Goal: Task Accomplishment & Management: Use online tool/utility

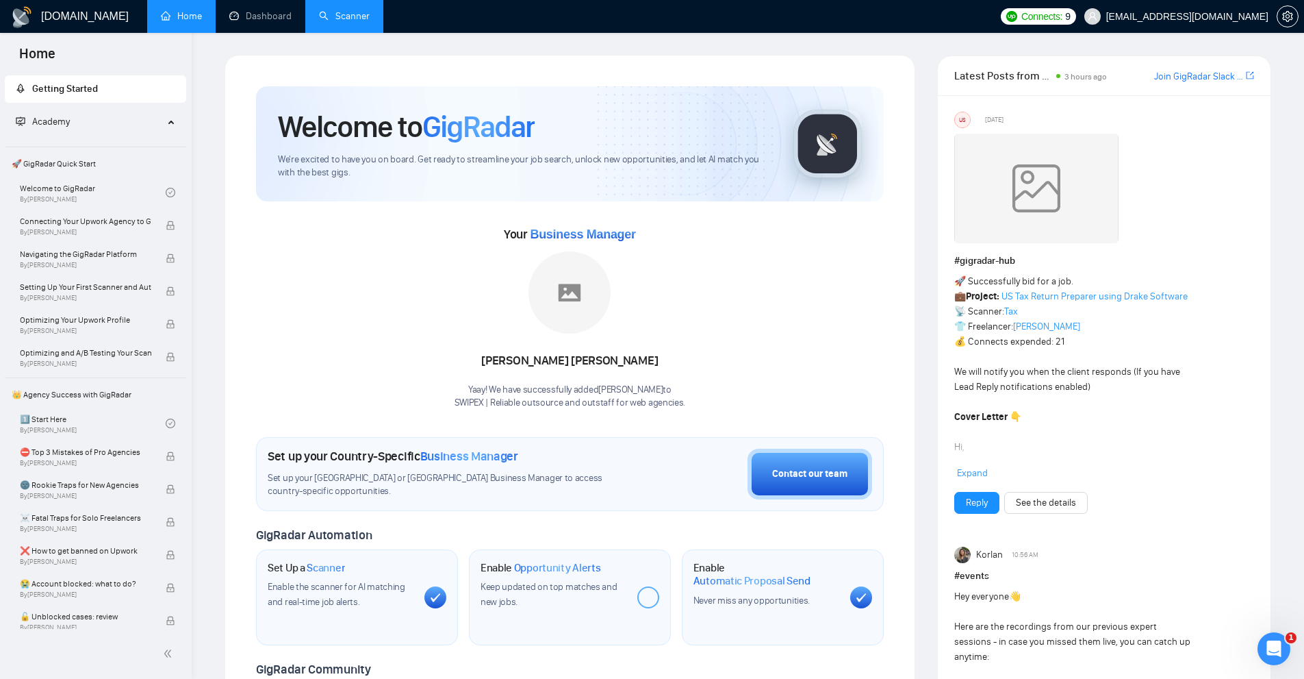
click at [325, 14] on link "Scanner" at bounding box center [344, 16] width 51 height 12
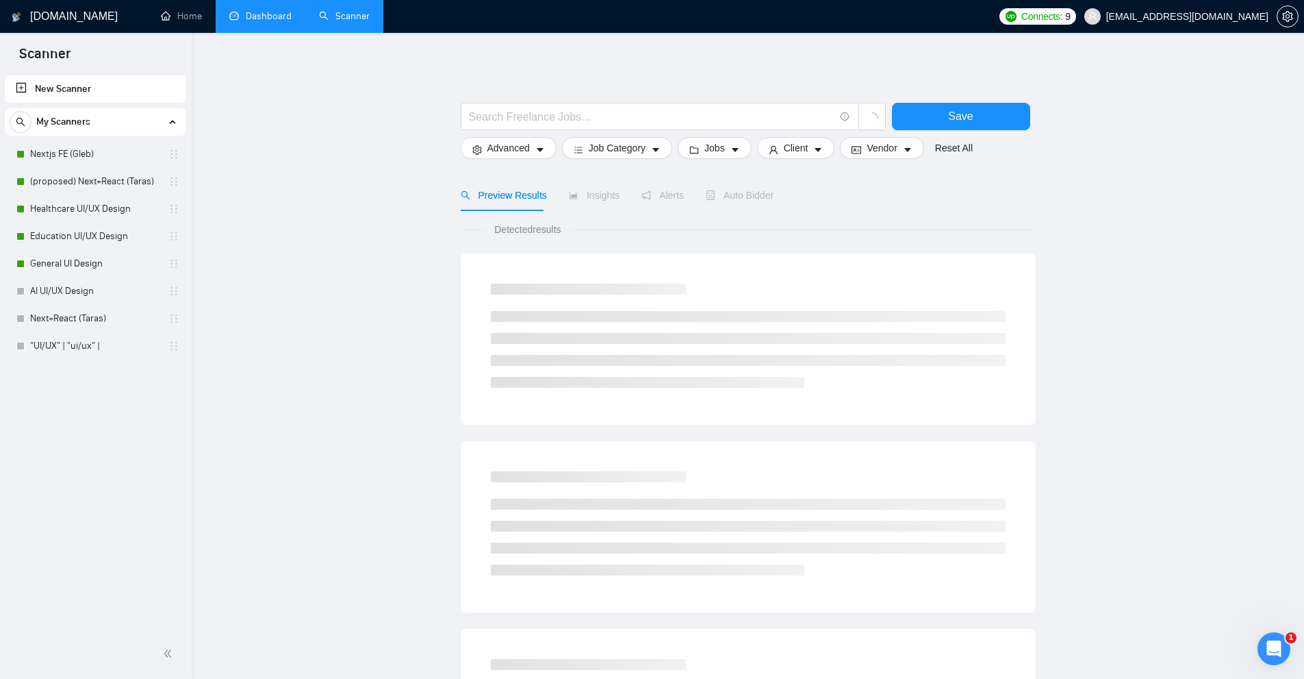
click at [273, 22] on link "Dashboard" at bounding box center [260, 16] width 62 height 12
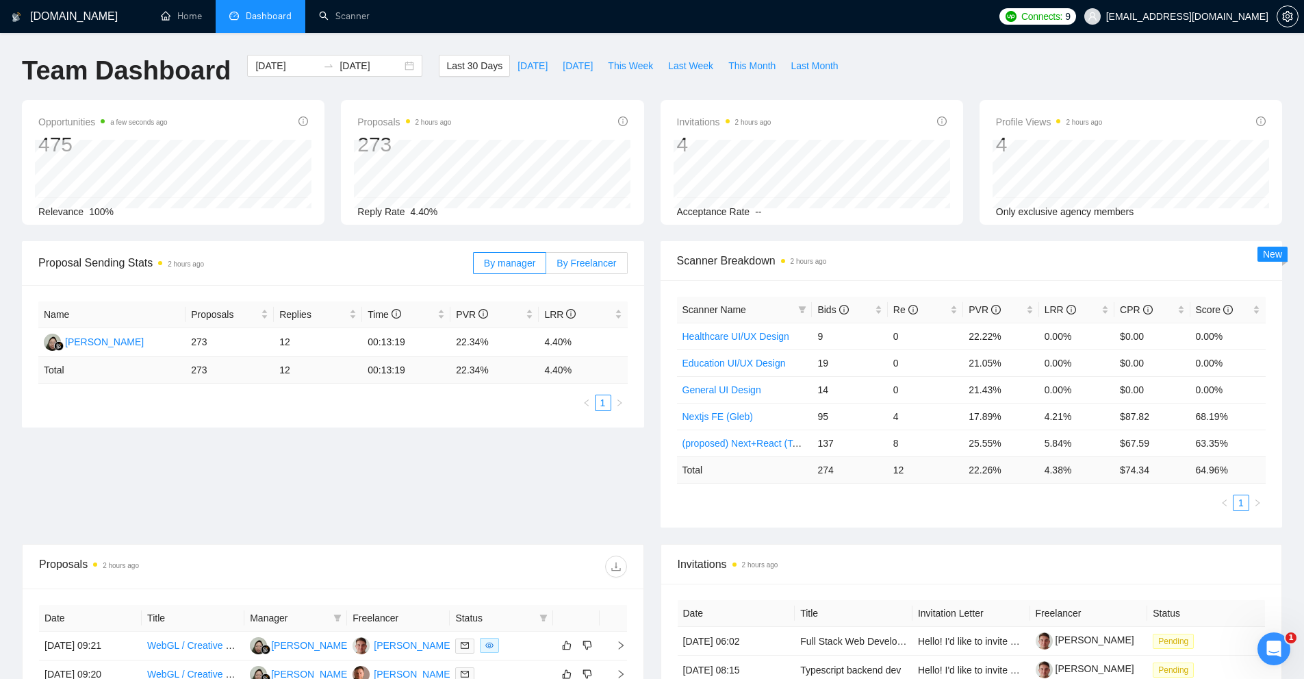
click at [600, 266] on span "By Freelancer" at bounding box center [587, 262] width 60 height 11
click at [546, 266] on input "By Freelancer" at bounding box center [546, 266] width 0 height 0
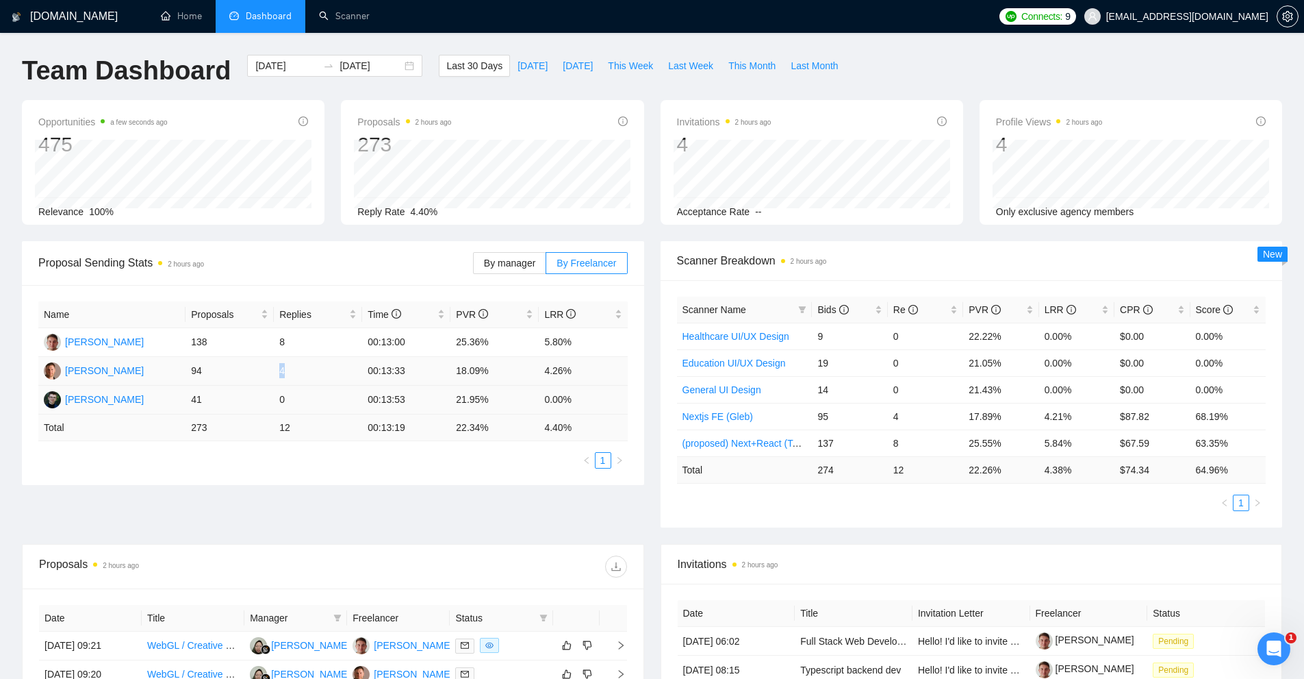
drag, startPoint x: 265, startPoint y: 368, endPoint x: 277, endPoint y: 394, distance: 28.5
click at [314, 373] on tr "Gleb Shulzhenko 94 4 00:13:33 18.09% 4.26%" at bounding box center [333, 371] width 590 height 29
drag, startPoint x: 187, startPoint y: 400, endPoint x: 293, endPoint y: 404, distance: 106.2
click at [293, 404] on tr "Andrew Ladanskiy 41 0 00:13:53 21.95% 0.00%" at bounding box center [333, 400] width 590 height 29
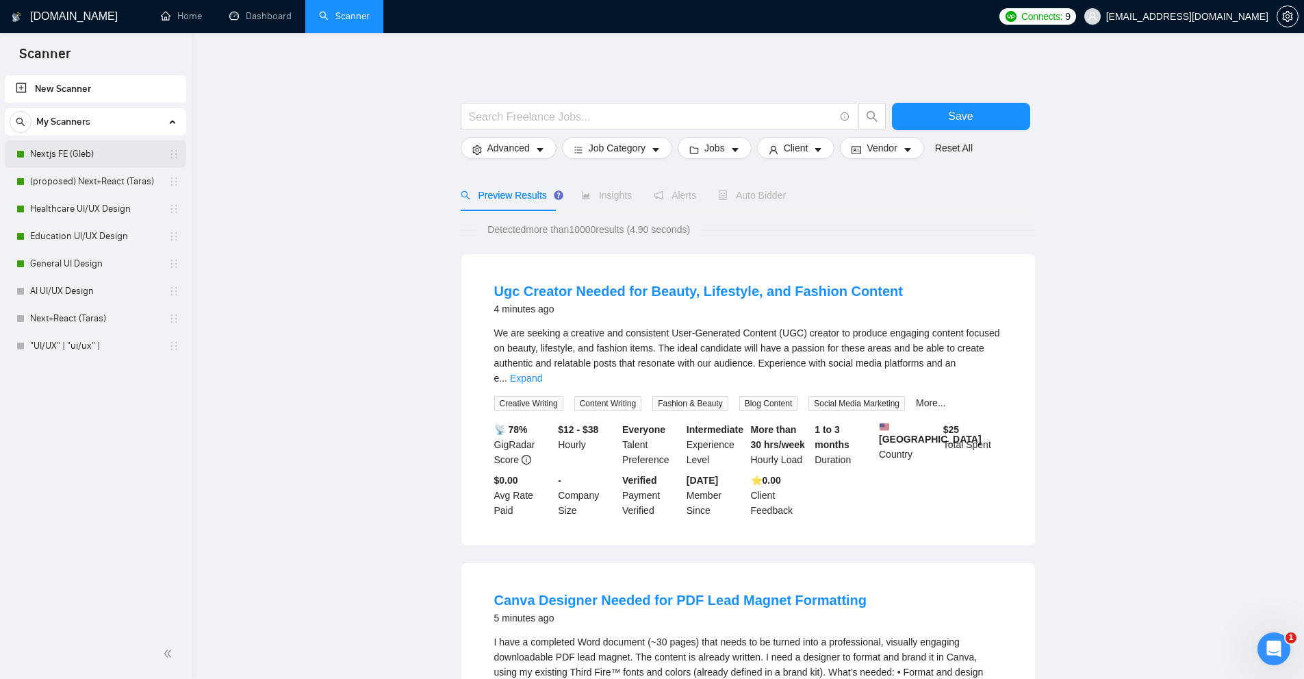
click at [93, 157] on link "Nextjs FE (Gleb)" at bounding box center [95, 153] width 130 height 27
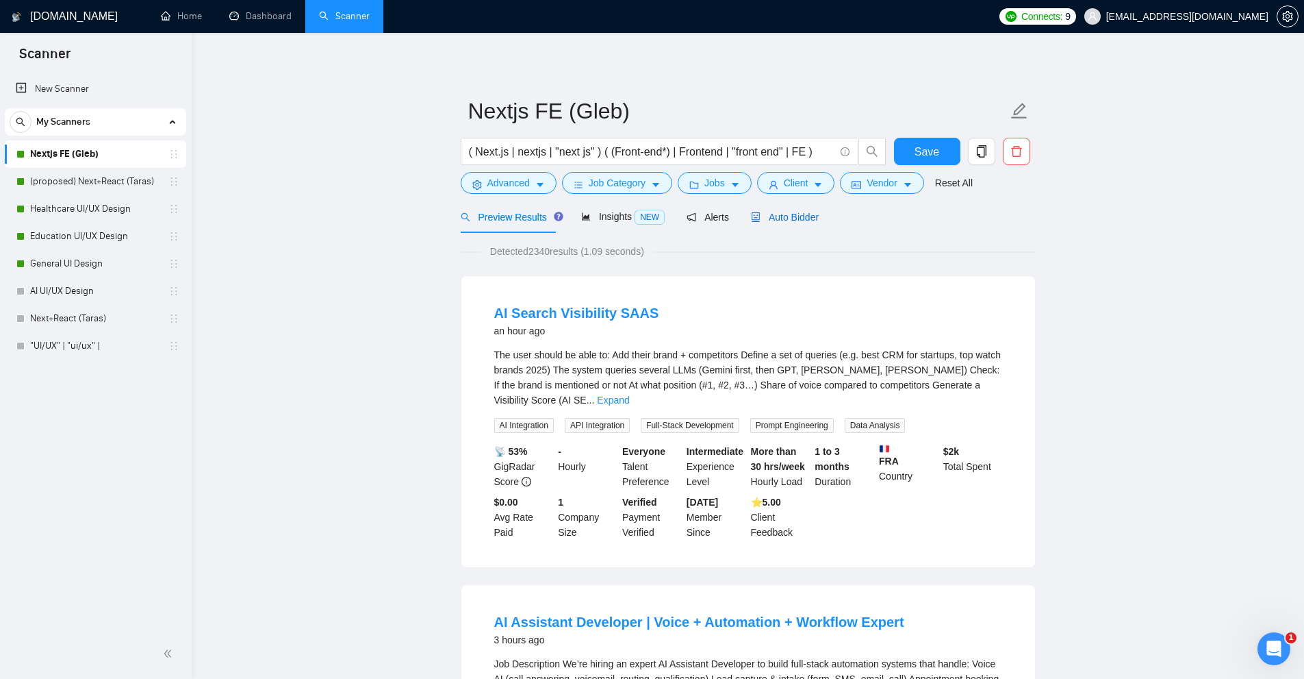
click at [774, 222] on span "Auto Bidder" at bounding box center [785, 217] width 68 height 11
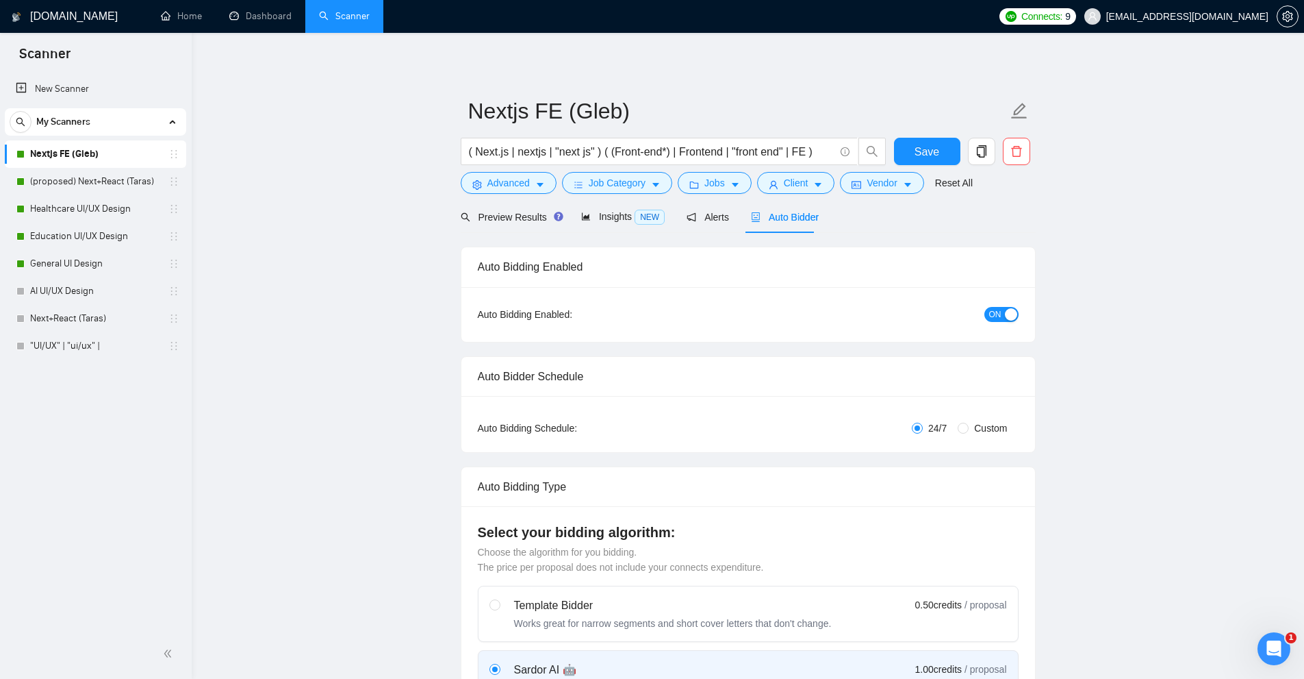
radio input "false"
radio input "true"
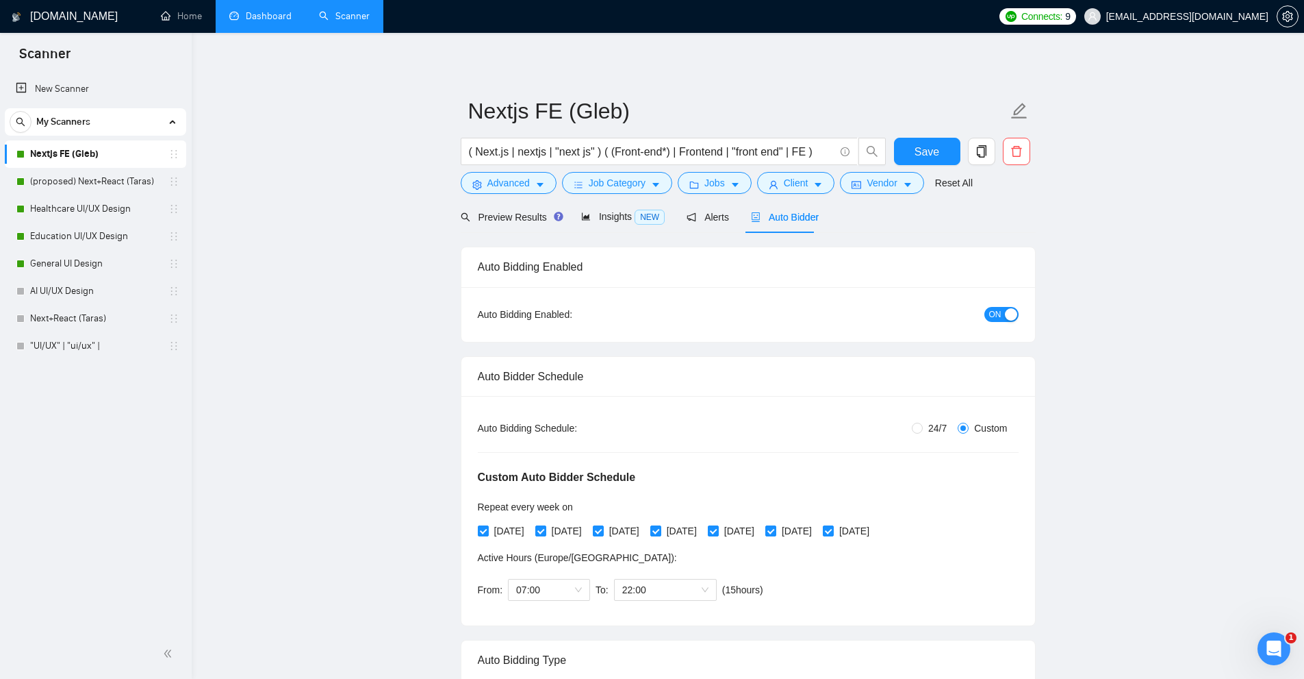
click at [291, 12] on link "Dashboard" at bounding box center [260, 16] width 62 height 12
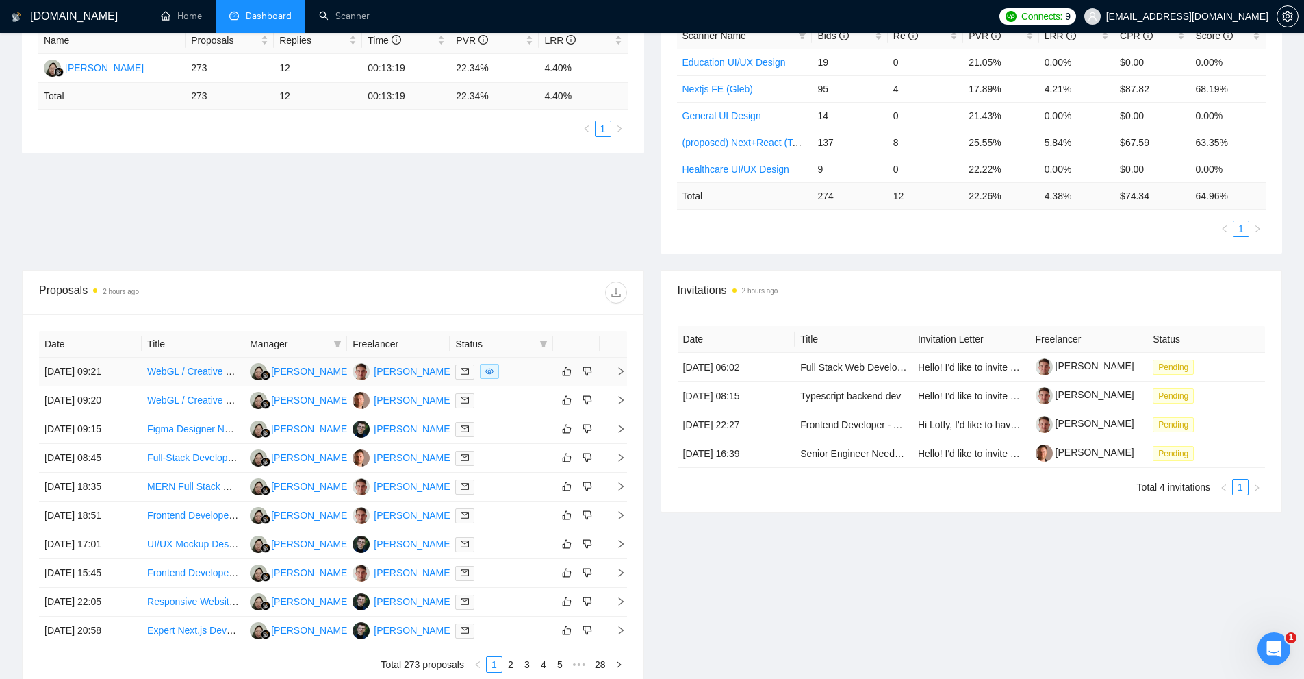
scroll to position [137, 0]
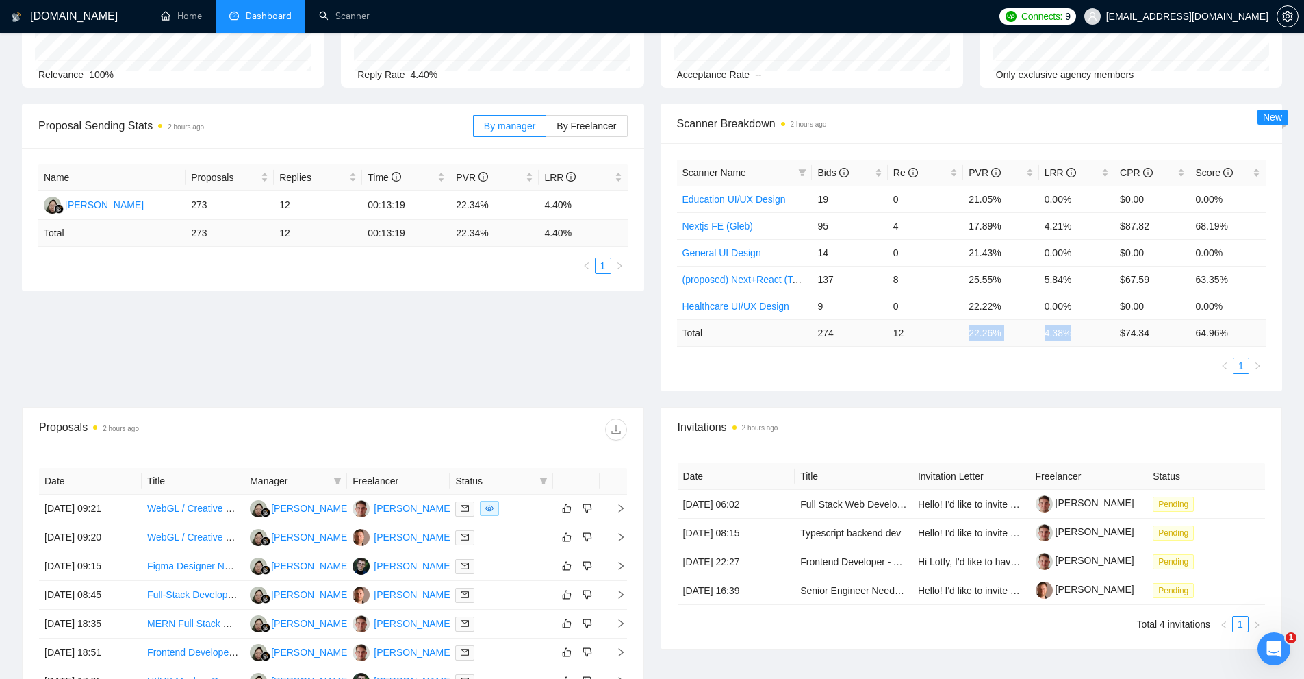
drag, startPoint x: 968, startPoint y: 343, endPoint x: 1074, endPoint y: 333, distance: 107.3
click at [1074, 333] on tr "Total 274 12 22.26 % 4.38 % $ 74.34 64.96 %" at bounding box center [972, 332] width 590 height 27
click at [1074, 333] on td "4.38 %" at bounding box center [1076, 332] width 75 height 27
drag, startPoint x: 906, startPoint y: 225, endPoint x: 1083, endPoint y: 231, distance: 176.8
click at [1083, 231] on tr "Nextjs FE (Gleb) 95 4 17.89% 4.21% $87.82 68.19%" at bounding box center [972, 225] width 590 height 27
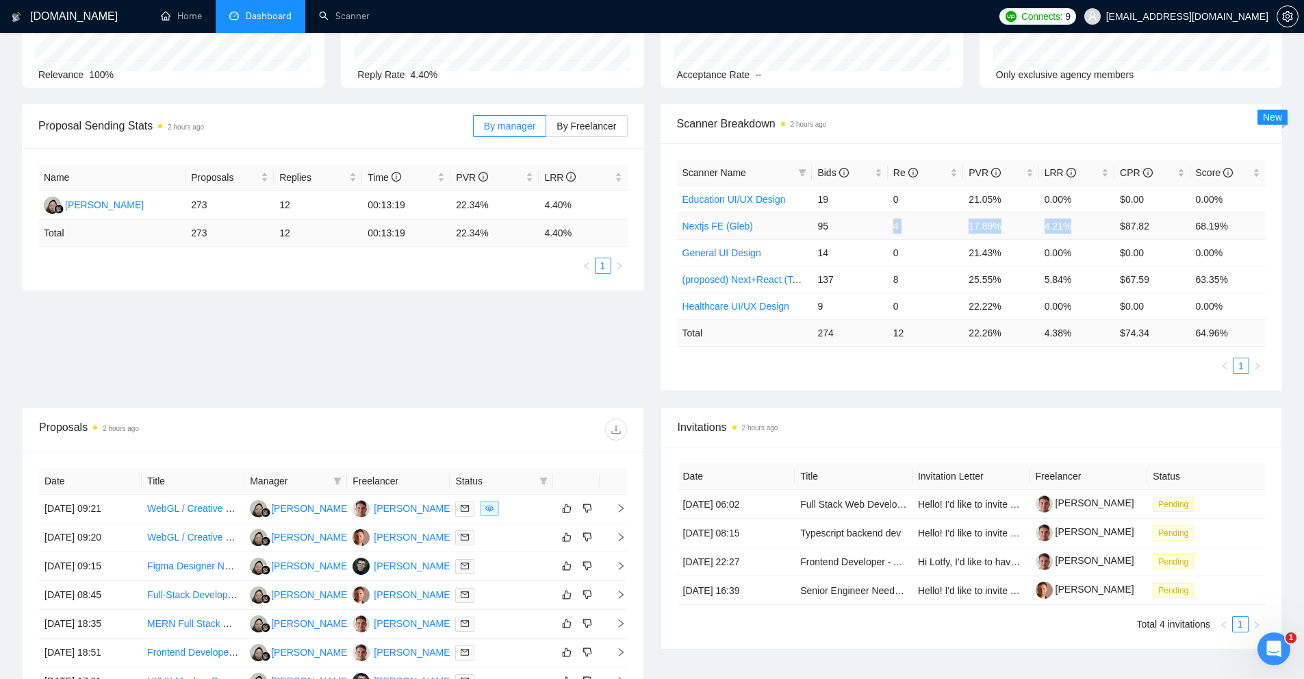
click at [1087, 236] on td "4.21%" at bounding box center [1076, 225] width 75 height 27
drag, startPoint x: 1111, startPoint y: 224, endPoint x: 1065, endPoint y: 237, distance: 48.3
click at [1071, 234] on tr "Nextjs FE (Gleb) 95 4 17.89% 4.21% $87.82 68.19%" at bounding box center [972, 225] width 590 height 27
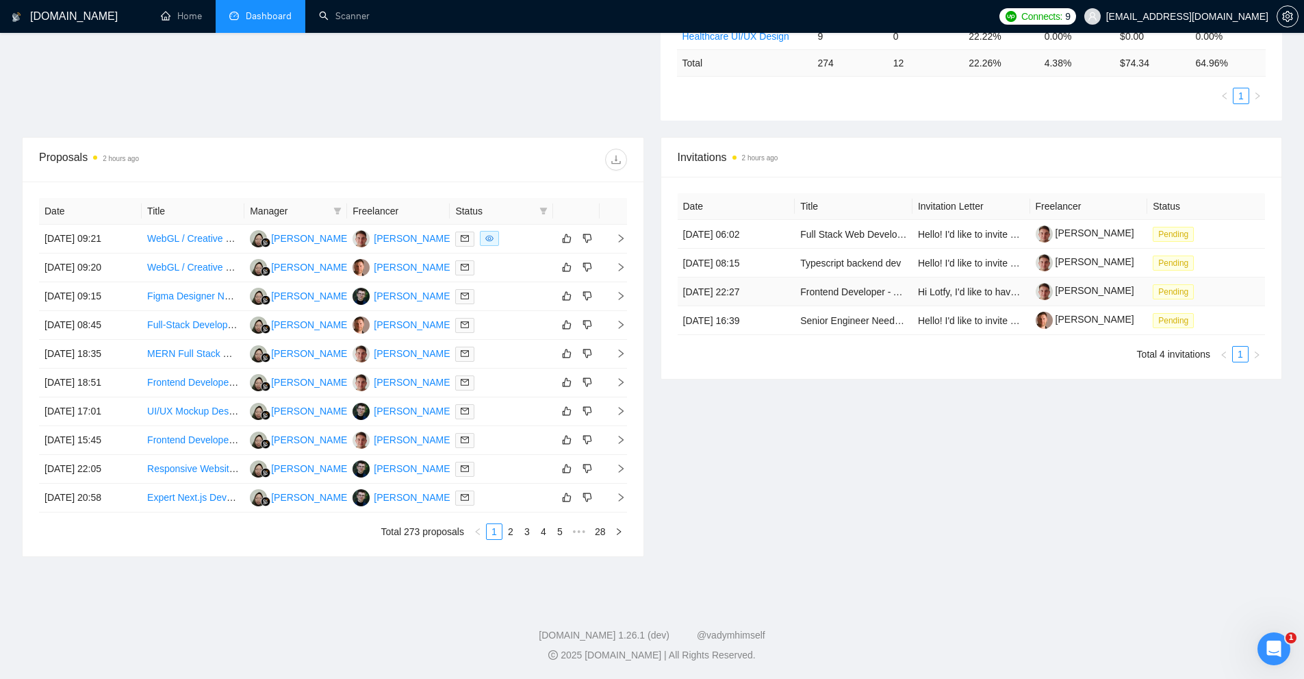
scroll to position [64, 0]
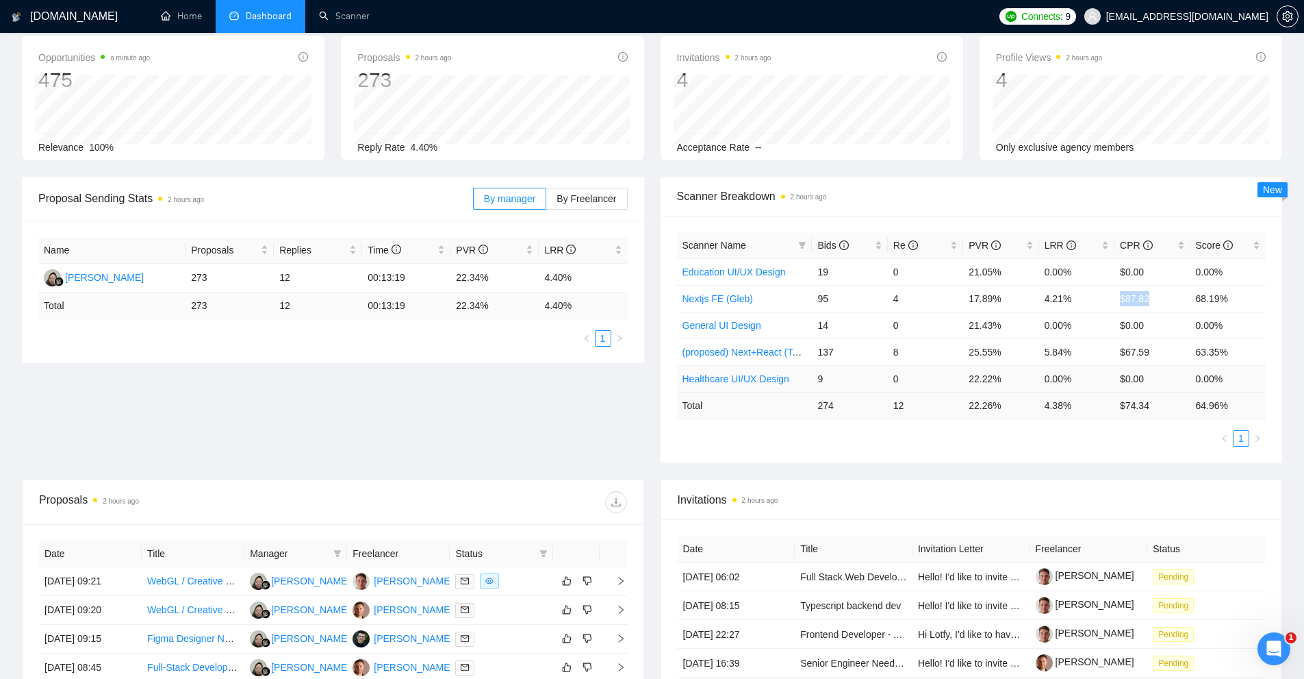
click at [751, 379] on link "Healthcare UI/UX Design" at bounding box center [736, 378] width 107 height 11
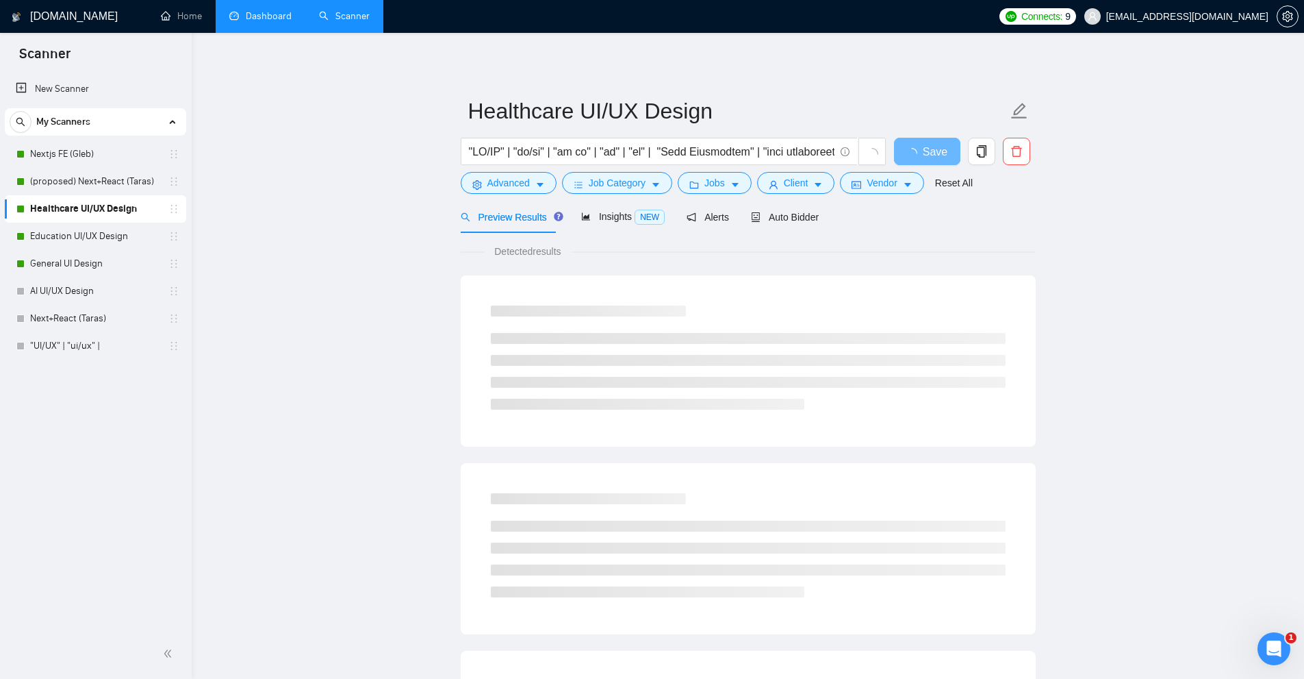
click at [260, 20] on link "Dashboard" at bounding box center [260, 16] width 62 height 12
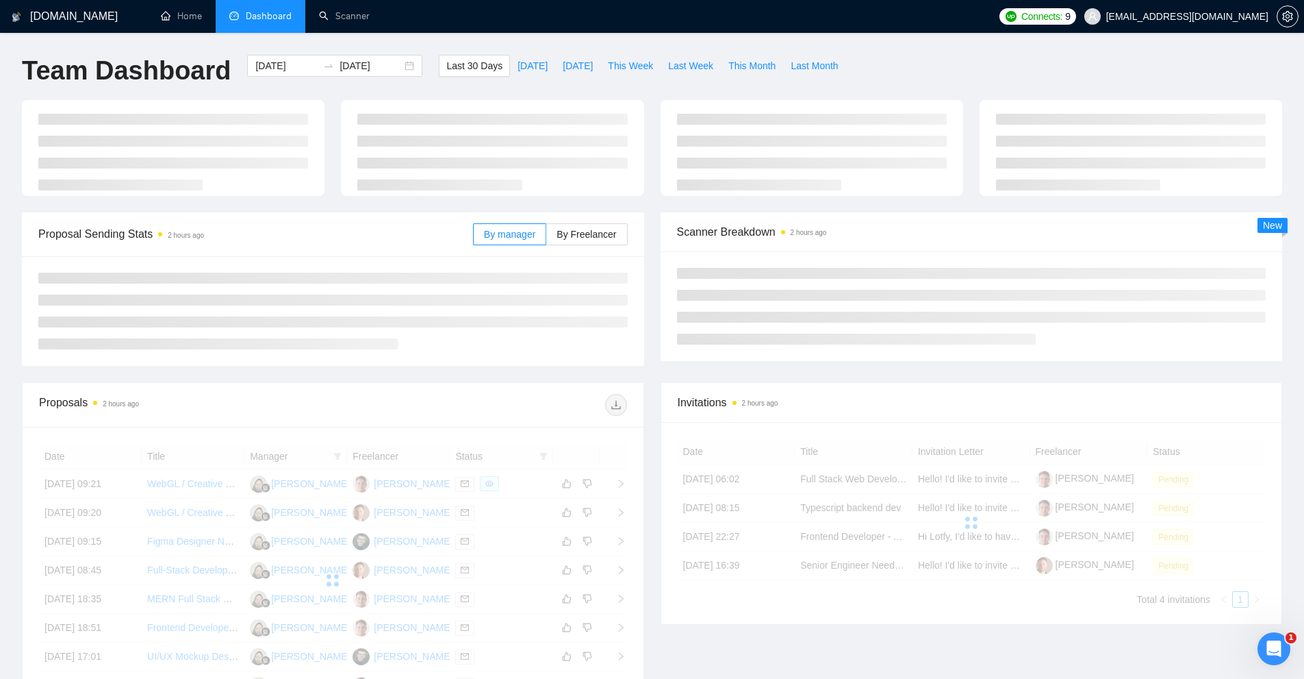
click at [949, 64] on div "Team Dashboard 2025-08-16 2025-09-15 Last 30 Days Today Yesterday This Week Las…" at bounding box center [652, 77] width 1277 height 45
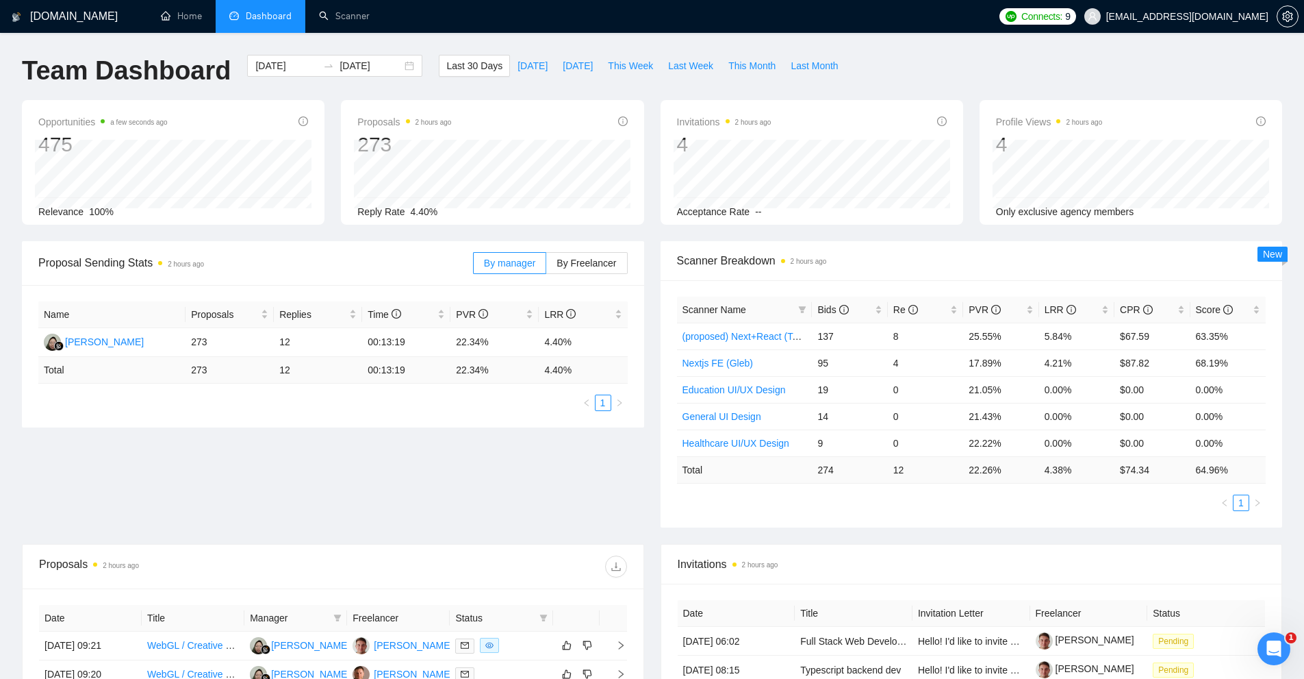
scroll to position [407, 0]
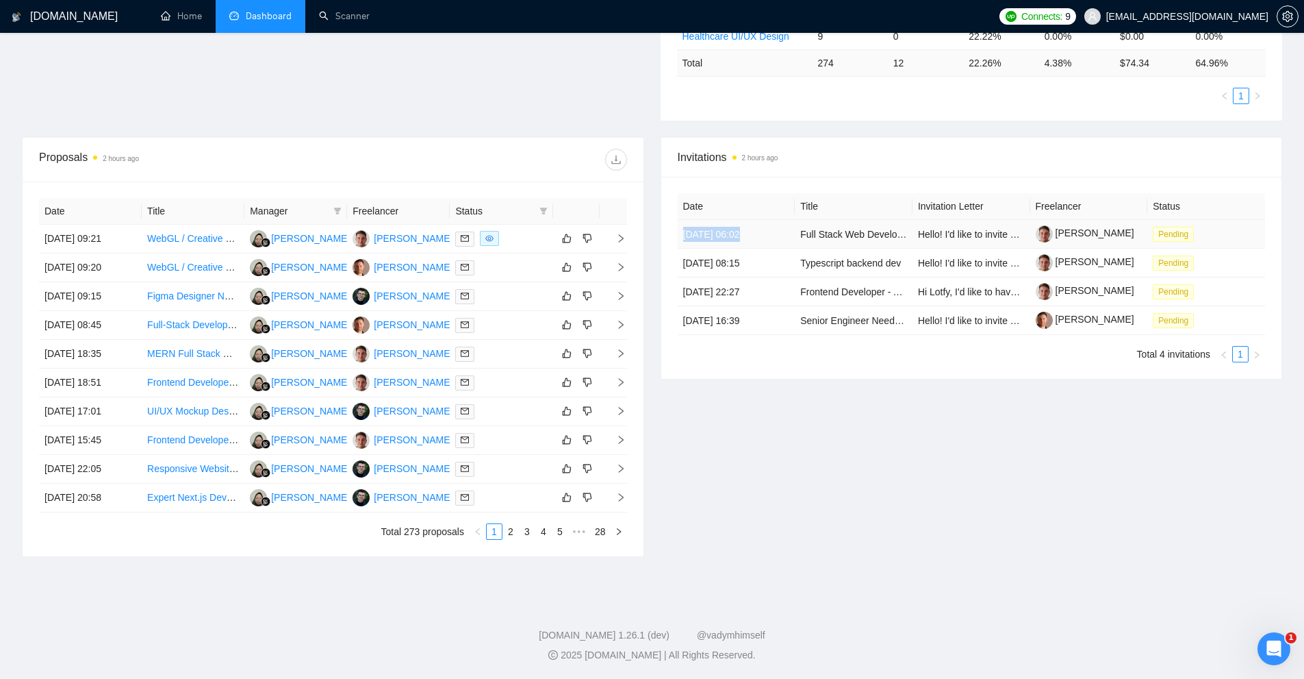
drag, startPoint x: 680, startPoint y: 236, endPoint x: 741, endPoint y: 232, distance: 61.0
click at [736, 232] on td "[DATE] 06:02" at bounding box center [737, 234] width 118 height 29
click at [864, 425] on div "Invitations 2 hours ago Date Title Invitation Letter Freelancer Status 13 Sep, …" at bounding box center [972, 347] width 639 height 420
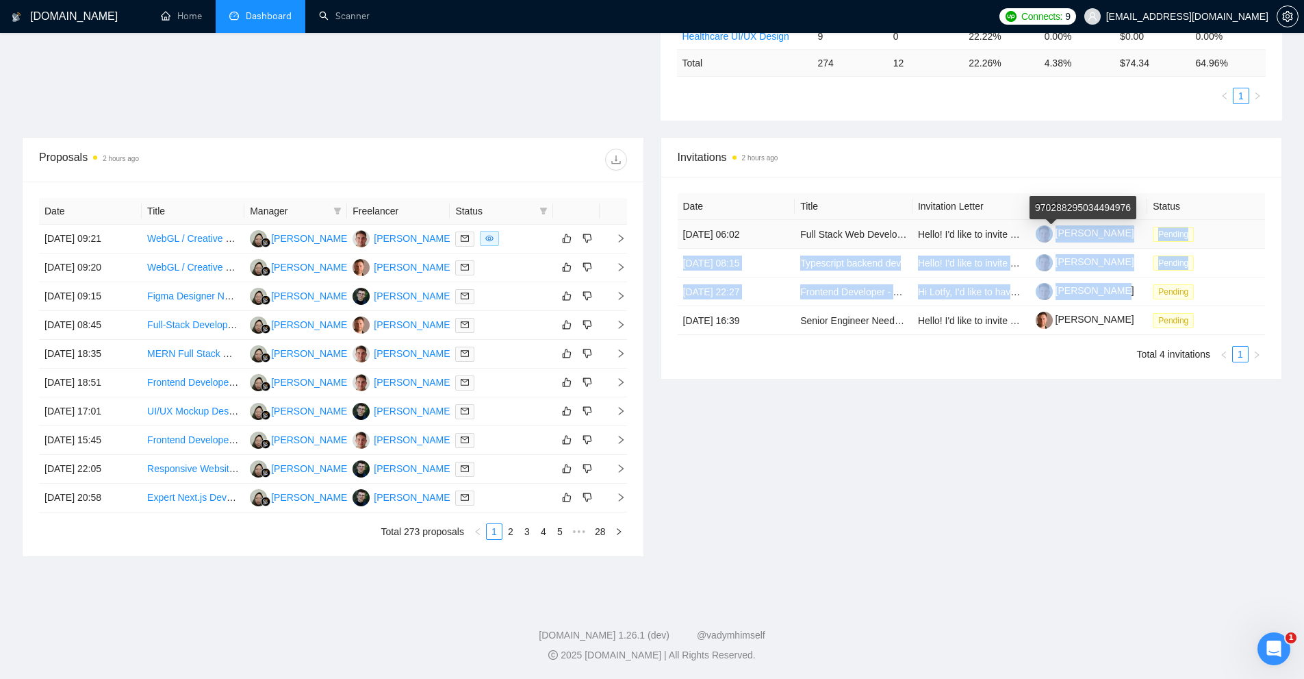
drag, startPoint x: 1115, startPoint y: 292, endPoint x: 1046, endPoint y: 230, distance: 93.1
click at [1046, 230] on tbody "13 Sep, 2025 06:02 Full Stack Web Developer for Quote Analysis SaaS Hello! I'd …" at bounding box center [972, 277] width 588 height 115
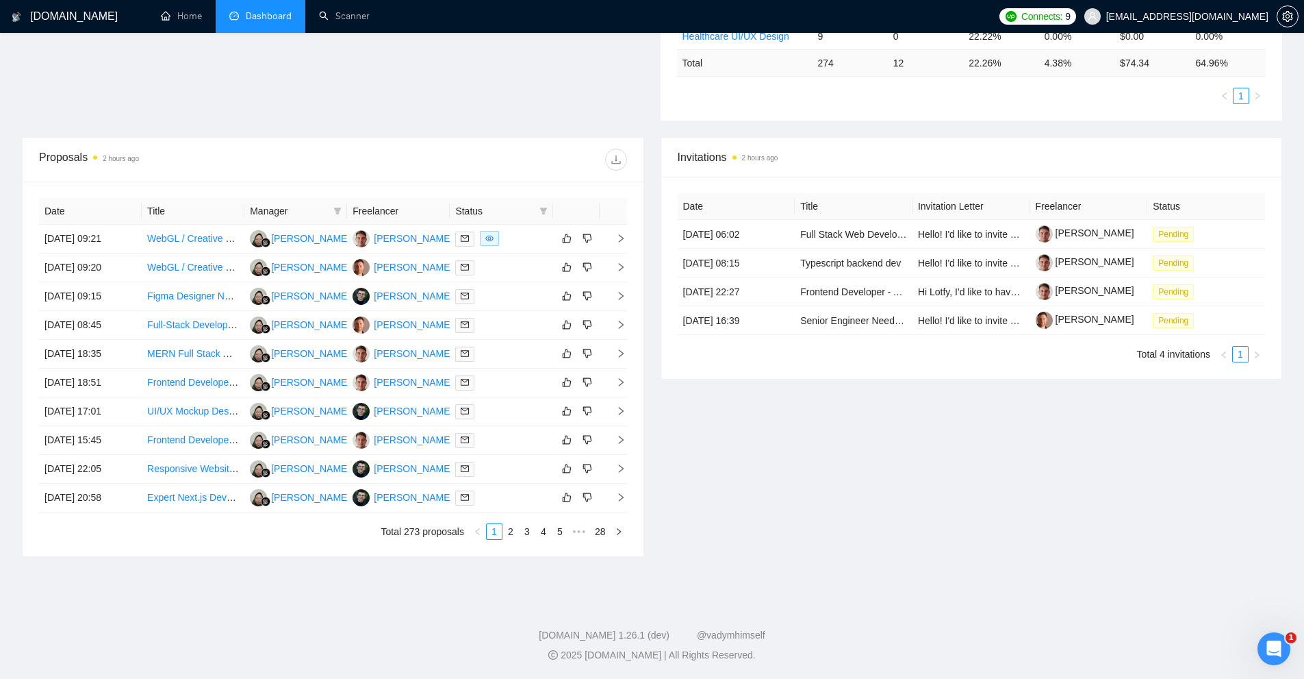
click at [1082, 401] on div "Invitations 2 hours ago Date Title Invitation Letter Freelancer Status 13 Sep, …" at bounding box center [972, 347] width 639 height 420
drag, startPoint x: 1136, startPoint y: 326, endPoint x: 1072, endPoint y: 332, distance: 64.7
click at [1072, 332] on td "[PERSON_NAME]" at bounding box center [1090, 320] width 118 height 29
click at [948, 428] on div "Invitations 2 hours ago Date Title Invitation Letter Freelancer Status 13 Sep, …" at bounding box center [972, 347] width 639 height 420
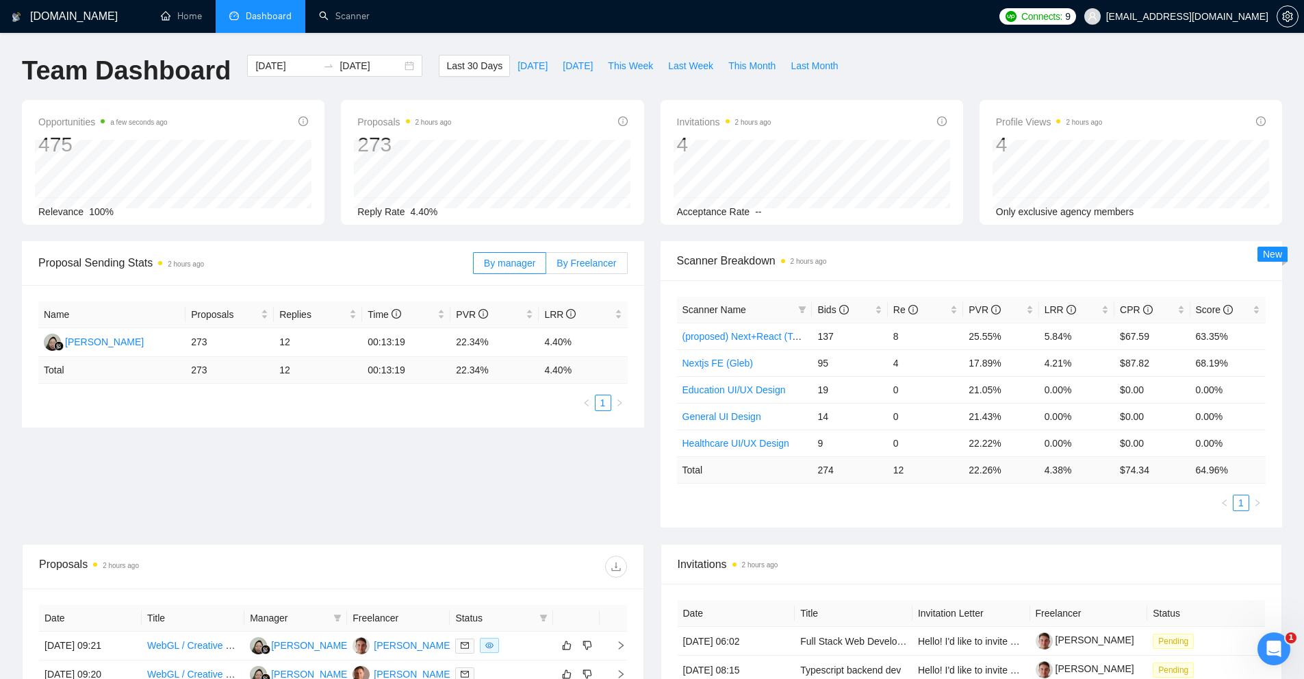
click at [619, 255] on label "By Freelancer" at bounding box center [586, 263] width 81 height 22
click at [546, 266] on input "By Freelancer" at bounding box center [546, 266] width 0 height 0
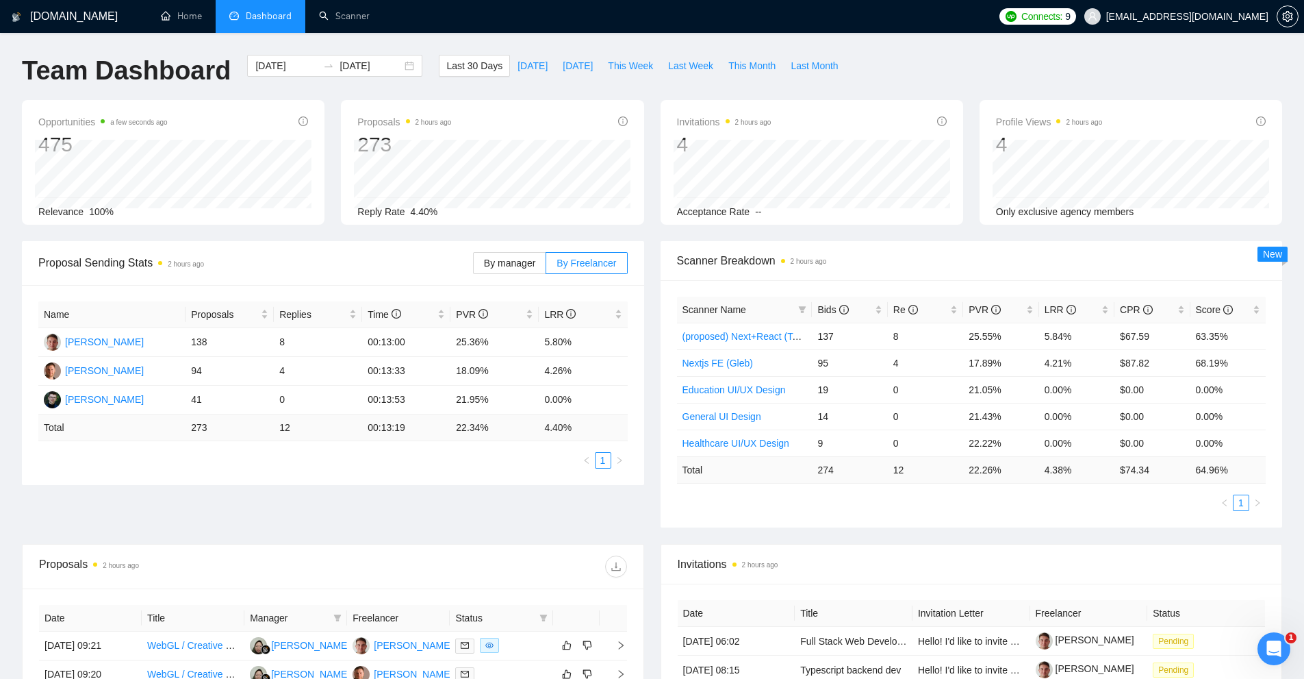
click at [184, 472] on div "Name Proposals Replies Time PVR LRR Taras Zayats 138 8 00:13:00 25.36% 5.80% Gl…" at bounding box center [333, 385] width 622 height 200
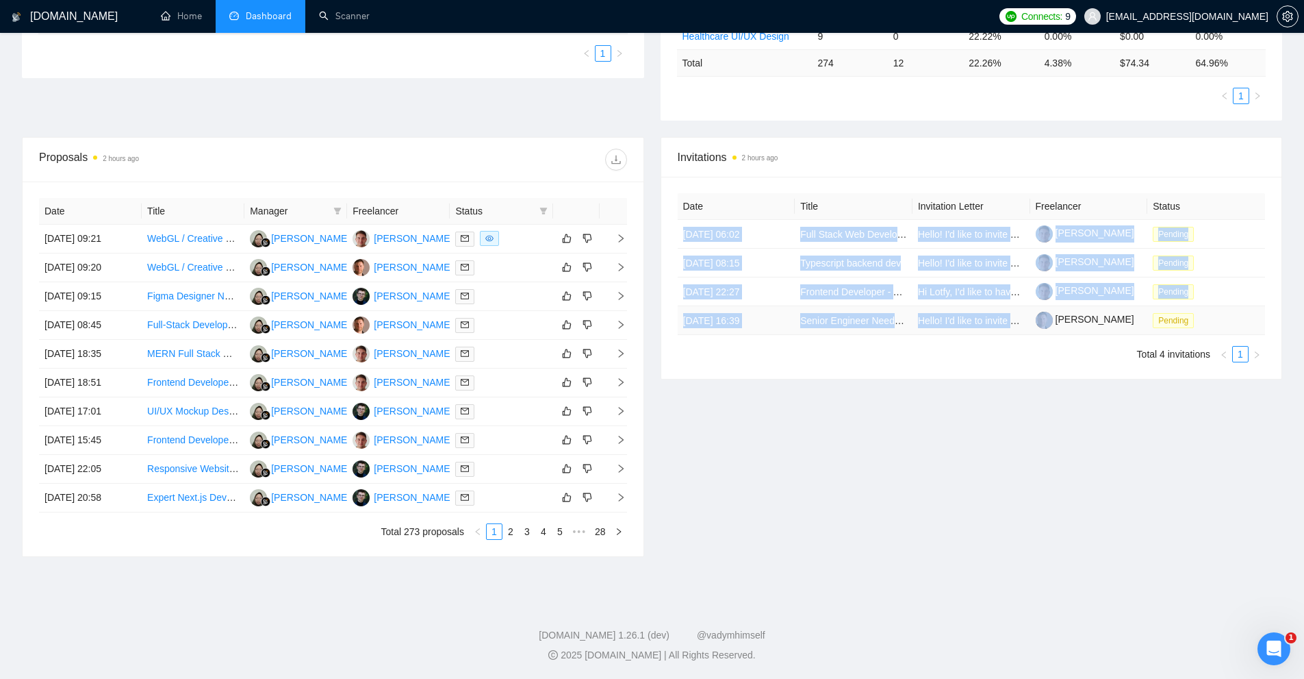
drag, startPoint x: 685, startPoint y: 231, endPoint x: 1038, endPoint y: 310, distance: 362.2
click at [1038, 310] on tbody "13 Sep, 2025 06:02 Full Stack Web Developer for Quote Analysis SaaS Hello! I'd …" at bounding box center [972, 277] width 588 height 115
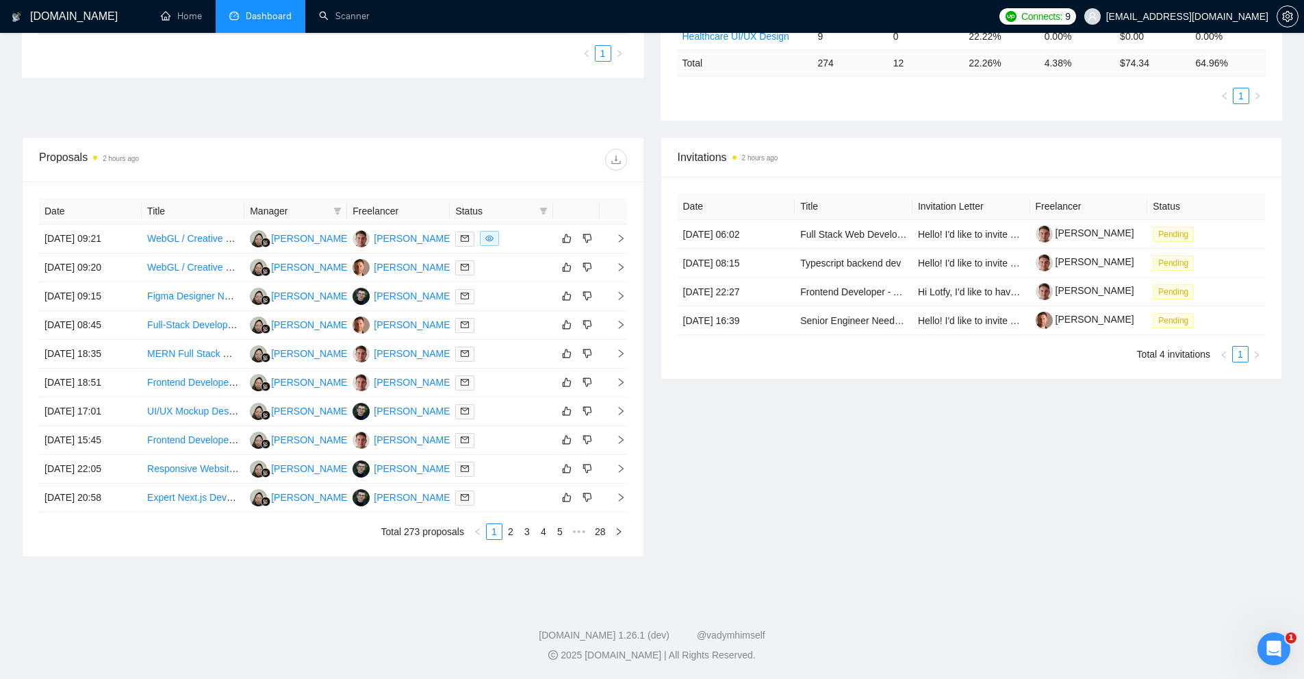
click at [993, 414] on div "Invitations 2 hours ago Date Title Invitation Letter Freelancer Status 13 Sep, …" at bounding box center [972, 347] width 639 height 420
drag, startPoint x: 672, startPoint y: 327, endPoint x: 761, endPoint y: 324, distance: 89.8
click at [761, 324] on div "Date Title Invitation Letter Freelancer Status 13 Sep, 2025 06:02 Full Stack We…" at bounding box center [971, 278] width 621 height 202
click at [911, 381] on div "Invitations 2 hours ago Date Title Invitation Letter Freelancer Status 13 Sep, …" at bounding box center [972, 347] width 639 height 420
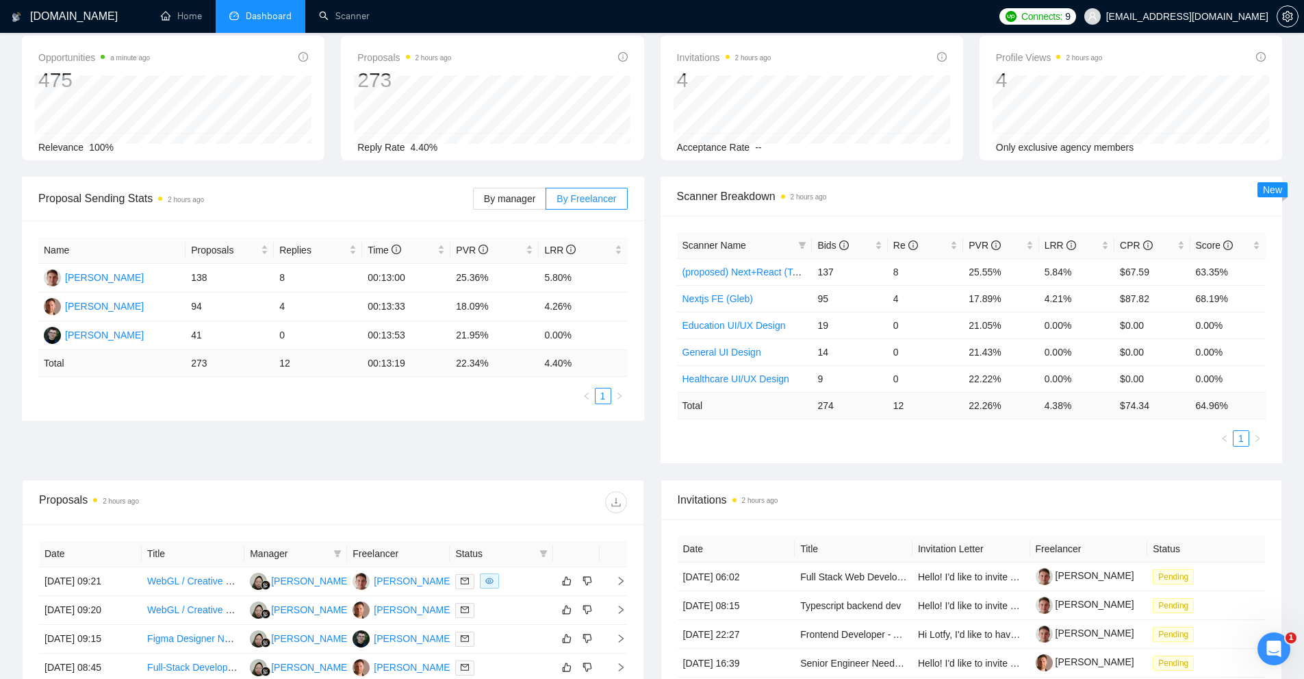
scroll to position [270, 0]
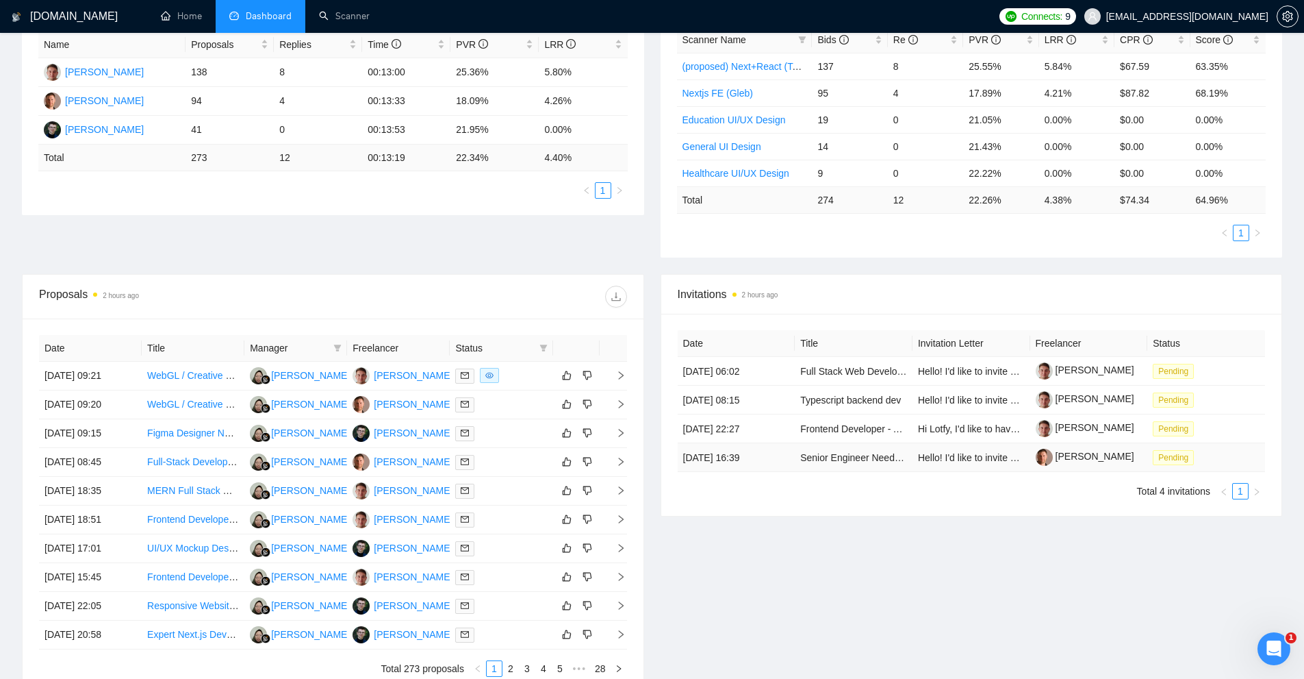
drag, startPoint x: 760, startPoint y: 446, endPoint x: 774, endPoint y: 443, distance: 14.1
click at [762, 430] on div "Date Title Invitation Letter Freelancer Status 13 Sep, 2025 06:02 Full Stack We…" at bounding box center [971, 415] width 621 height 202
click at [807, 492] on ul "Total 4 invitations 1" at bounding box center [972, 491] width 588 height 16
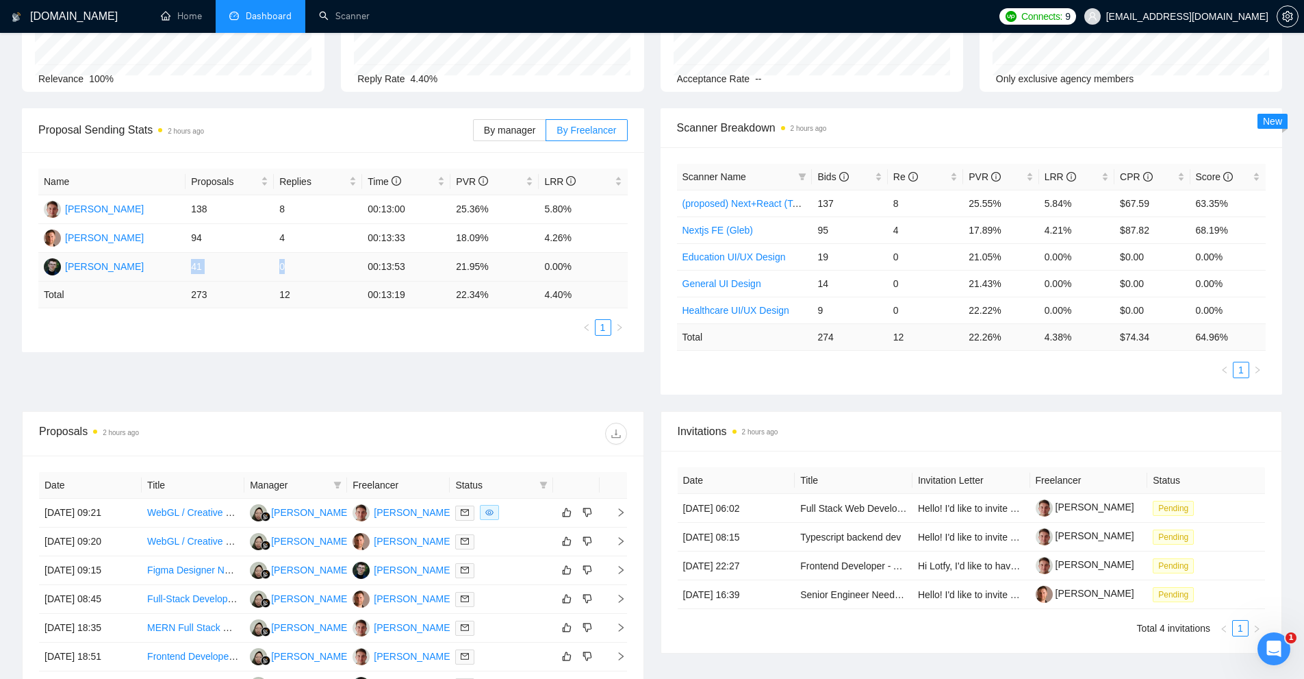
drag, startPoint x: 188, startPoint y: 266, endPoint x: 292, endPoint y: 268, distance: 104.8
click at [292, 268] on tr "Andrew Ladanskiy 41 0 00:13:53 21.95% 0.00%" at bounding box center [333, 267] width 590 height 29
click at [292, 268] on td "0" at bounding box center [318, 267] width 88 height 29
drag, startPoint x: 292, startPoint y: 268, endPoint x: 216, endPoint y: 268, distance: 76.7
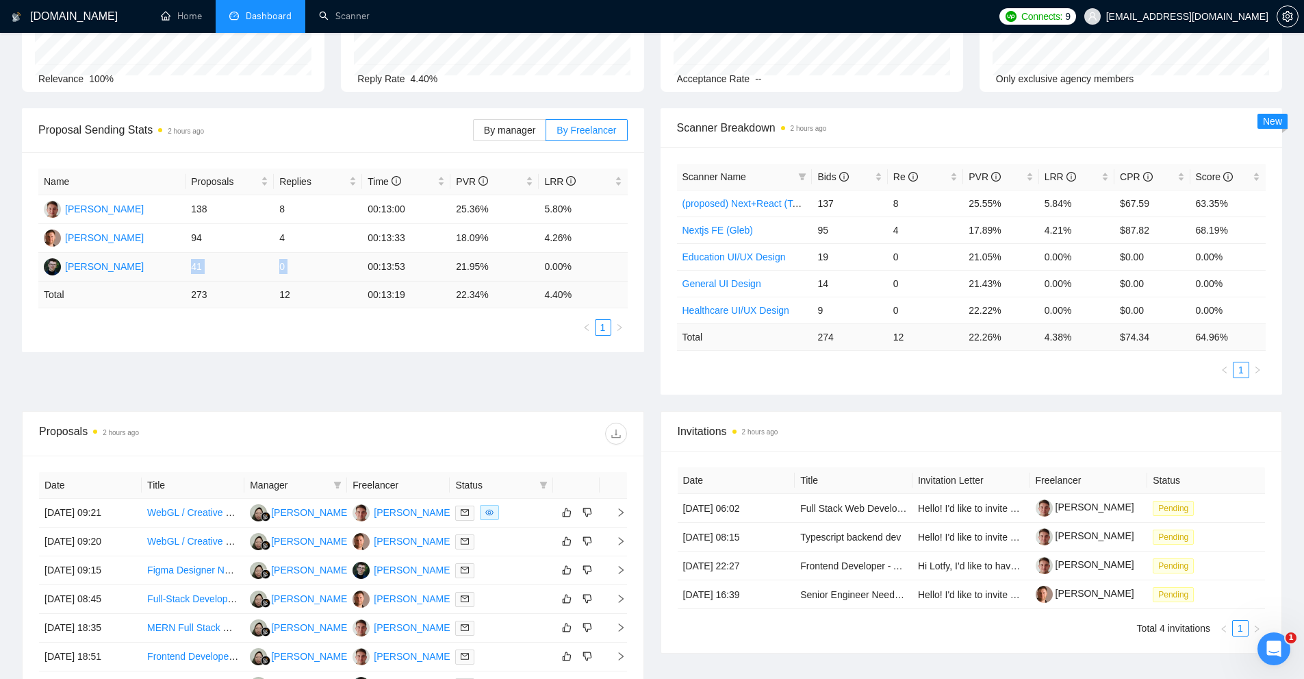
click at [216, 268] on tr "Andrew Ladanskiy 41 0 00:13:53 21.95% 0.00%" at bounding box center [333, 267] width 590 height 29
click at [216, 268] on td "41" at bounding box center [230, 267] width 88 height 29
drag, startPoint x: 216, startPoint y: 268, endPoint x: 299, endPoint y: 273, distance: 83.7
click at [299, 273] on tr "Andrew Ladanskiy 41 0 00:13:53 21.95% 0.00%" at bounding box center [333, 267] width 590 height 29
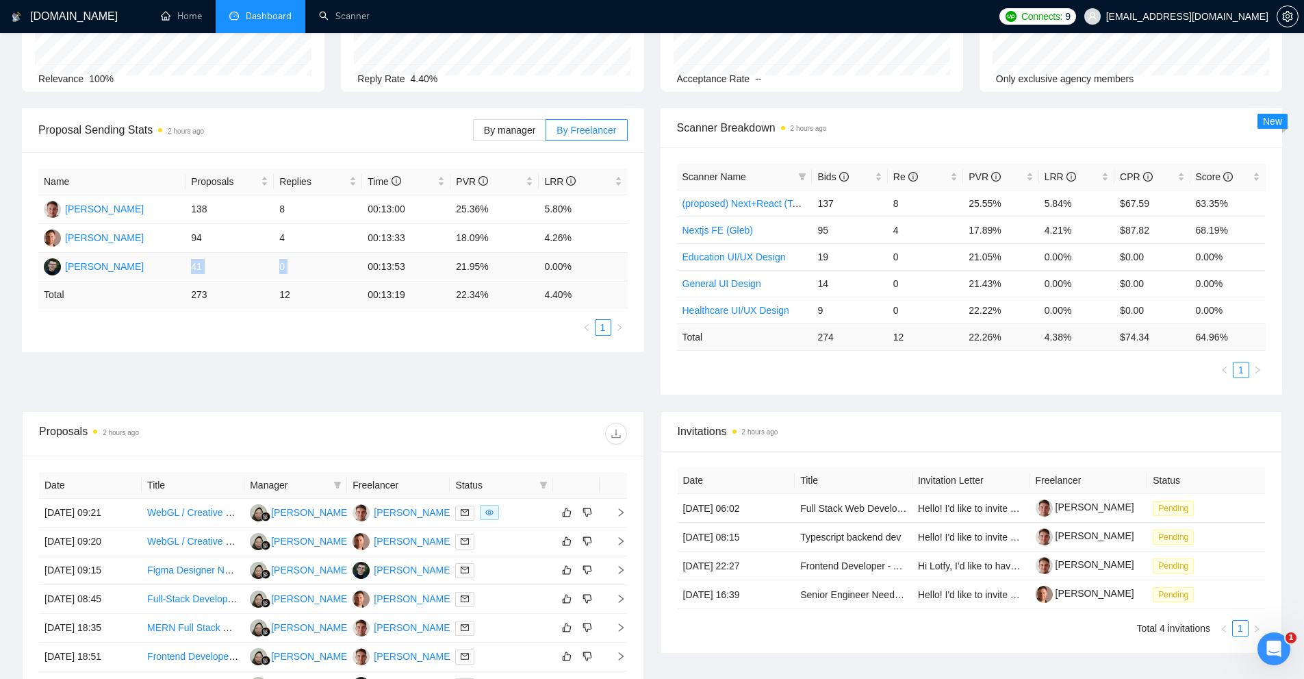
click at [299, 273] on td "0" at bounding box center [318, 267] width 88 height 29
drag, startPoint x: 442, startPoint y: 262, endPoint x: 499, endPoint y: 265, distance: 57.6
click at [499, 265] on tr "Andrew Ladanskiy 41 0 00:13:53 21.95% 0.00%" at bounding box center [333, 267] width 590 height 29
click at [499, 265] on td "21.95%" at bounding box center [495, 267] width 88 height 29
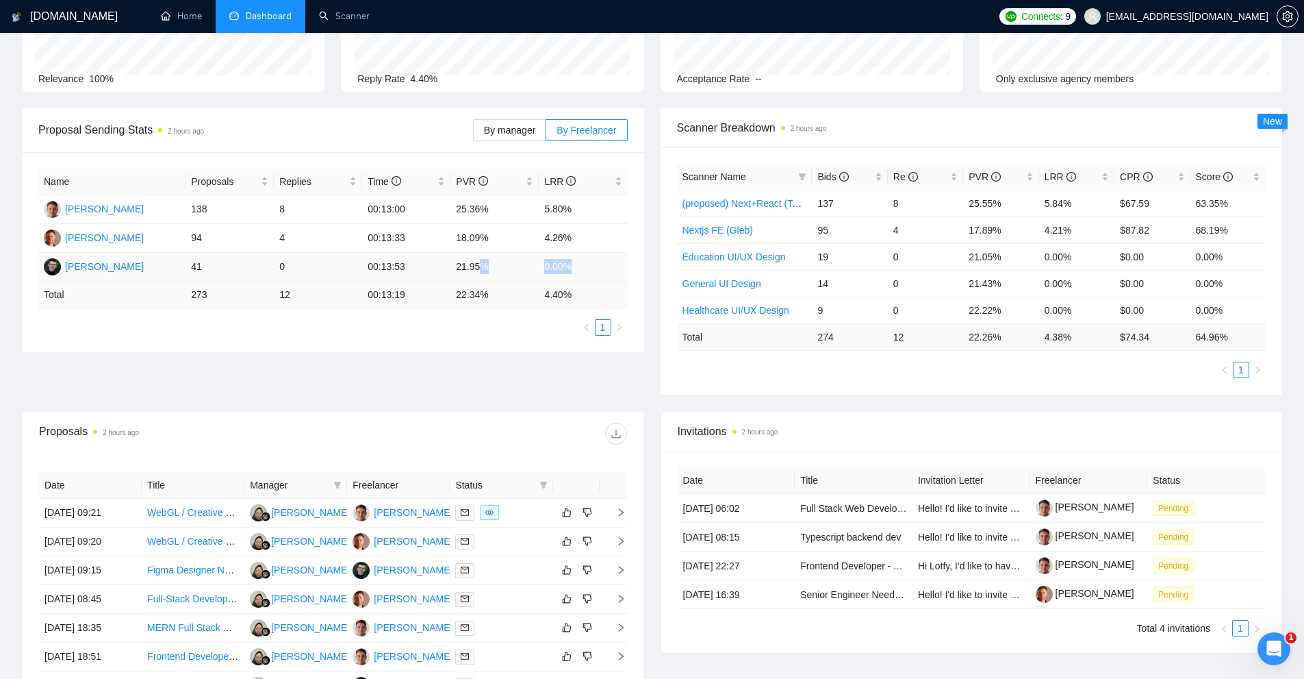
drag, startPoint x: 499, startPoint y: 265, endPoint x: 567, endPoint y: 263, distance: 67.8
click at [567, 263] on tr "Andrew Ladanskiy 41 0 00:13:53 21.95% 0.00%" at bounding box center [333, 267] width 590 height 29
click at [567, 263] on td "0.00%" at bounding box center [583, 267] width 88 height 29
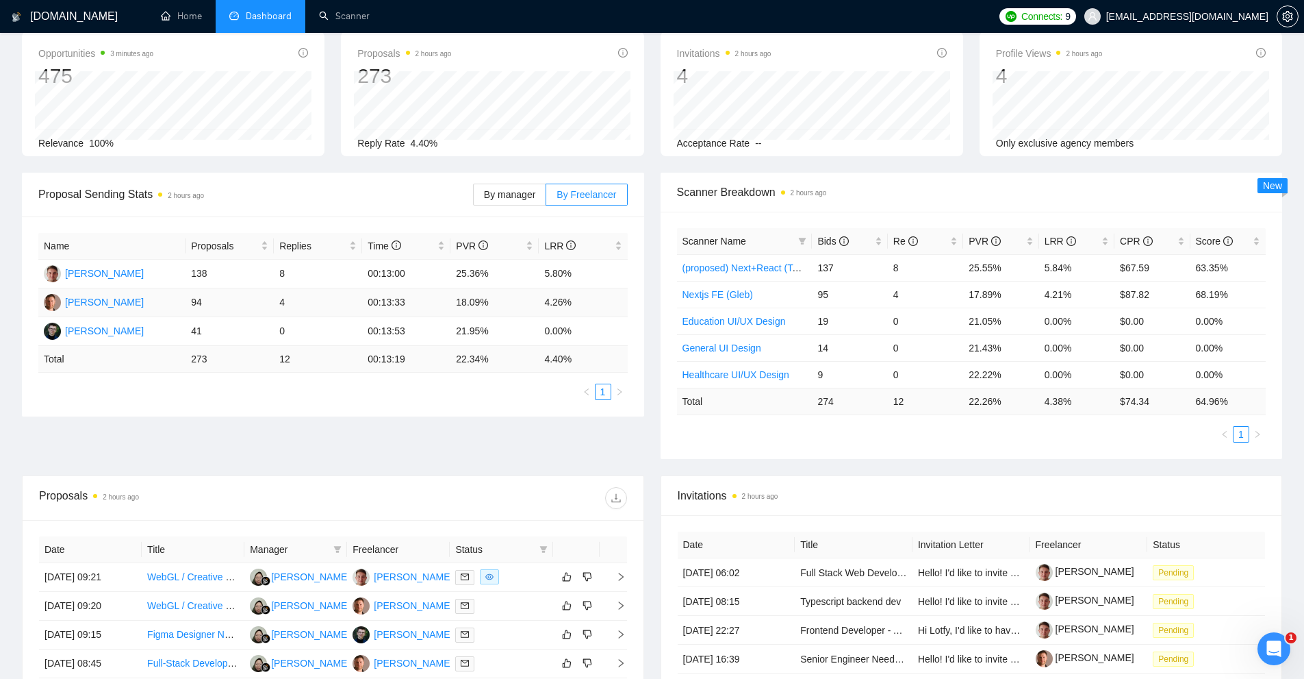
scroll to position [274, 0]
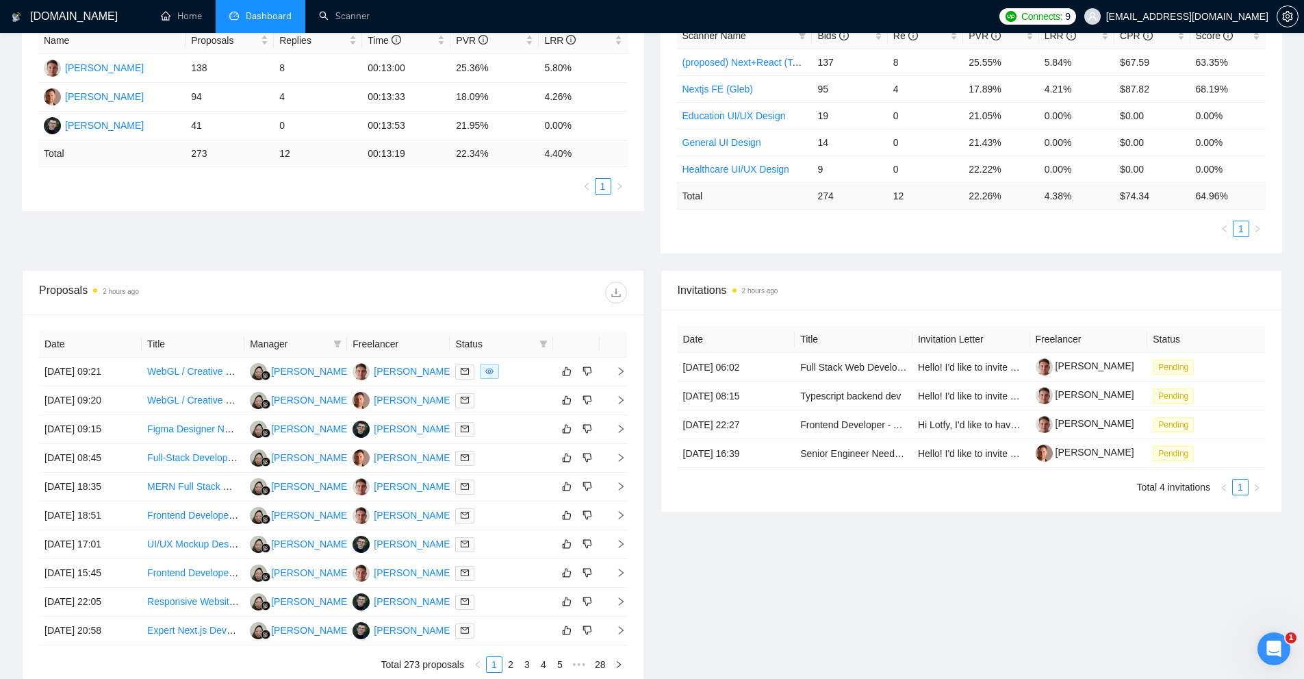
drag, startPoint x: 333, startPoint y: 344, endPoint x: 345, endPoint y: 345, distance: 11.7
click at [335, 344] on icon "filter" at bounding box center [337, 344] width 8 height 8
click at [415, 295] on div at bounding box center [480, 292] width 294 height 22
click at [516, 422] on div at bounding box center [501, 429] width 92 height 16
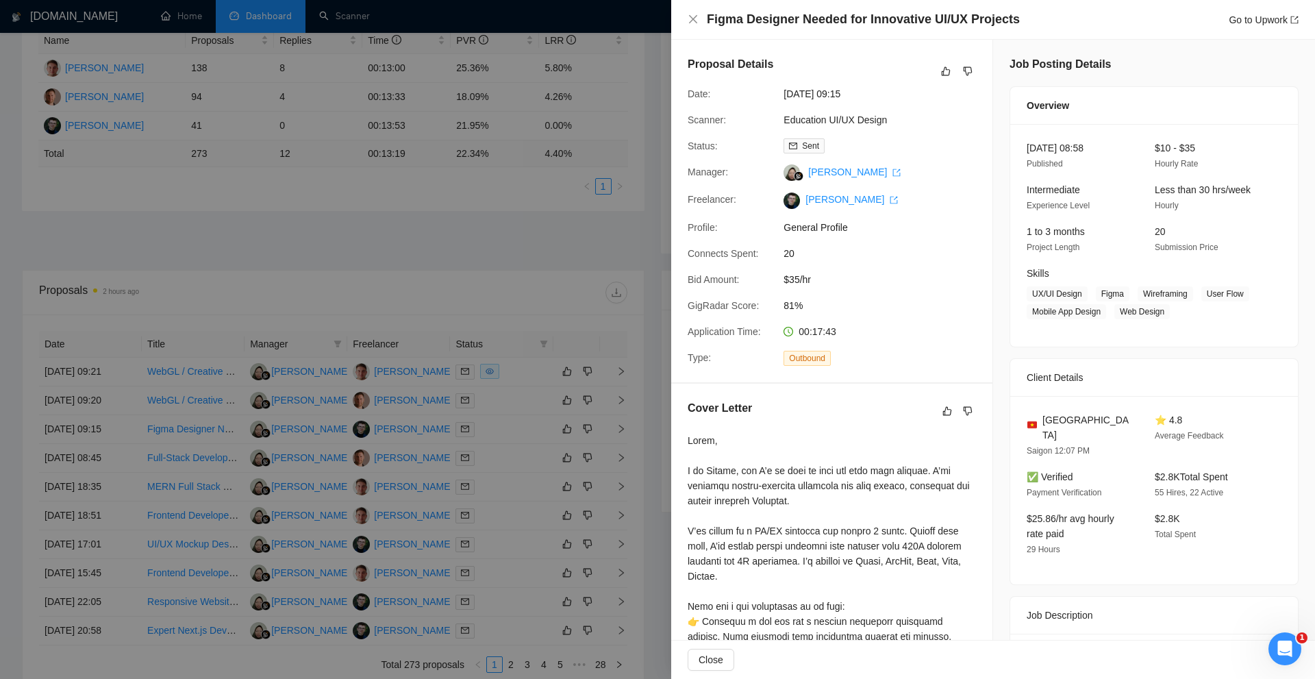
click at [266, 25] on div at bounding box center [657, 339] width 1315 height 679
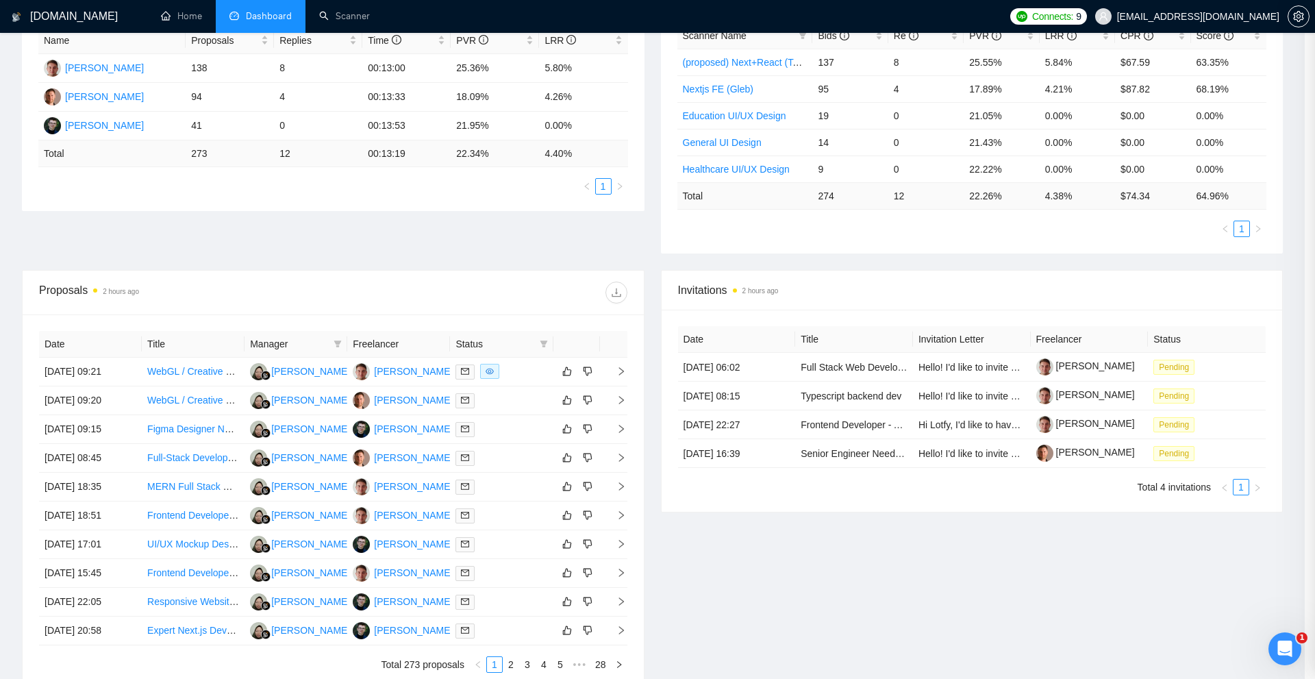
click at [333, 6] on div at bounding box center [657, 339] width 1315 height 679
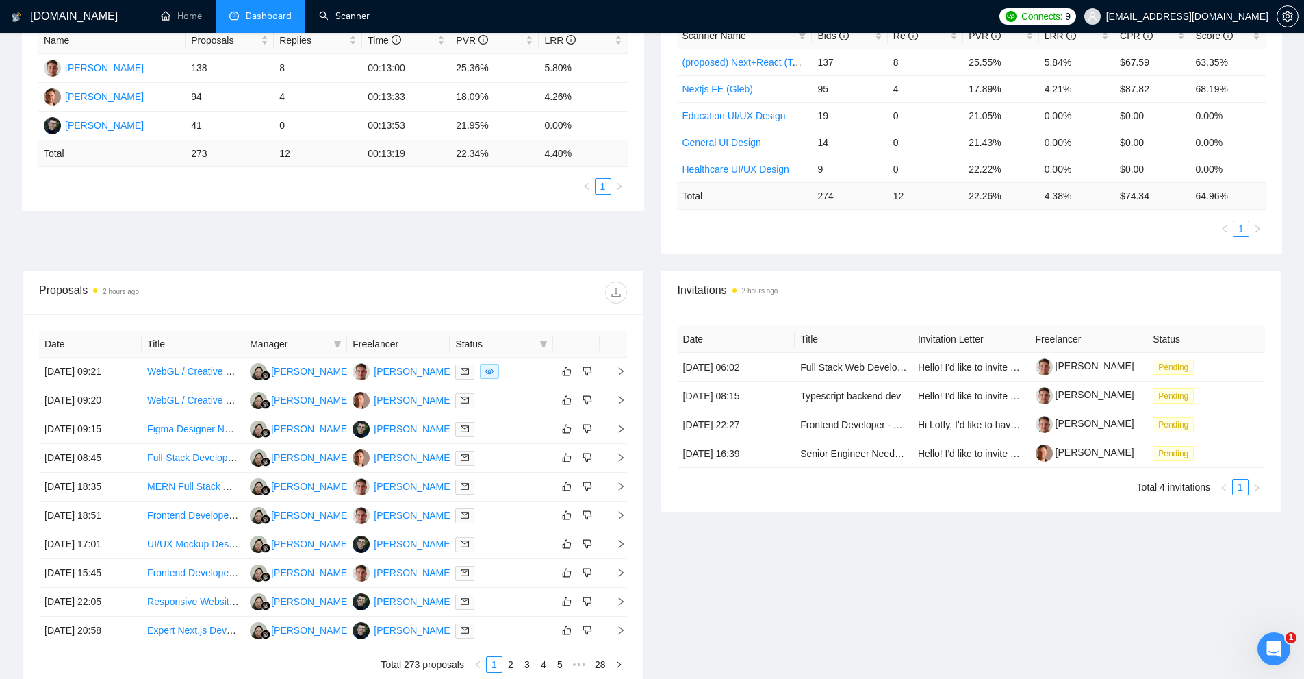
click at [333, 10] on link "Scanner" at bounding box center [344, 16] width 51 height 12
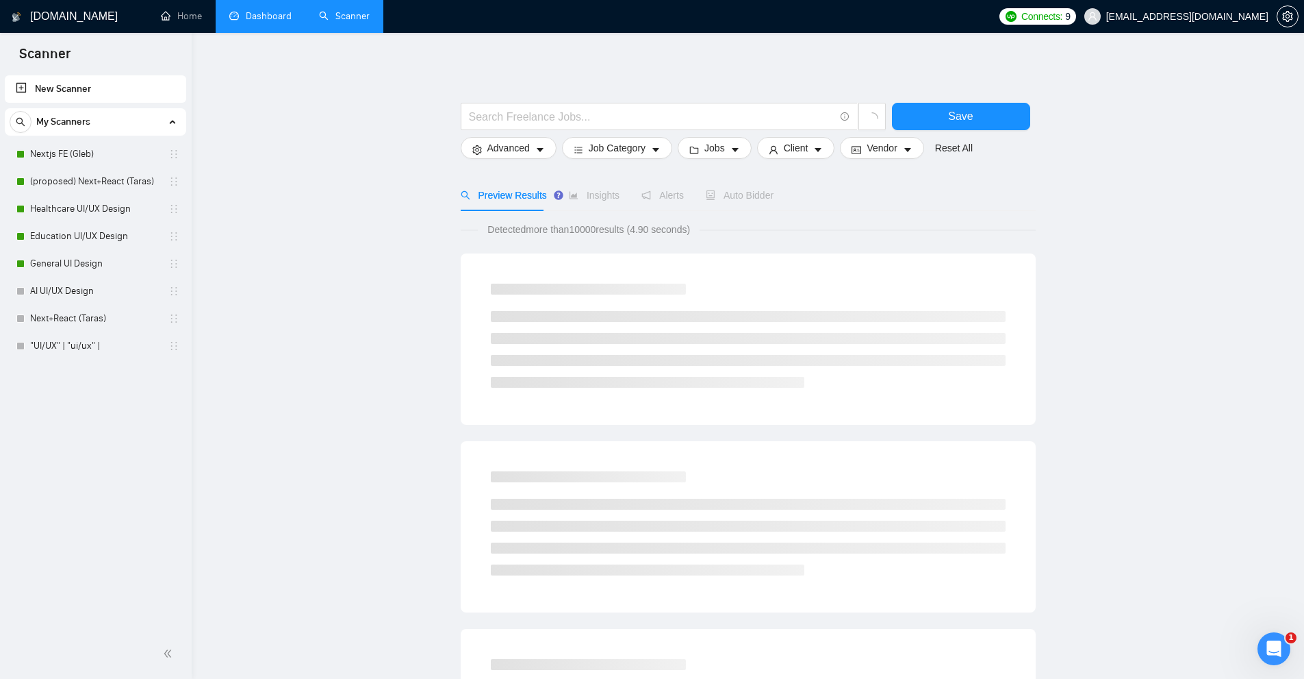
click at [62, 150] on link "Nextjs FE (Gleb)" at bounding box center [95, 153] width 130 height 27
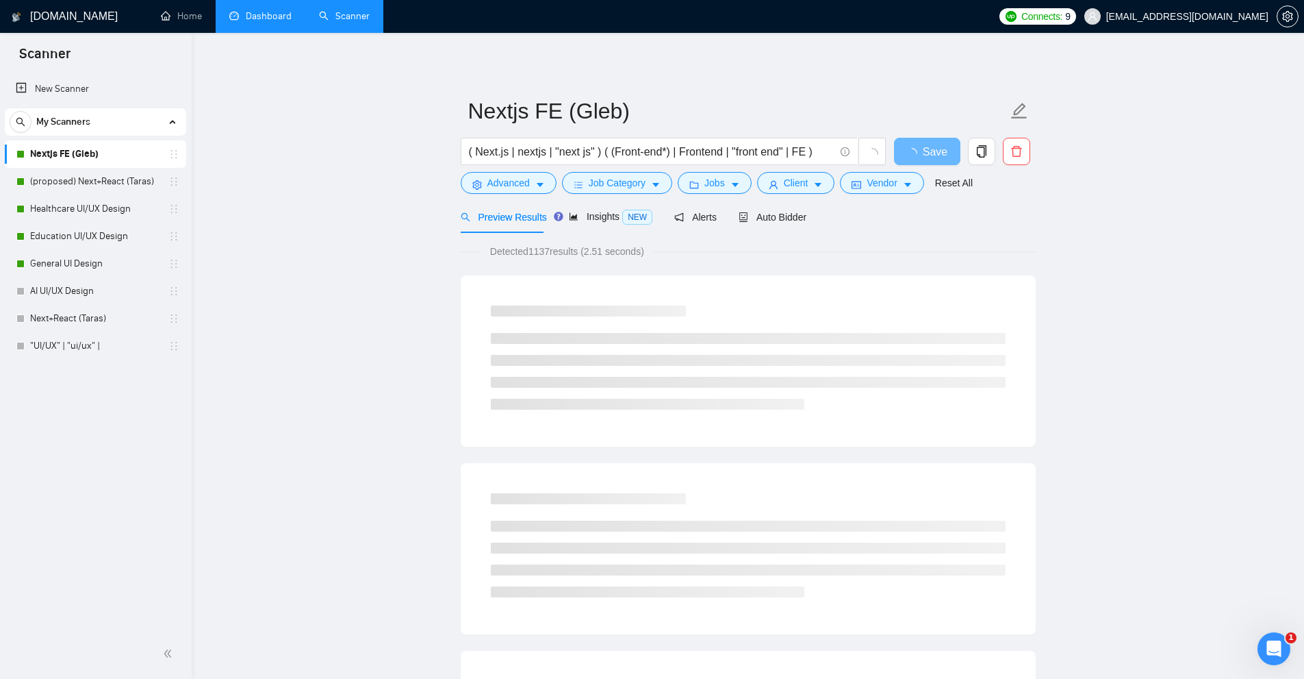
click at [503, 169] on div "( Next.js | nextjs | "next js" ) ( (Front-end*) | Frontend | "front end" | FE )" at bounding box center [673, 155] width 431 height 34
click at [515, 181] on span "Advanced" at bounding box center [509, 182] width 42 height 15
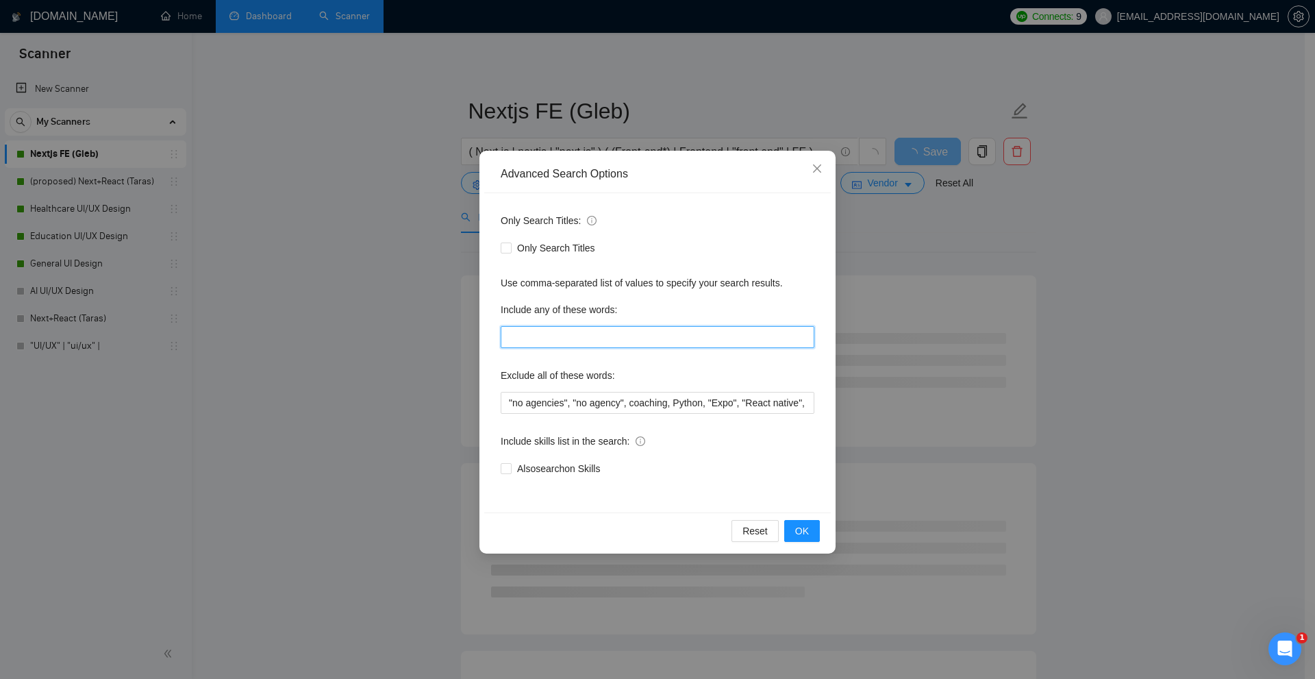
click at [560, 332] on input "text" at bounding box center [658, 337] width 314 height 22
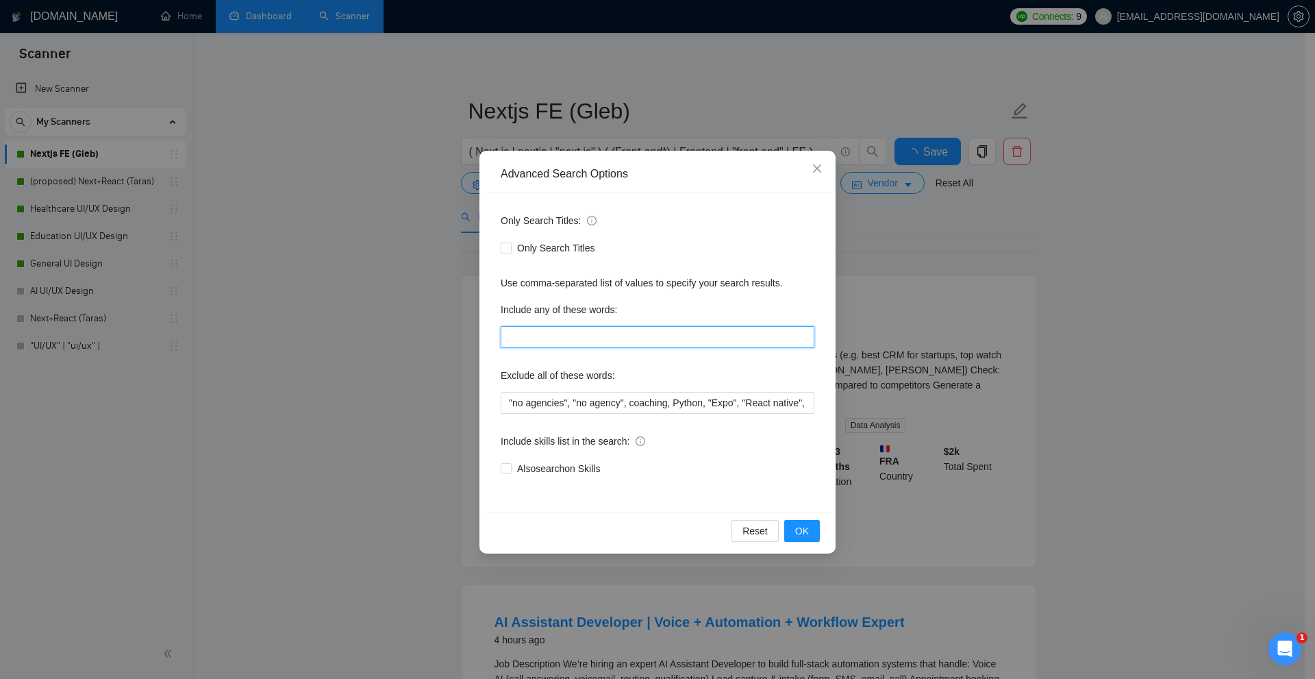
paste input ""to apply", "(to apply", "[to apply", ".to apply", "/to apply", "*to apply", "*…"
click at [1050, 366] on div "Advanced Search Options Only Search Titles: Only Search Titles Use comma-separa…" at bounding box center [657, 339] width 1315 height 679
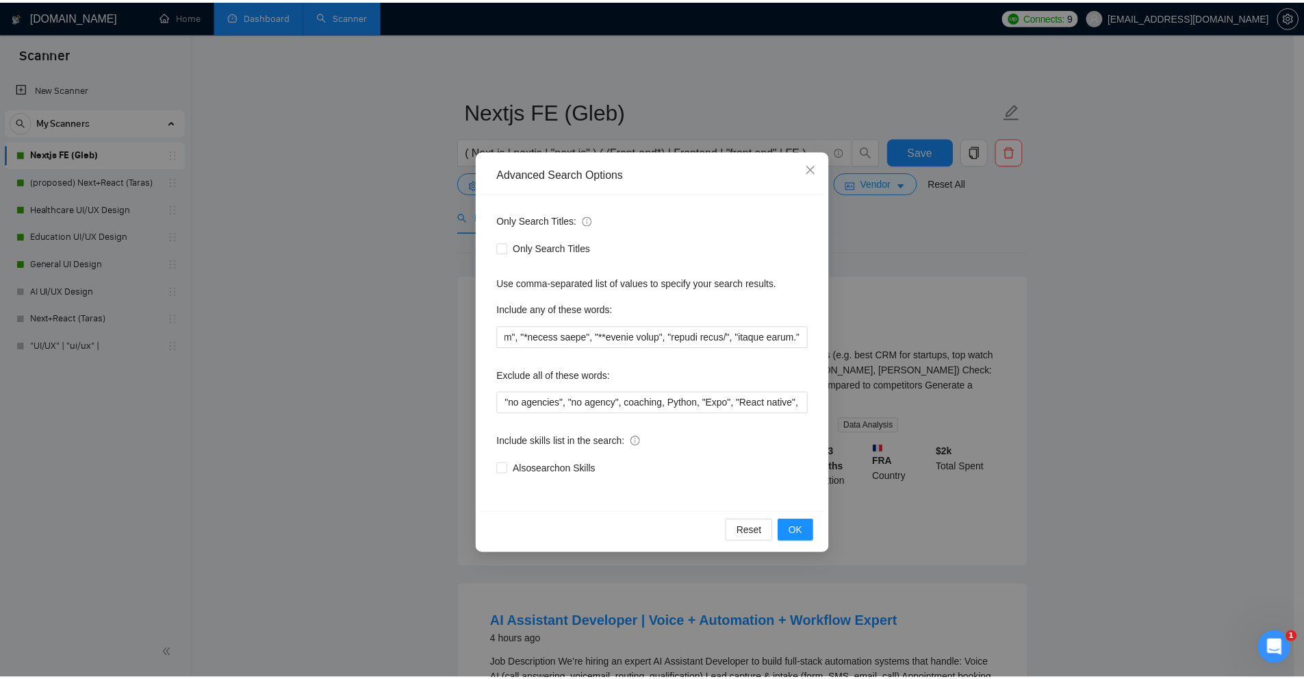
scroll to position [0, 0]
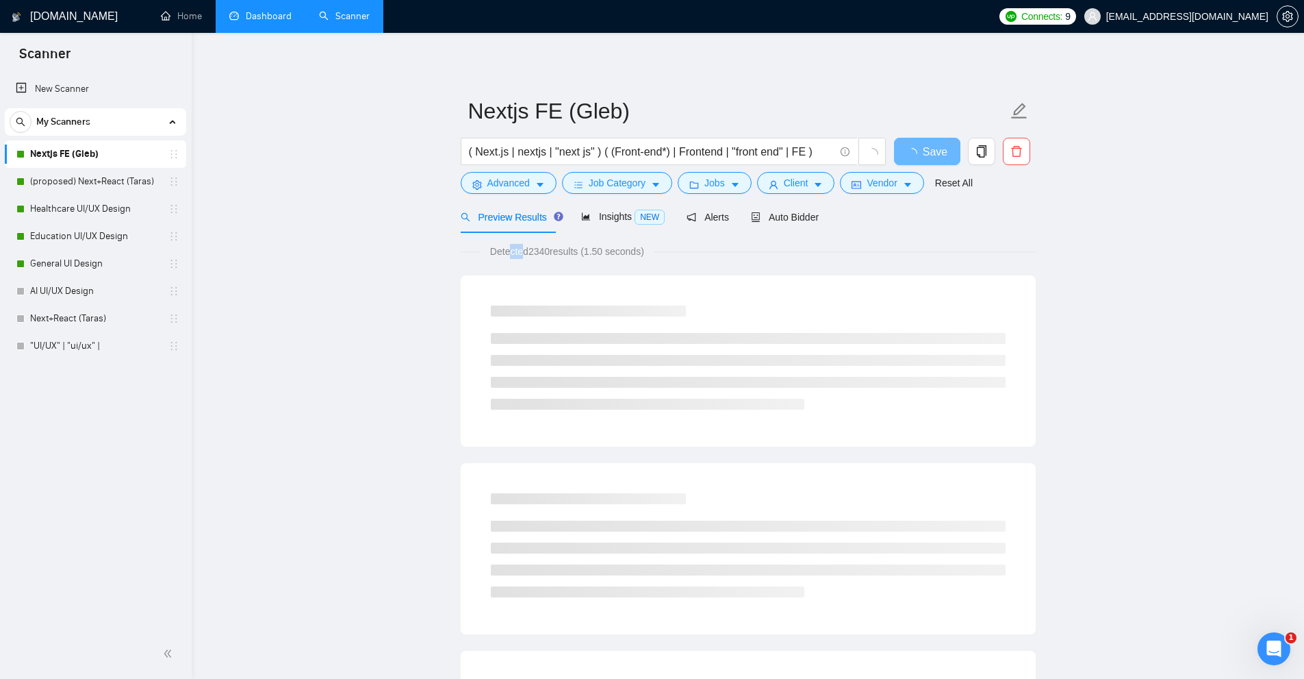
drag, startPoint x: 512, startPoint y: 257, endPoint x: 552, endPoint y: 260, distance: 39.8
click at [551, 256] on span "Detected 2340 results (1.50 seconds)" at bounding box center [567, 251] width 173 height 15
click at [529, 252] on span "Detected 2340 results (1.50 seconds)" at bounding box center [567, 251] width 173 height 15
drag, startPoint x: 530, startPoint y: 250, endPoint x: 566, endPoint y: 253, distance: 35.8
click at [557, 252] on span "Detected 2340 results (1.50 seconds)" at bounding box center [567, 251] width 173 height 15
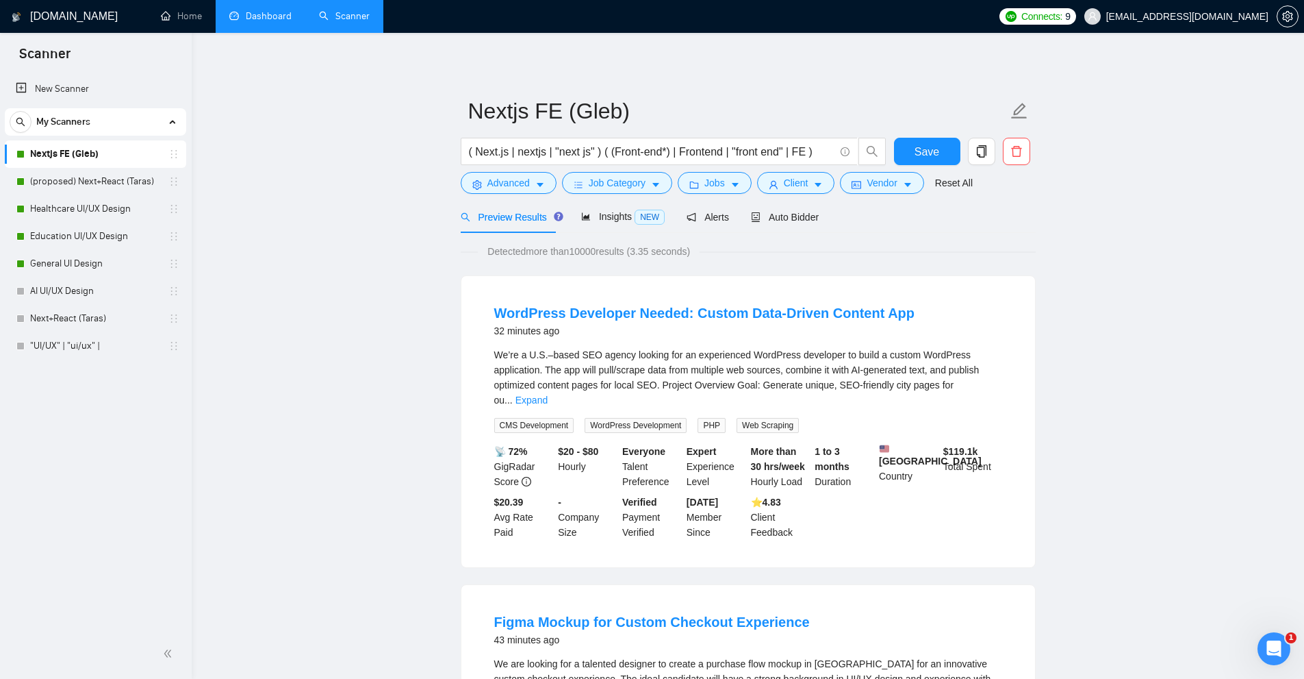
click at [561, 256] on span "Detected more than 10000 results (3.35 seconds)" at bounding box center [589, 251] width 222 height 15
drag, startPoint x: 573, startPoint y: 253, endPoint x: 679, endPoint y: 253, distance: 105.5
click at [679, 253] on span "Detected more than 10000 results (3.35 seconds)" at bounding box center [589, 251] width 222 height 15
click at [1002, 384] on li "WordPress Developer Needed: Custom Data-Driven Content App 32 minutes ago We’re…" at bounding box center [748, 421] width 541 height 258
click at [548, 394] on link "Expand" at bounding box center [532, 399] width 32 height 11
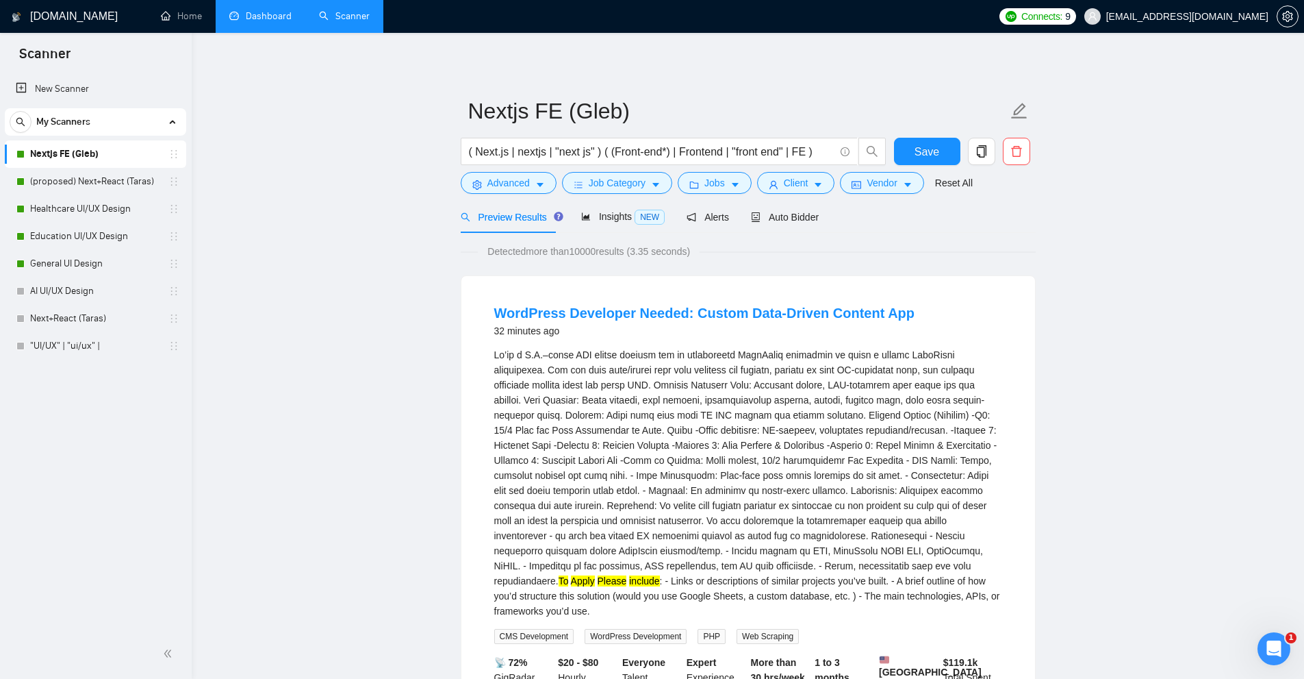
click at [510, 195] on form "Nextjs FE (Gleb) ( Next.js | nextjs | "next js" ) ( (Front-end*) | Frontend | "…" at bounding box center [748, 145] width 575 height 112
click at [518, 186] on span "Advanced" at bounding box center [509, 182] width 42 height 15
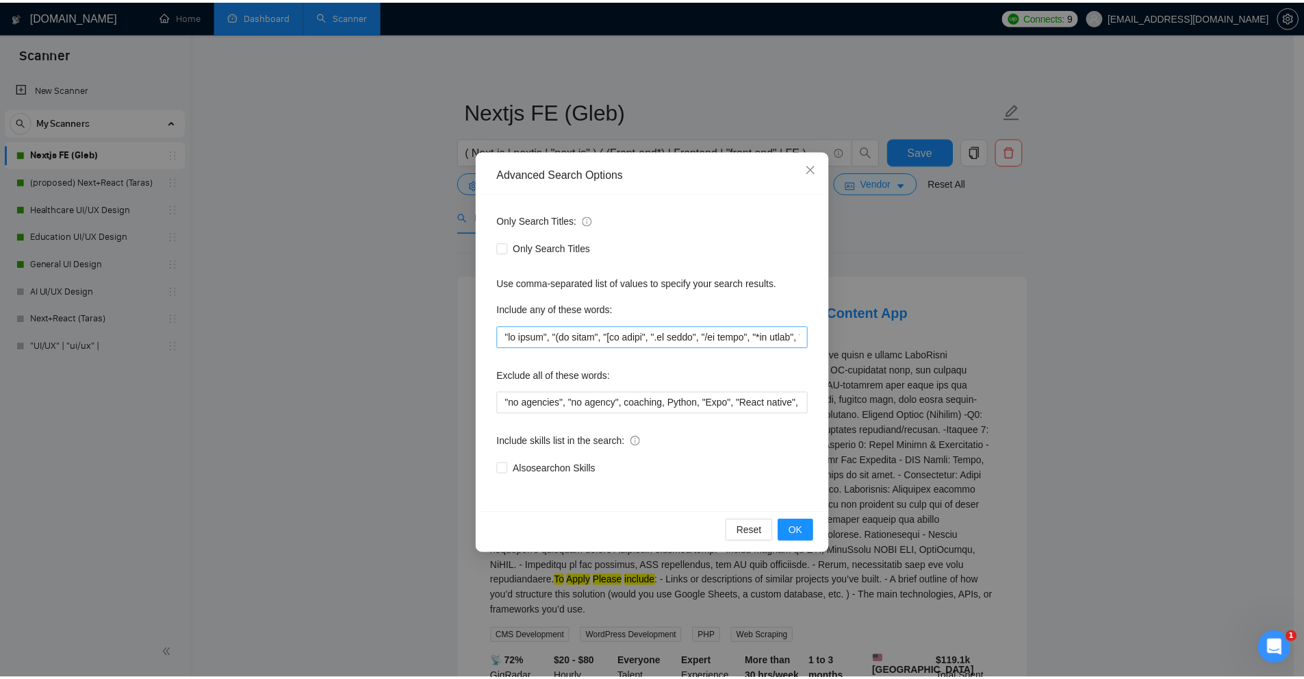
scroll to position [0, 411]
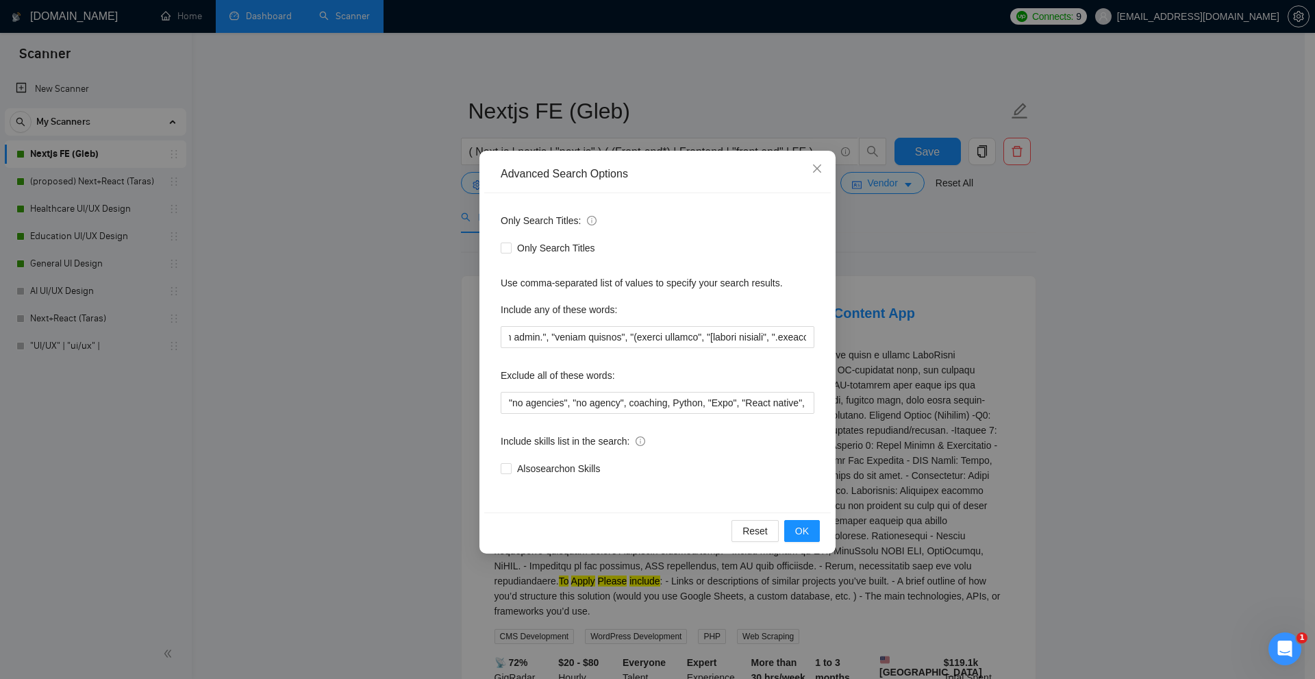
click at [917, 333] on div "Advanced Search Options Only Search Titles: Only Search Titles Use comma-separa…" at bounding box center [657, 339] width 1315 height 679
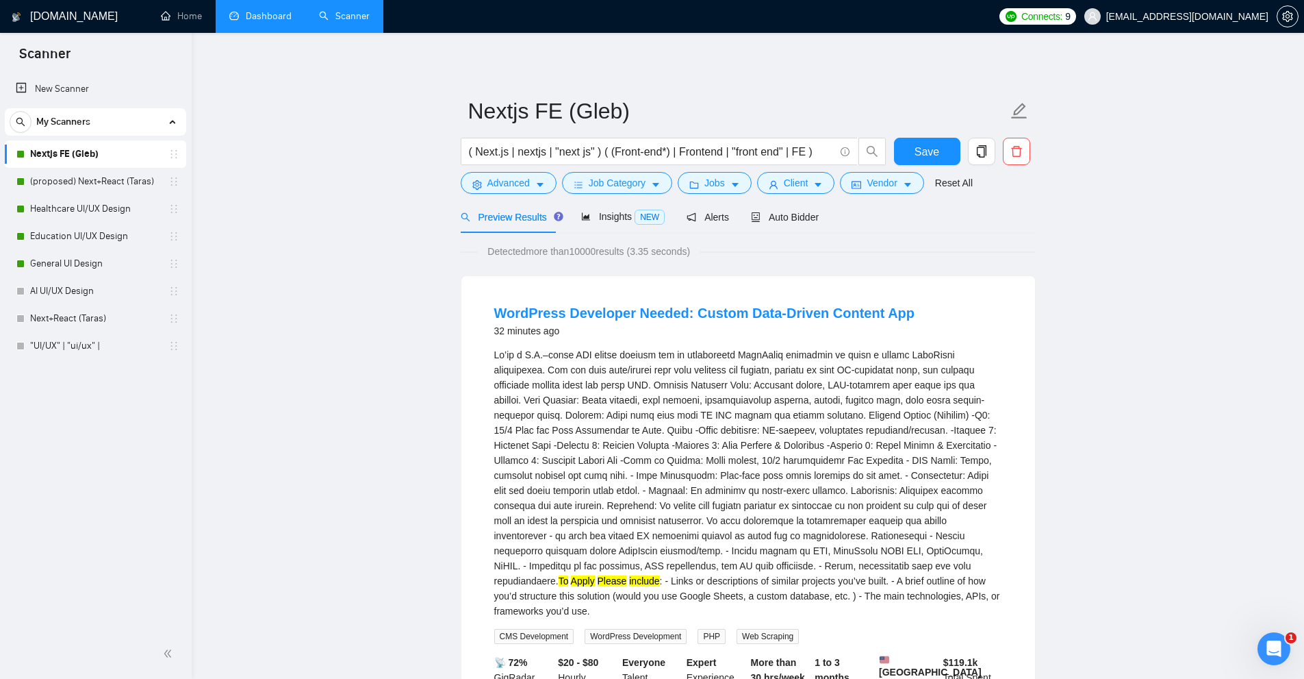
click at [894, 358] on div "To Apply Please include : - Links or descriptions of similar projects you’ve bu…" at bounding box center [748, 482] width 508 height 271
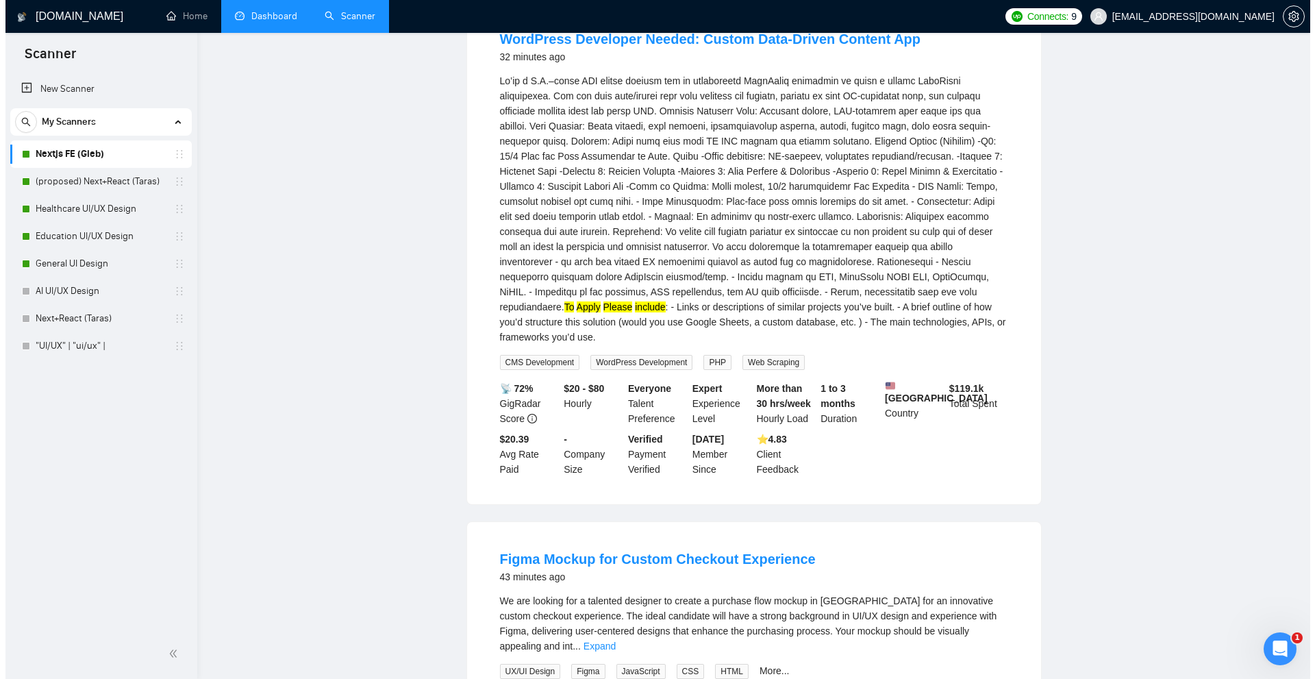
scroll to position [0, 0]
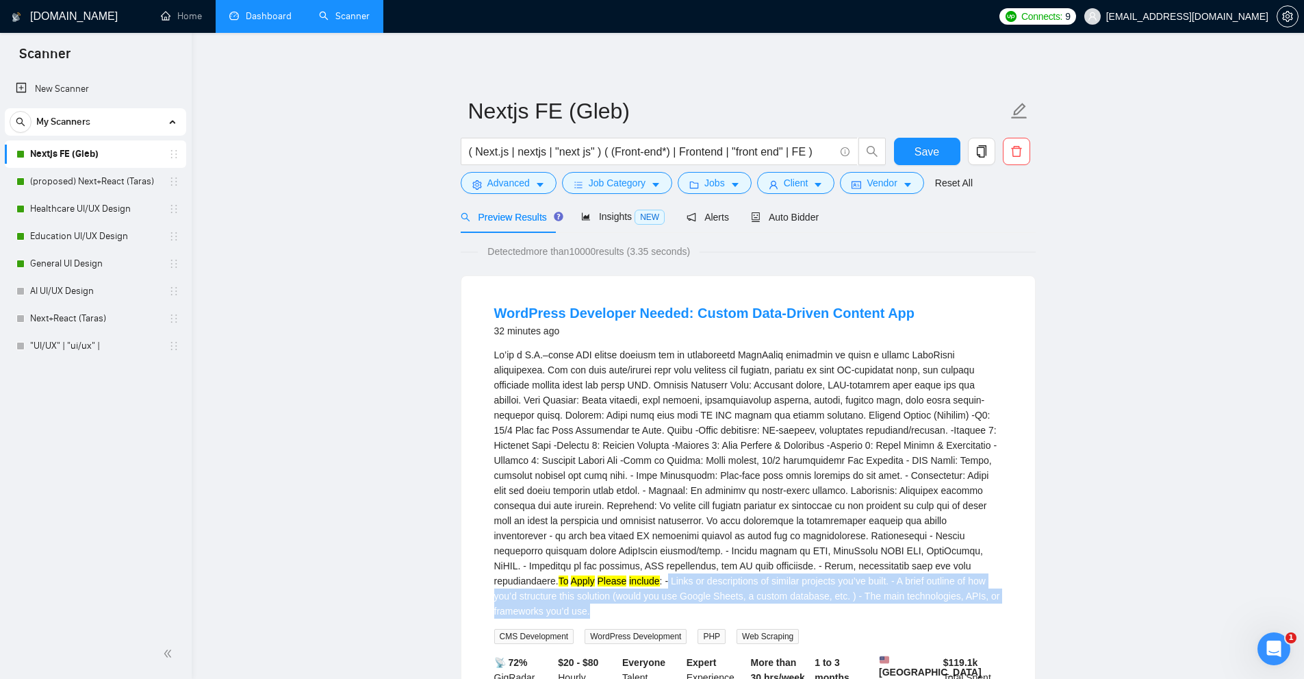
drag, startPoint x: 902, startPoint y: 560, endPoint x: 907, endPoint y: 602, distance: 42.1
click at [907, 602] on div "To Apply Please include : - Links or descriptions of similar projects you’ve bu…" at bounding box center [748, 482] width 508 height 271
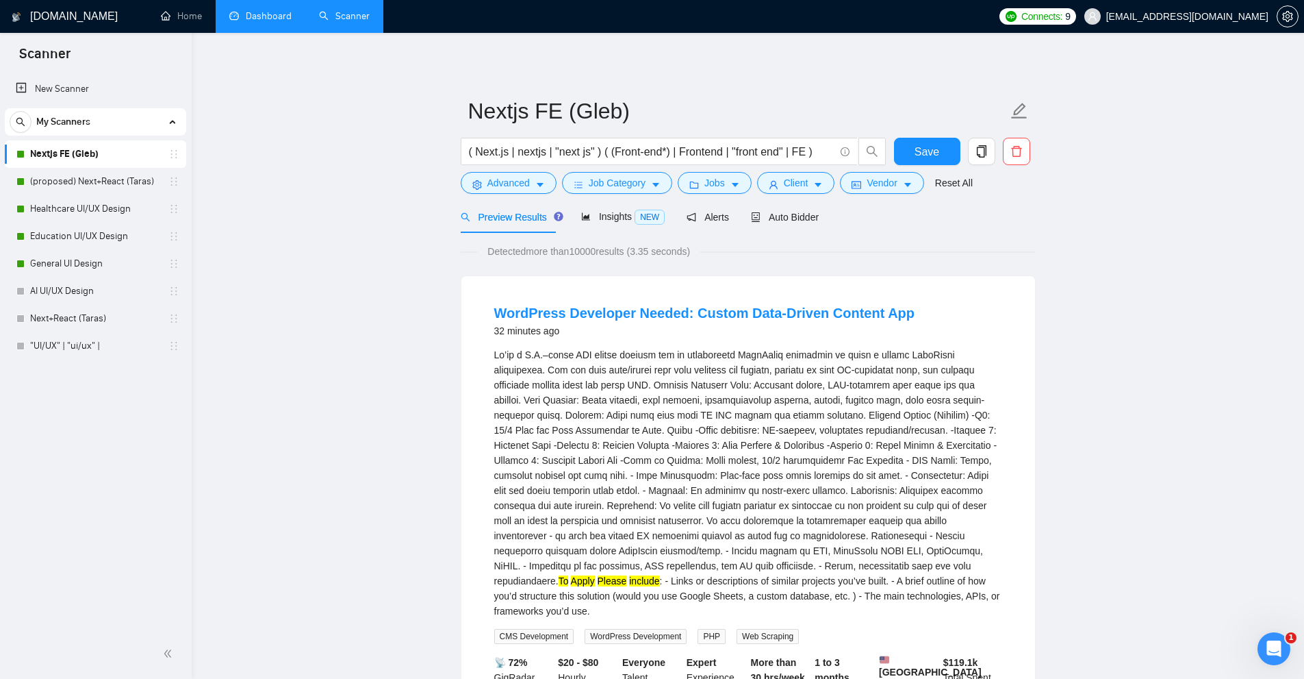
click at [907, 602] on div "To Apply Please include : - Links or descriptions of similar projects you’ve bu…" at bounding box center [748, 482] width 508 height 271
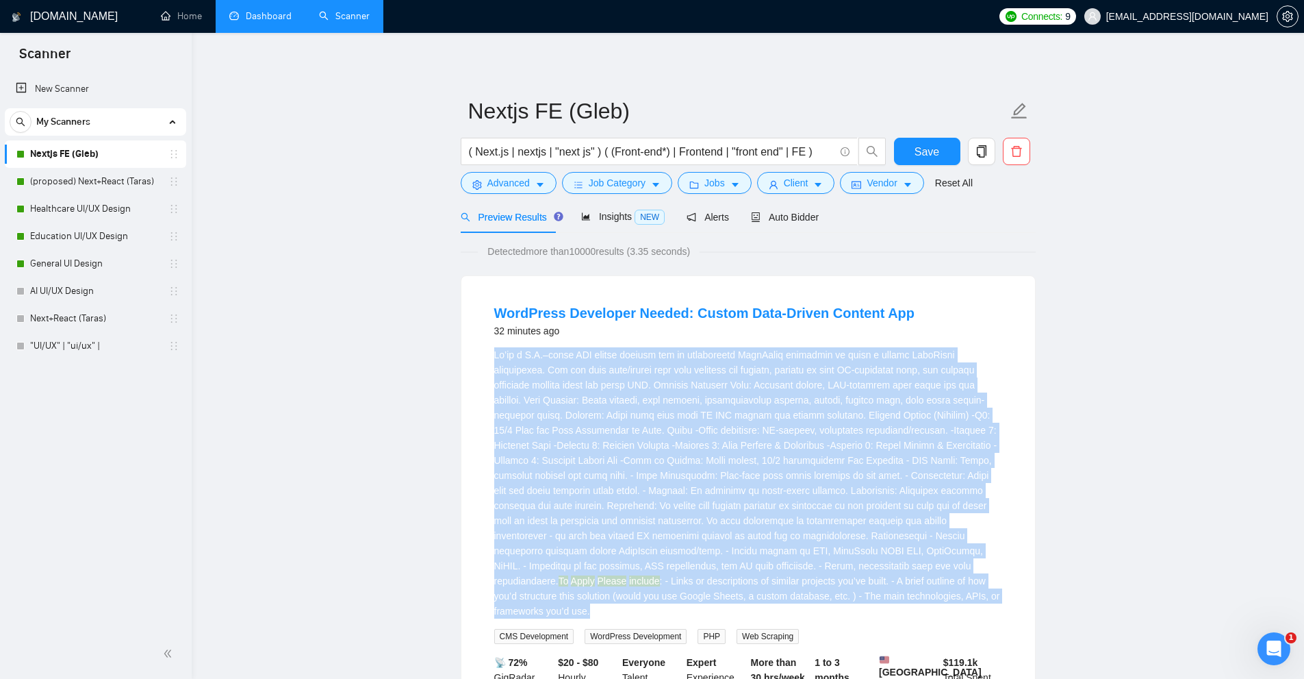
click at [907, 602] on div "To Apply Please include : - Links or descriptions of similar projects you’ve bu…" at bounding box center [748, 482] width 508 height 271
click at [787, 548] on div "To Apply Please include : - Links or descriptions of similar projects you’ve bu…" at bounding box center [748, 482] width 508 height 271
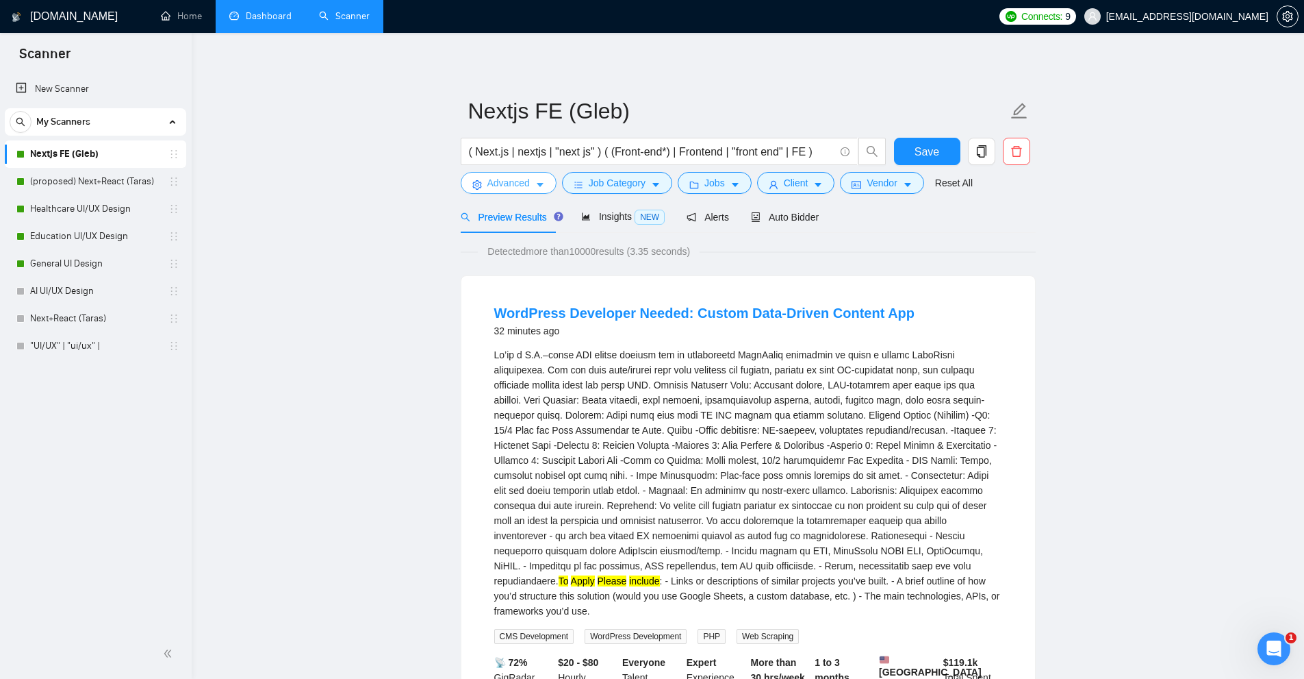
click at [525, 175] on button "Advanced" at bounding box center [509, 183] width 96 height 22
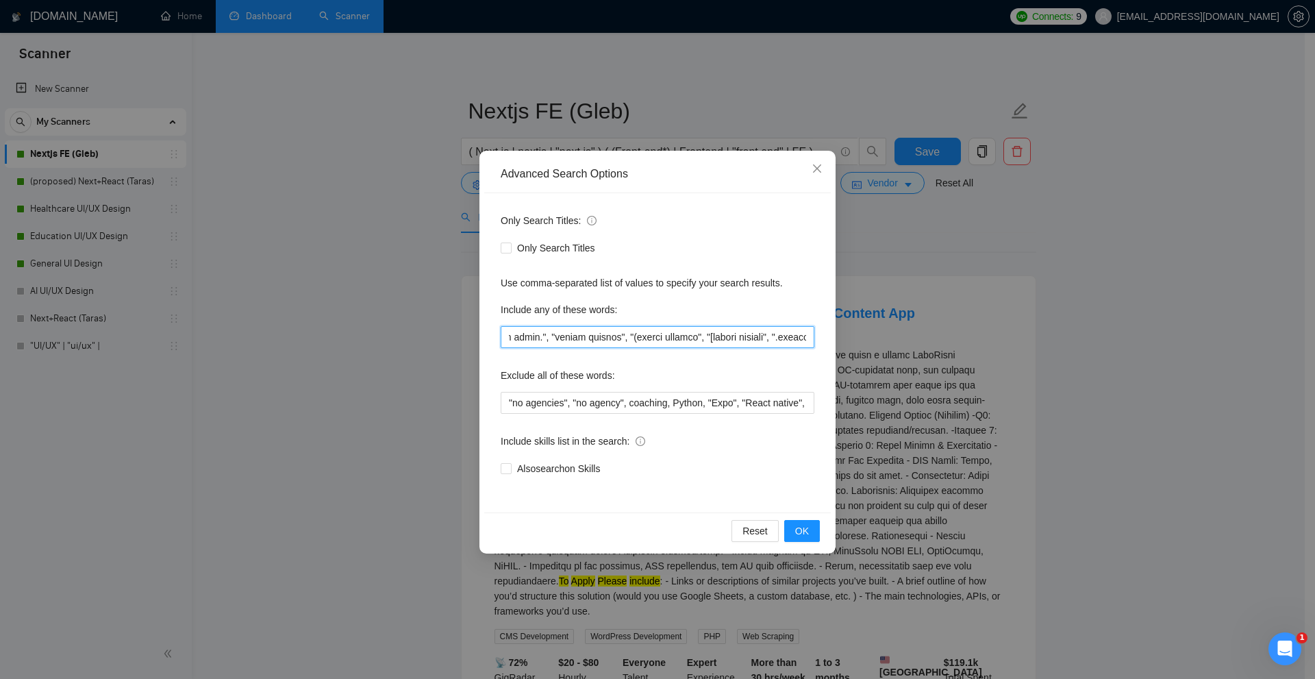
click at [663, 337] on input "text" at bounding box center [658, 337] width 314 height 22
paste input "please include", "if you are interested", "please provide", "to be considered",…"
type input ""to apply", "please include", "if you are interested", "please provide", "to be…"
click at [809, 538] on button "OK" at bounding box center [802, 531] width 36 height 22
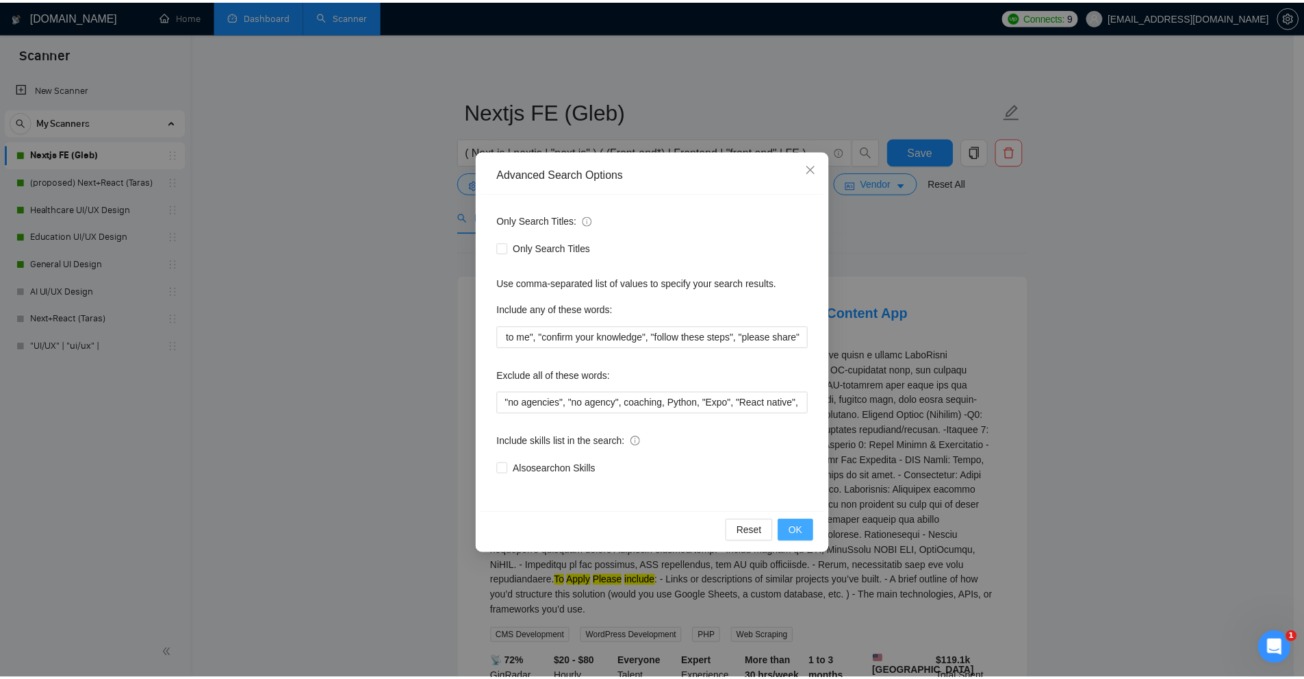
scroll to position [0, 0]
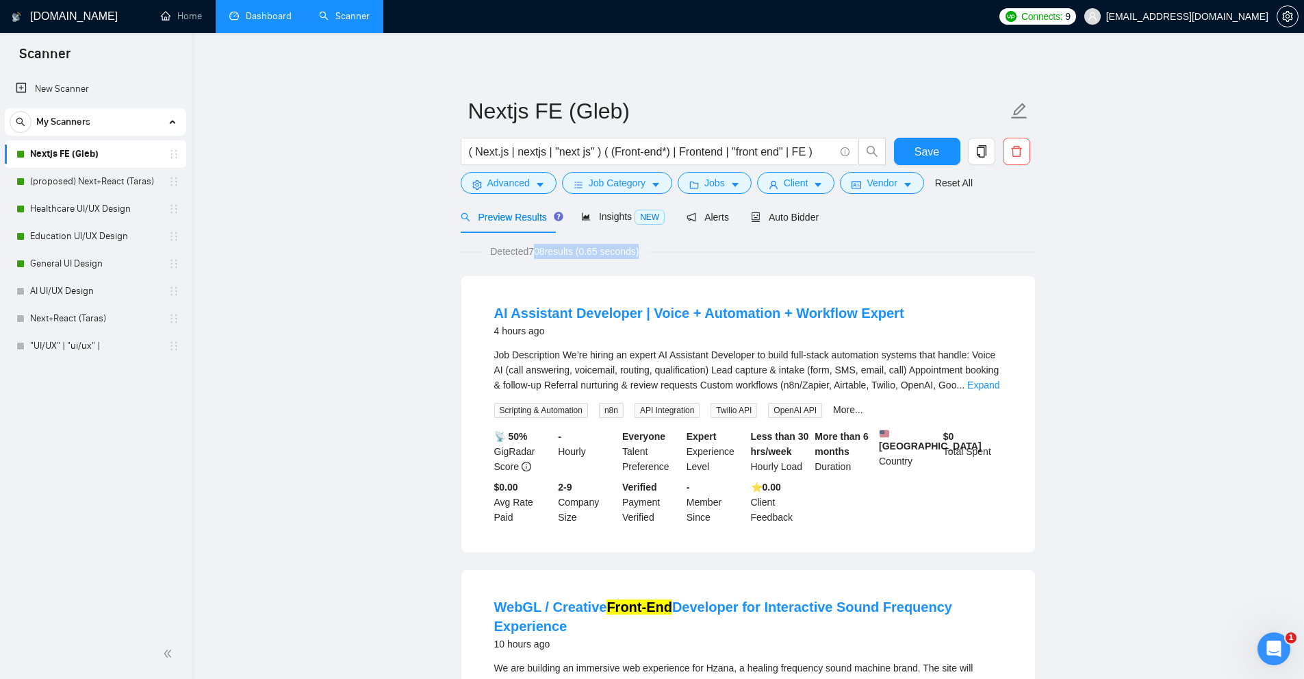
drag, startPoint x: 569, startPoint y: 252, endPoint x: 641, endPoint y: 253, distance: 71.9
click at [641, 253] on span "Detected 708 results (0.65 seconds)" at bounding box center [565, 251] width 168 height 15
drag, startPoint x: 503, startPoint y: 244, endPoint x: 562, endPoint y: 248, distance: 58.3
click at [562, 248] on span "Detected 708 results (0.65 seconds)" at bounding box center [565, 251] width 168 height 15
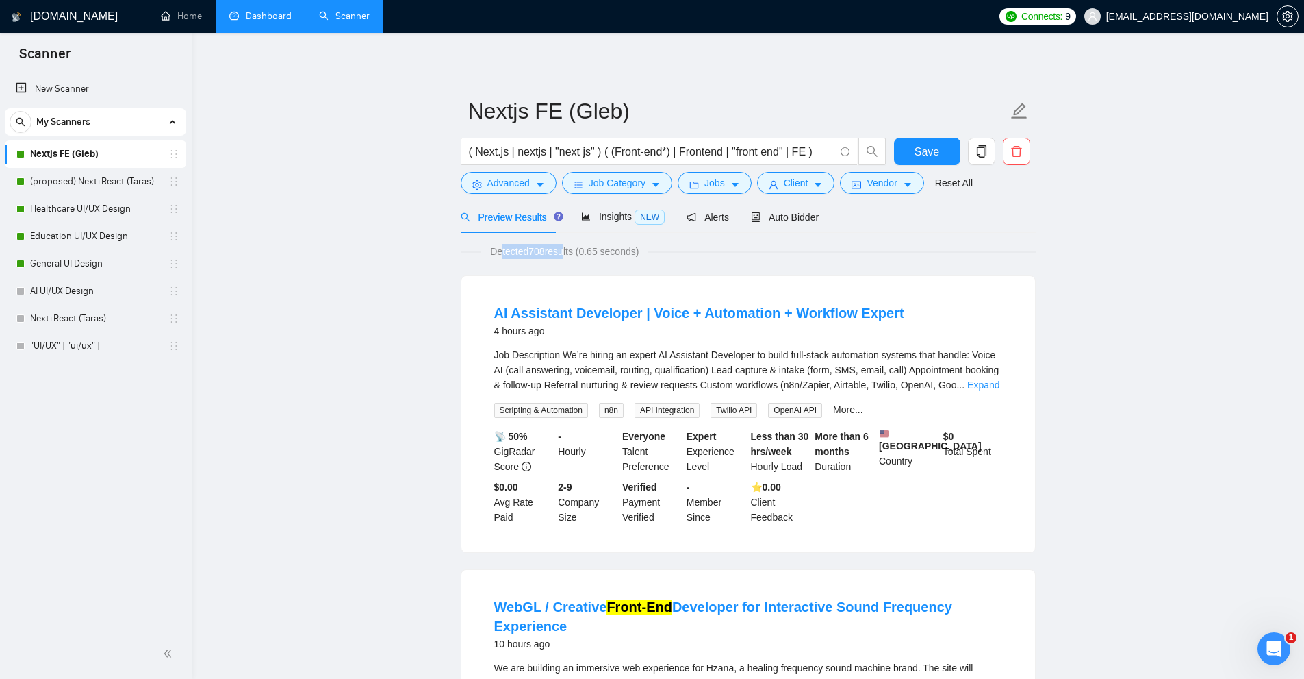
click at [562, 248] on span "Detected 708 results (0.65 seconds)" at bounding box center [565, 251] width 168 height 15
click at [983, 395] on div "Job Description We’re hiring an expert AI Assistant Developer to build full-sta…" at bounding box center [748, 382] width 508 height 71
click at [985, 388] on link "Expand" at bounding box center [984, 384] width 32 height 11
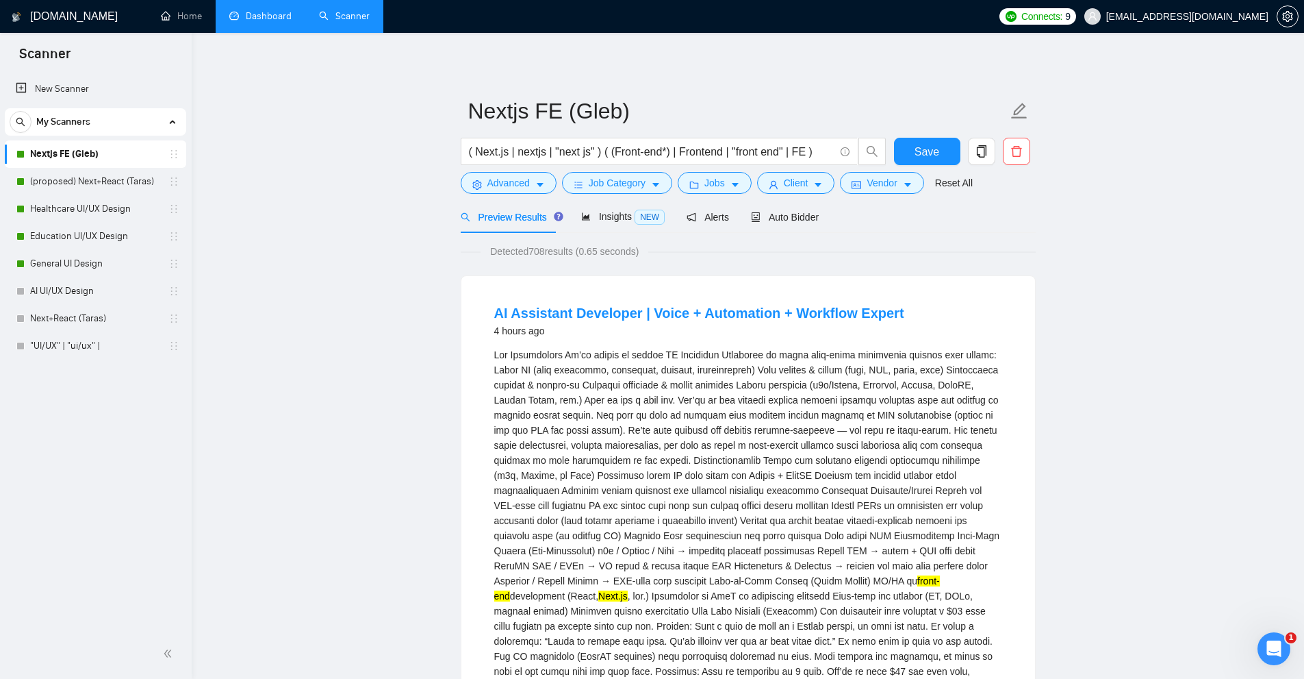
scroll to position [205, 0]
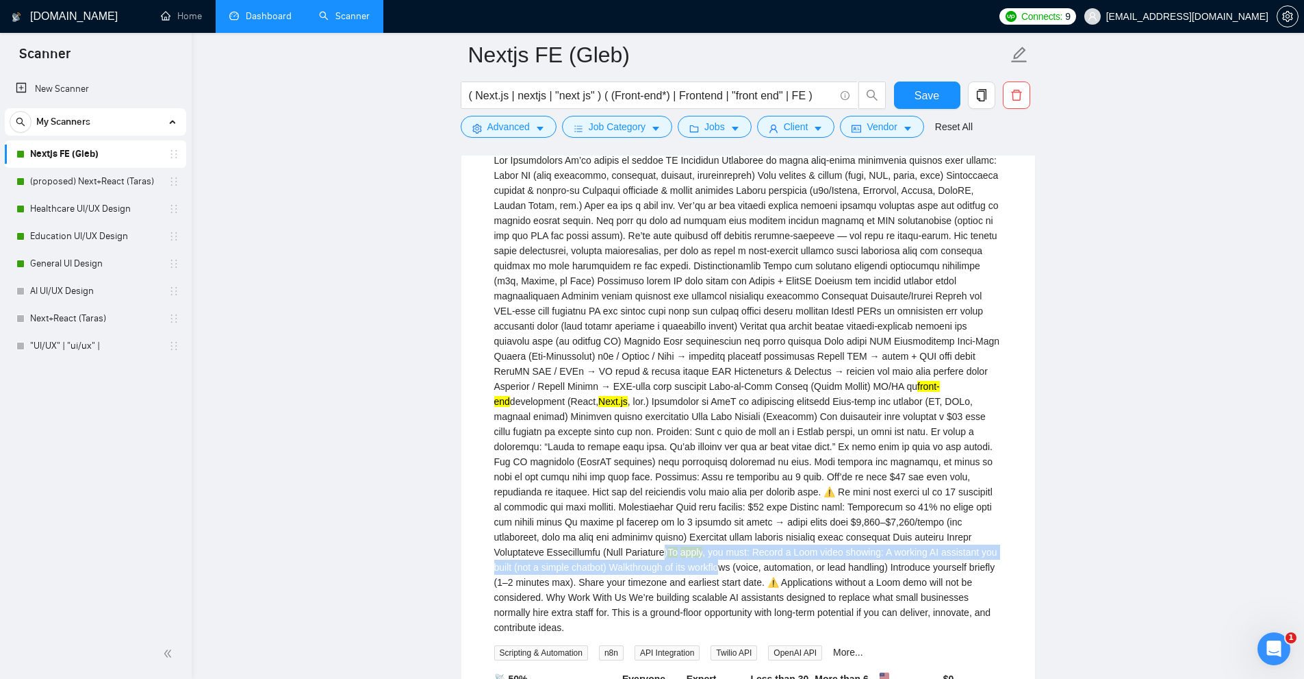
drag, startPoint x: 779, startPoint y: 542, endPoint x: 838, endPoint y: 546, distance: 59.7
click at [838, 546] on div "front-end development (React, Next.js To apply , you must: Record a Loom video …" at bounding box center [748, 394] width 508 height 482
drag, startPoint x: 1005, startPoint y: 546, endPoint x: 972, endPoint y: 540, distance: 34.0
click at [972, 540] on div "front-end development (React, Next.js To apply , you must: Record a Loom video …" at bounding box center [748, 394] width 508 height 482
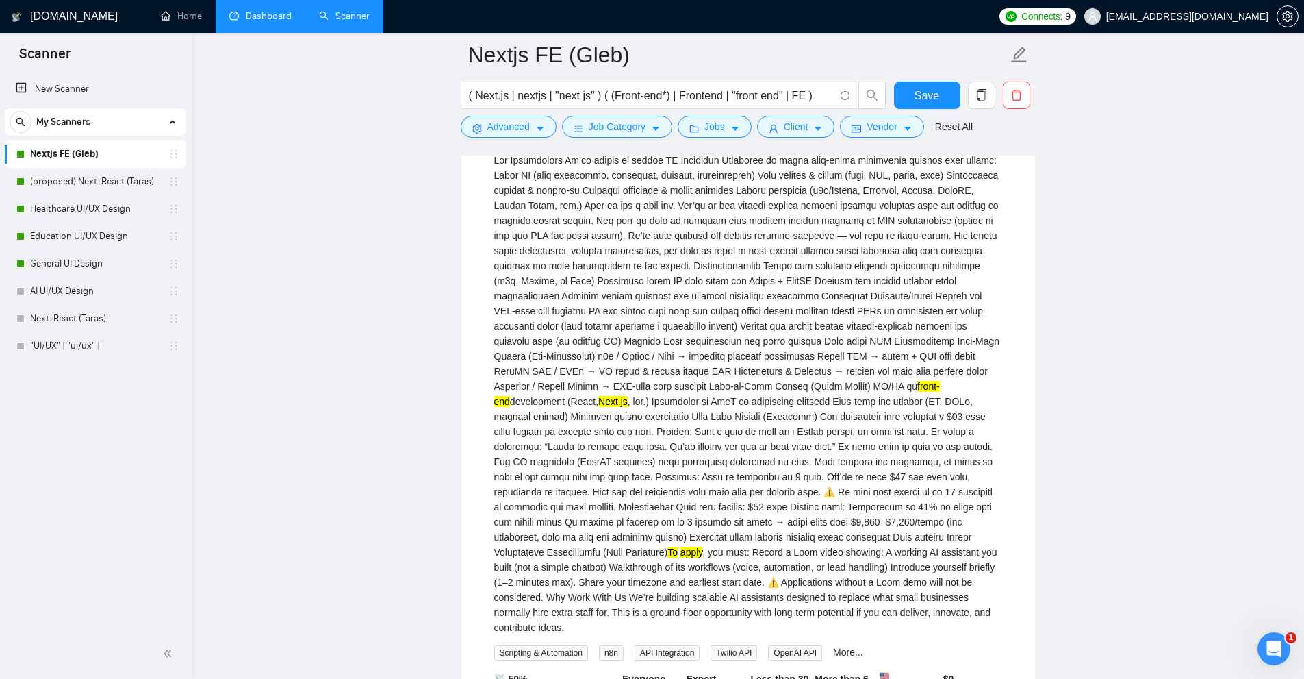
click at [744, 540] on div "front-end development (React, Next.js To apply , you must: Record a Loom video …" at bounding box center [748, 394] width 508 height 482
drag, startPoint x: 958, startPoint y: 541, endPoint x: 971, endPoint y: 541, distance: 13.0
click at [971, 541] on div "front-end development (React, Next.js To apply , you must: Record a Loom video …" at bounding box center [748, 394] width 508 height 482
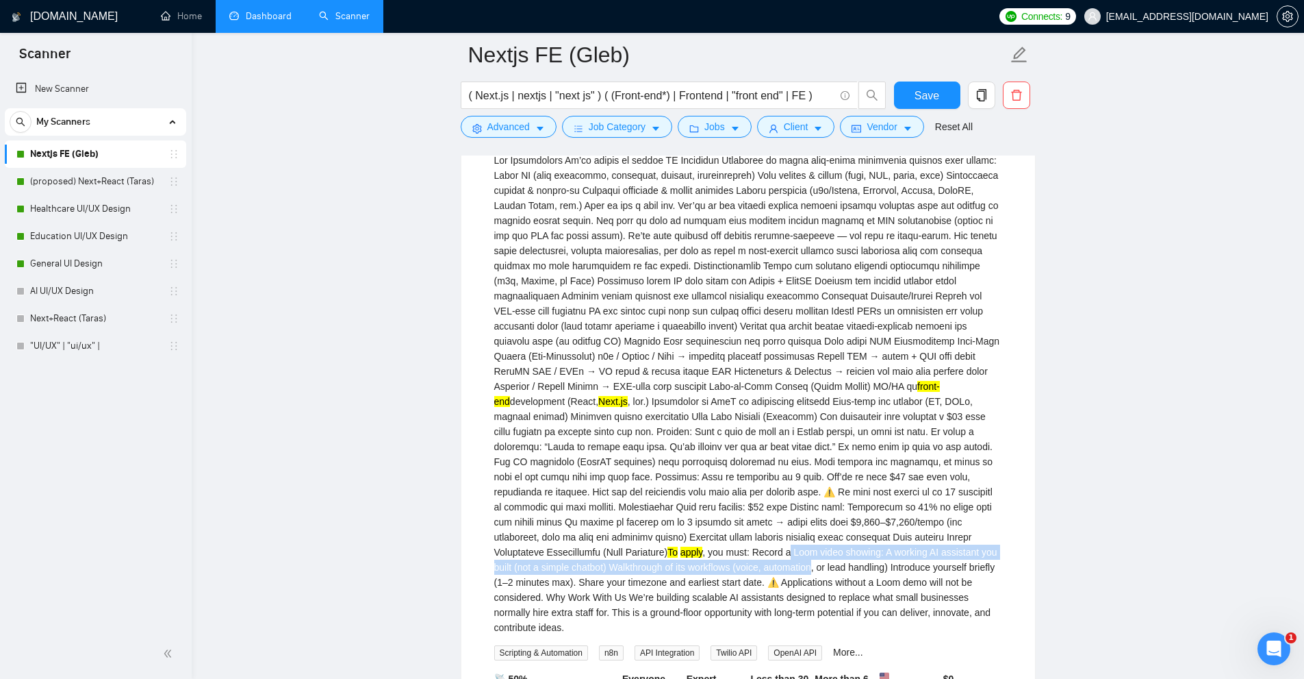
drag, startPoint x: 877, startPoint y: 533, endPoint x: 1069, endPoint y: 358, distance: 259.8
click at [939, 540] on div "front-end development (React, Next.js To apply , you must: Record a Loom video …" at bounding box center [748, 394] width 508 height 482
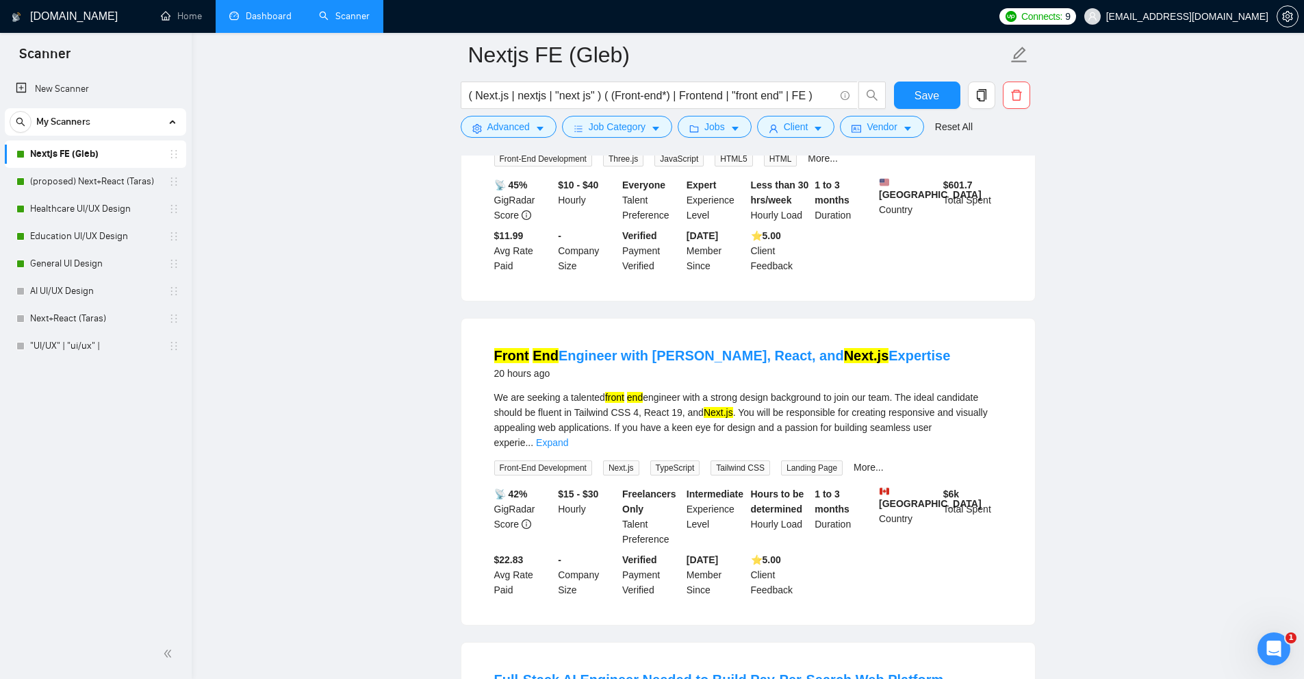
scroll to position [753, 0]
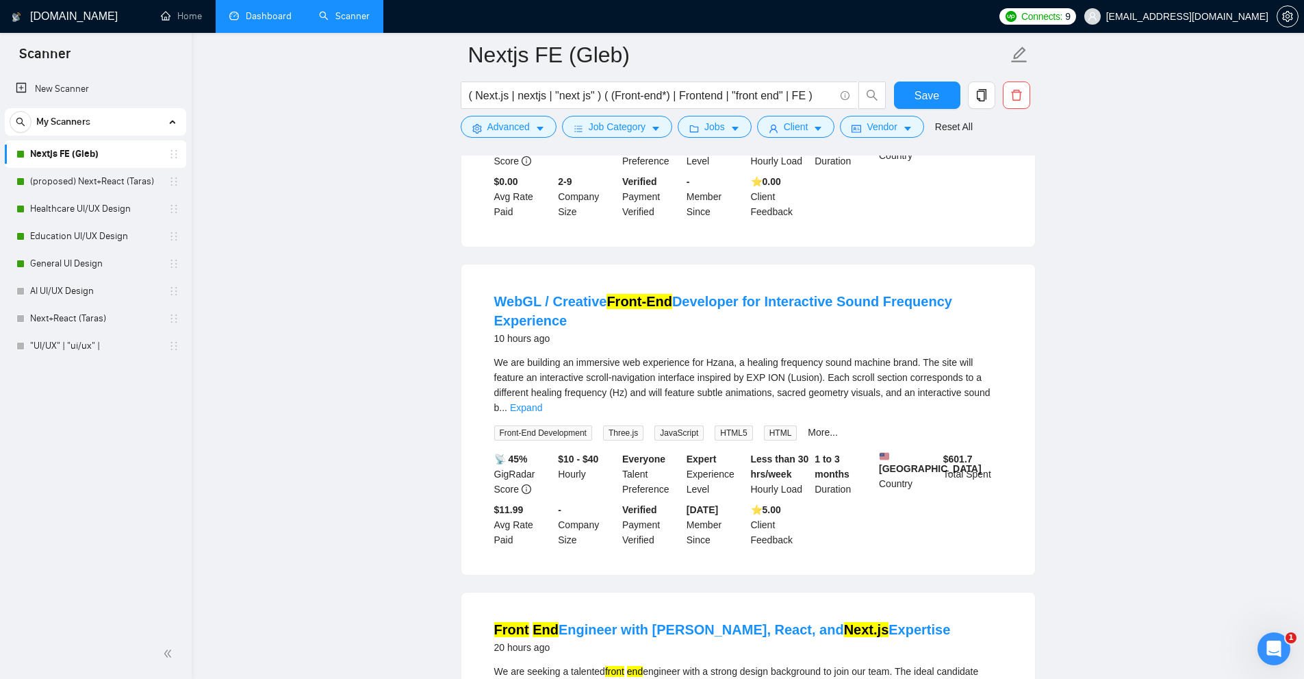
click at [980, 392] on div "We are building an immersive web experience for Hzana, a healing frequency soun…" at bounding box center [748, 385] width 508 height 60
click at [542, 402] on link "Expand" at bounding box center [526, 407] width 32 height 11
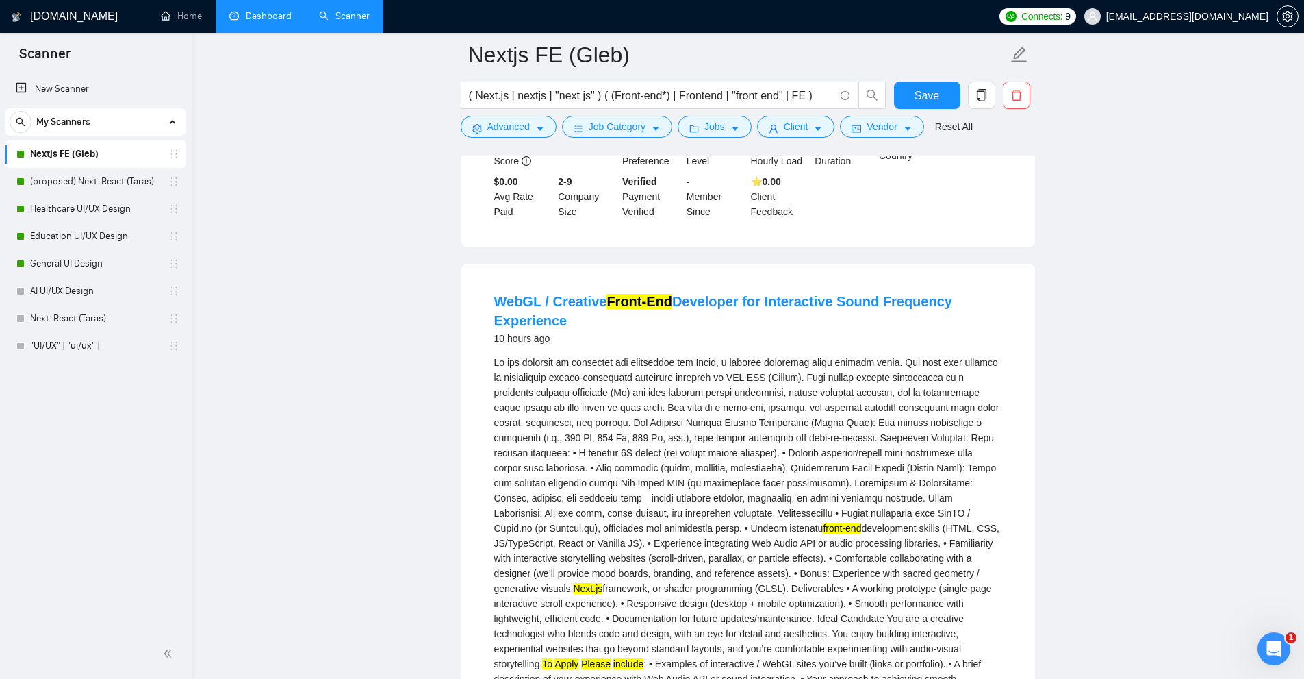
scroll to position [959, 0]
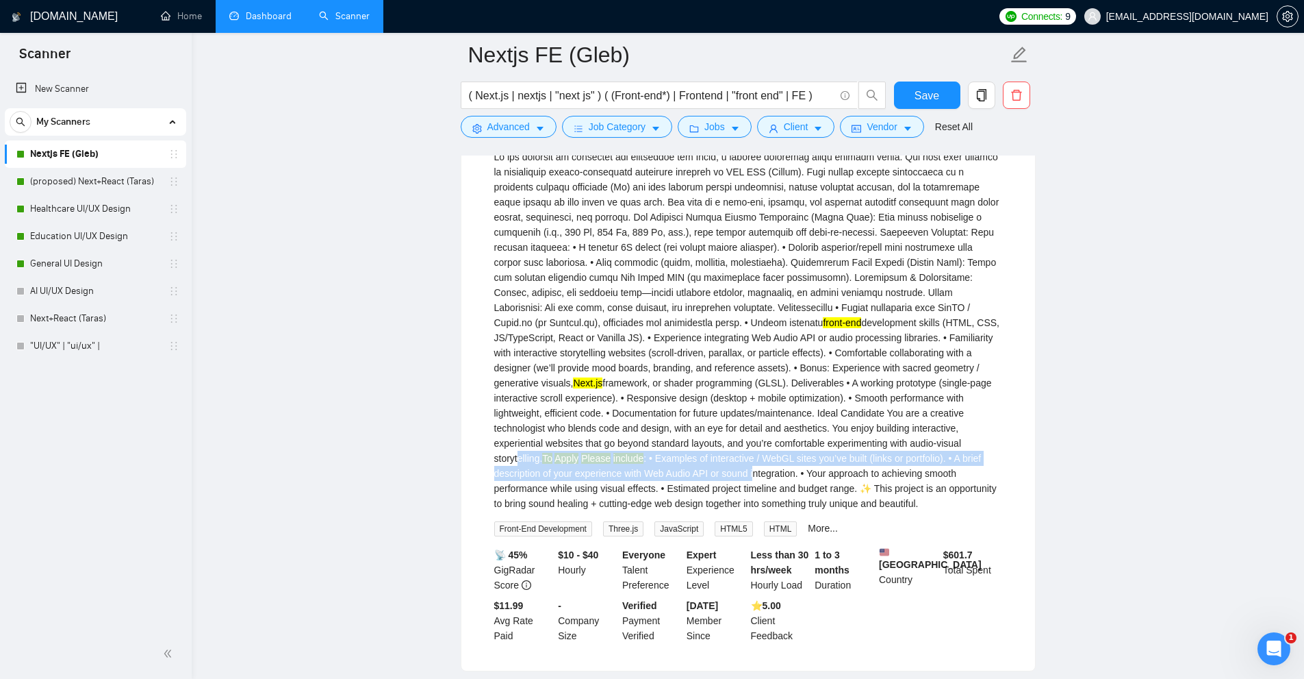
drag, startPoint x: 727, startPoint y: 441, endPoint x: 935, endPoint y: 433, distance: 208.3
click at [946, 449] on div "front-end development skills (HTML, CSS, JS/TypeScript, React or Vanilla JS). •…" at bounding box center [748, 330] width 508 height 362
click at [935, 433] on div "front-end development skills (HTML, CSS, JS/TypeScript, React or Vanilla JS). •…" at bounding box center [748, 330] width 508 height 362
drag, startPoint x: 935, startPoint y: 433, endPoint x: 630, endPoint y: 450, distance: 305.8
click at [630, 450] on div "front-end development skills (HTML, CSS, JS/TypeScript, React or Vanilla JS). •…" at bounding box center [748, 330] width 508 height 362
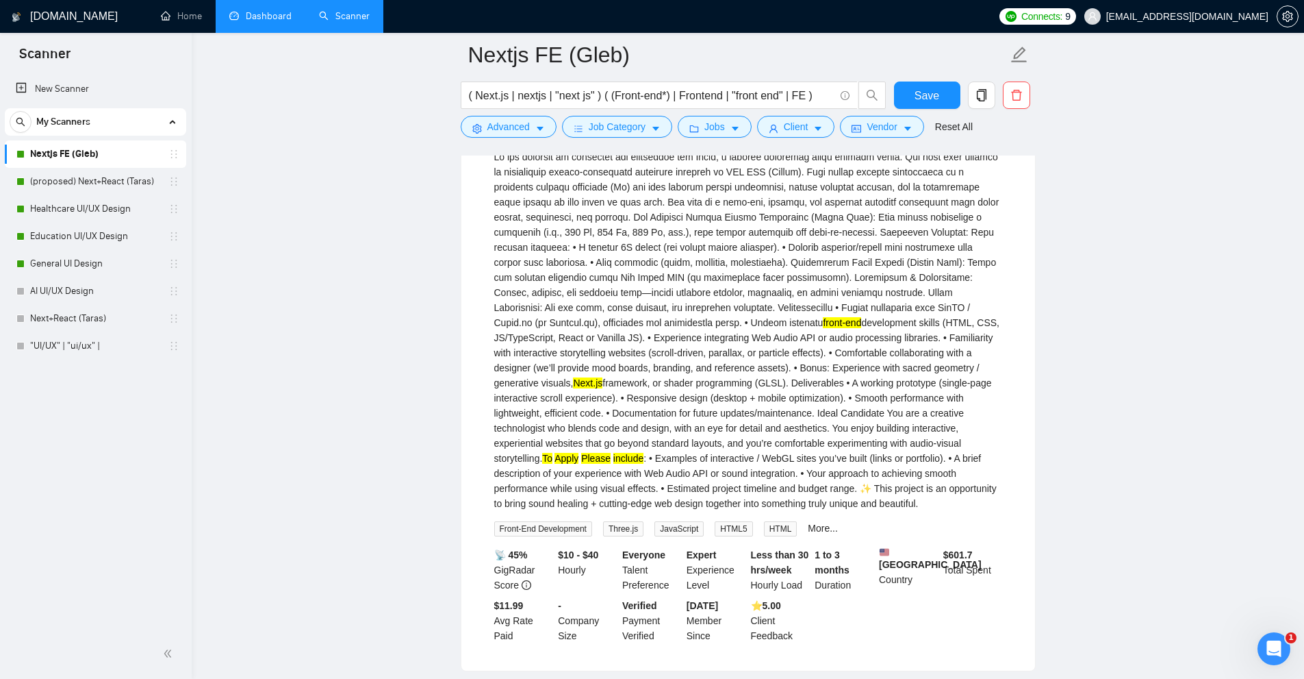
click at [681, 472] on div "front-end development skills (HTML, CSS, JS/TypeScript, React or Vanilla JS). •…" at bounding box center [748, 330] width 508 height 362
drag, startPoint x: 652, startPoint y: 452, endPoint x: 752, endPoint y: 461, distance: 100.4
click at [1011, 459] on li "WebGL / Creative Front-End Developer for Interactive Sound Frequency Experience…" at bounding box center [748, 364] width 541 height 579
click at [737, 460] on div "front-end development skills (HTML, CSS, JS/TypeScript, React or Vanilla JS). •…" at bounding box center [748, 330] width 508 height 362
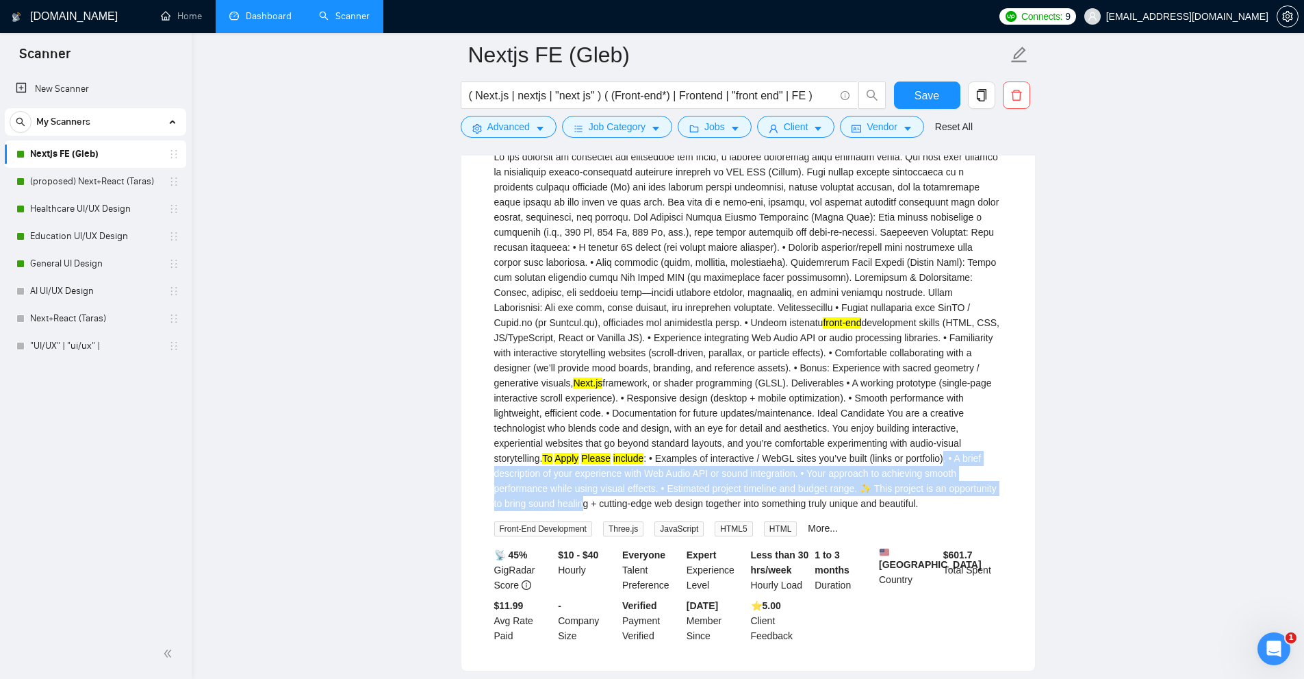
drag, startPoint x: 643, startPoint y: 456, endPoint x: 757, endPoint y: 478, distance: 116.4
click at [757, 478] on div "front-end development skills (HTML, CSS, JS/TypeScript, React or Vanilla JS). •…" at bounding box center [748, 330] width 508 height 362
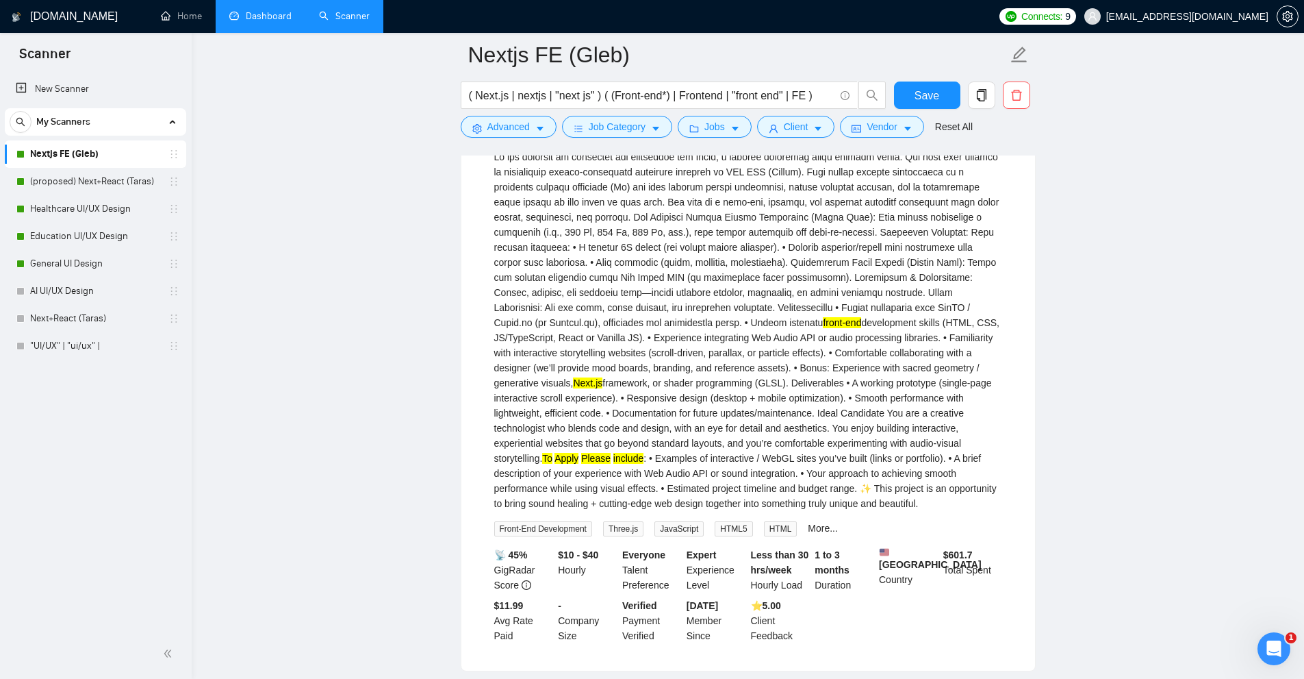
click at [774, 482] on div "front-end development skills (HTML, CSS, JS/TypeScript, React or Vanilla JS). •…" at bounding box center [748, 330] width 508 height 362
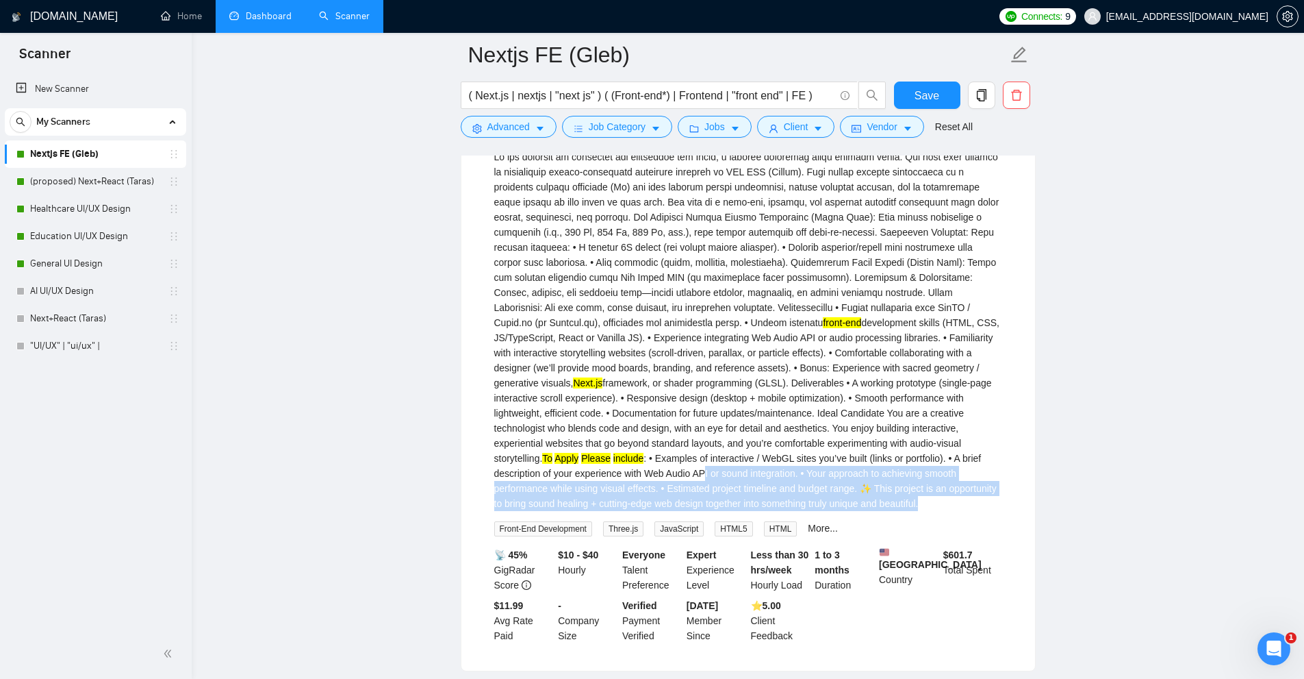
drag, startPoint x: 824, startPoint y: 490, endPoint x: 891, endPoint y: 457, distance: 74.7
click at [893, 457] on div "front-end development skills (HTML, CSS, JS/TypeScript, React or Vanilla JS). •…" at bounding box center [748, 330] width 508 height 362
click at [827, 462] on div "front-end development skills (HTML, CSS, JS/TypeScript, React or Vanilla JS). •…" at bounding box center [748, 330] width 508 height 362
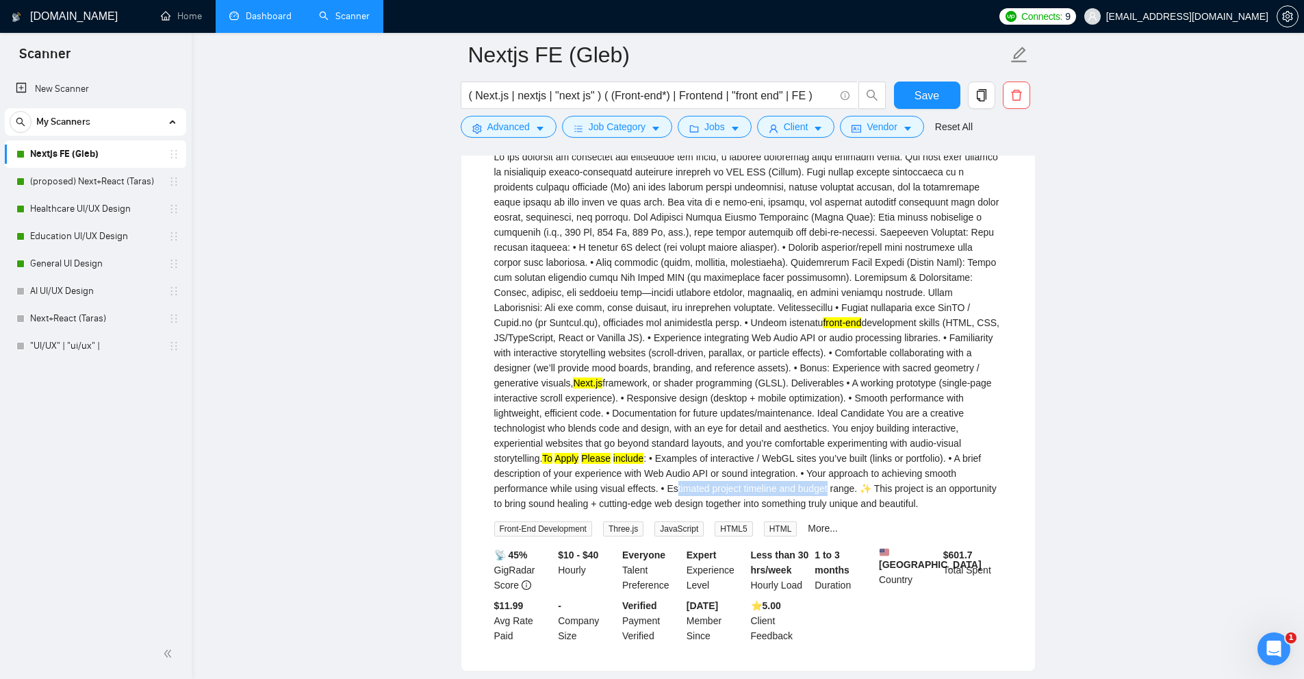
drag, startPoint x: 823, startPoint y: 464, endPoint x: 1057, endPoint y: 473, distance: 233.7
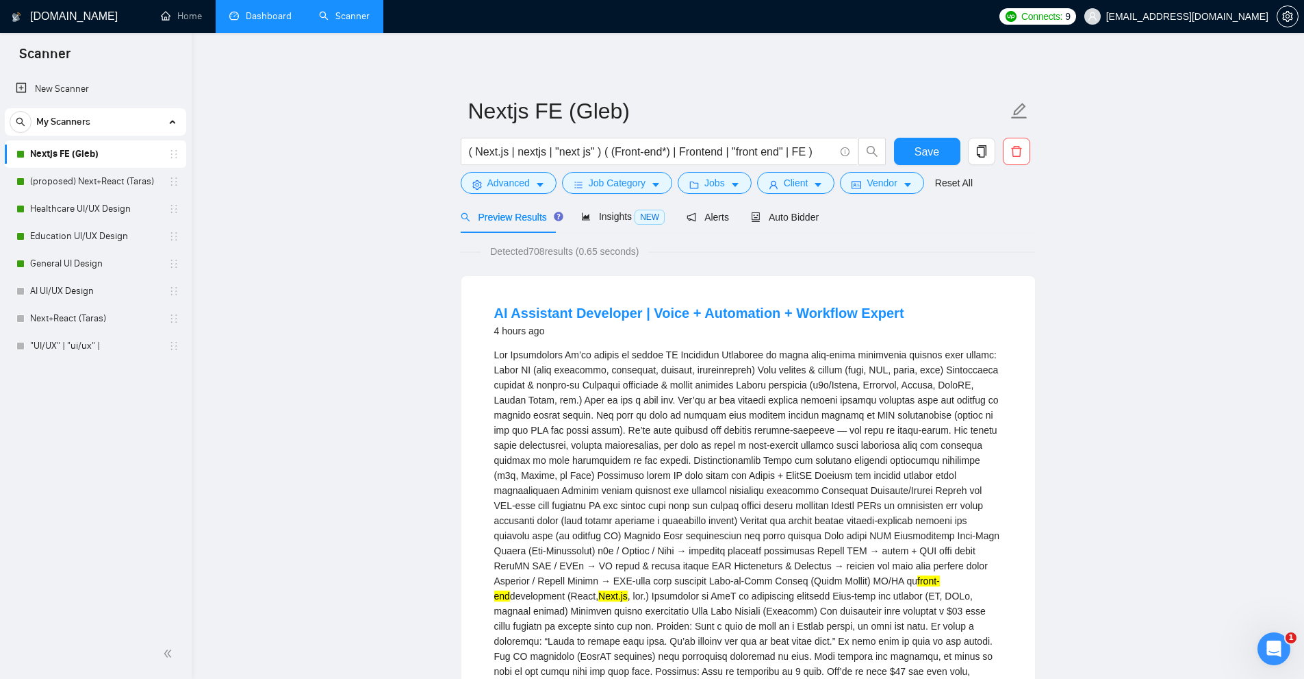
click at [272, 22] on link "Dashboard" at bounding box center [260, 16] width 62 height 12
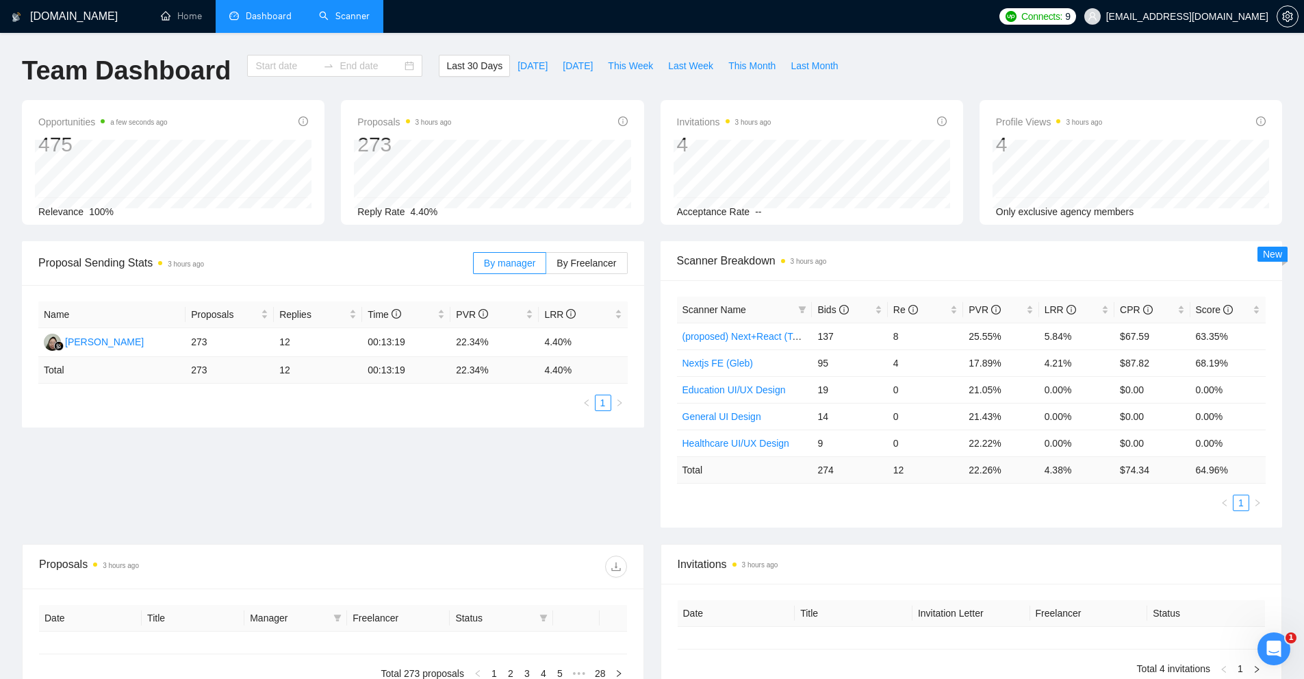
type input "2025-08-16"
type input "2025-09-15"
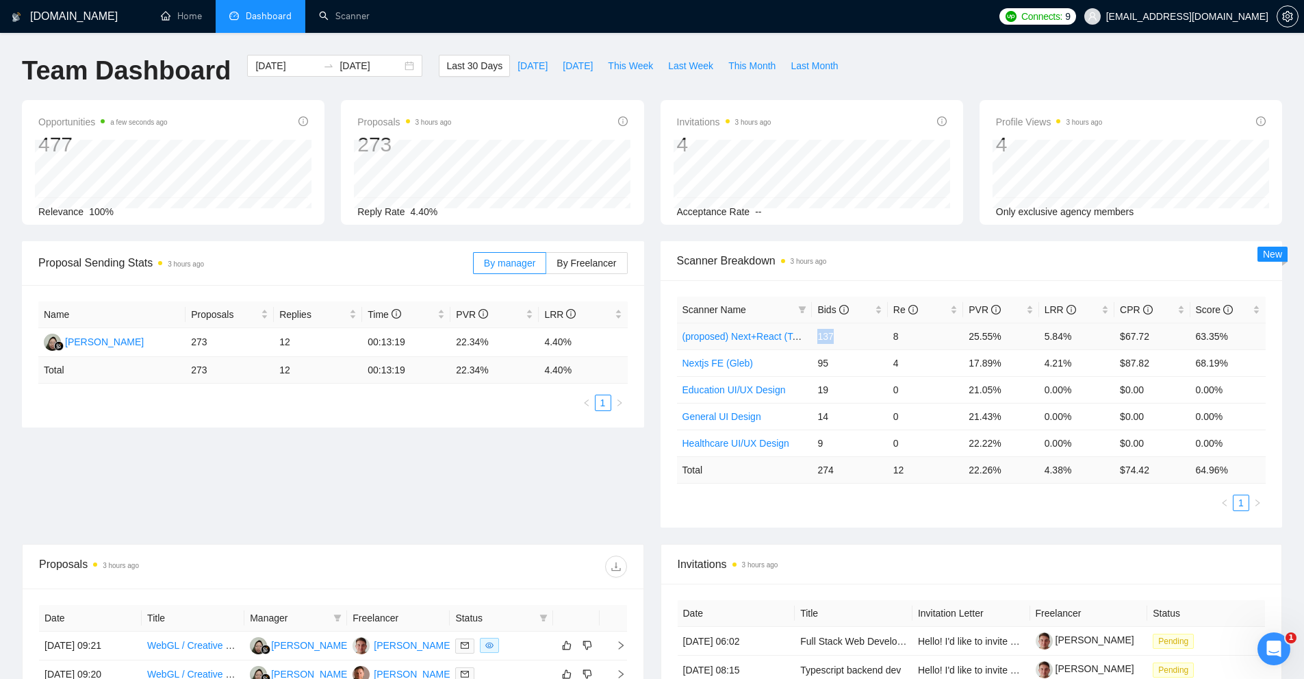
drag, startPoint x: 815, startPoint y: 331, endPoint x: 837, endPoint y: 332, distance: 21.9
click at [837, 332] on td "137" at bounding box center [849, 336] width 75 height 27
drag, startPoint x: 965, startPoint y: 335, endPoint x: 1015, endPoint y: 333, distance: 50.0
click at [1015, 333] on tr "(proposed) Next+React (Taras) 137 8 25.55% 5.84% $67.72 63.35%" at bounding box center [972, 336] width 590 height 27
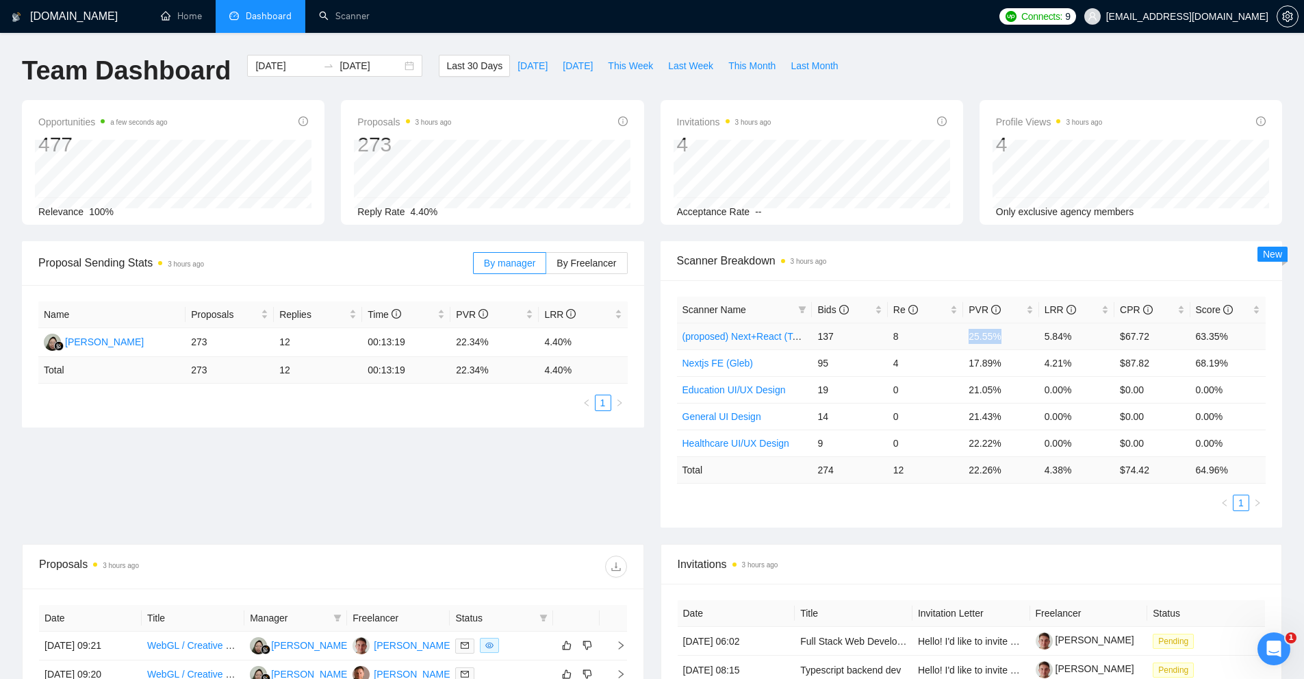
click at [1015, 333] on td "25.55%" at bounding box center [1000, 336] width 75 height 27
drag, startPoint x: 1143, startPoint y: 339, endPoint x: 1088, endPoint y: 342, distance: 54.9
click at [1088, 342] on tr "(proposed) Next+React (Taras) 137 8 25.55% 5.84% $67.72 63.35%" at bounding box center [972, 336] width 590 height 27
click at [1088, 342] on td "5.84%" at bounding box center [1076, 336] width 75 height 27
drag, startPoint x: 1088, startPoint y: 342, endPoint x: 1041, endPoint y: 336, distance: 47.7
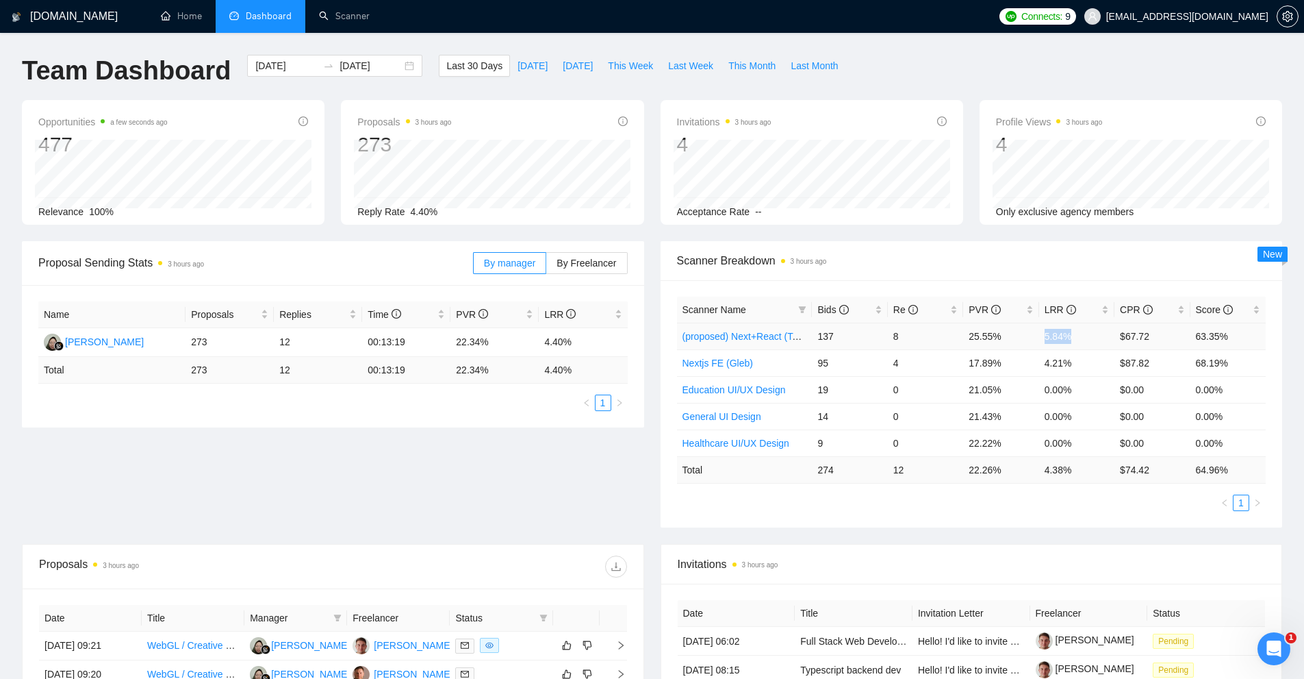
click at [1041, 336] on td "5.84%" at bounding box center [1076, 336] width 75 height 27
drag, startPoint x: 1041, startPoint y: 336, endPoint x: 1076, endPoint y: 336, distance: 34.9
click at [1076, 336] on td "5.84%" at bounding box center [1076, 336] width 75 height 27
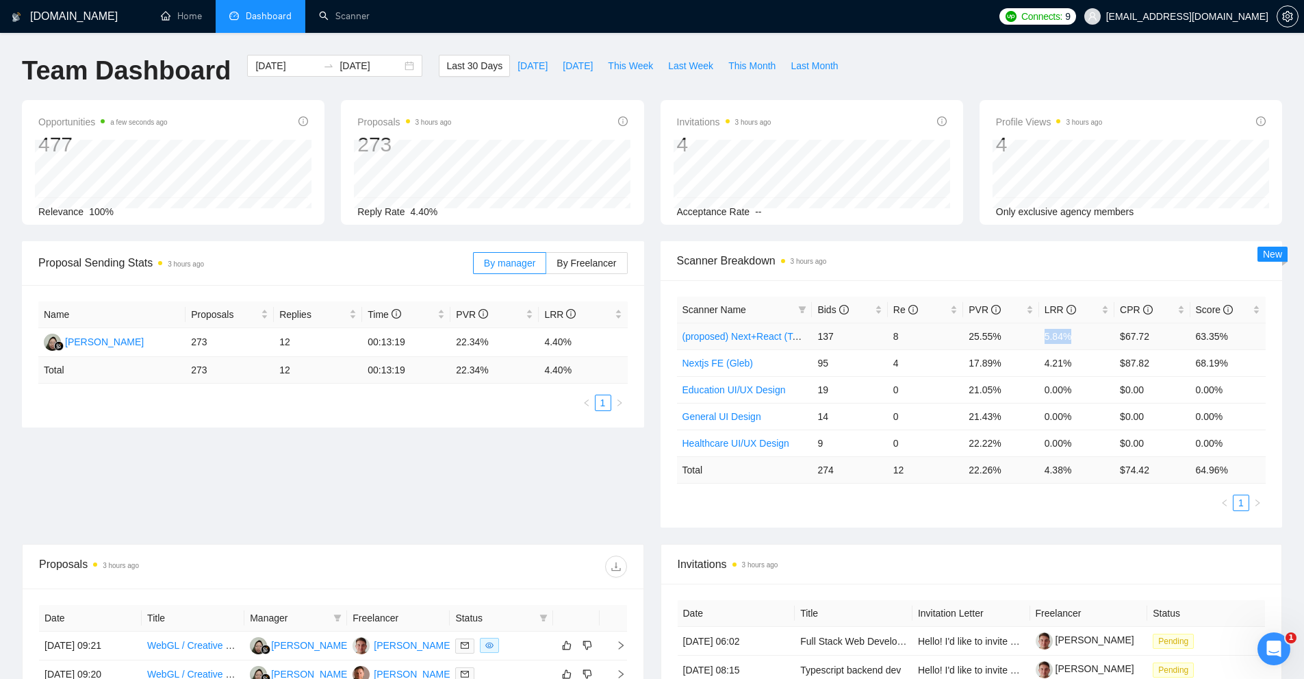
drag, startPoint x: 1076, startPoint y: 336, endPoint x: 1014, endPoint y: 332, distance: 61.8
click at [1014, 332] on tr "(proposed) Next+React (Taras) 137 8 25.55% 5.84% $67.72 63.35%" at bounding box center [972, 336] width 590 height 27
click at [984, 342] on td "25.55%" at bounding box center [1000, 336] width 75 height 27
drag, startPoint x: 946, startPoint y: 325, endPoint x: 1022, endPoint y: 340, distance: 77.6
click at [1092, 340] on tr "(proposed) Next+React (Taras) 137 8 25.55% 5.84% $67.72 63.35%" at bounding box center [972, 336] width 590 height 27
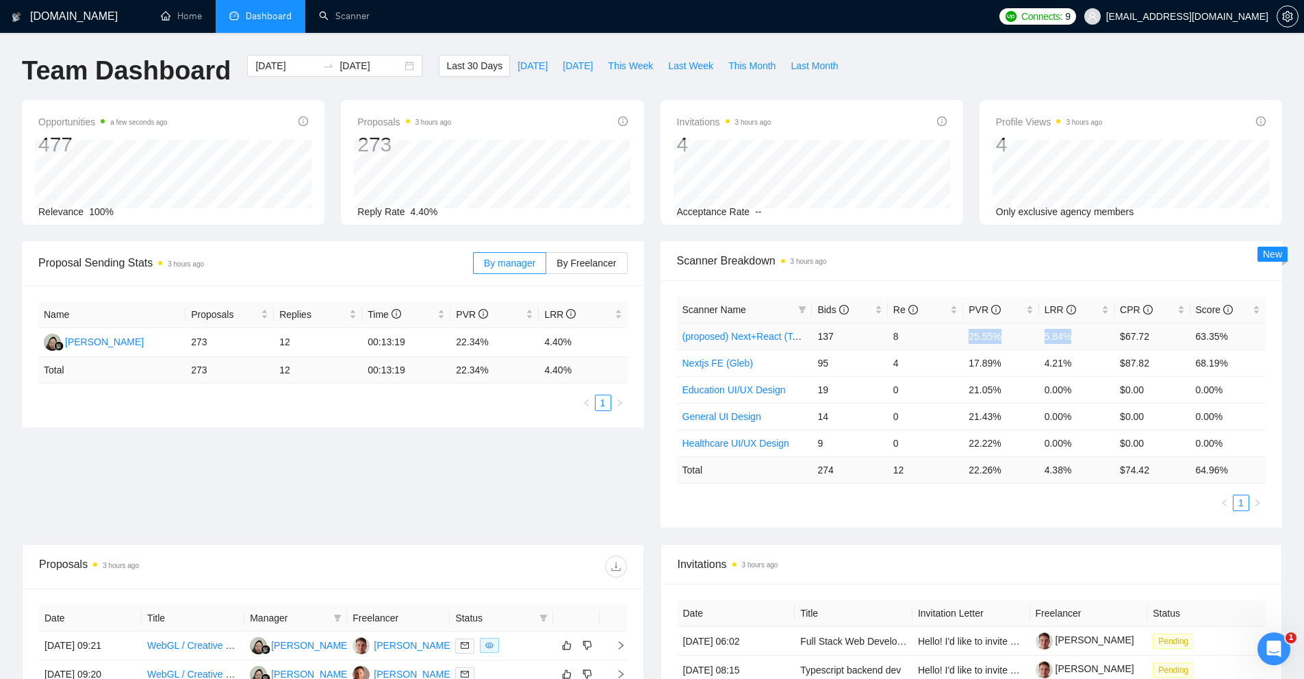
click at [1022, 340] on td "25.55%" at bounding box center [1000, 336] width 75 height 27
click at [948, 333] on td "8" at bounding box center [925, 336] width 75 height 27
drag, startPoint x: 971, startPoint y: 336, endPoint x: 1050, endPoint y: 328, distance: 79.9
click at [1044, 332] on tr "(proposed) Next+React (Taras) 137 8 25.55% 5.84% $67.72 63.35%" at bounding box center [972, 336] width 590 height 27
drag, startPoint x: 1042, startPoint y: 306, endPoint x: 1070, endPoint y: 333, distance: 39.2
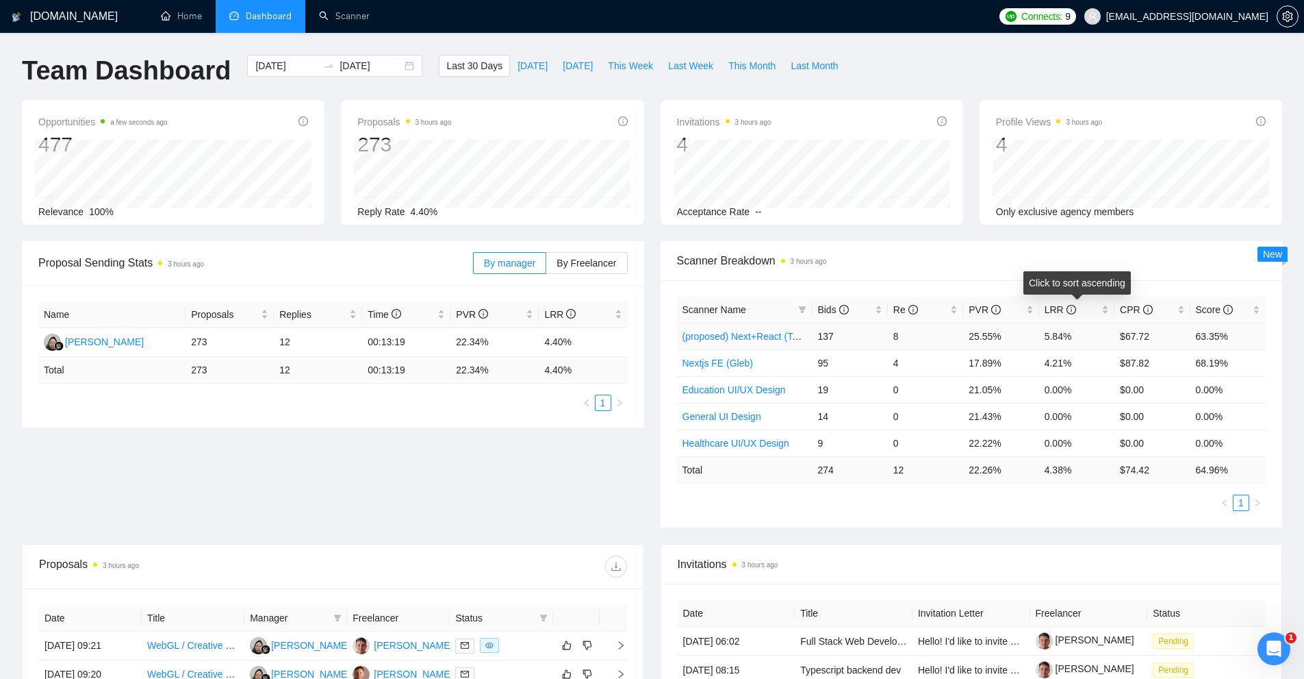
click at [1070, 333] on table "Scanner Name Bids Re PVR LRR CPR Score (proposed) Next+React (Taras) 137 8 25.5…" at bounding box center [972, 390] width 590 height 187
drag, startPoint x: 1059, startPoint y: 336, endPoint x: 916, endPoint y: 341, distance: 143.2
click at [916, 341] on tr "(proposed) Next+React (Taras) 137 8 25.55% 5.84% $67.72 63.35%" at bounding box center [972, 336] width 590 height 27
click at [1102, 361] on td "4.21%" at bounding box center [1076, 362] width 75 height 27
click at [1107, 312] on div "LRR" at bounding box center [1077, 309] width 64 height 15
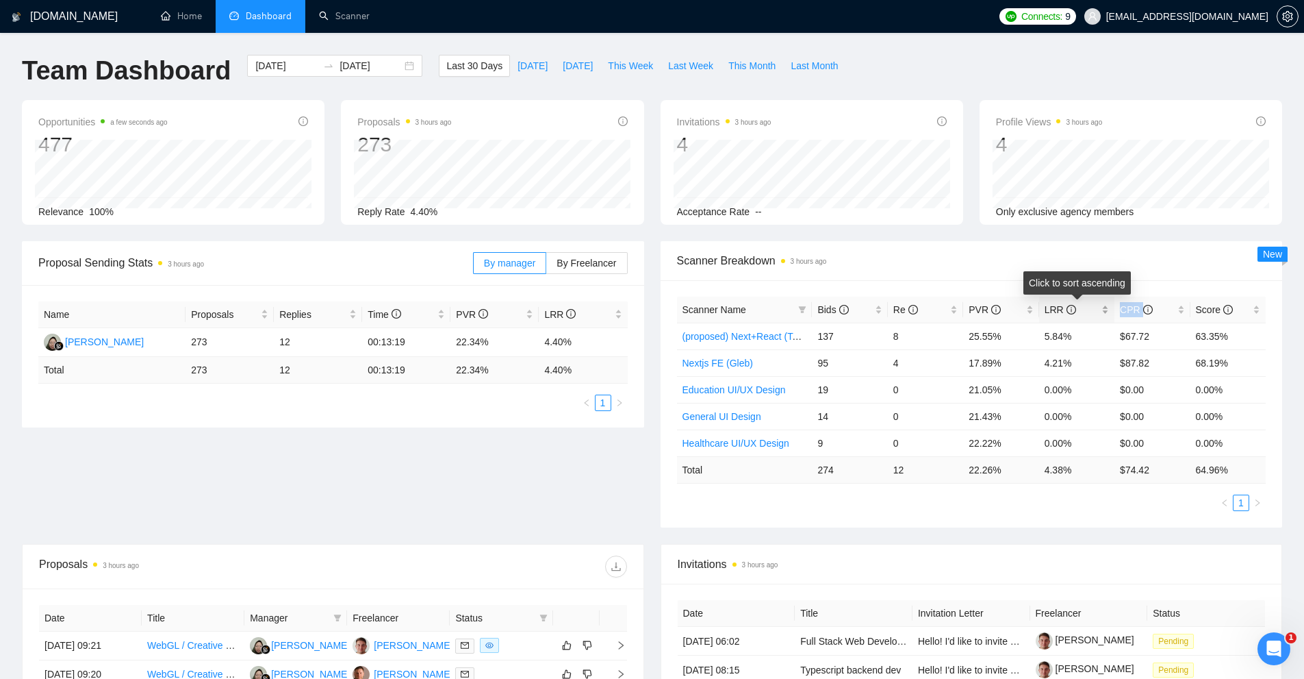
click at [1107, 312] on div "LRR" at bounding box center [1077, 309] width 64 height 15
click at [1015, 333] on td "25.55%" at bounding box center [1000, 336] width 75 height 27
drag, startPoint x: 959, startPoint y: 336, endPoint x: 1092, endPoint y: 338, distance: 132.2
click at [1092, 338] on tr "(proposed) Next+React (Taras) 137 8 25.55% 5.84% $67.72 63.35%" at bounding box center [972, 336] width 590 height 27
click at [1092, 338] on td "5.84%" at bounding box center [1076, 336] width 75 height 27
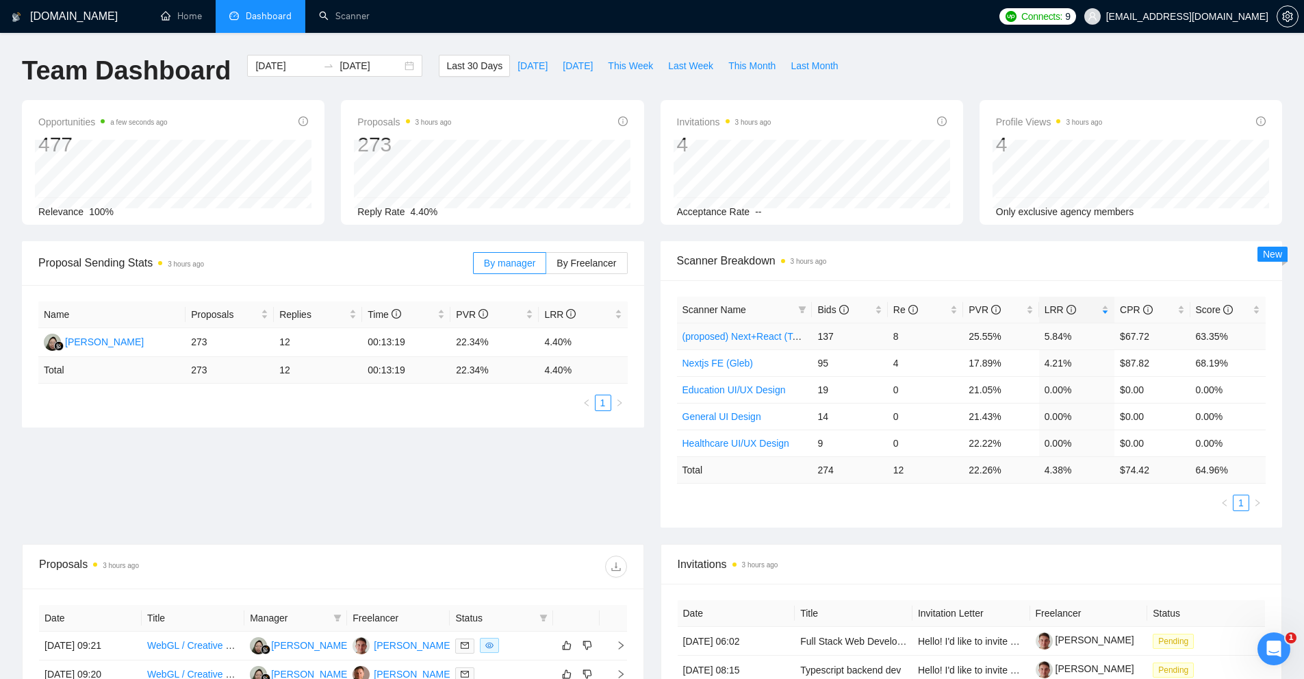
click at [1092, 338] on td "5.84%" at bounding box center [1076, 336] width 75 height 27
drag, startPoint x: 1092, startPoint y: 338, endPoint x: 1043, endPoint y: 335, distance: 48.7
click at [1043, 335] on td "5.84%" at bounding box center [1076, 336] width 75 height 27
click at [1046, 335] on td "5.84%" at bounding box center [1076, 336] width 75 height 27
drag, startPoint x: 1046, startPoint y: 335, endPoint x: 1055, endPoint y: 338, distance: 9.5
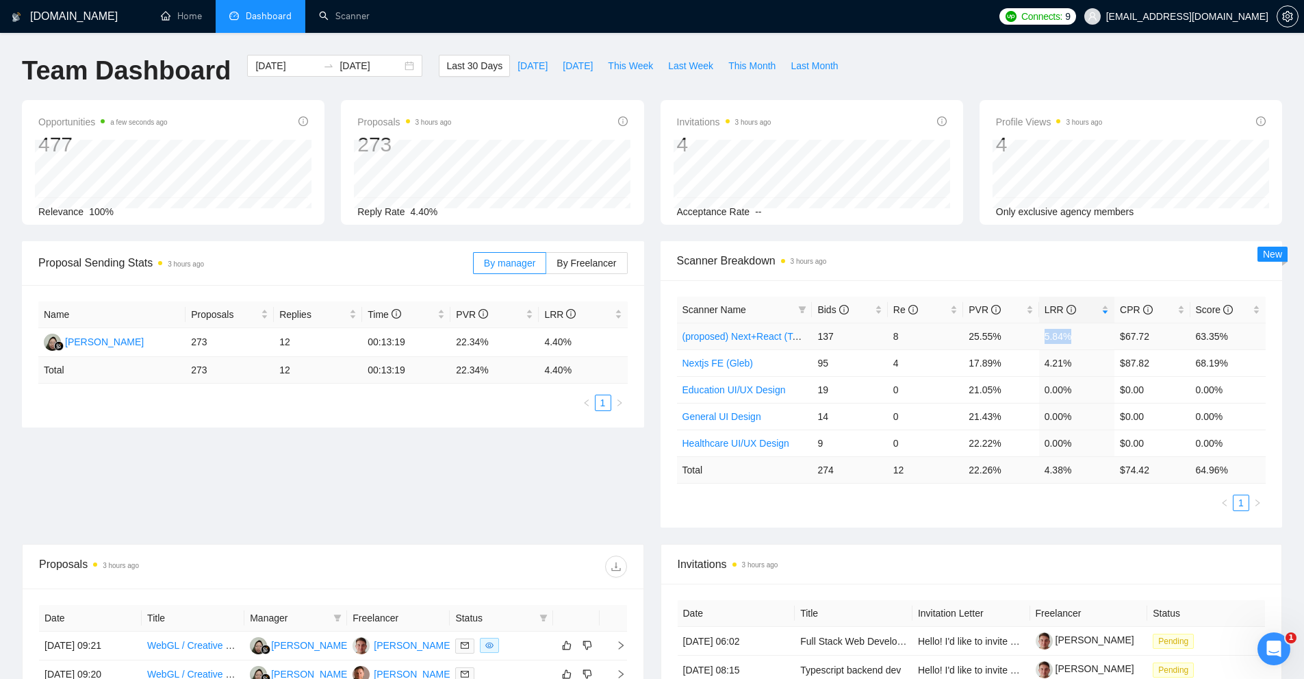
click at [1055, 338] on td "5.84%" at bounding box center [1076, 336] width 75 height 27
drag, startPoint x: 961, startPoint y: 341, endPoint x: 1064, endPoint y: 338, distance: 103.5
click at [1056, 338] on tr "(proposed) Next+React (Taras) 137 8 25.55% 5.84% $67.72 63.35%" at bounding box center [972, 336] width 590 height 27
click at [1064, 338] on td "5.84%" at bounding box center [1076, 336] width 75 height 27
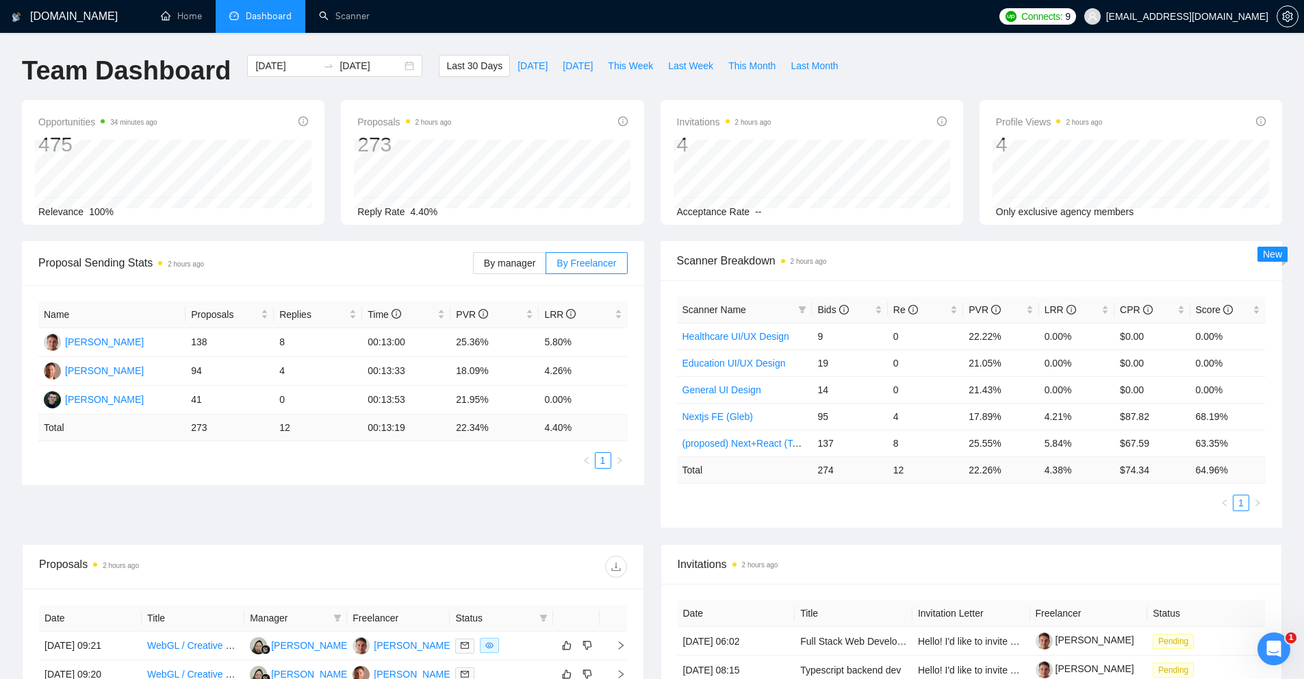
click at [330, 36] on div "[DOMAIN_NAME] Home Dashboard Scanner Connects: 9 [EMAIL_ADDRESS][DOMAIN_NAME] T…" at bounding box center [652, 542] width 1304 height 1085
click at [341, 22] on link "Scanner" at bounding box center [344, 16] width 51 height 12
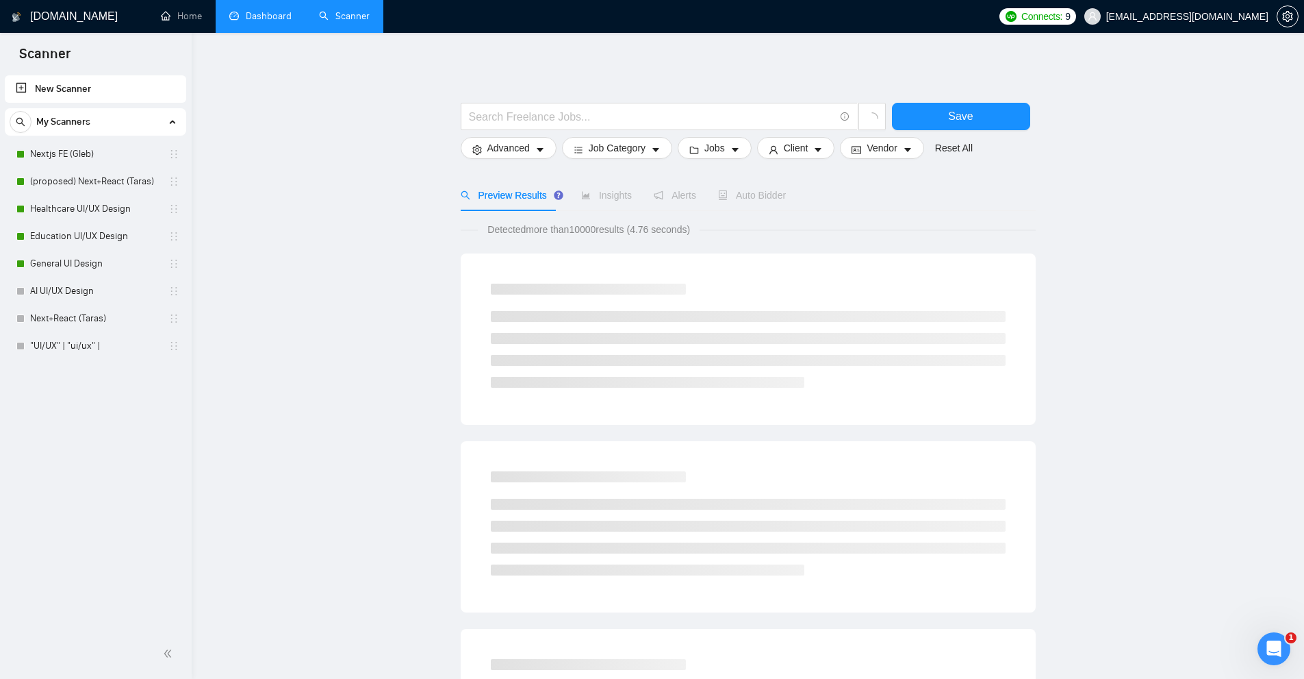
click at [274, 10] on link "Dashboard" at bounding box center [260, 16] width 62 height 12
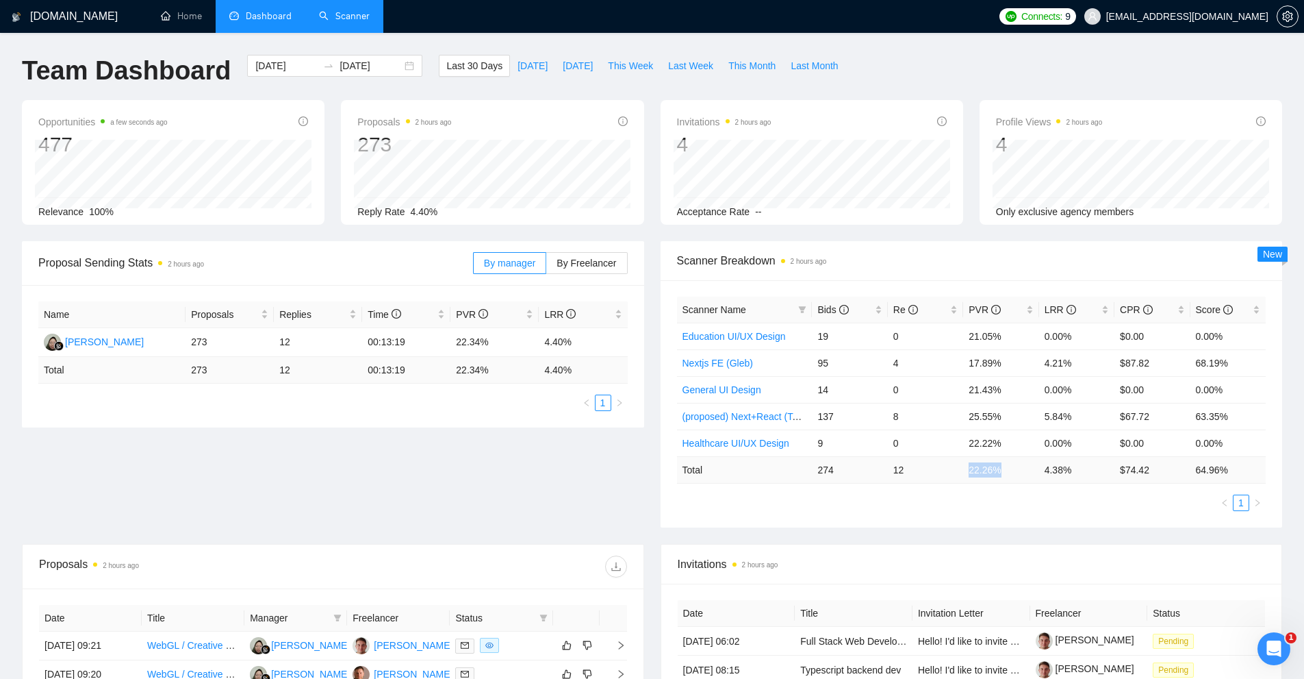
drag, startPoint x: 961, startPoint y: 472, endPoint x: 1016, endPoint y: 475, distance: 54.8
click at [1020, 470] on tr "Total 274 12 22.26 % 4.38 % $ 74.42 64.96 %" at bounding box center [972, 469] width 590 height 27
click at [1011, 472] on td "22.26 %" at bounding box center [1000, 469] width 75 height 27
drag, startPoint x: 979, startPoint y: 469, endPoint x: 1006, endPoint y: 470, distance: 26.7
click at [1006, 470] on tr "Total 274 12 22.26 % 4.38 % $ 74.42 64.96 %" at bounding box center [972, 469] width 590 height 27
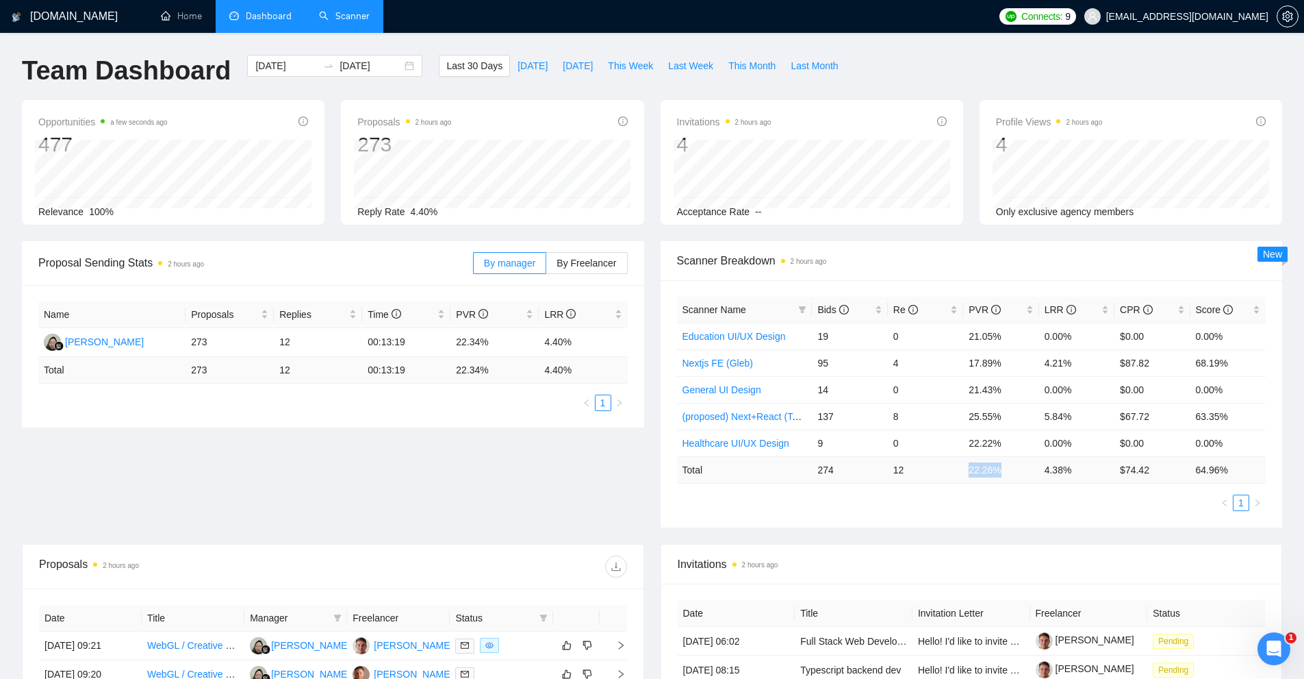
click at [1006, 470] on td "22.26 %" at bounding box center [1000, 469] width 75 height 27
click at [976, 468] on td "22.26 %" at bounding box center [1000, 469] width 75 height 27
click at [1016, 468] on td "22.26 %" at bounding box center [1000, 469] width 75 height 27
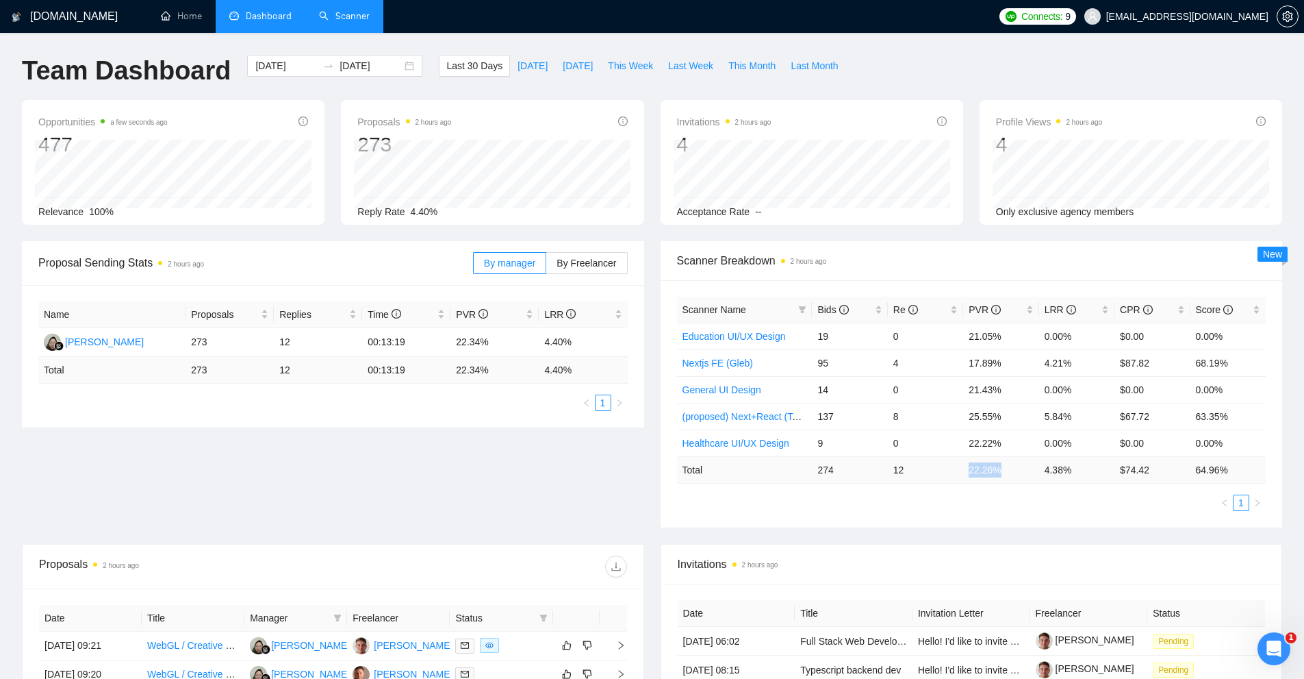
drag, startPoint x: 953, startPoint y: 469, endPoint x: 1016, endPoint y: 468, distance: 62.3
click at [1016, 468] on tr "Total 274 12 22.26 % 4.38 % $ 74.42 64.96 %" at bounding box center [972, 469] width 590 height 27
click at [1039, 468] on td "4.38 %" at bounding box center [1076, 469] width 75 height 27
drag, startPoint x: 951, startPoint y: 466, endPoint x: 1008, endPoint y: 472, distance: 57.2
click at [1008, 472] on tr "Total 274 12 22.26 % 4.38 % $ 74.42 64.96 %" at bounding box center [972, 469] width 590 height 27
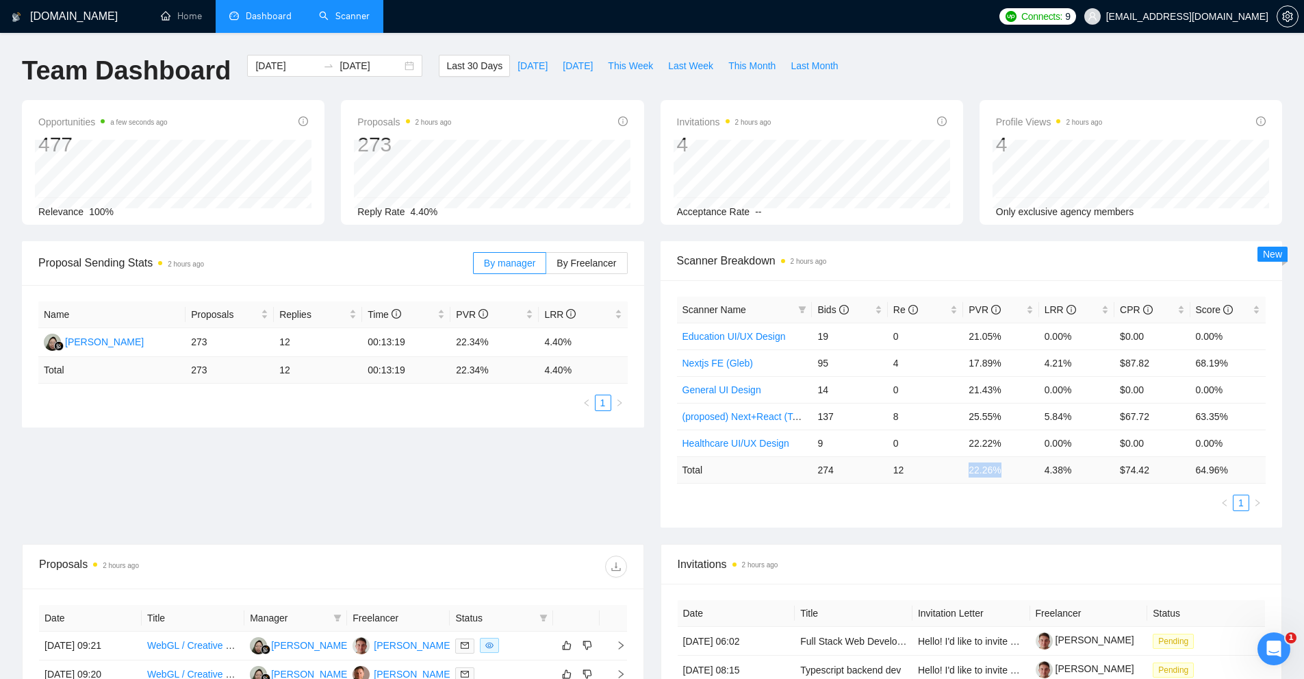
click at [1008, 472] on td "22.26 %" at bounding box center [1000, 469] width 75 height 27
drag, startPoint x: 1029, startPoint y: 476, endPoint x: 1097, endPoint y: 473, distance: 68.5
click at [1097, 473] on tr "Total 274 12 22.26 % 4.38 % $ 74.42 64.96 %" at bounding box center [972, 469] width 590 height 27
click at [1097, 473] on td "4.38 %" at bounding box center [1076, 469] width 75 height 27
drag, startPoint x: 959, startPoint y: 468, endPoint x: 1022, endPoint y: 468, distance: 63.7
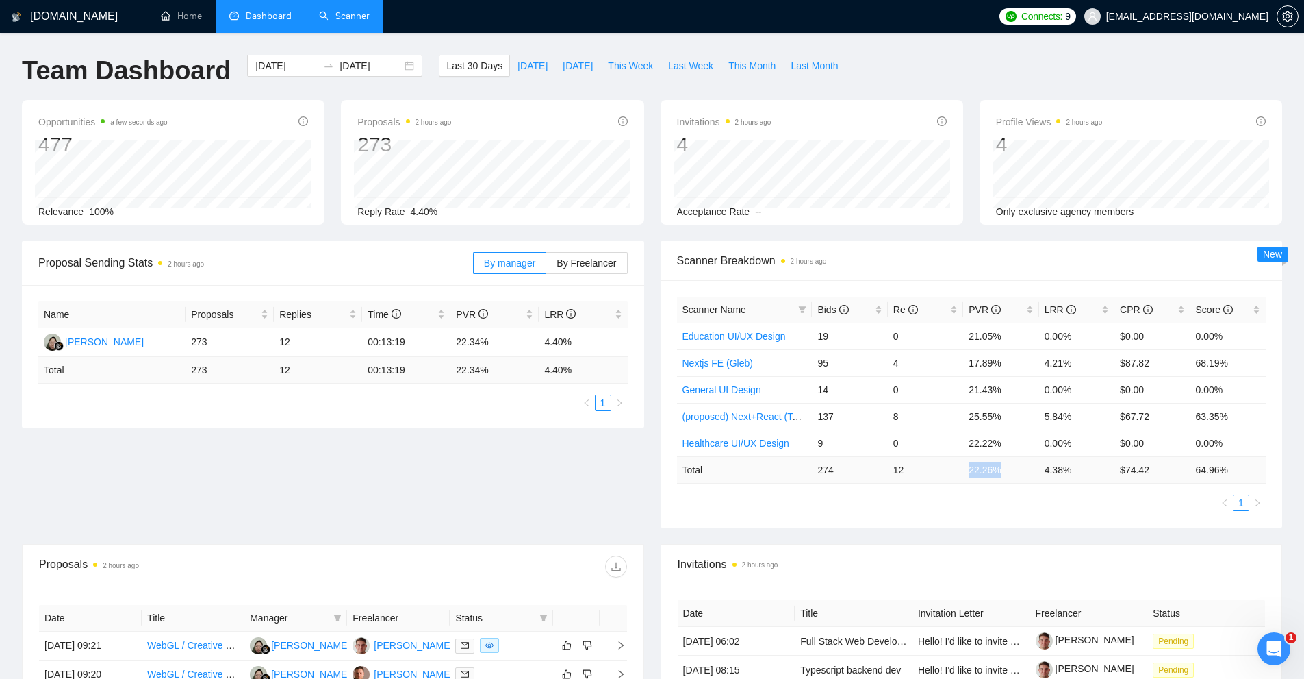
click at [1022, 468] on tr "Total 274 12 22.26 % 4.38 % $ 74.42 64.96 %" at bounding box center [972, 469] width 590 height 27
click at [1076, 469] on td "4.38 %" at bounding box center [1076, 469] width 75 height 27
drag, startPoint x: 1076, startPoint y: 469, endPoint x: 1042, endPoint y: 468, distance: 34.9
click at [1042, 468] on td "4.38 %" at bounding box center [1076, 469] width 75 height 27
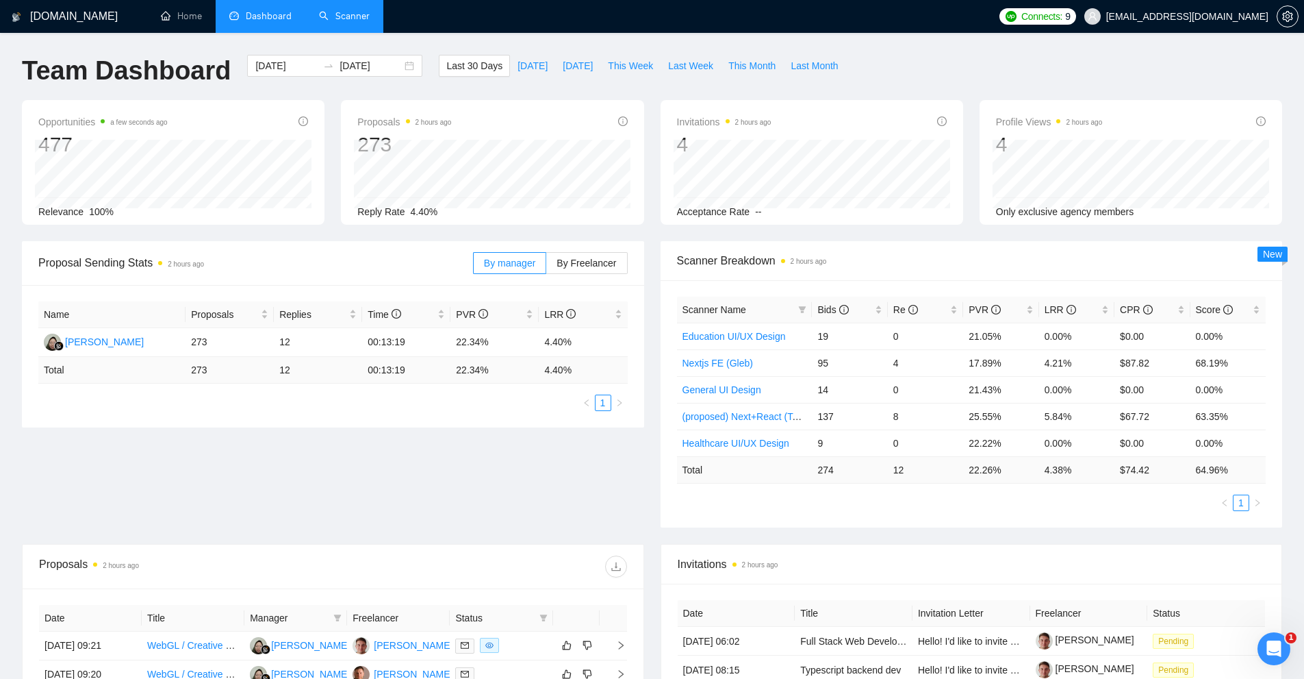
click at [344, 11] on link "Scanner" at bounding box center [344, 16] width 51 height 12
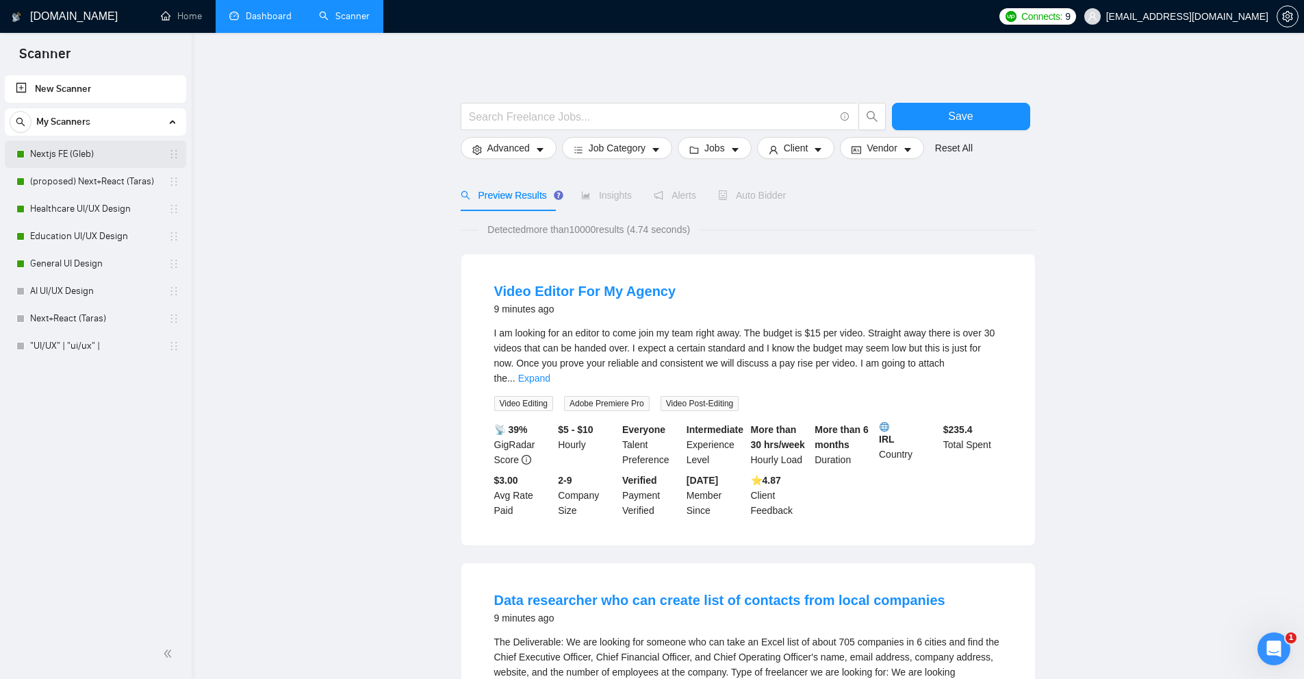
click at [103, 153] on link "Nextjs FE (Gleb)" at bounding box center [95, 153] width 130 height 27
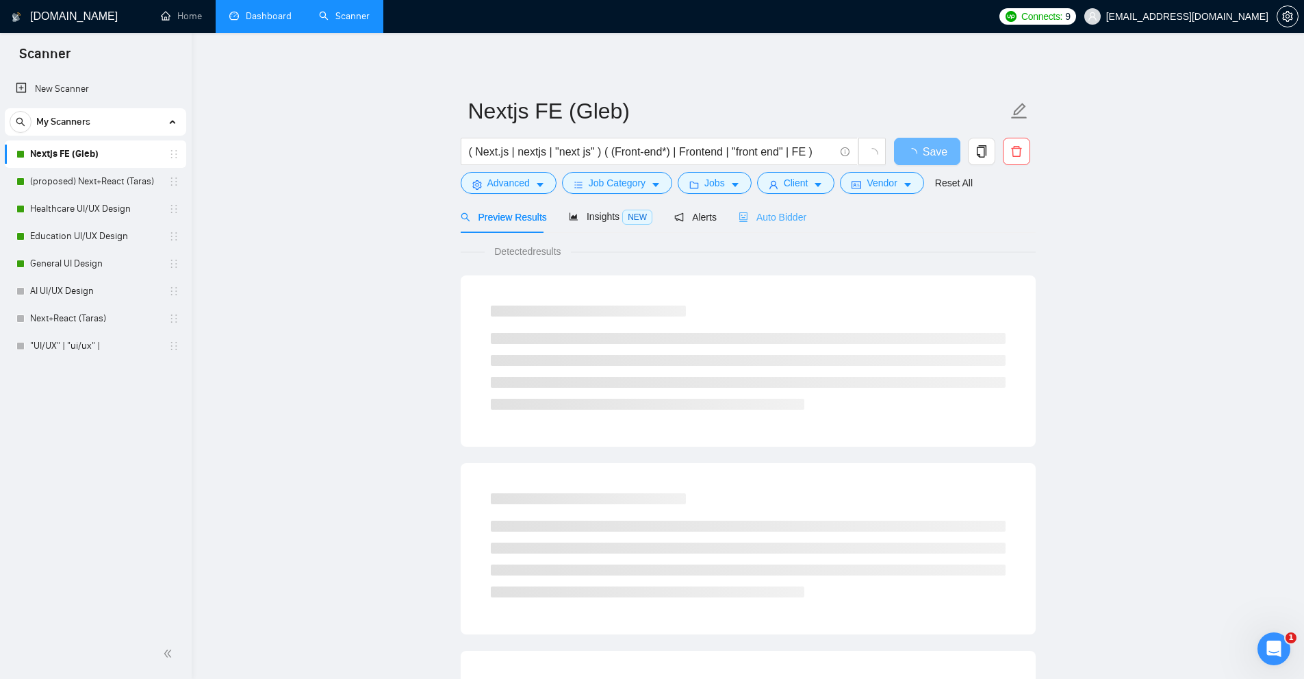
click at [794, 207] on div "Auto Bidder" at bounding box center [773, 217] width 68 height 32
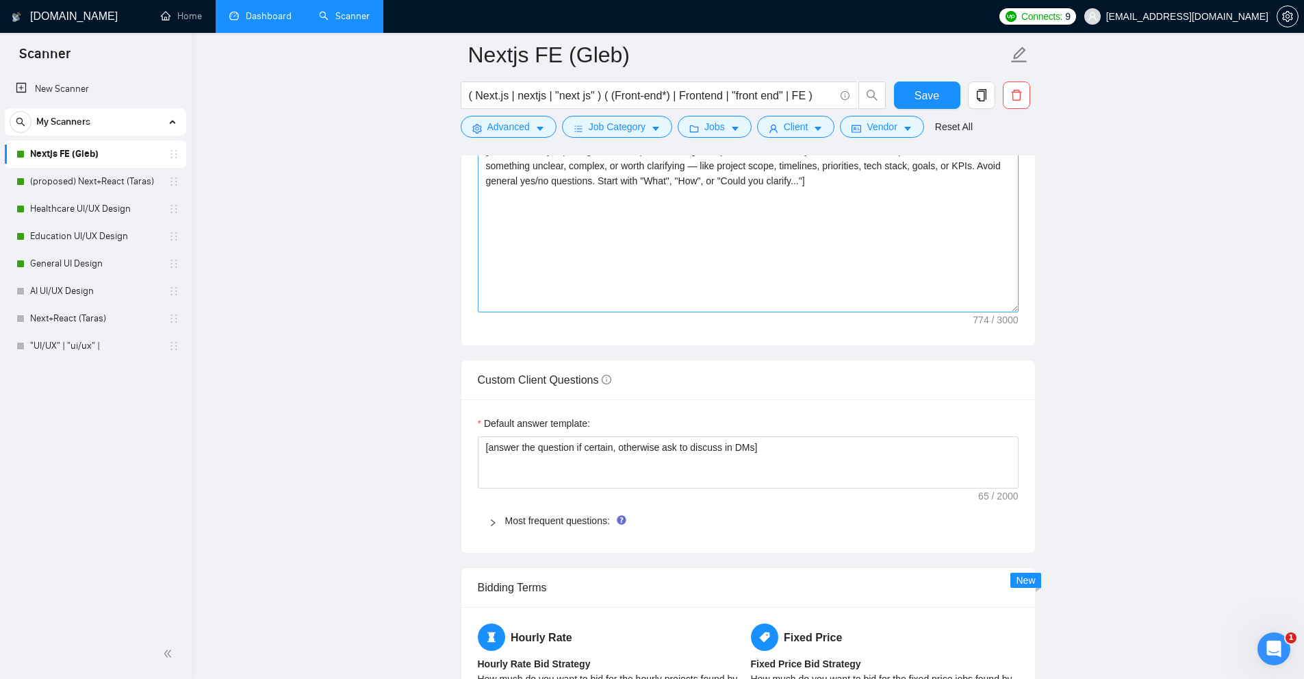
scroll to position [1575, 0]
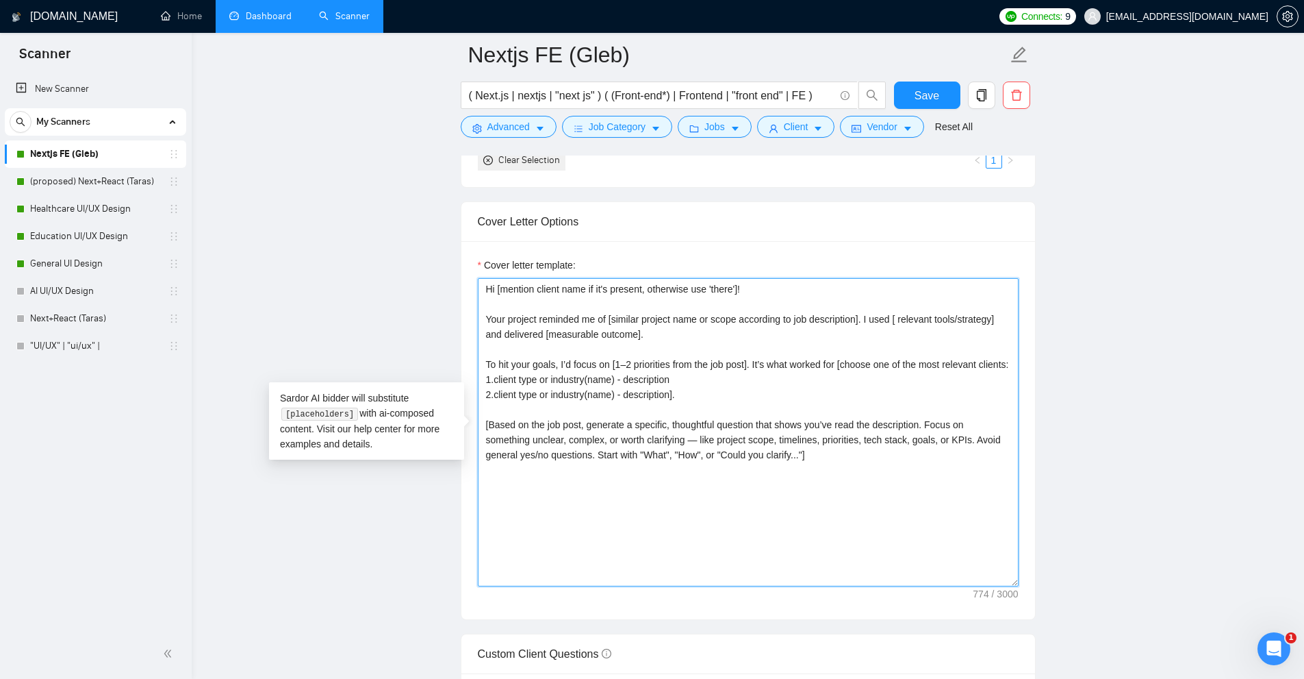
drag, startPoint x: 895, startPoint y: 492, endPoint x: 230, endPoint y: 141, distance: 752.0
click at [230, 141] on main "Nextjs FE (Gleb) ( Next.js | nextjs | "next js" ) ( (Front-end*) | Frontend | "…" at bounding box center [748, 482] width 1069 height 4005
click at [758, 322] on textarea "Hi [mention client name if it's present, otherwise use 'there']! Your project r…" at bounding box center [748, 432] width 541 height 308
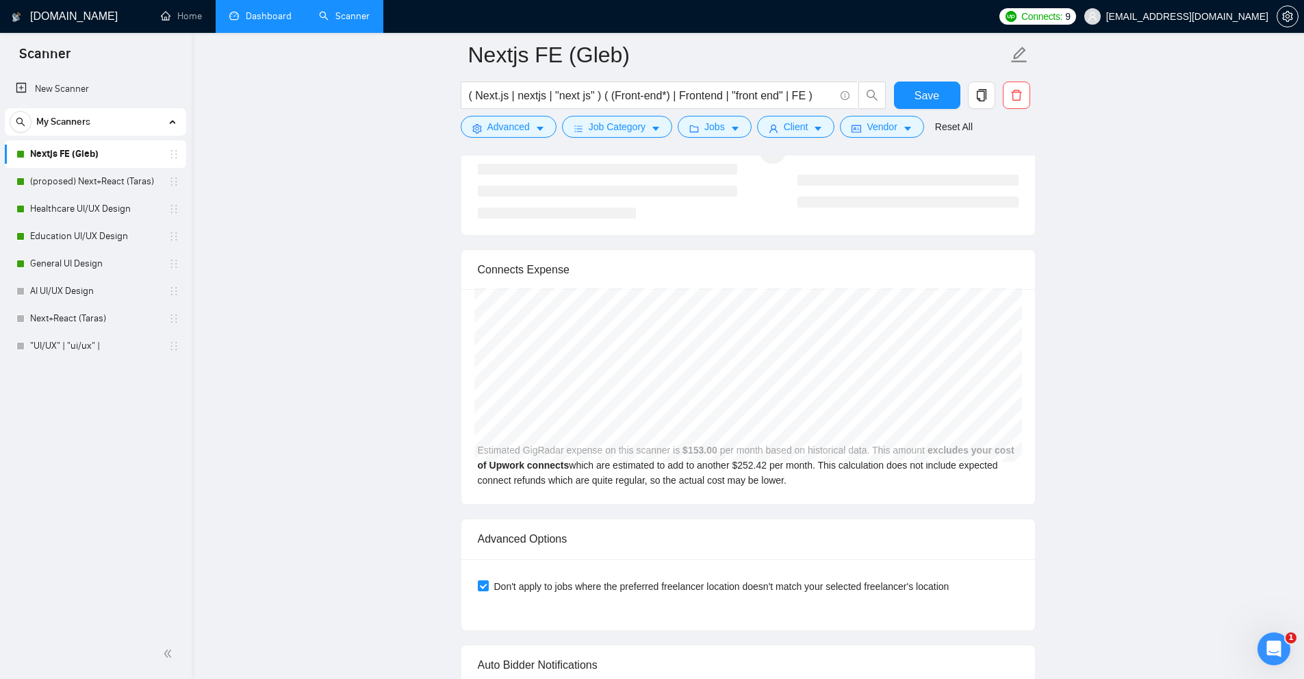
scroll to position [3633, 0]
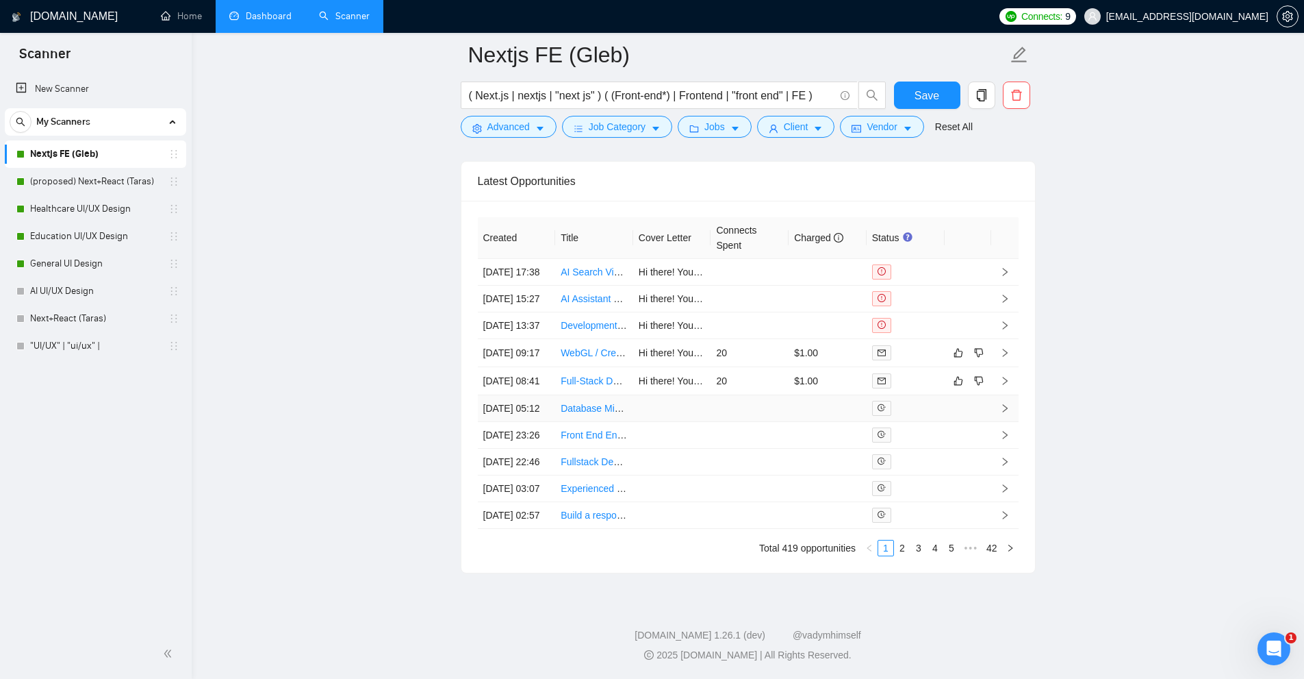
click at [771, 395] on td at bounding box center [750, 408] width 78 height 27
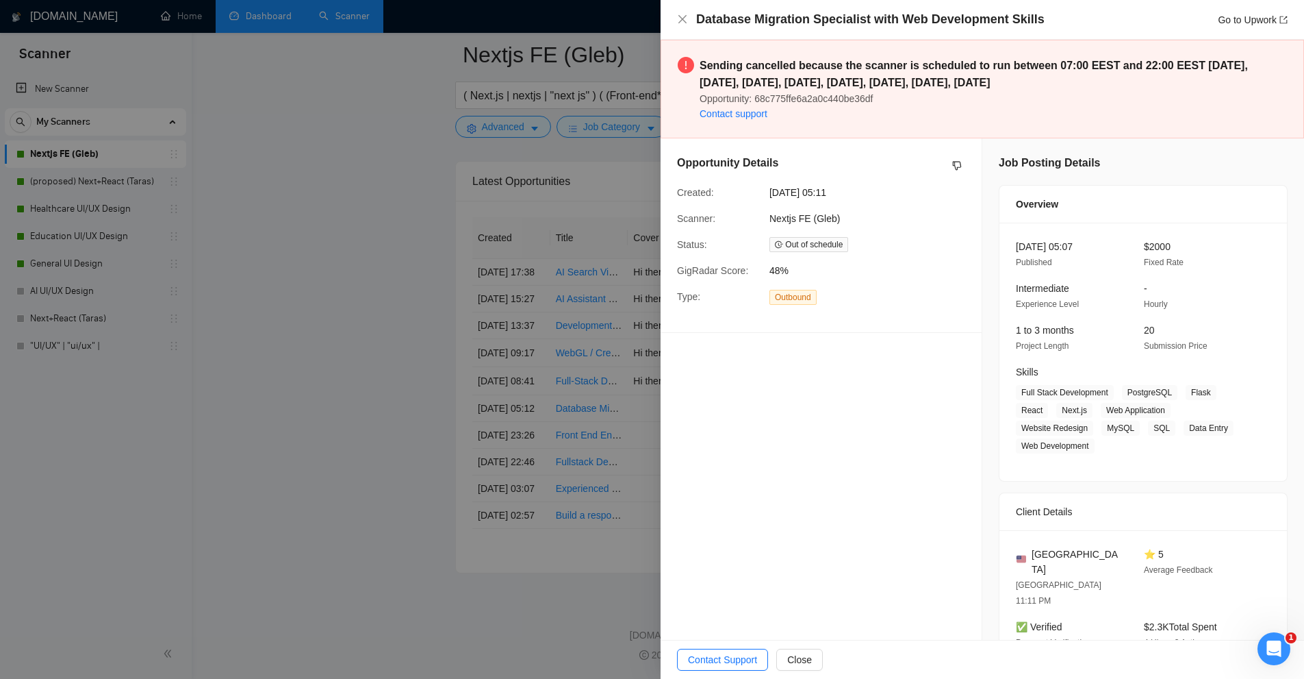
drag, startPoint x: 431, startPoint y: 276, endPoint x: 533, endPoint y: 284, distance: 103.0
click at [427, 276] on div at bounding box center [652, 339] width 1304 height 679
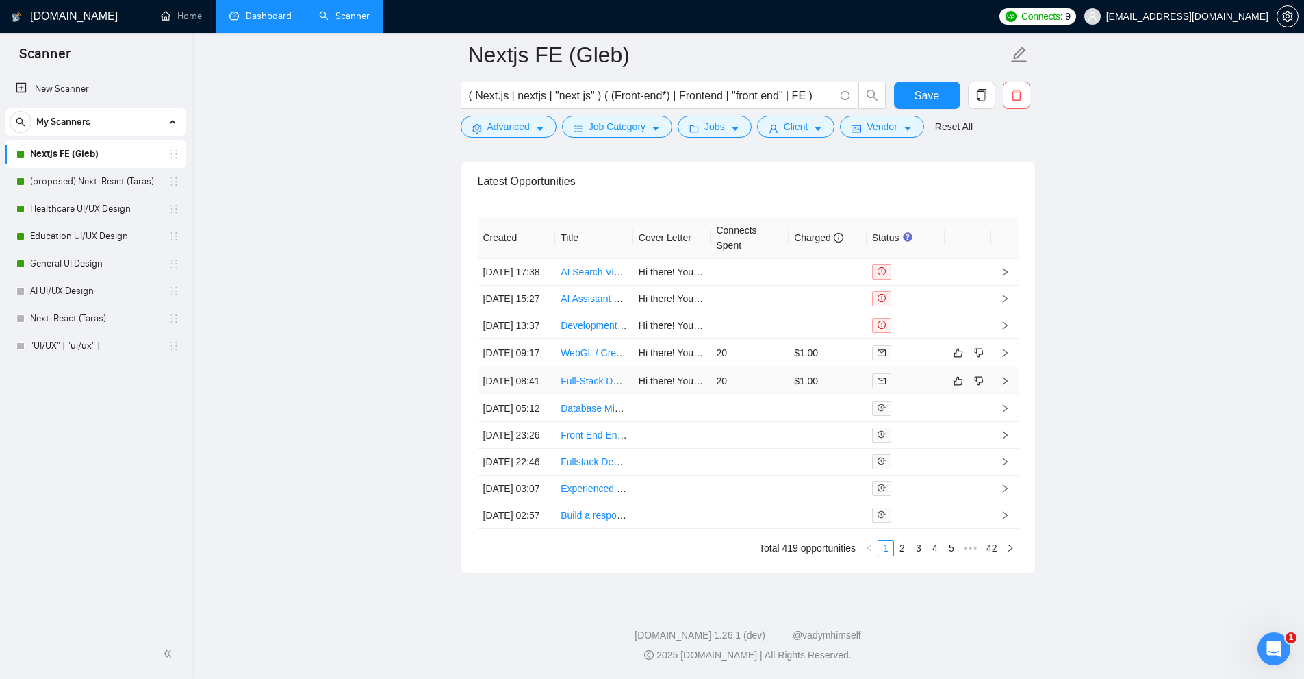
click at [740, 367] on td "20" at bounding box center [750, 381] width 78 height 28
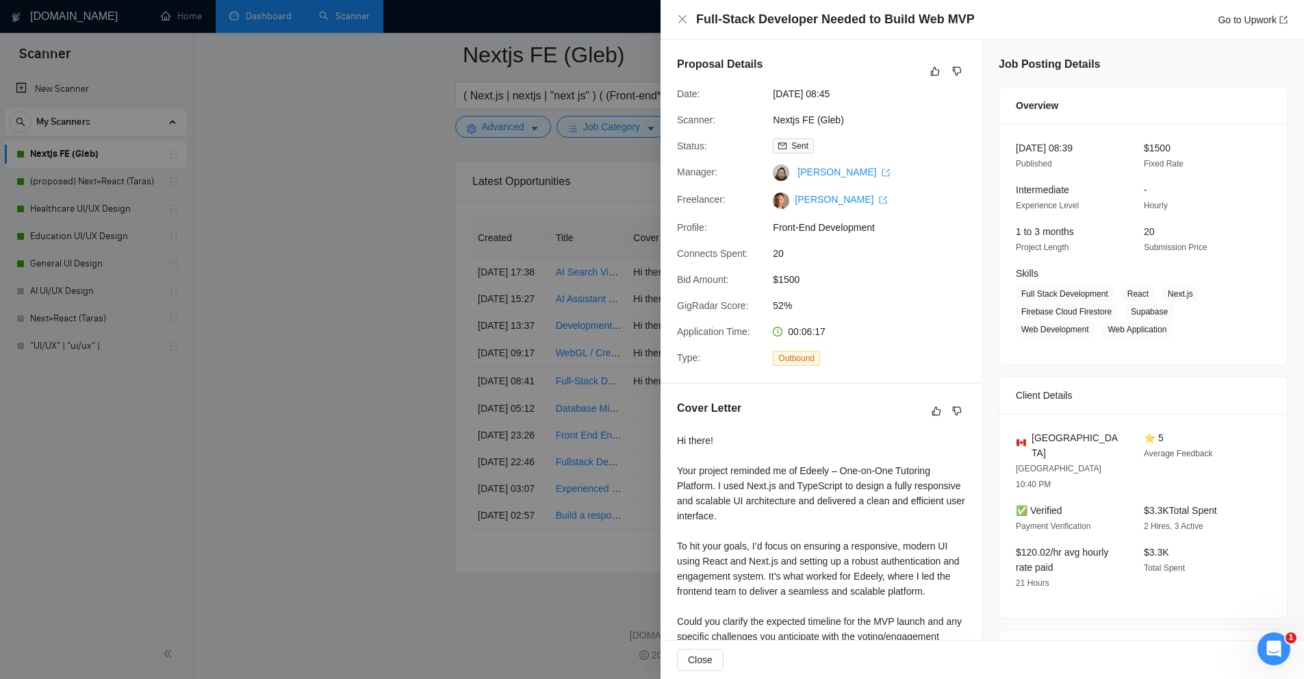
scroll to position [205, 0]
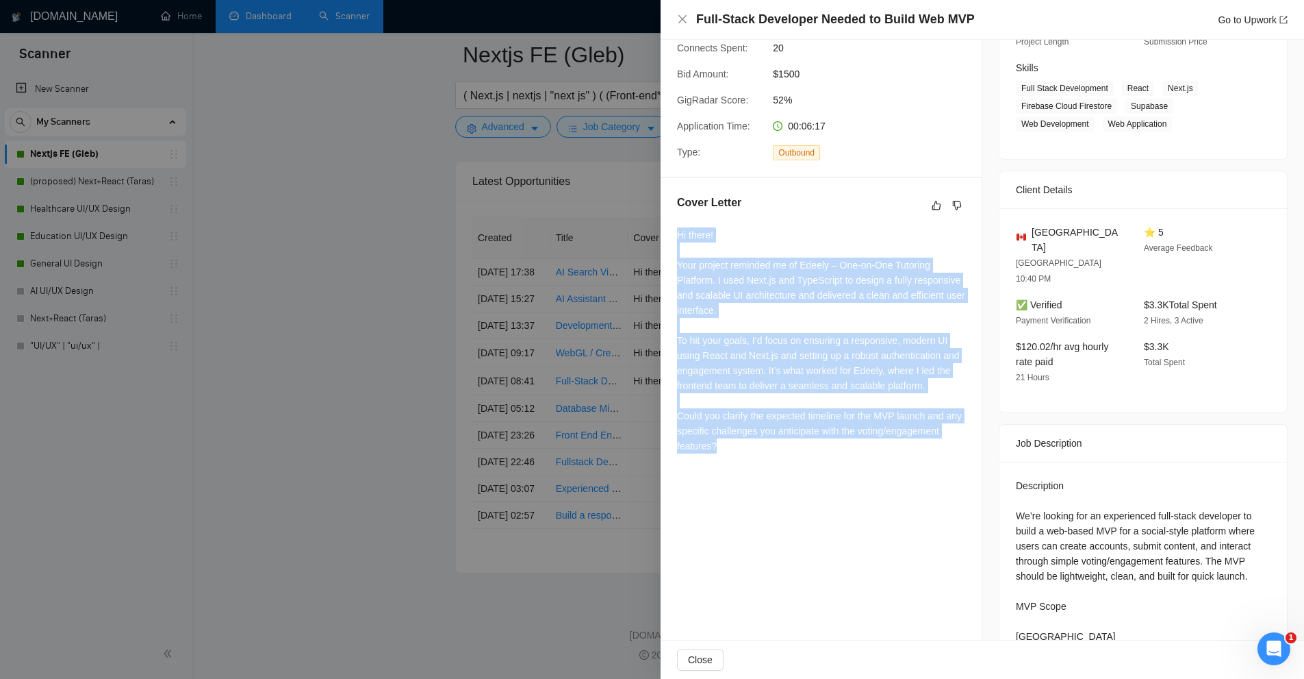
drag, startPoint x: 751, startPoint y: 479, endPoint x: 672, endPoint y: 250, distance: 242.5
click at [672, 250] on div "Cover Letter Hi there! Your project reminded me of Edeely – One-on-One Tutoring…" at bounding box center [821, 326] width 321 height 297
click at [685, 249] on div "Hi there! Your project reminded me of Edeely – One-on-One Tutoring Platform. I …" at bounding box center [821, 340] width 288 height 226
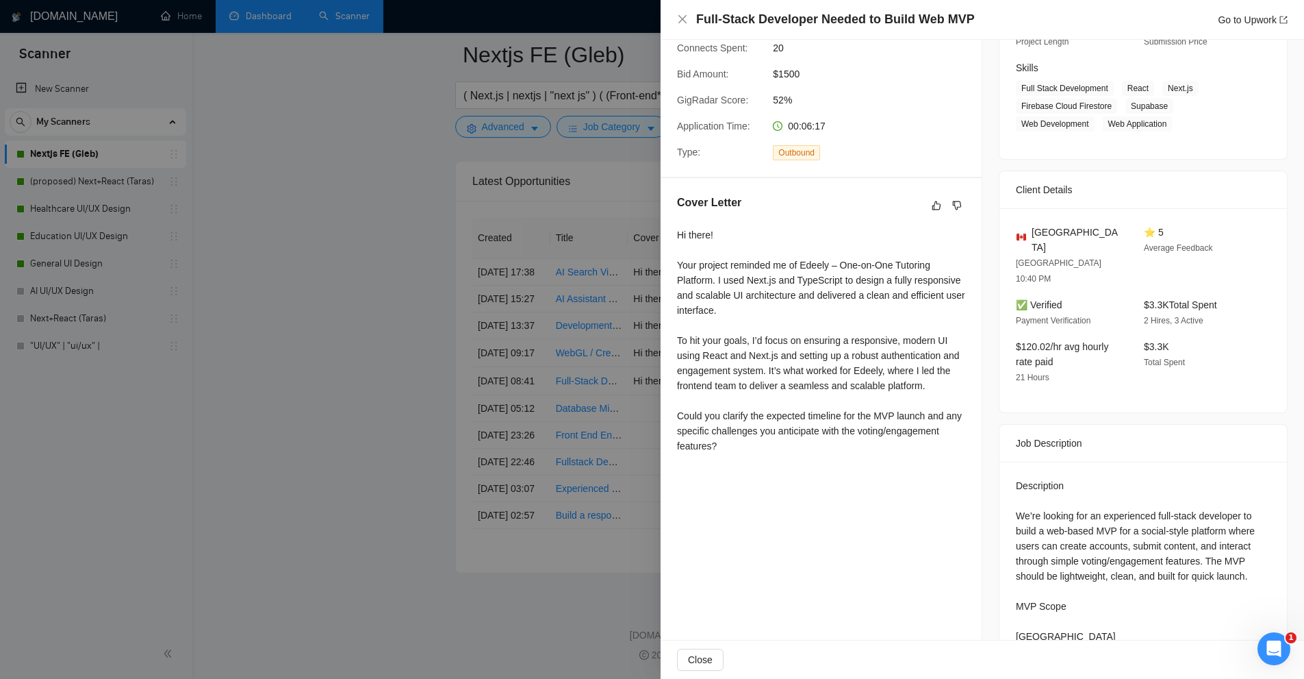
click at [564, 238] on div at bounding box center [652, 339] width 1304 height 679
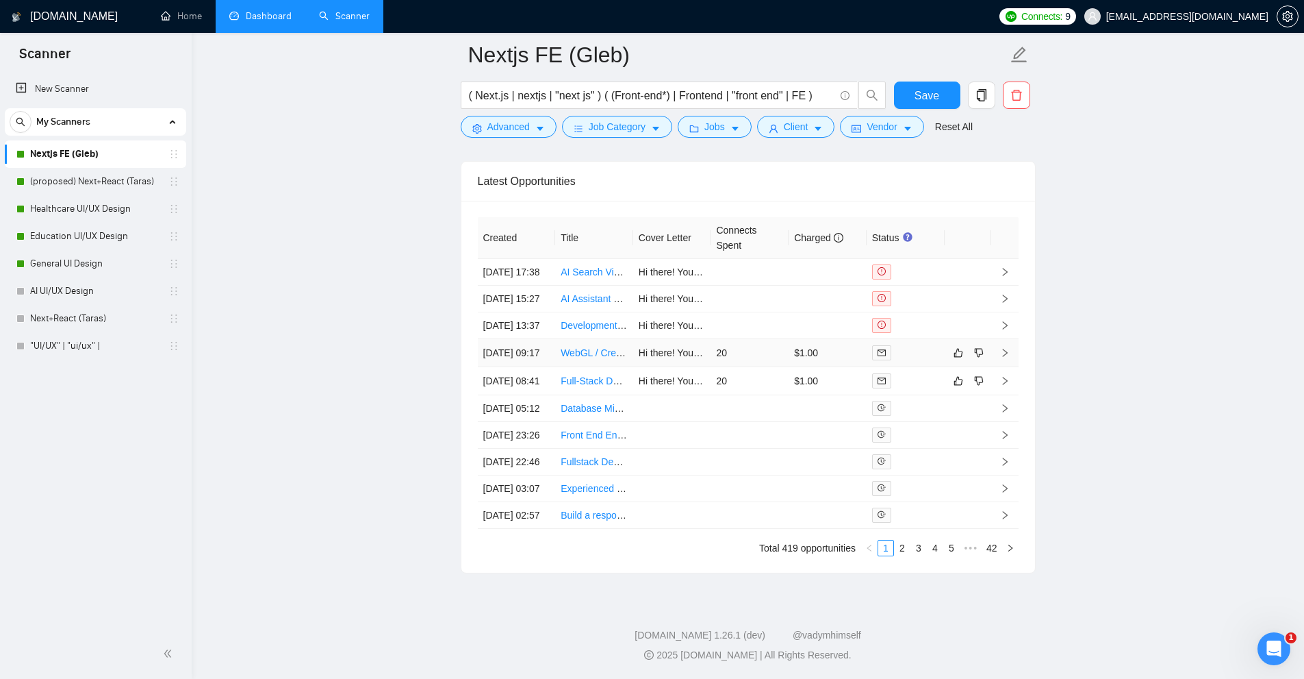
click at [729, 339] on td "20" at bounding box center [750, 353] width 78 height 28
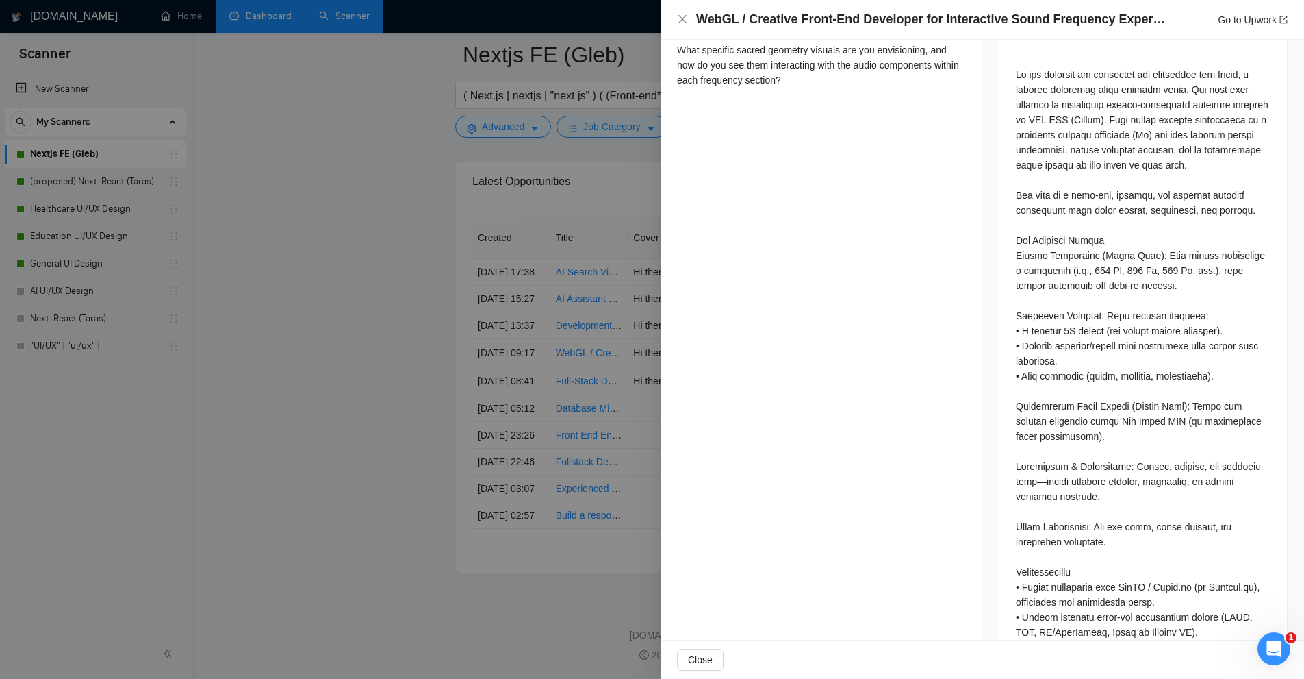
scroll to position [685, 0]
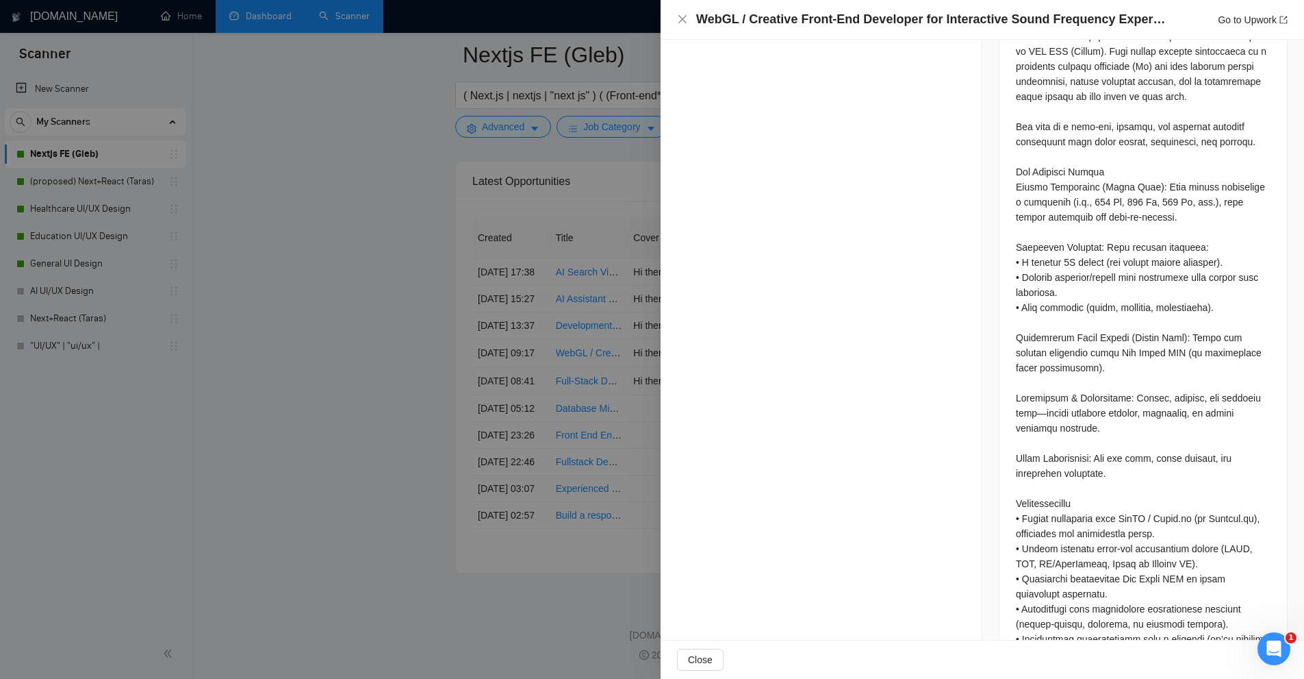
drag, startPoint x: 1009, startPoint y: 145, endPoint x: 1015, endPoint y: 149, distance: 7.1
click at [1010, 145] on div at bounding box center [1144, 581] width 288 height 1198
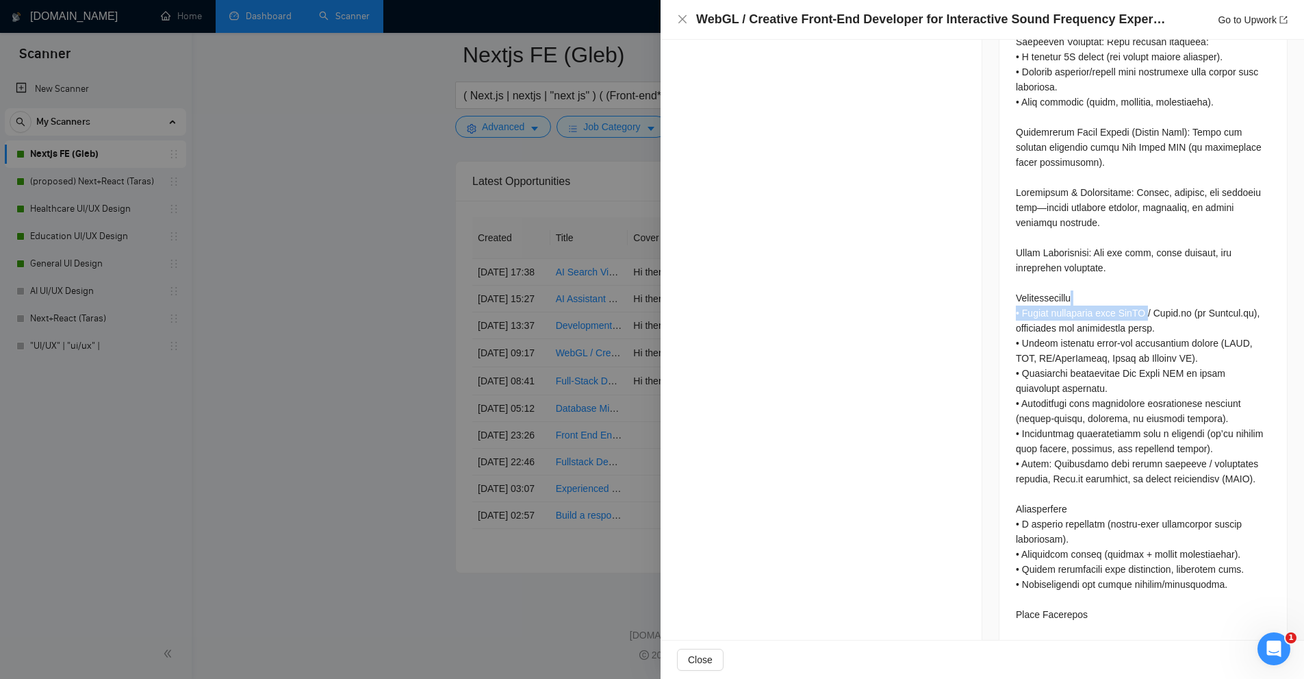
drag, startPoint x: 1124, startPoint y: 269, endPoint x: 1152, endPoint y: 273, distance: 28.4
click at [1152, 273] on div at bounding box center [1143, 373] width 255 height 1160
click at [1218, 310] on div at bounding box center [1143, 373] width 255 height 1160
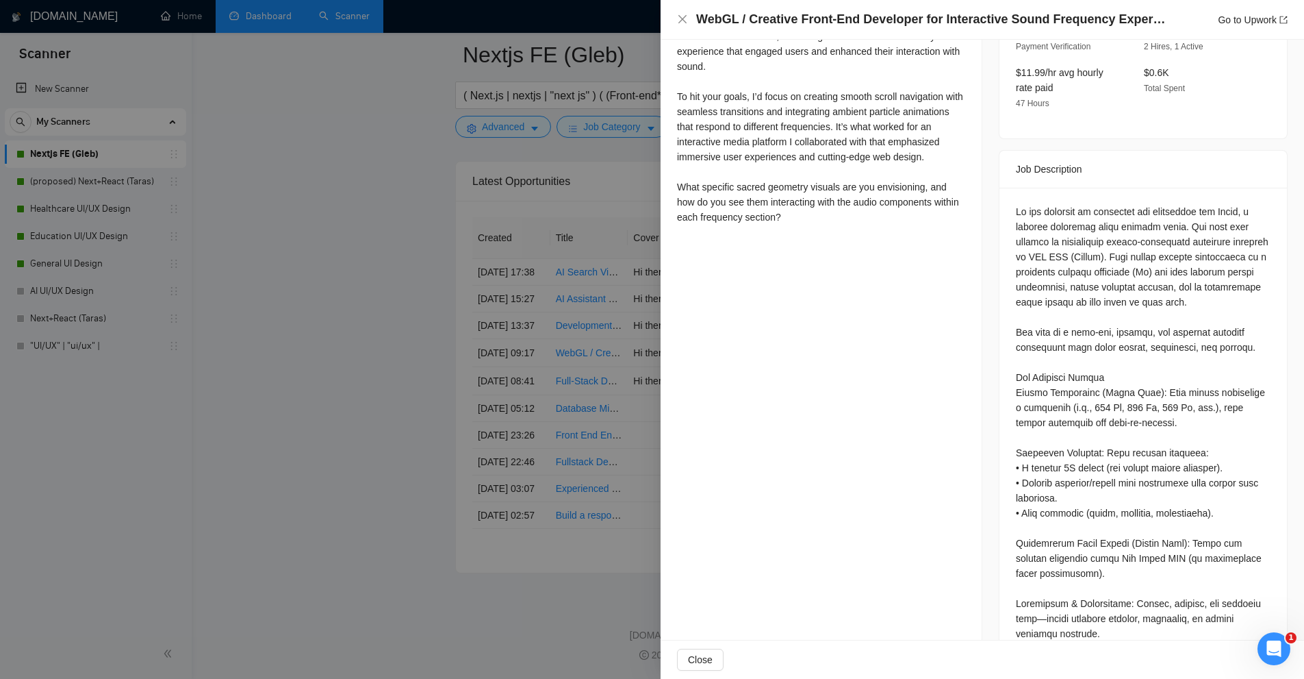
scroll to position [68, 0]
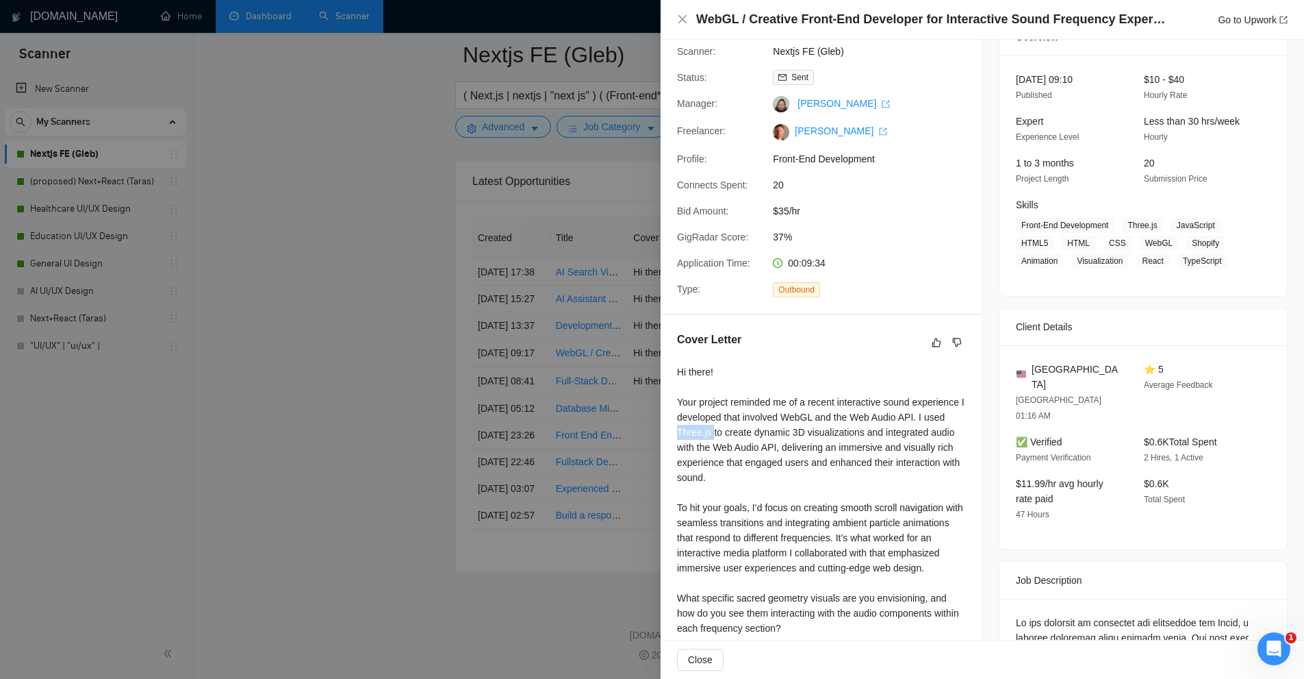
drag, startPoint x: 667, startPoint y: 441, endPoint x: 713, endPoint y: 444, distance: 46.0
click at [713, 444] on div "Cover Letter Hi there! Your project reminded me of a recent interactive sound e…" at bounding box center [821, 486] width 321 height 342
click at [916, 417] on div "Hi there! Your project reminded me of a recent interactive sound experience I d…" at bounding box center [821, 499] width 288 height 271
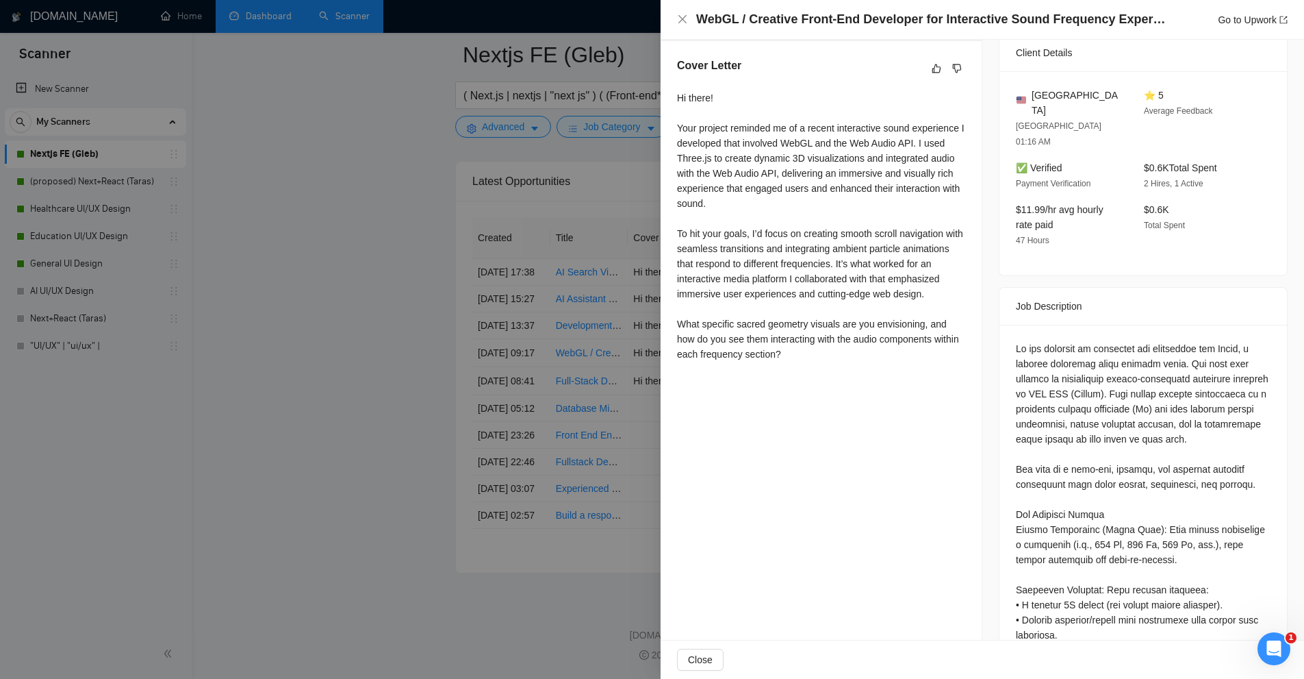
click at [850, 275] on div "Hi there! Your project reminded me of a recent interactive sound experience I d…" at bounding box center [821, 225] width 288 height 271
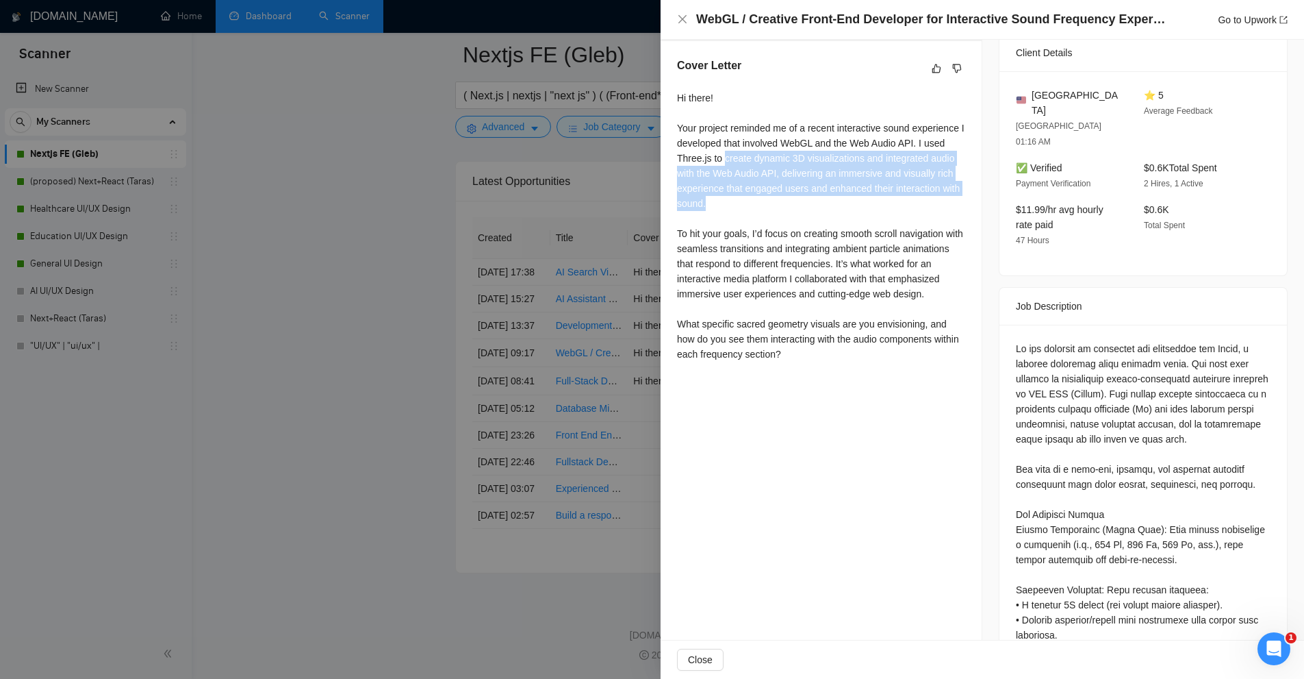
drag, startPoint x: 779, startPoint y: 225, endPoint x: 722, endPoint y: 170, distance: 78.9
click at [722, 170] on div "Hi there! Your project reminded me of a recent interactive sound experience I d…" at bounding box center [821, 225] width 288 height 271
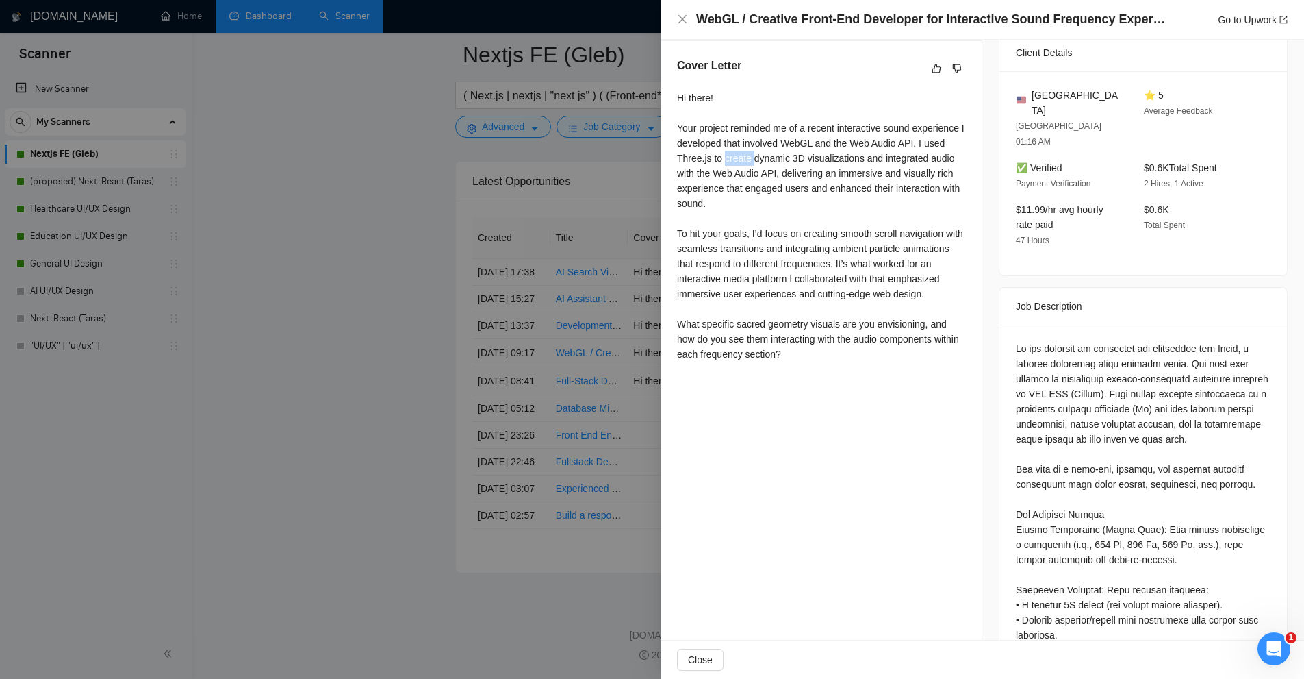
click at [722, 170] on div "Hi there! Your project reminded me of a recent interactive sound experience I d…" at bounding box center [821, 225] width 288 height 271
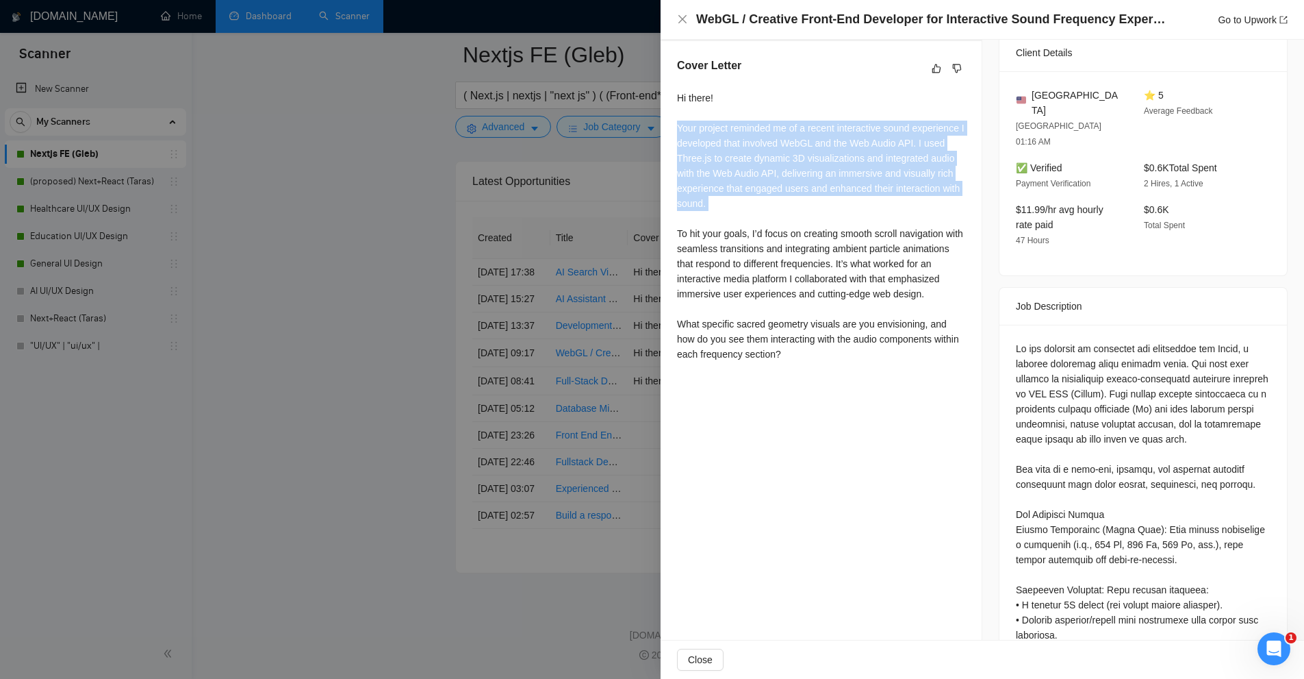
click at [722, 170] on div "Hi there! Your project reminded me of a recent interactive sound experience I d…" at bounding box center [821, 225] width 288 height 271
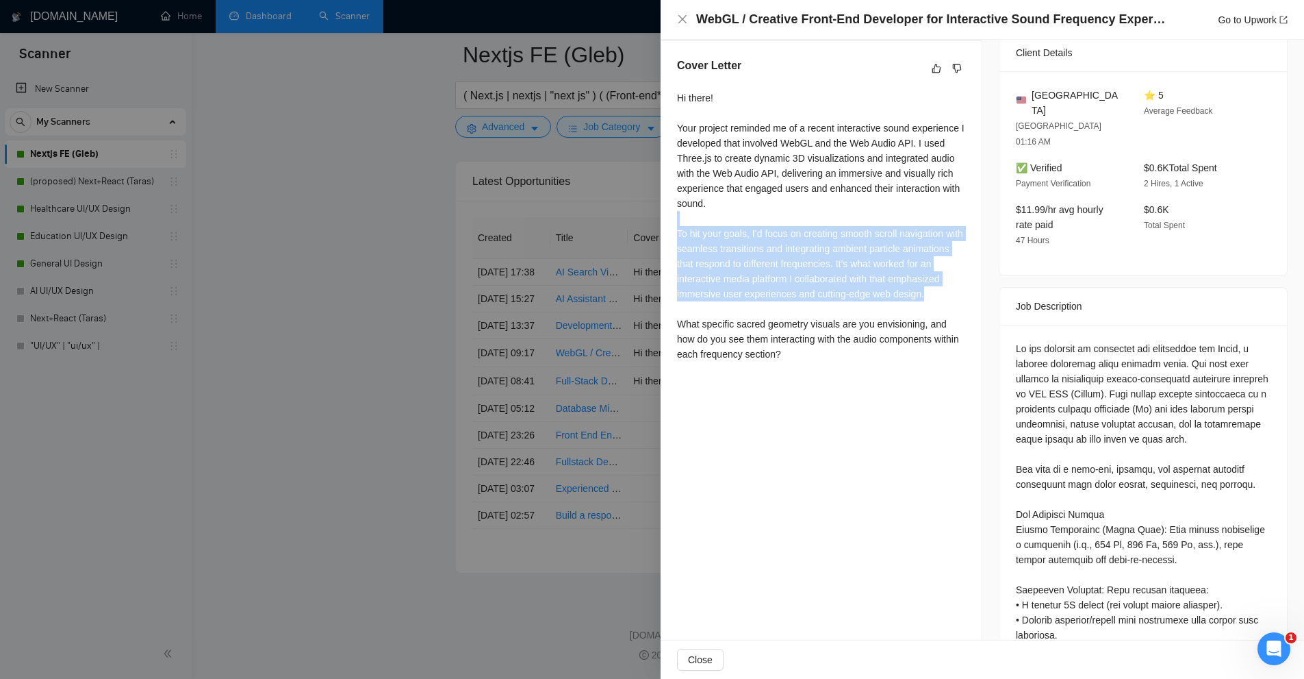
drag, startPoint x: 903, startPoint y: 323, endPoint x: 707, endPoint y: 246, distance: 211.0
click at [701, 241] on div "Hi there! Your project reminded me of a recent interactive sound experience I d…" at bounding box center [821, 225] width 288 height 271
click at [707, 246] on div "Hi there! Your project reminded me of a recent interactive sound experience I d…" at bounding box center [821, 225] width 288 height 271
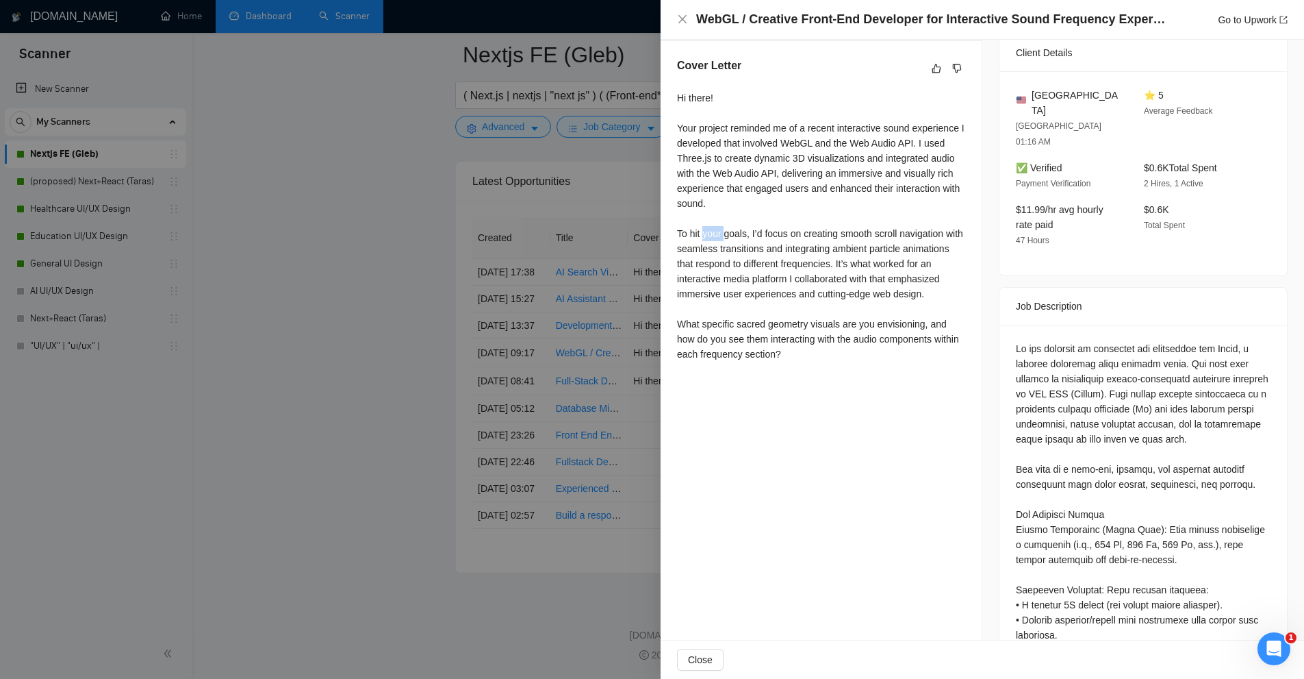
click at [707, 246] on div "Hi there! Your project reminded me of a recent interactive sound experience I d…" at bounding box center [821, 225] width 288 height 271
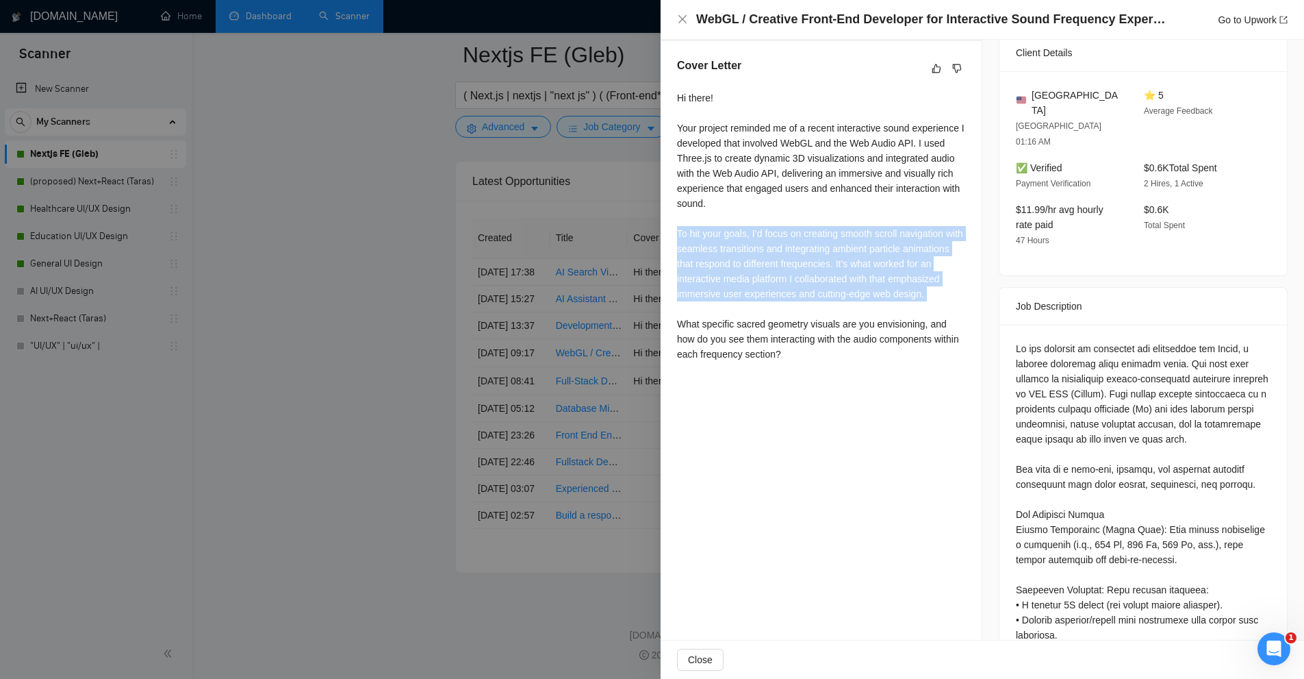
drag, startPoint x: 707, startPoint y: 246, endPoint x: 730, endPoint y: 310, distance: 67.8
click at [730, 310] on div "Hi there! Your project reminded me of a recent interactive sound experience I d…" at bounding box center [821, 225] width 288 height 271
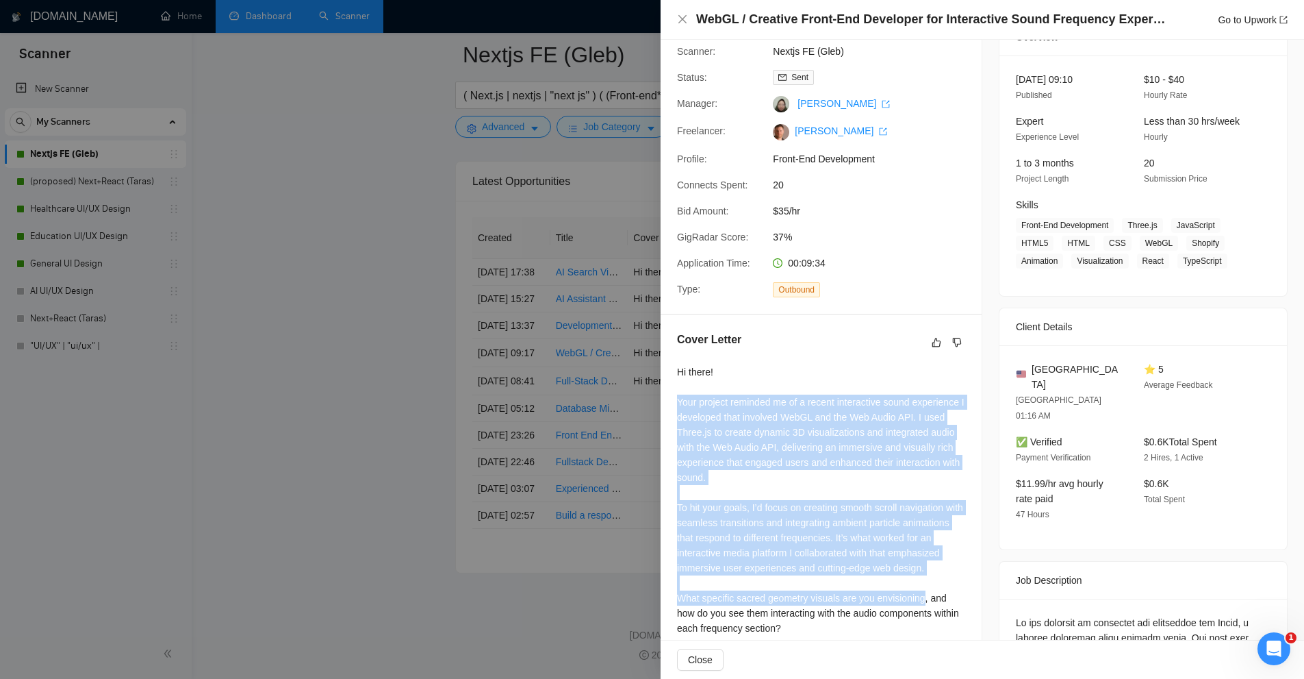
scroll to position [205, 0]
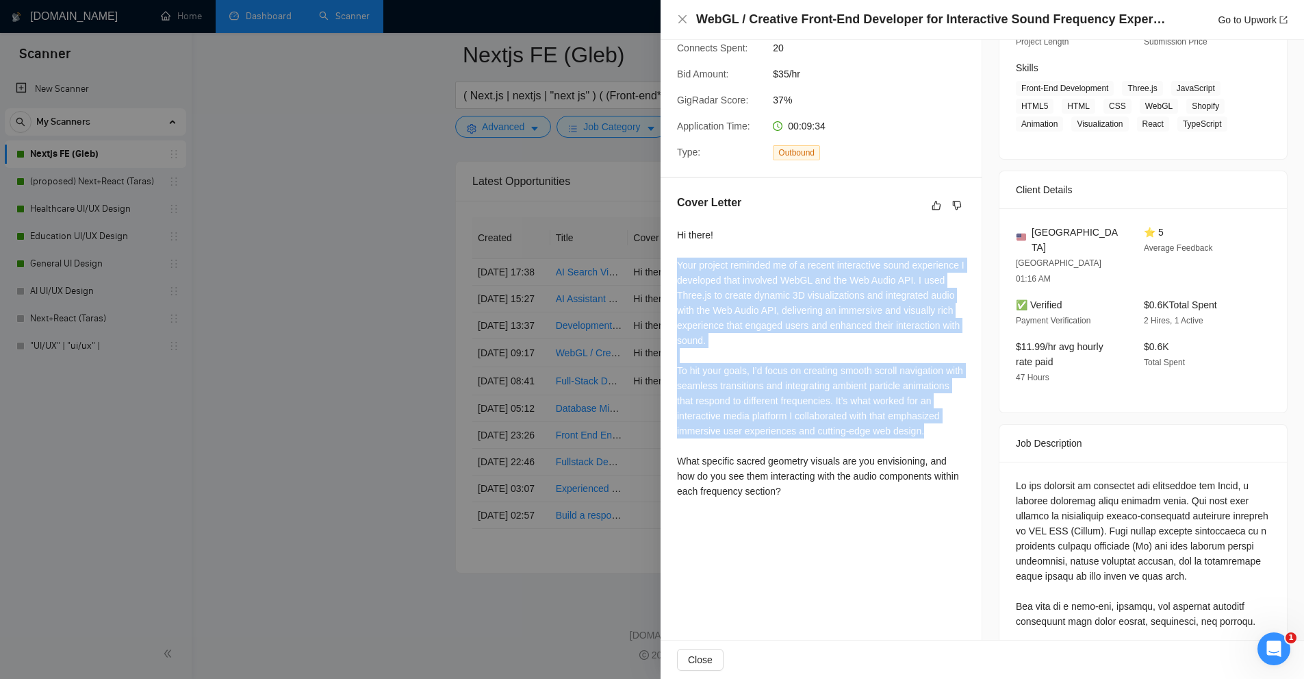
drag, startPoint x: 667, startPoint y: 415, endPoint x: 888, endPoint y: 455, distance: 224.7
click at [888, 455] on div "Cover Letter Hi there! Your project reminded me of a recent interactive sound e…" at bounding box center [821, 349] width 321 height 342
click at [886, 455] on div "Hi there! Your project reminded me of a recent interactive sound experience I d…" at bounding box center [821, 362] width 288 height 271
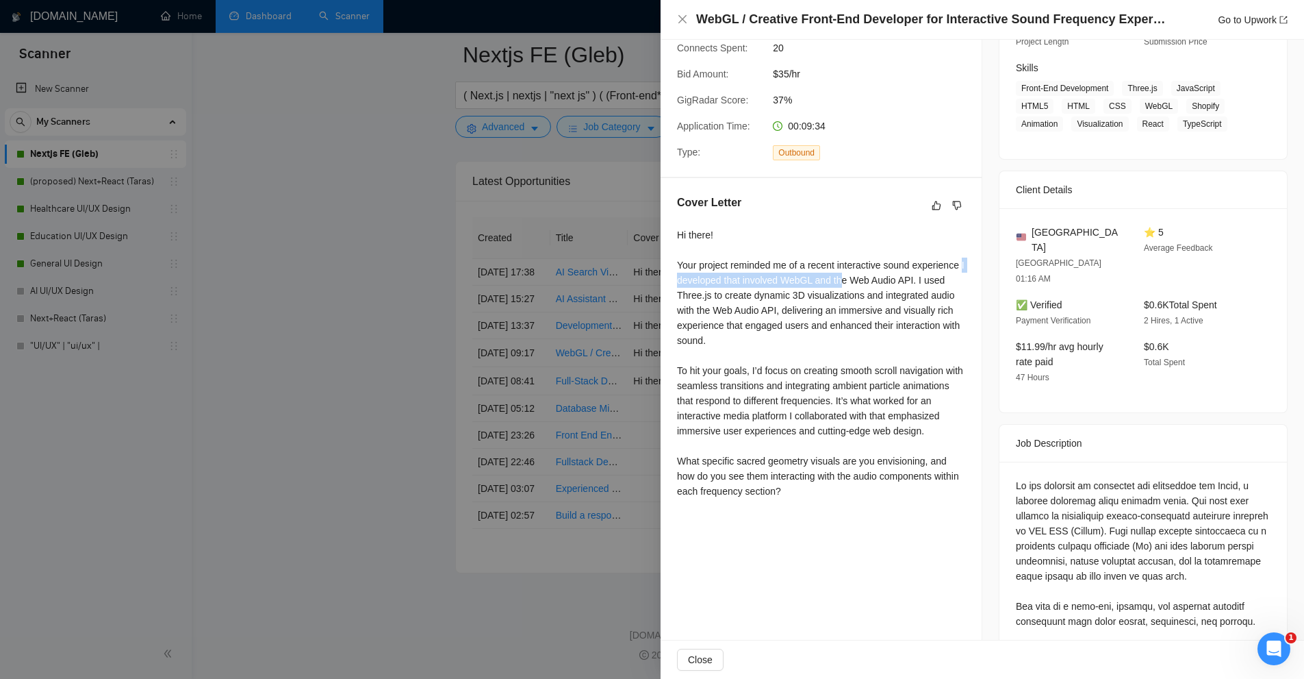
drag, startPoint x: 674, startPoint y: 293, endPoint x: 855, endPoint y: 288, distance: 181.5
click at [855, 288] on div "Cover Letter Hi there! Your project reminded me of a recent interactive sound e…" at bounding box center [821, 349] width 321 height 342
click at [855, 288] on div "Hi there! Your project reminded me of a recent interactive sound experience I d…" at bounding box center [821, 362] width 288 height 271
drag, startPoint x: 870, startPoint y: 294, endPoint x: 811, endPoint y: 324, distance: 66.8
click at [811, 324] on div "Hi there! Your project reminded me of a recent interactive sound experience I d…" at bounding box center [821, 362] width 288 height 271
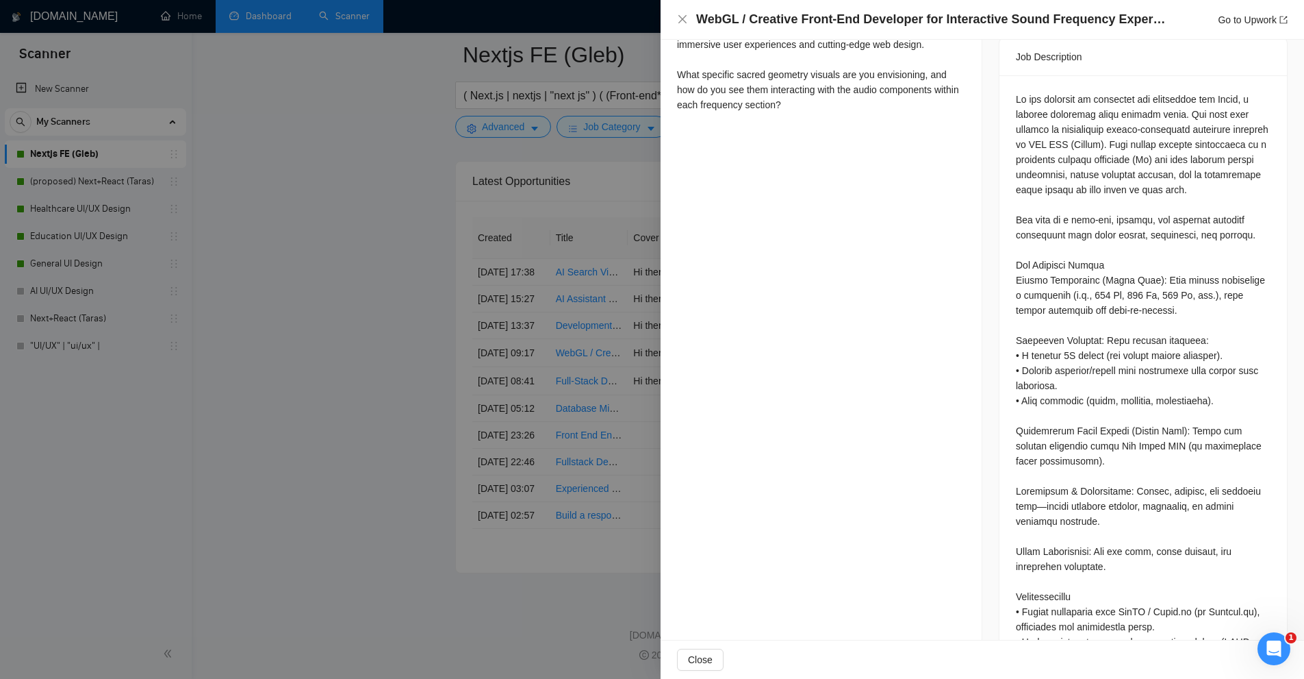
scroll to position [181, 0]
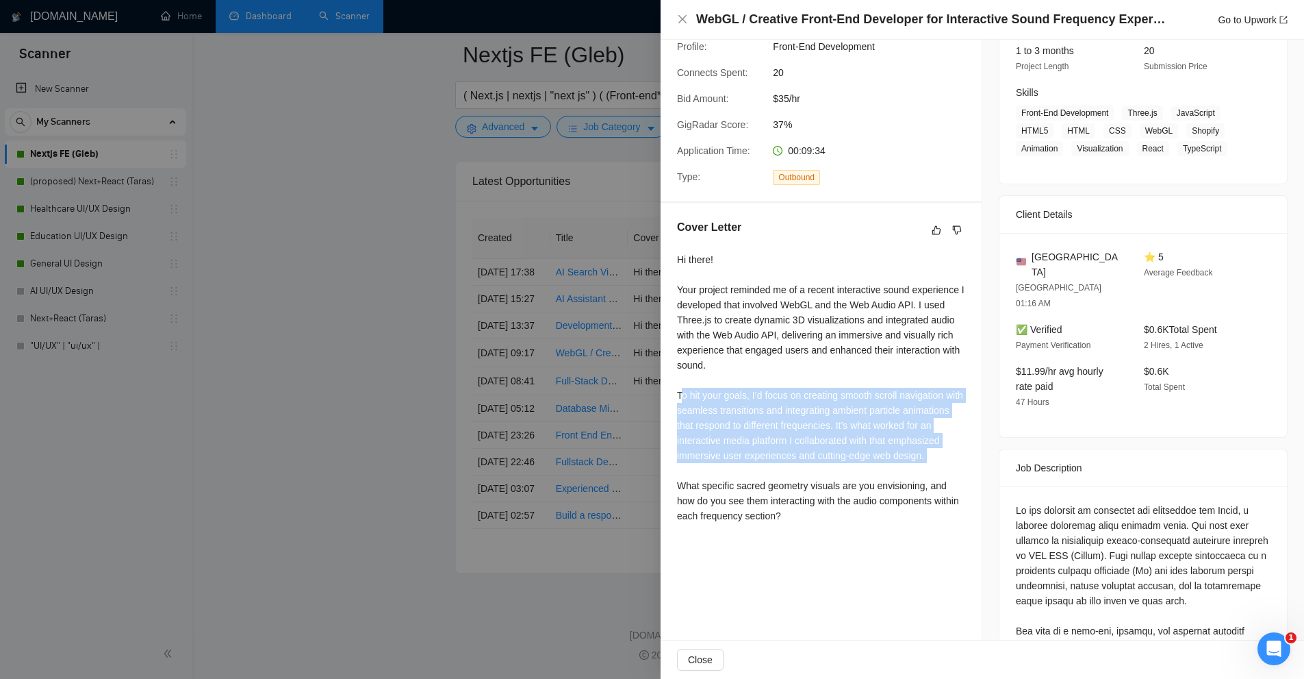
drag, startPoint x: 684, startPoint y: 406, endPoint x: 880, endPoint y: 494, distance: 214.8
click at [880, 494] on div "Hi there! Your project reminded me of a recent interactive sound experience I d…" at bounding box center [821, 387] width 288 height 271
drag, startPoint x: 735, startPoint y: 471, endPoint x: 679, endPoint y: 407, distance: 85.4
click at [679, 407] on div "Hi there! Your project reminded me of a recent interactive sound experience I d…" at bounding box center [821, 387] width 288 height 271
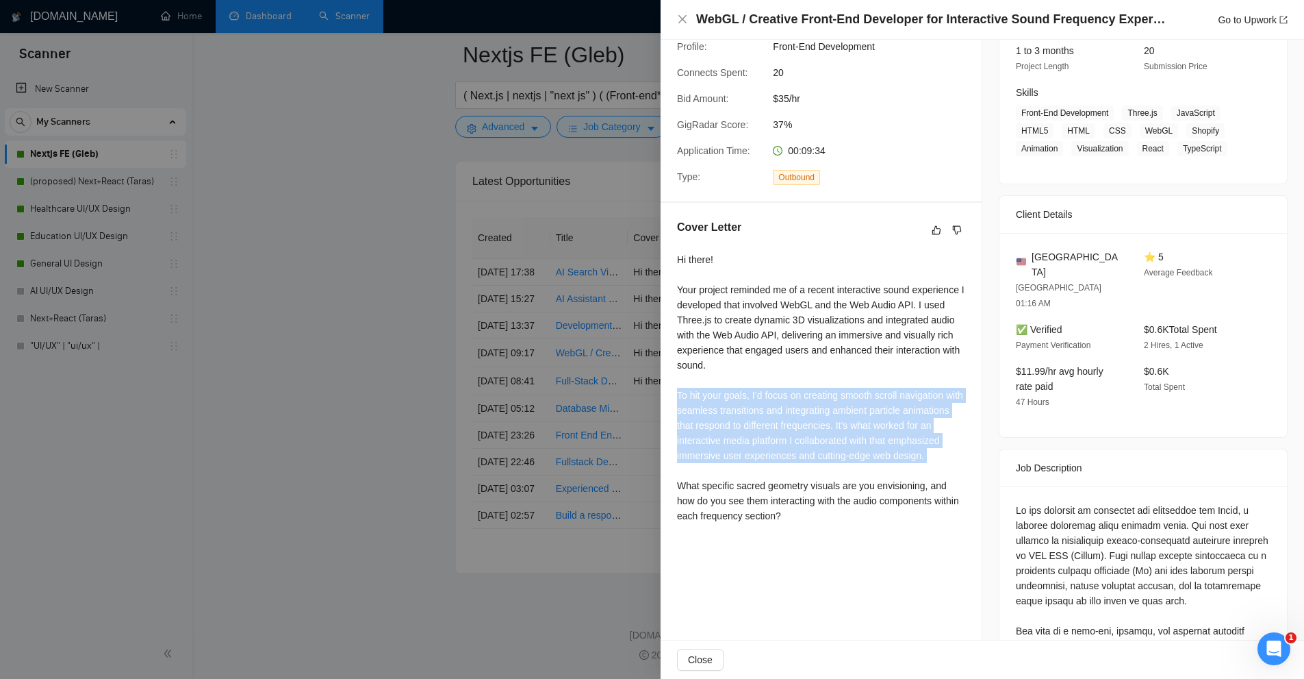
click at [679, 407] on div "Hi there! Your project reminded me of a recent interactive sound experience I d…" at bounding box center [821, 387] width 288 height 271
drag, startPoint x: 679, startPoint y: 407, endPoint x: 820, endPoint y: 485, distance: 161.2
click at [820, 485] on div "Hi there! Your project reminded me of a recent interactive sound experience I d…" at bounding box center [821, 387] width 288 height 271
drag, startPoint x: 820, startPoint y: 485, endPoint x: 728, endPoint y: 422, distance: 111.3
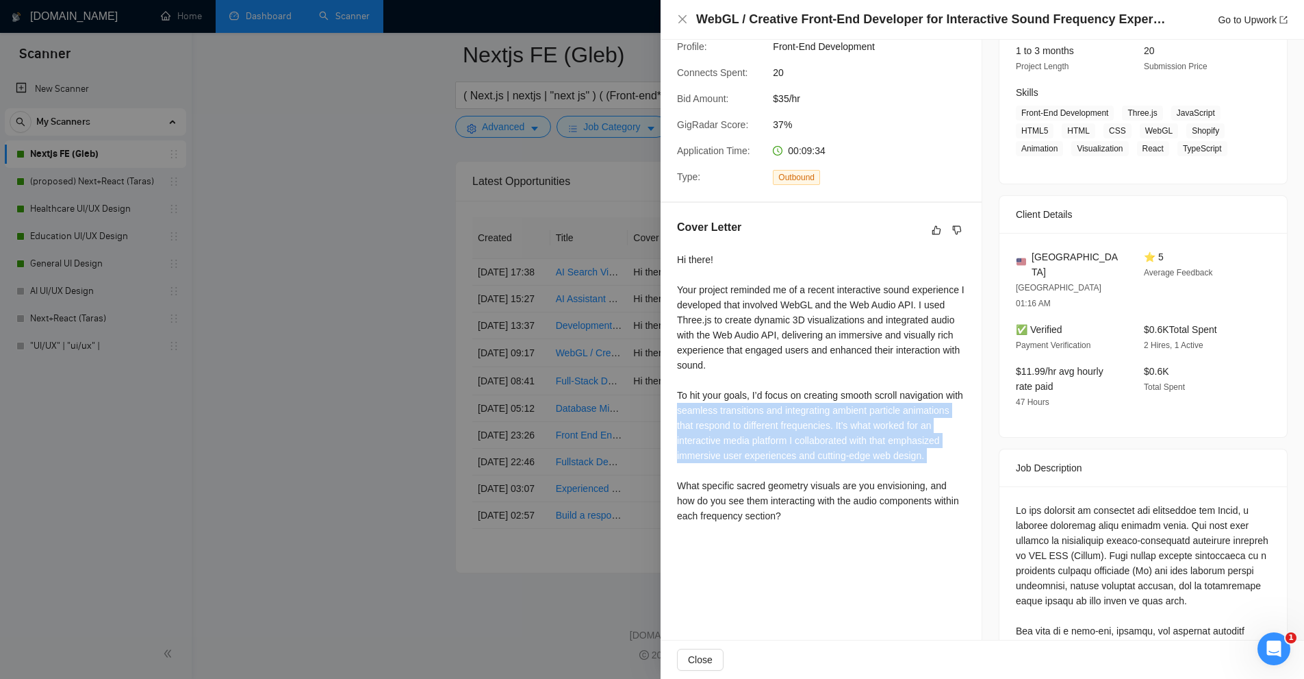
click at [728, 422] on div "Hi there! Your project reminded me of a recent interactive sound experience I d…" at bounding box center [821, 387] width 288 height 271
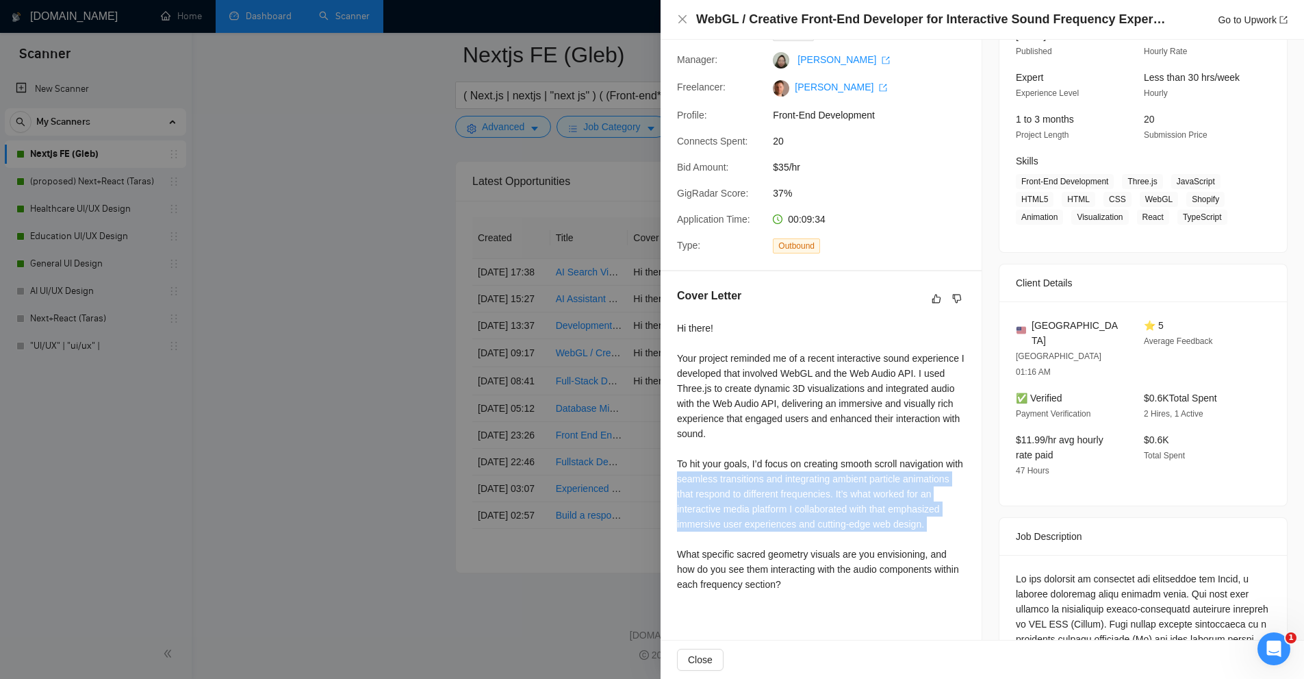
scroll to position [455, 0]
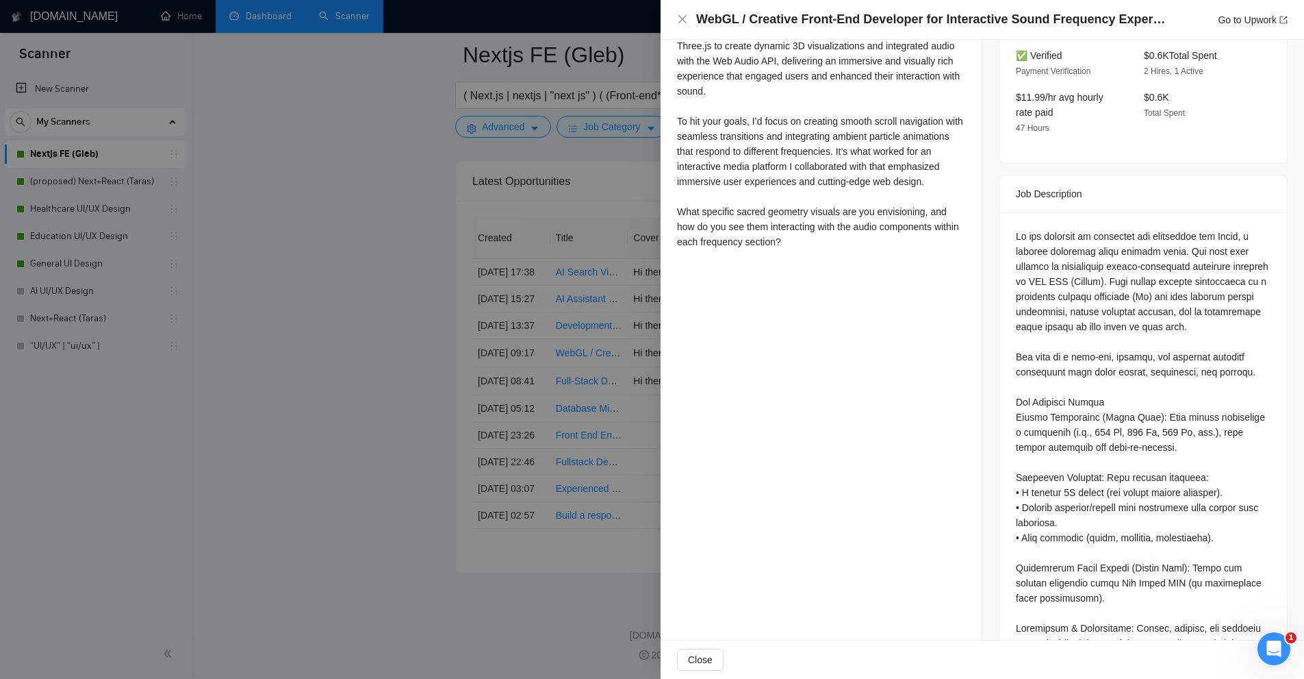
drag, startPoint x: 863, startPoint y: 309, endPoint x: 741, endPoint y: 262, distance: 131.1
click at [741, 262] on div "Proposal Details Date: 15 Sep, 2025 09:20 Scanner: Nextjs FE (Gleb) Status: Sen…" at bounding box center [822, 506] width 322 height 1843
click at [703, 242] on div "Hi there! Your project reminded me of a recent interactive sound experience I d…" at bounding box center [821, 113] width 288 height 271
drag, startPoint x: 703, startPoint y: 242, endPoint x: 867, endPoint y: 240, distance: 163.7
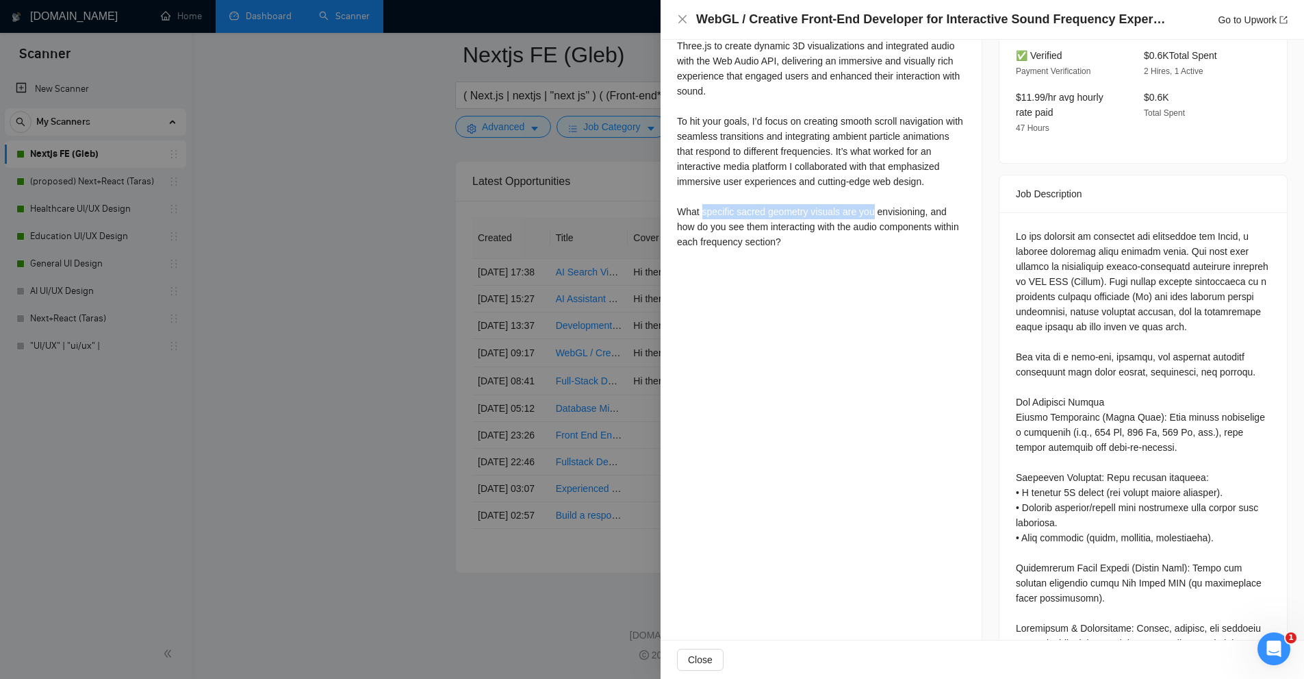
click at [867, 240] on div "Hi there! Your project reminded me of a recent interactive sound experience I d…" at bounding box center [821, 113] width 288 height 271
click at [859, 243] on div "Hi there! Your project reminded me of a recent interactive sound experience I d…" at bounding box center [821, 113] width 288 height 271
drag, startPoint x: 740, startPoint y: 240, endPoint x: 861, endPoint y: 239, distance: 120.5
click at [861, 239] on div "Hi there! Your project reminded me of a recent interactive sound experience I d…" at bounding box center [821, 113] width 288 height 271
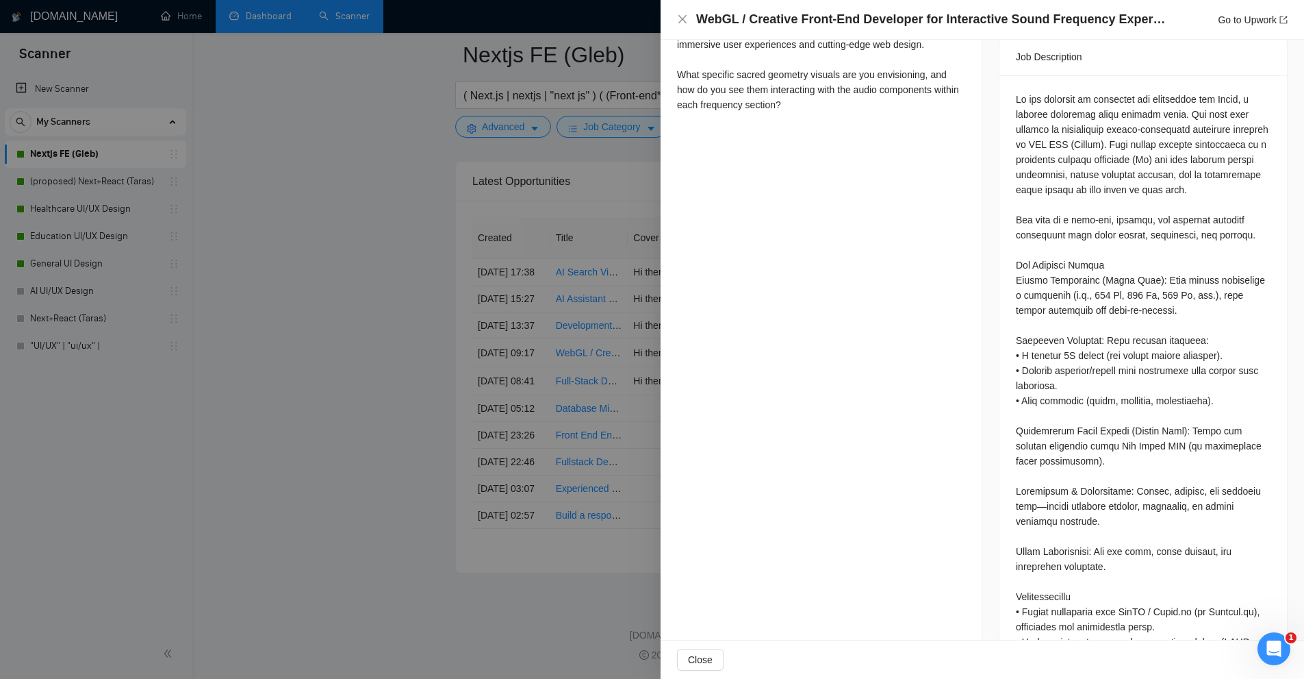
scroll to position [318, 0]
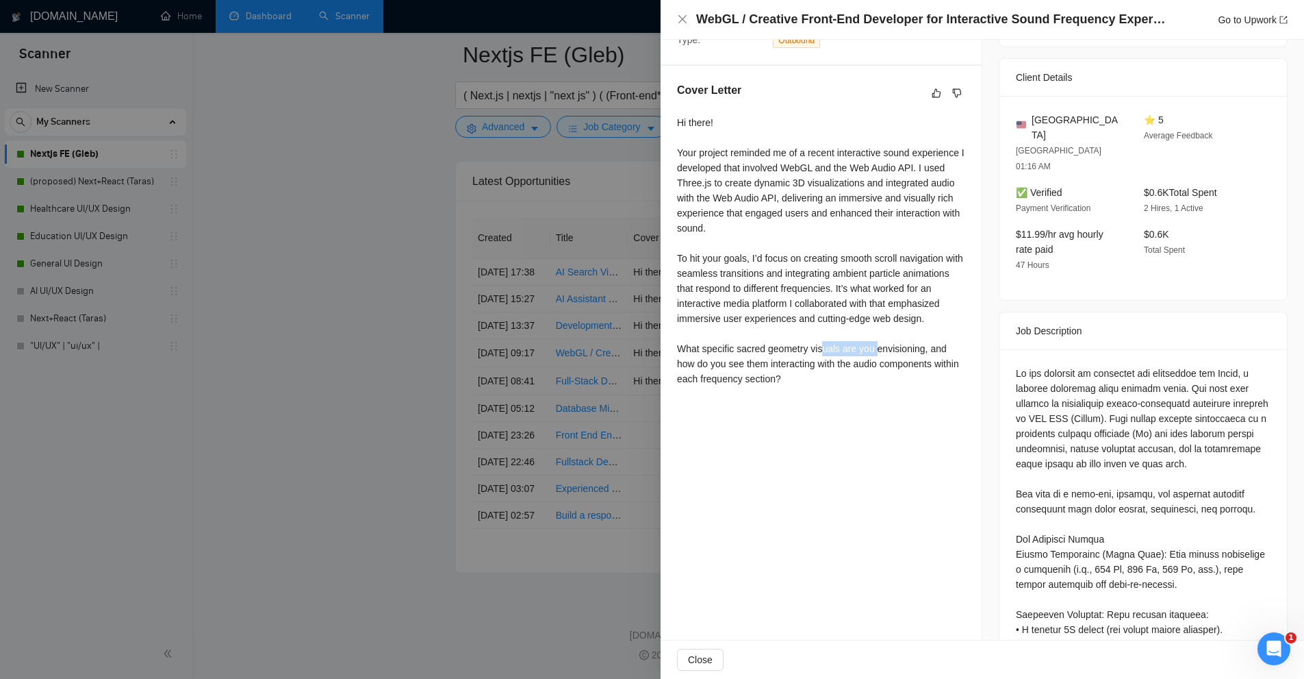
drag, startPoint x: 866, startPoint y: 379, endPoint x: 876, endPoint y: 379, distance: 11.0
click at [876, 379] on div "Hi there! Your project reminded me of a recent interactive sound experience I d…" at bounding box center [821, 250] width 288 height 271
click at [926, 408] on div "Cover Letter Hi there! Your project reminded me of a recent interactive sound e…" at bounding box center [821, 237] width 321 height 342
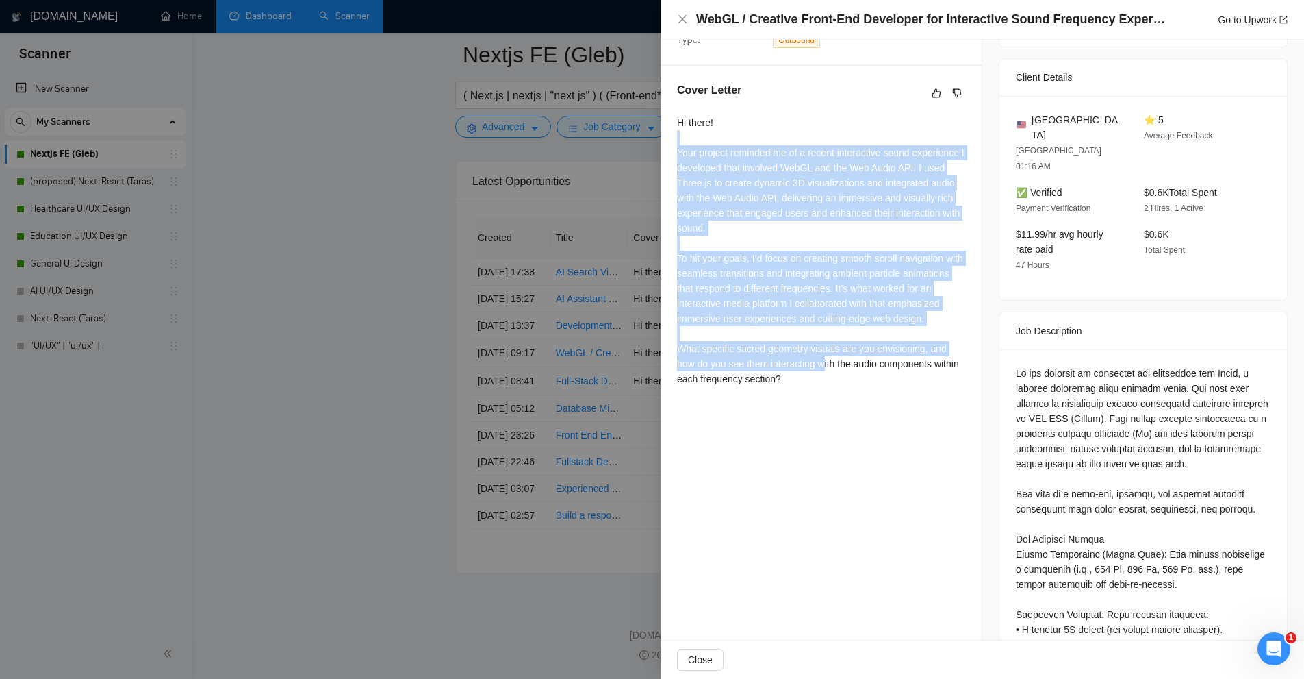
drag, startPoint x: 694, startPoint y: 182, endPoint x: 834, endPoint y: 407, distance: 265.4
click at [827, 386] on div "Hi there! Your project reminded me of a recent interactive sound experience I d…" at bounding box center [821, 250] width 288 height 271
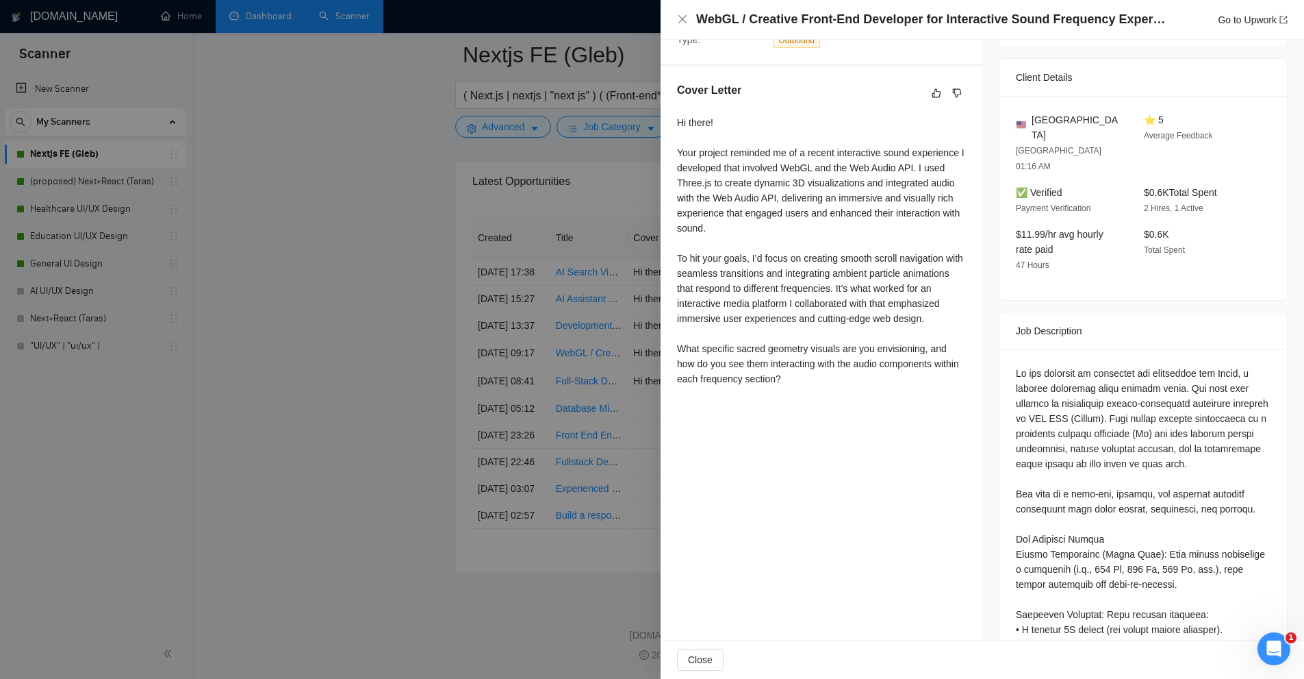
click at [834, 386] on div "Hi there! Your project reminded me of a recent interactive sound experience I d…" at bounding box center [821, 250] width 288 height 271
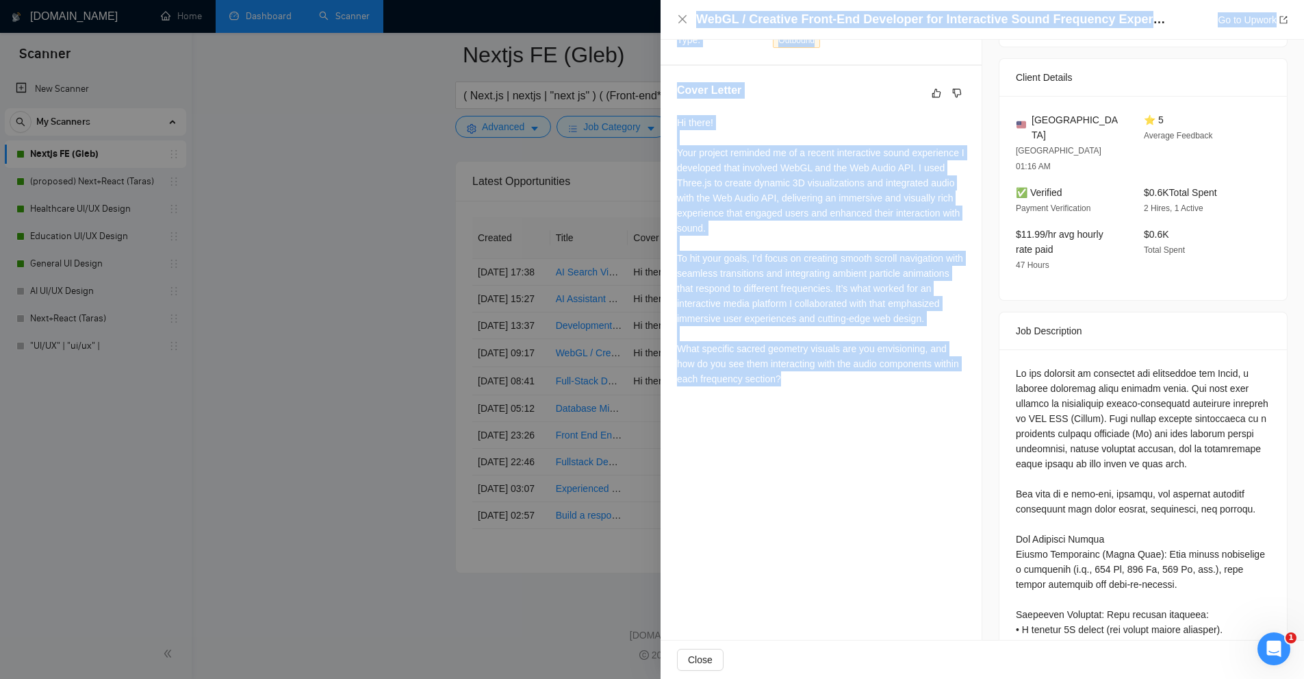
drag, startPoint x: 918, startPoint y: 445, endPoint x: 722, endPoint y: 194, distance: 318.6
click at [671, 192] on div "Proposal Details Date: 15 Sep, 2025 09:20 Scanner: Nextjs FE (Gleb) Status: Sen…" at bounding box center [822, 643] width 322 height 1843
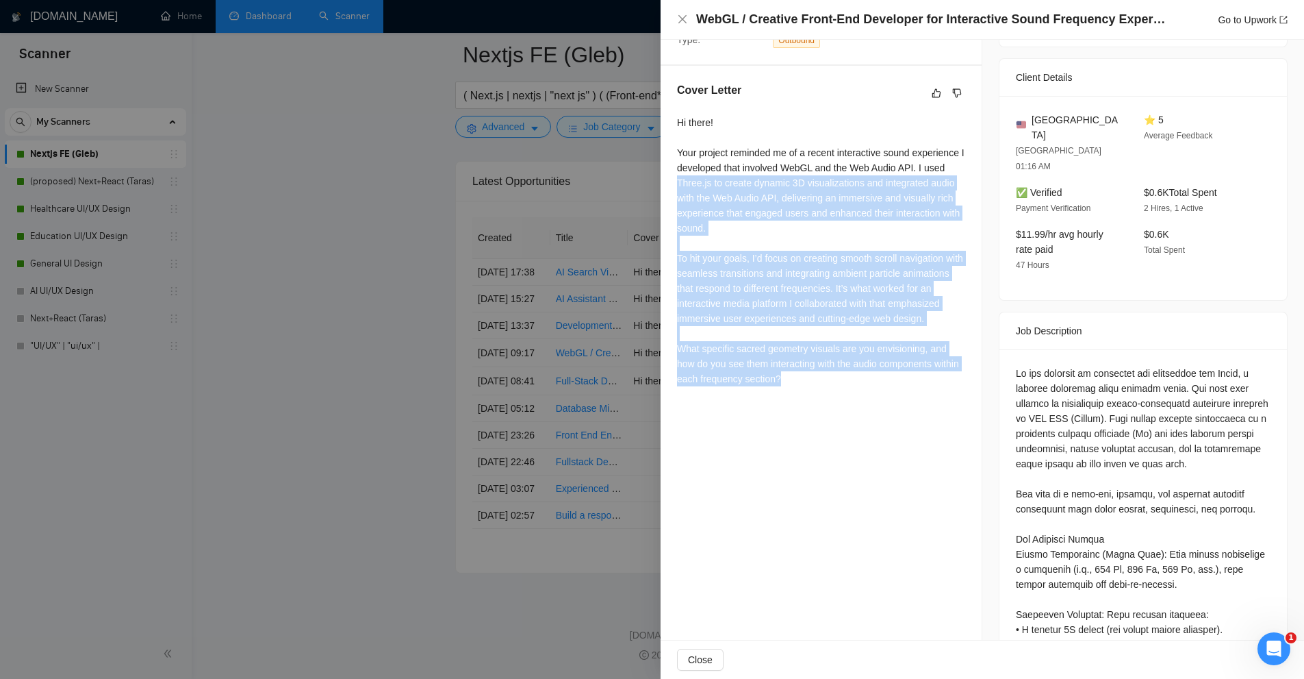
click at [722, 194] on div "Hi there! Your project reminded me of a recent interactive sound experience I d…" at bounding box center [821, 250] width 288 height 271
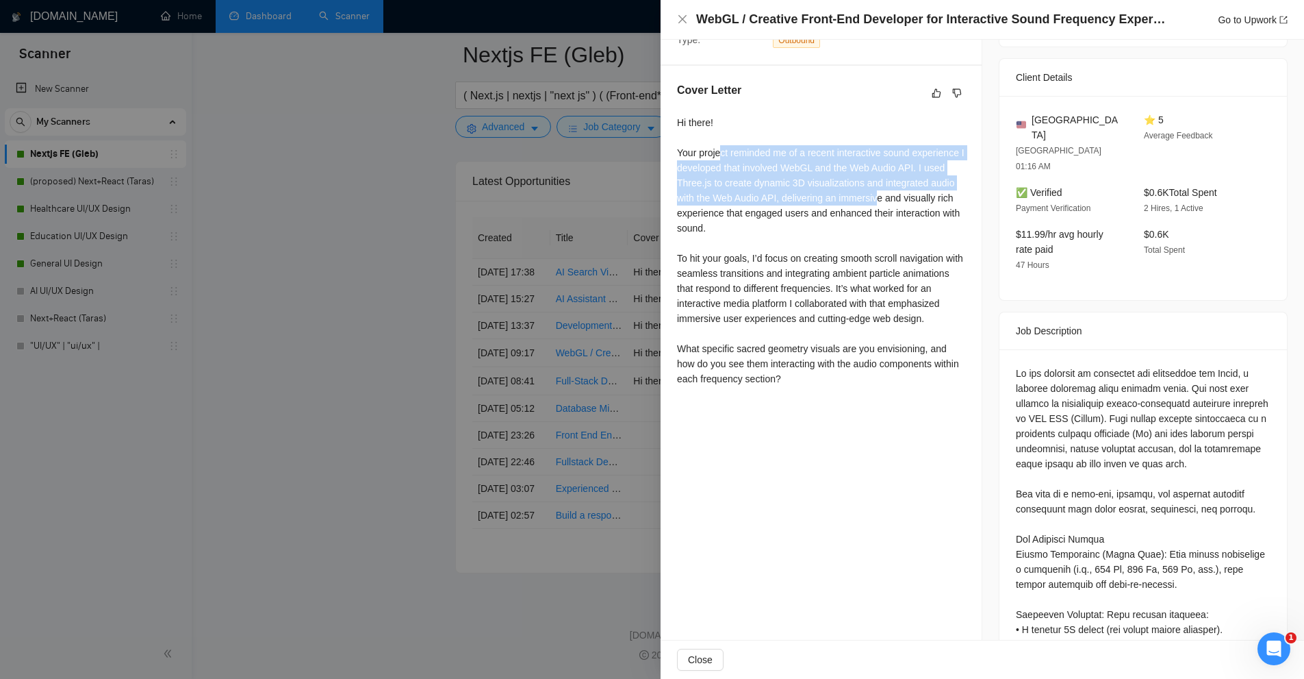
drag, startPoint x: 721, startPoint y: 175, endPoint x: 880, endPoint y: 217, distance: 164.4
click at [876, 218] on div "Hi there! Your project reminded me of a recent interactive sound experience I d…" at bounding box center [821, 250] width 288 height 271
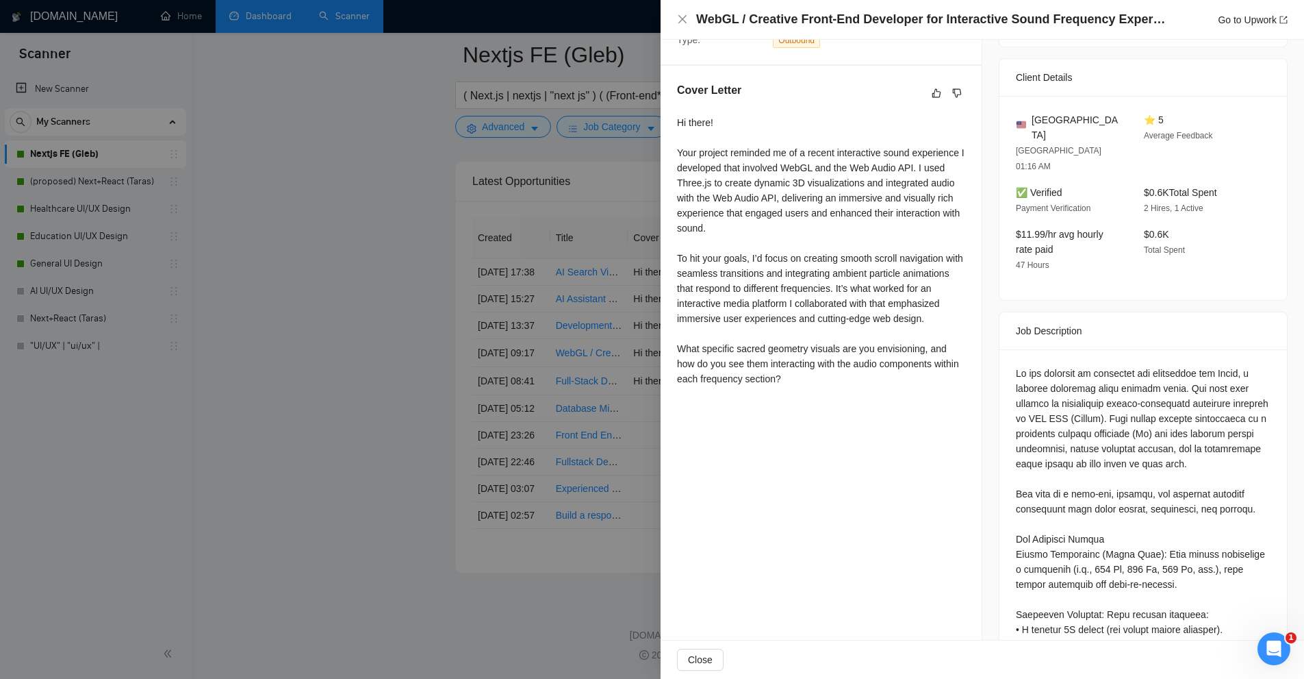
click at [882, 216] on div "Hi there! Your project reminded me of a recent interactive sound experience I d…" at bounding box center [821, 250] width 288 height 271
drag, startPoint x: 798, startPoint y: 177, endPoint x: 874, endPoint y: 218, distance: 86.1
click at [874, 218] on div "Hi there! Your project reminded me of a recent interactive sound experience I d…" at bounding box center [821, 250] width 288 height 271
drag, startPoint x: 705, startPoint y: 277, endPoint x: 792, endPoint y: 310, distance: 92.7
click at [803, 309] on div "Hi there! Your project reminded me of a recent interactive sound experience I d…" at bounding box center [821, 250] width 288 height 271
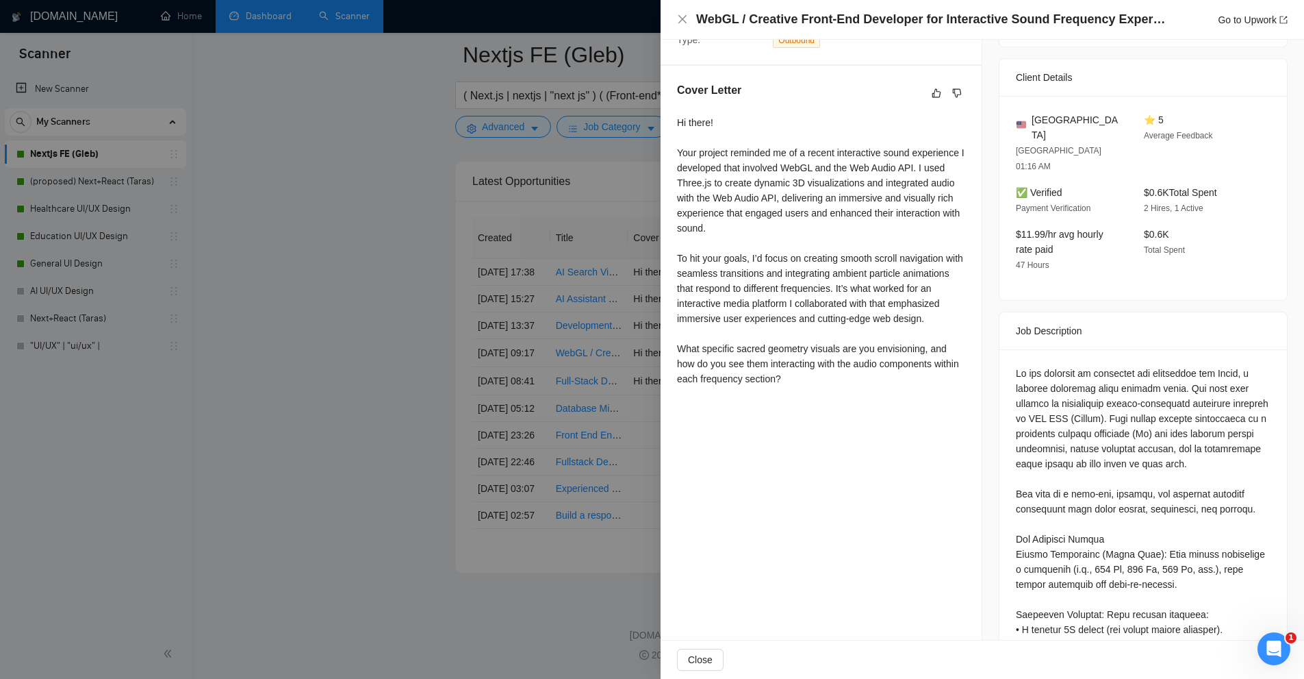
click at [764, 318] on div "Hi there! Your project reminded me of a recent interactive sound experience I d…" at bounding box center [821, 250] width 288 height 271
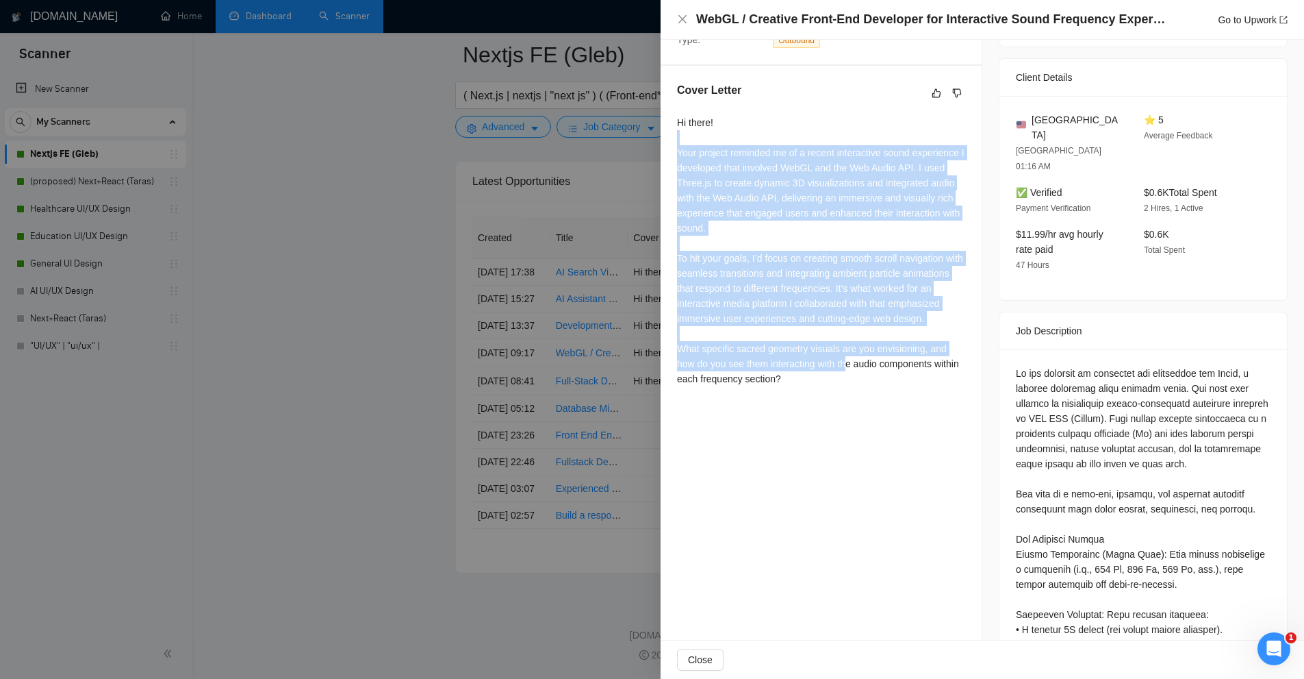
drag, startPoint x: 694, startPoint y: 160, endPoint x: 850, endPoint y: 396, distance: 283.7
click at [850, 386] on div "Hi there! Your project reminded me of a recent interactive sound experience I d…" at bounding box center [821, 250] width 288 height 271
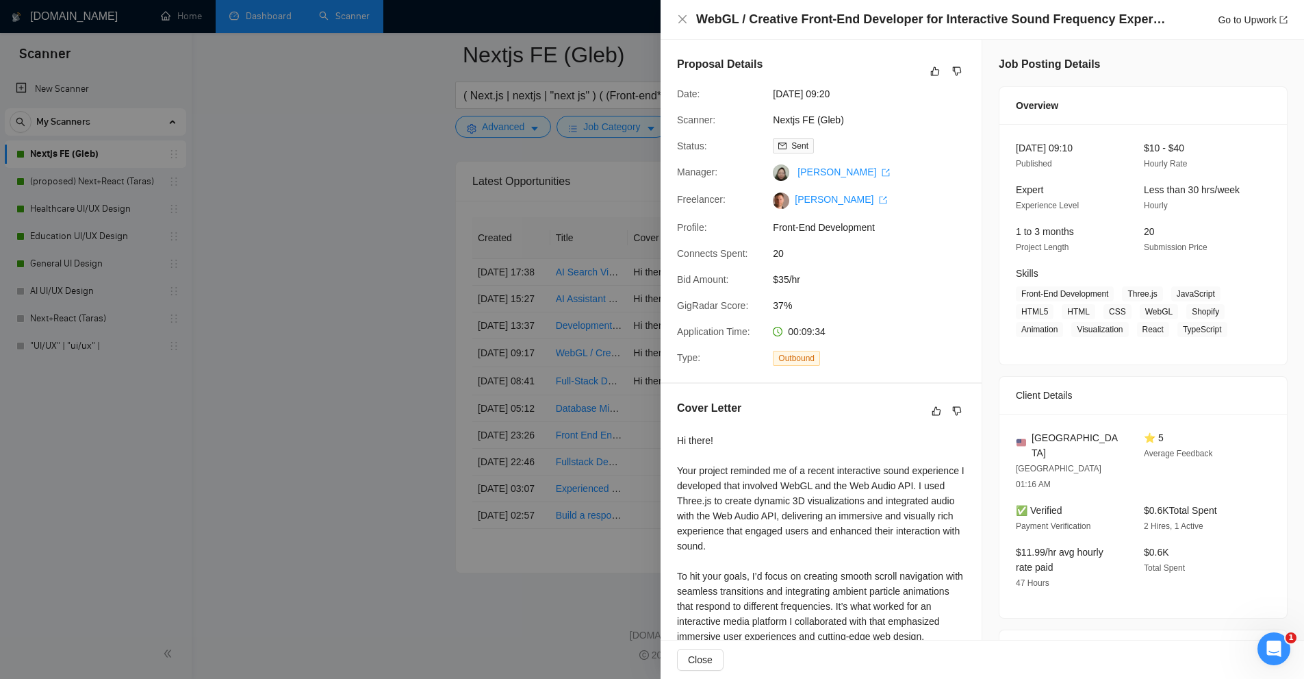
drag, startPoint x: 493, startPoint y: 355, endPoint x: 646, endPoint y: 341, distance: 154.1
click at [488, 354] on div at bounding box center [652, 339] width 1304 height 679
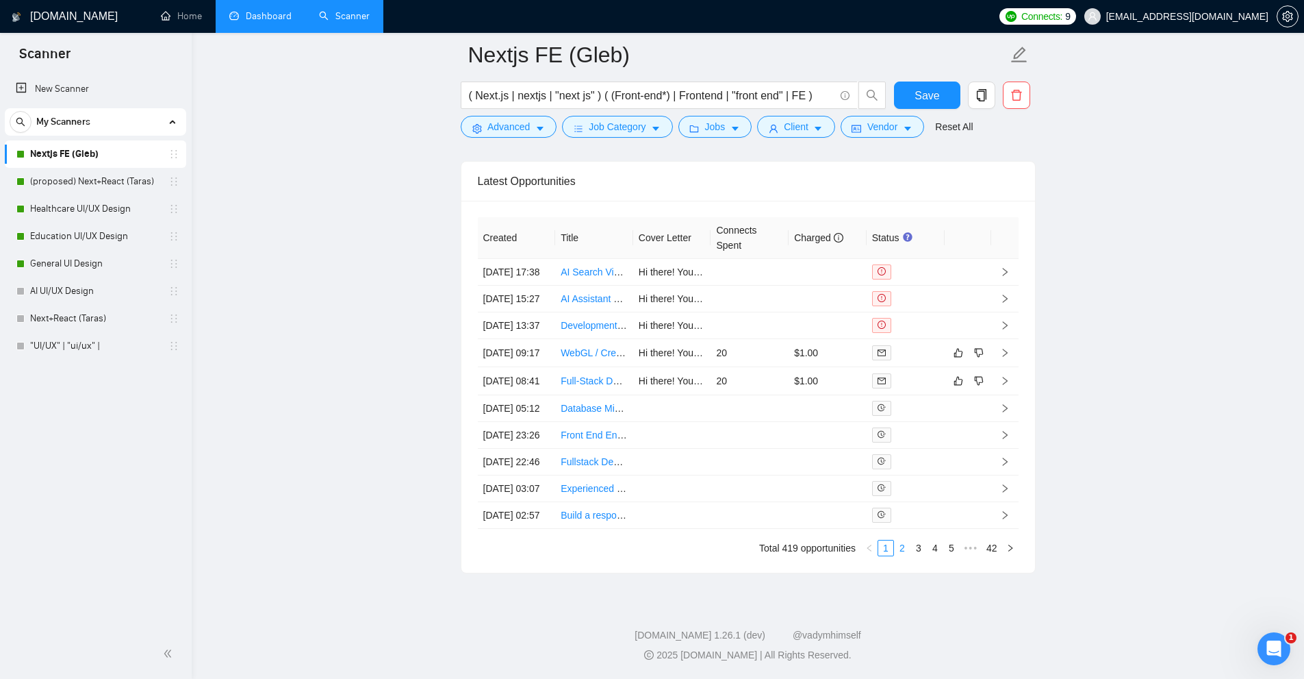
click at [909, 546] on link "2" at bounding box center [902, 547] width 15 height 15
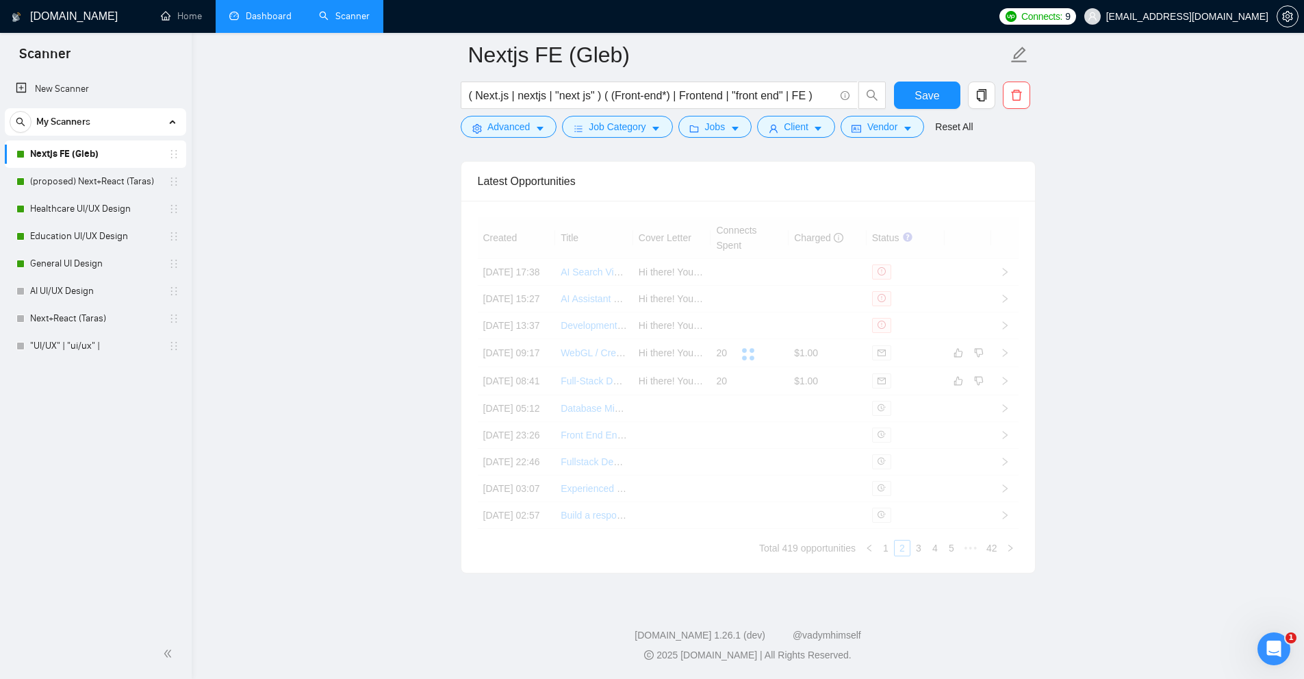
click at [277, 20] on link "Dashboard" at bounding box center [260, 16] width 62 height 12
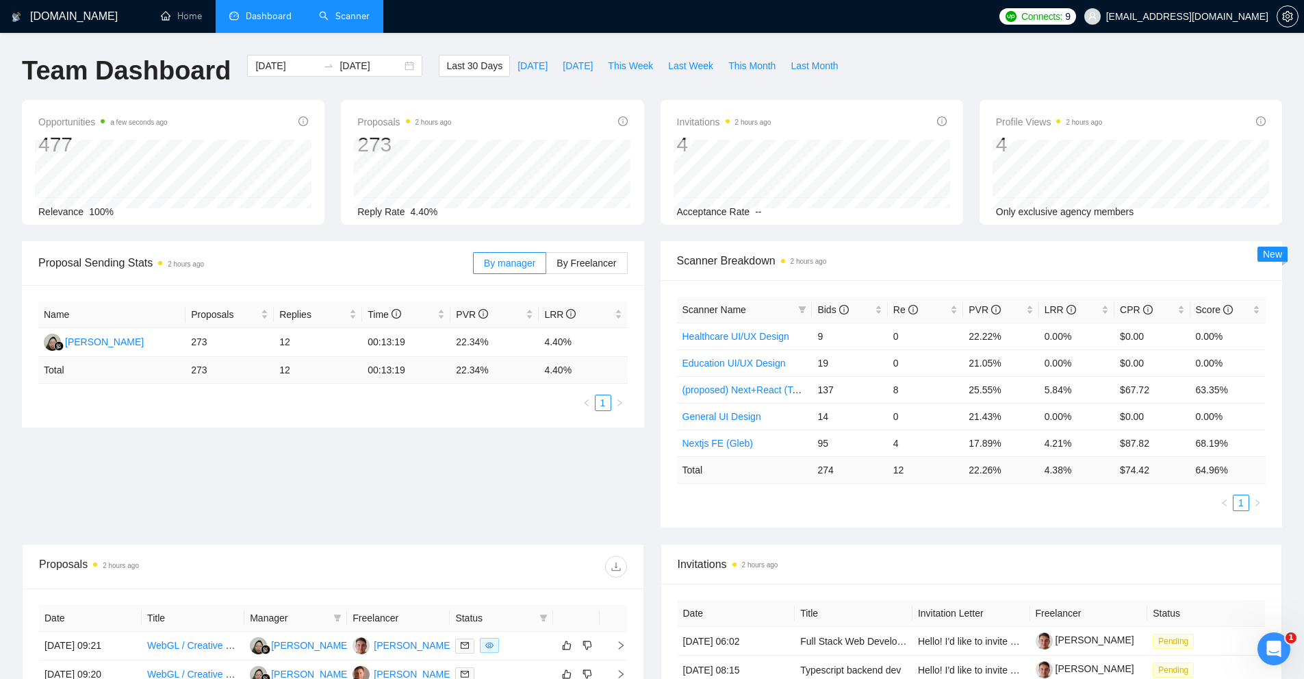
click at [351, 22] on link "Scanner" at bounding box center [344, 16] width 51 height 12
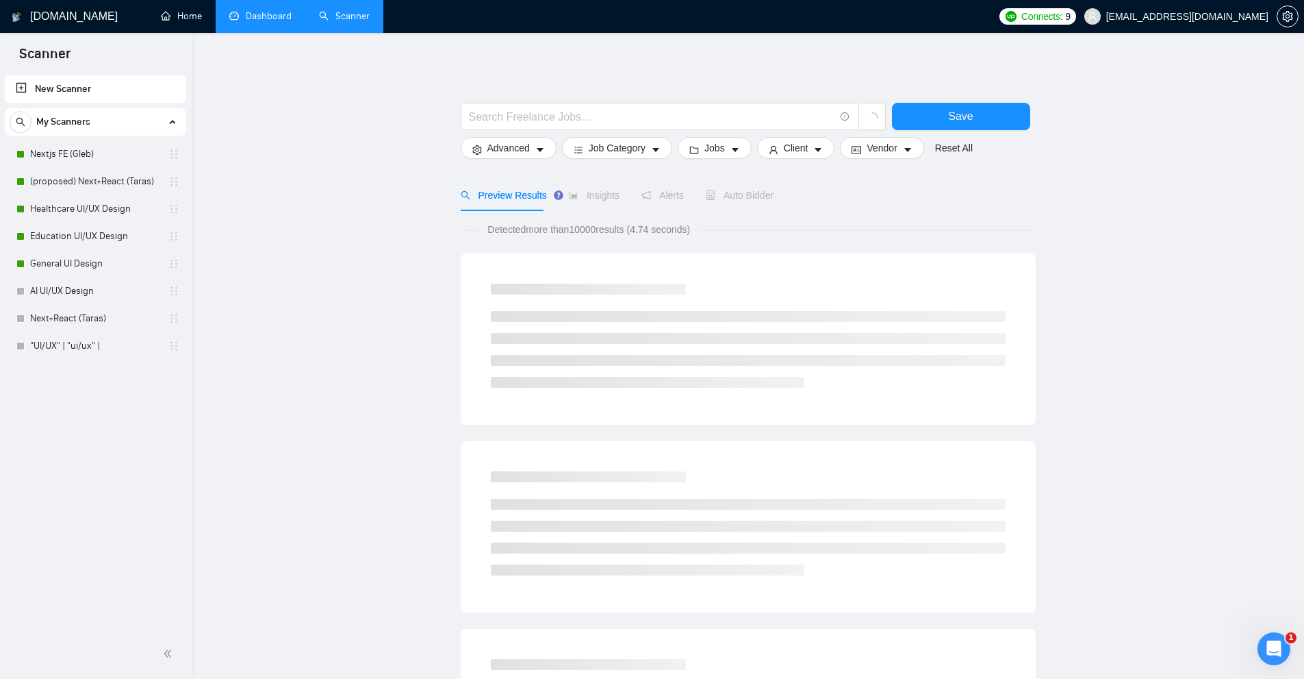
click at [253, 13] on link "Dashboard" at bounding box center [260, 16] width 62 height 12
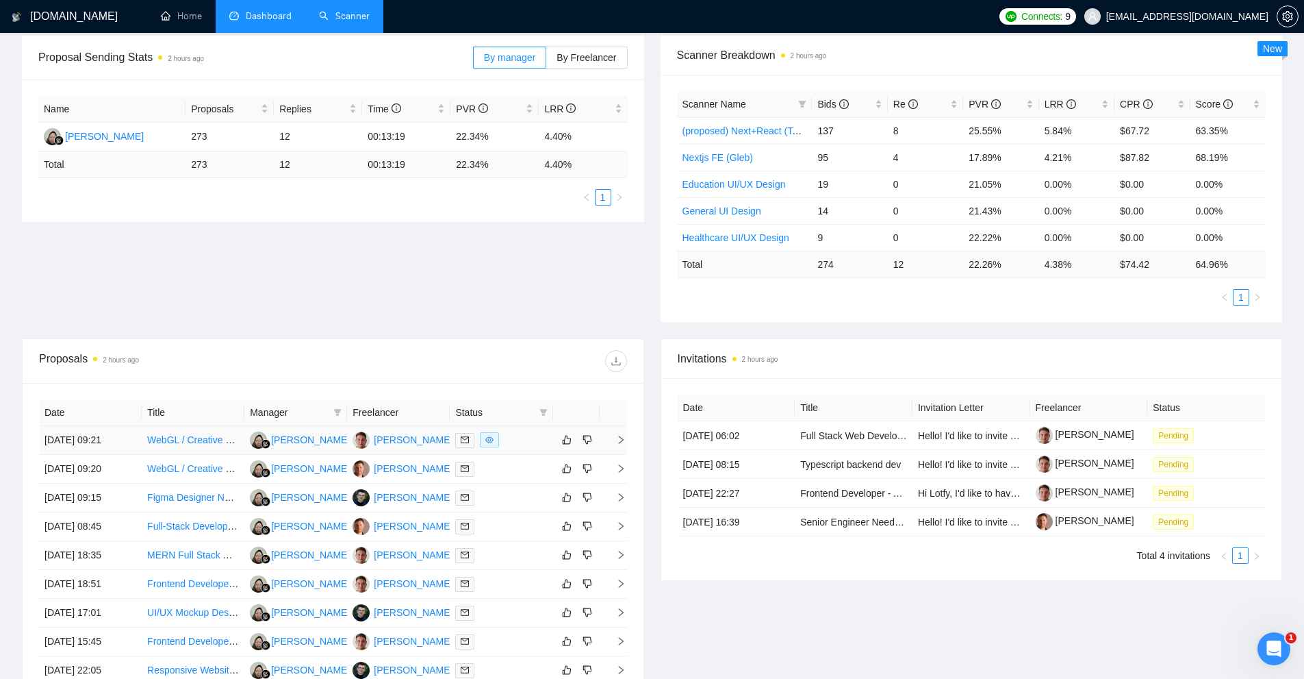
scroll to position [274, 0]
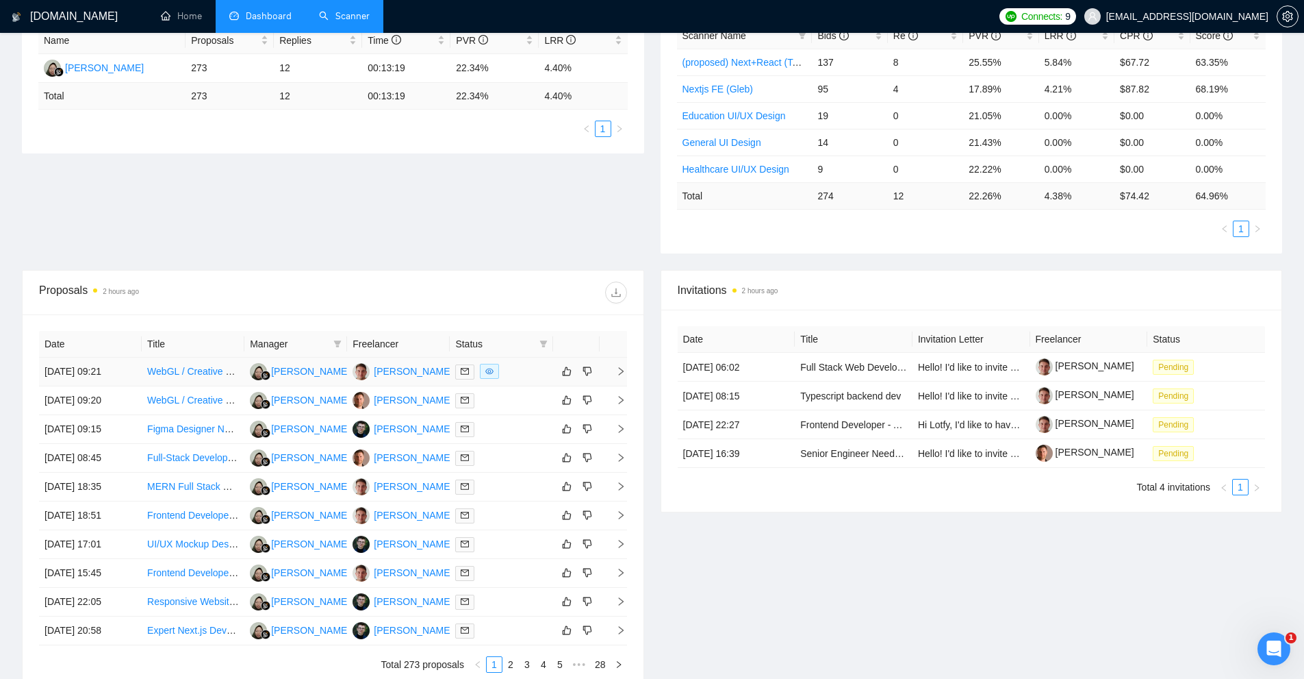
click at [519, 377] on div at bounding box center [501, 372] width 92 height 16
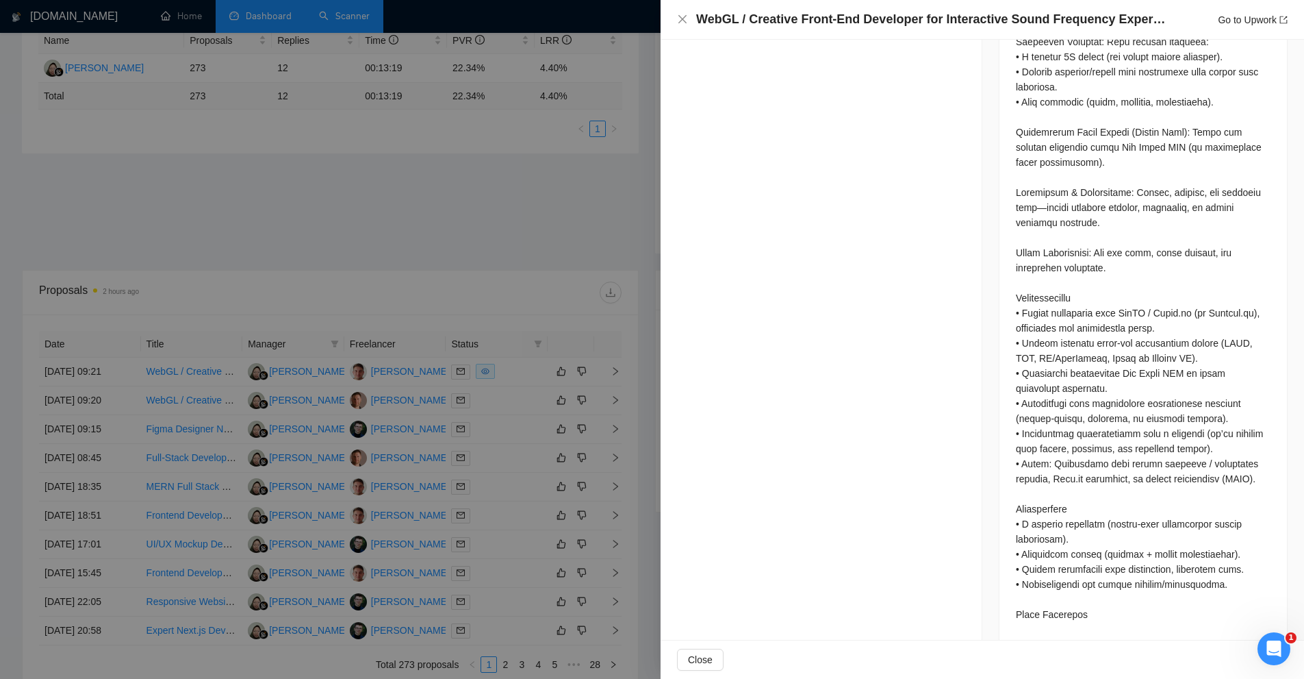
scroll to position [1208, 0]
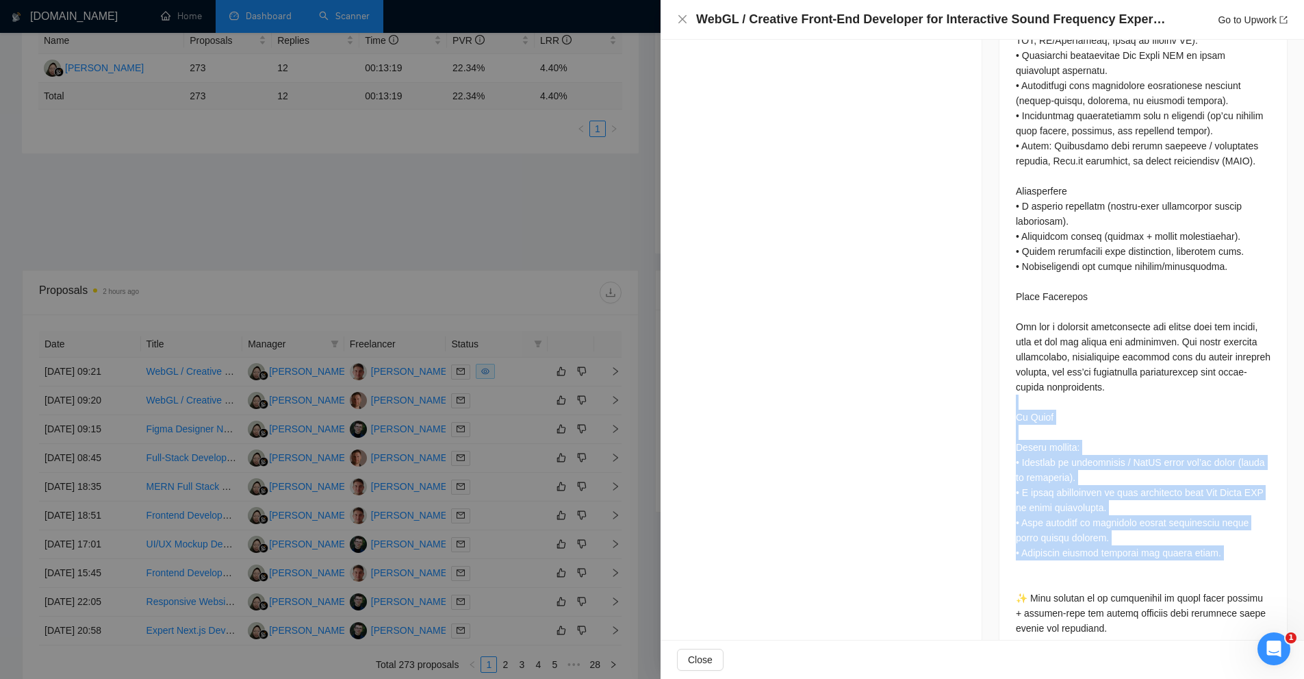
drag, startPoint x: 1064, startPoint y: 463, endPoint x: 1110, endPoint y: 546, distance: 94.7
click at [1103, 540] on div at bounding box center [1143, 55] width 255 height 1160
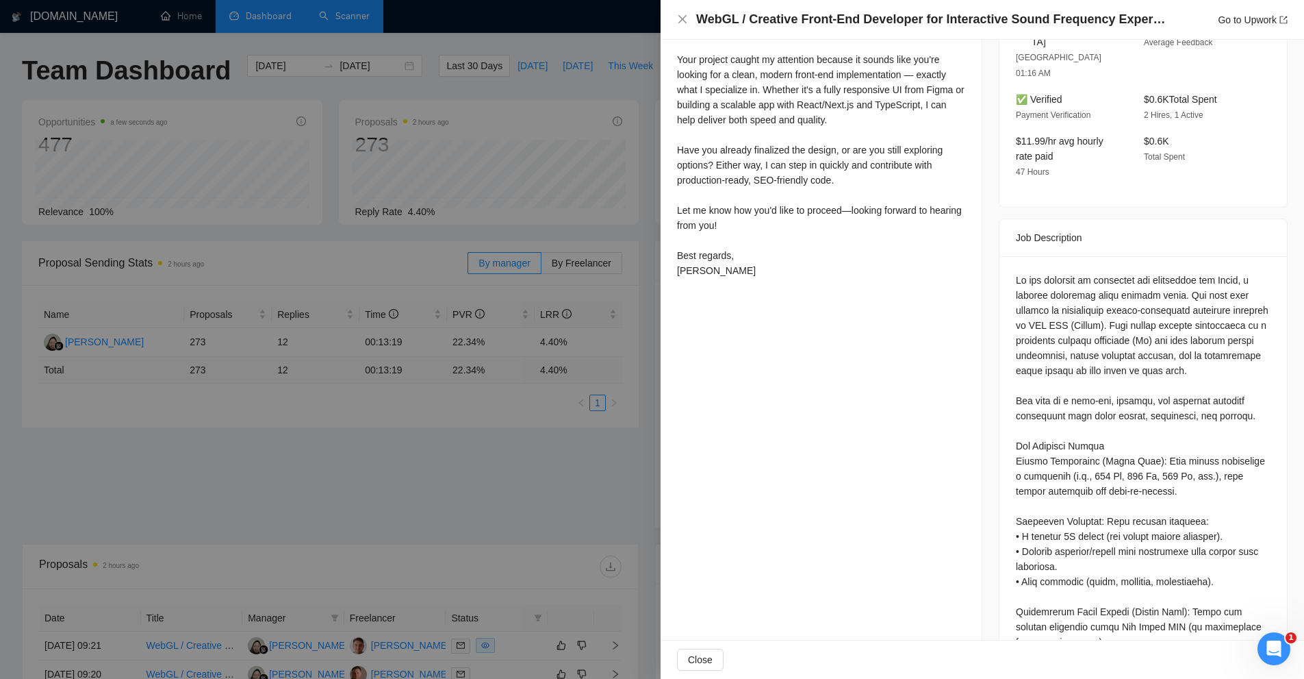
scroll to position [137, 0]
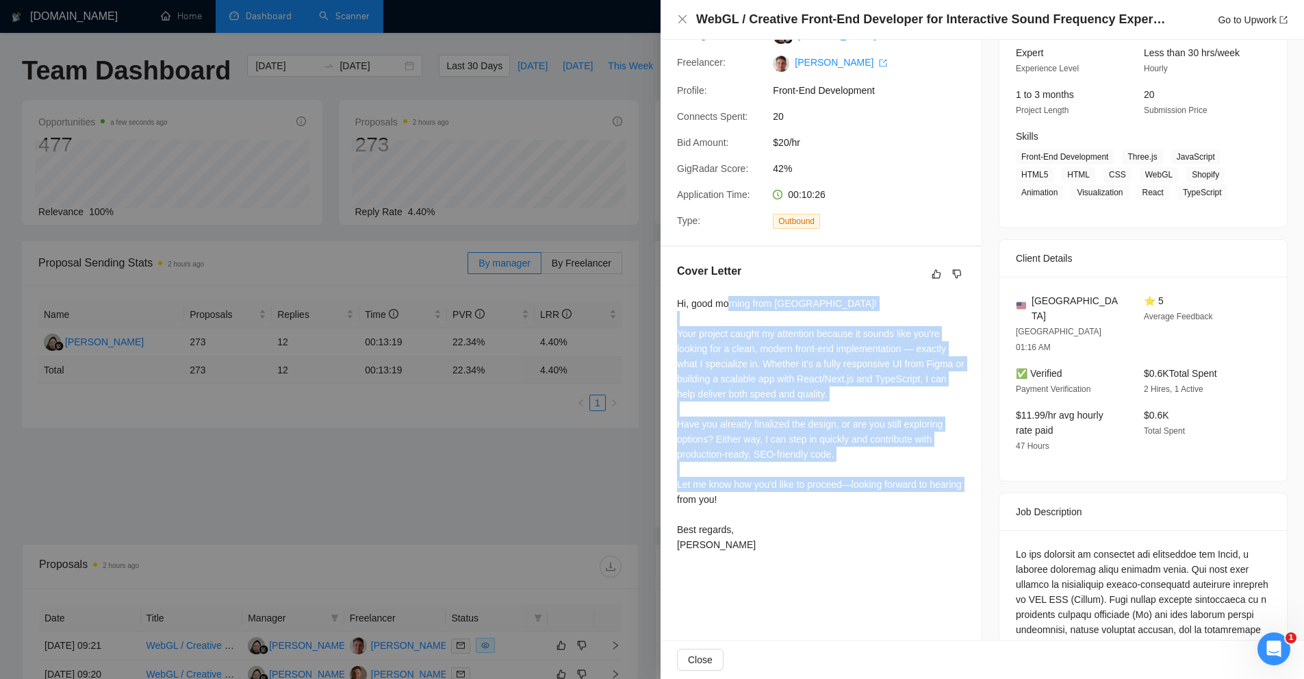
drag, startPoint x: 837, startPoint y: 529, endPoint x: 729, endPoint y: 322, distance: 233.7
click at [729, 322] on div "Hi, good morning from Ukraine! Your project caught my attention because it soun…" at bounding box center [821, 424] width 288 height 256
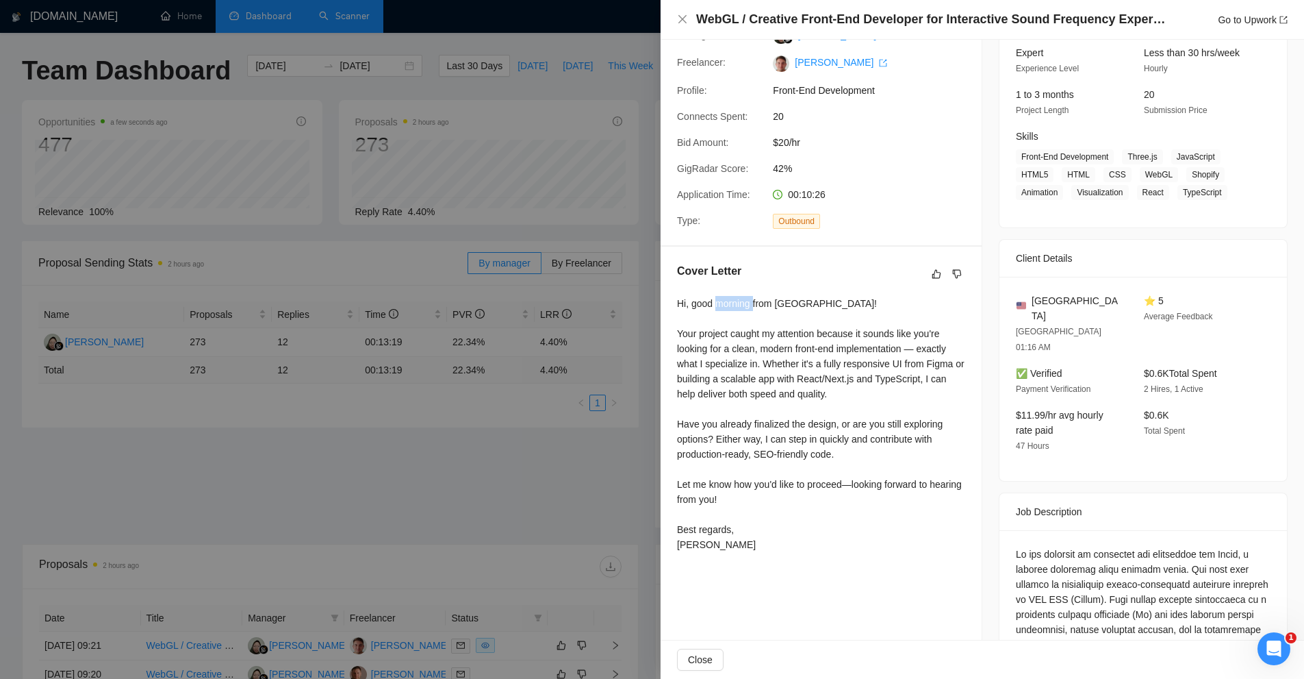
click at [729, 322] on div "Hi, good morning from Ukraine! Your project caught my attention because it soun…" at bounding box center [821, 424] width 288 height 256
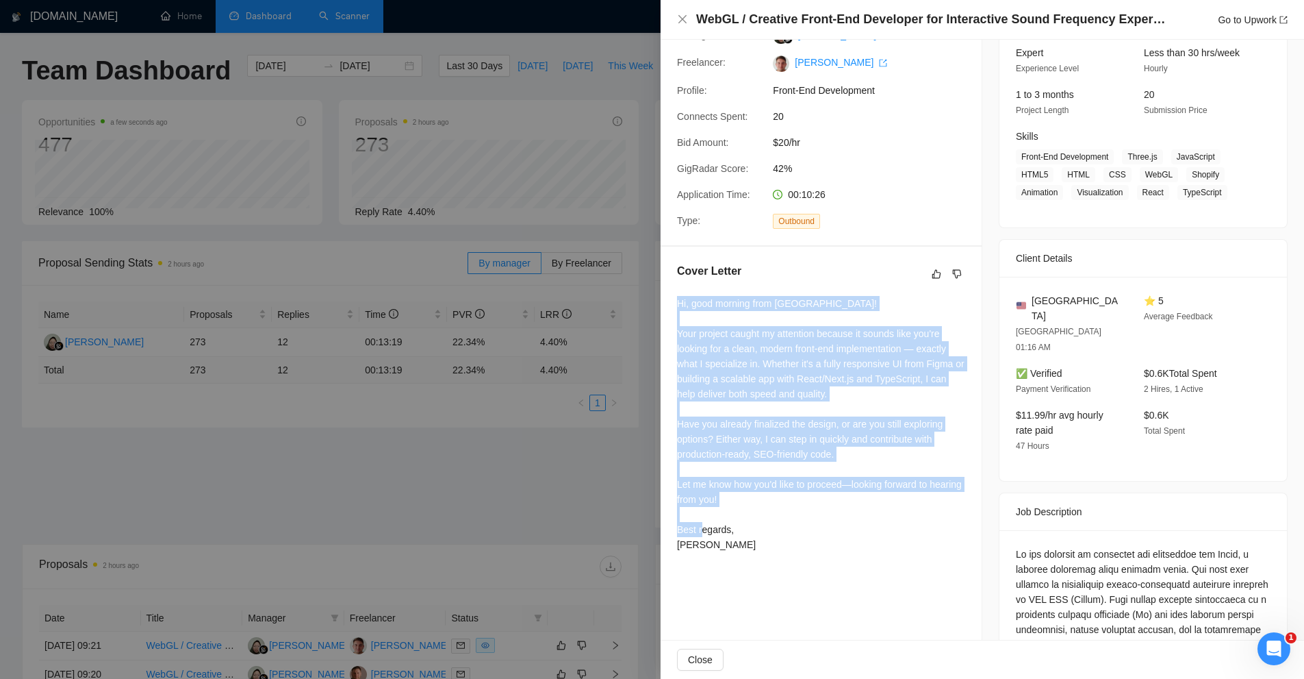
drag, startPoint x: 729, startPoint y: 322, endPoint x: 806, endPoint y: 550, distance: 240.8
click at [806, 550] on div "Hi, good morning from Ukraine! Your project caught my attention because it soun…" at bounding box center [821, 424] width 288 height 256
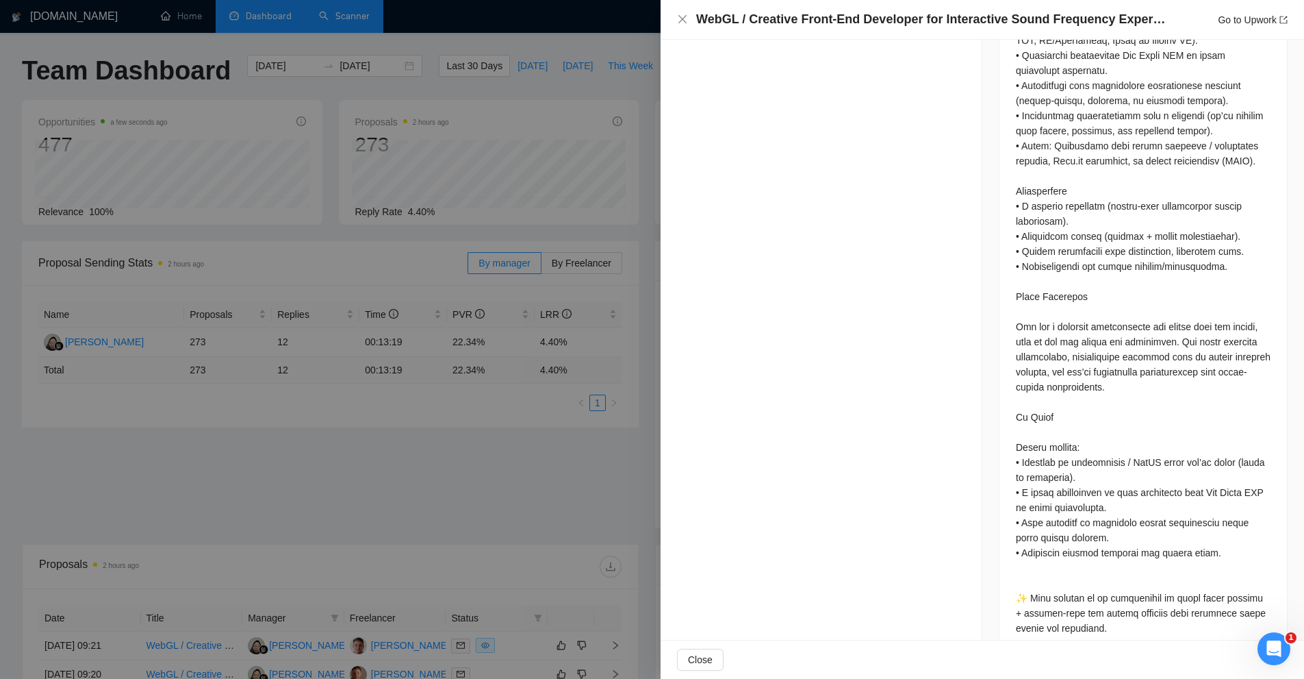
scroll to position [68, 0]
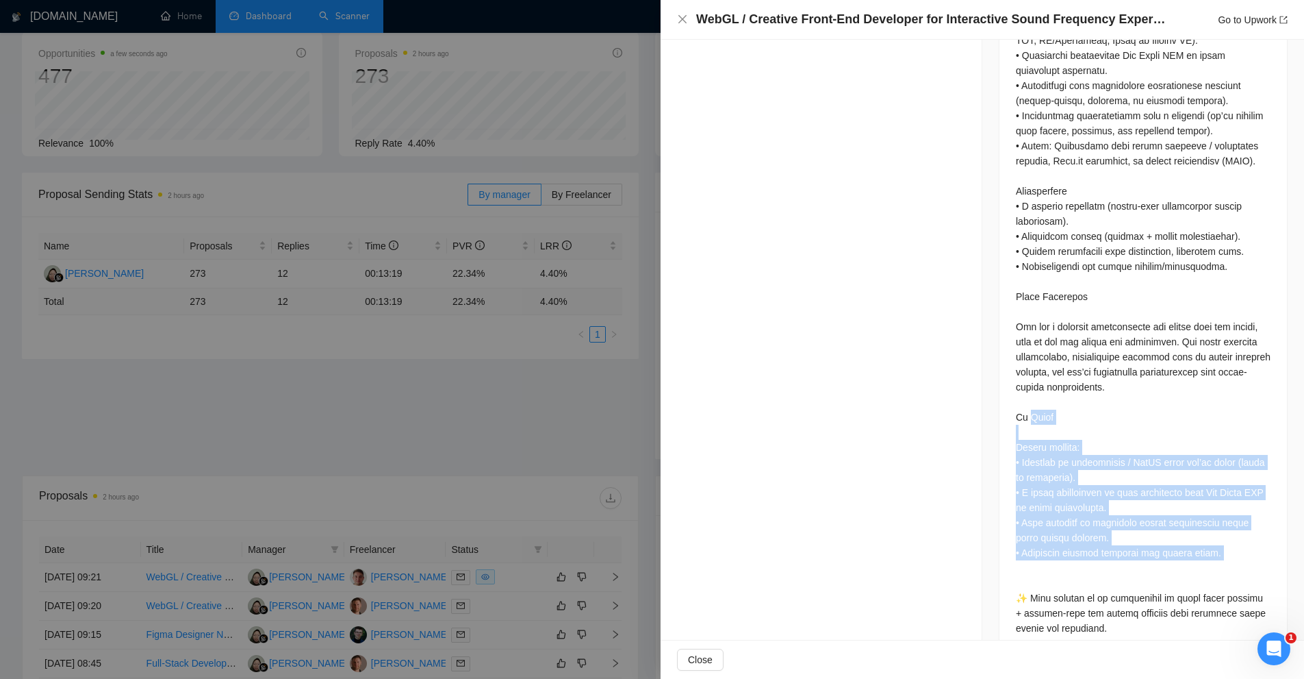
drag, startPoint x: 1024, startPoint y: 388, endPoint x: 1146, endPoint y: 529, distance: 186.4
click at [1146, 529] on div at bounding box center [1143, 55] width 255 height 1160
click at [1148, 528] on div at bounding box center [1143, 55] width 255 height 1160
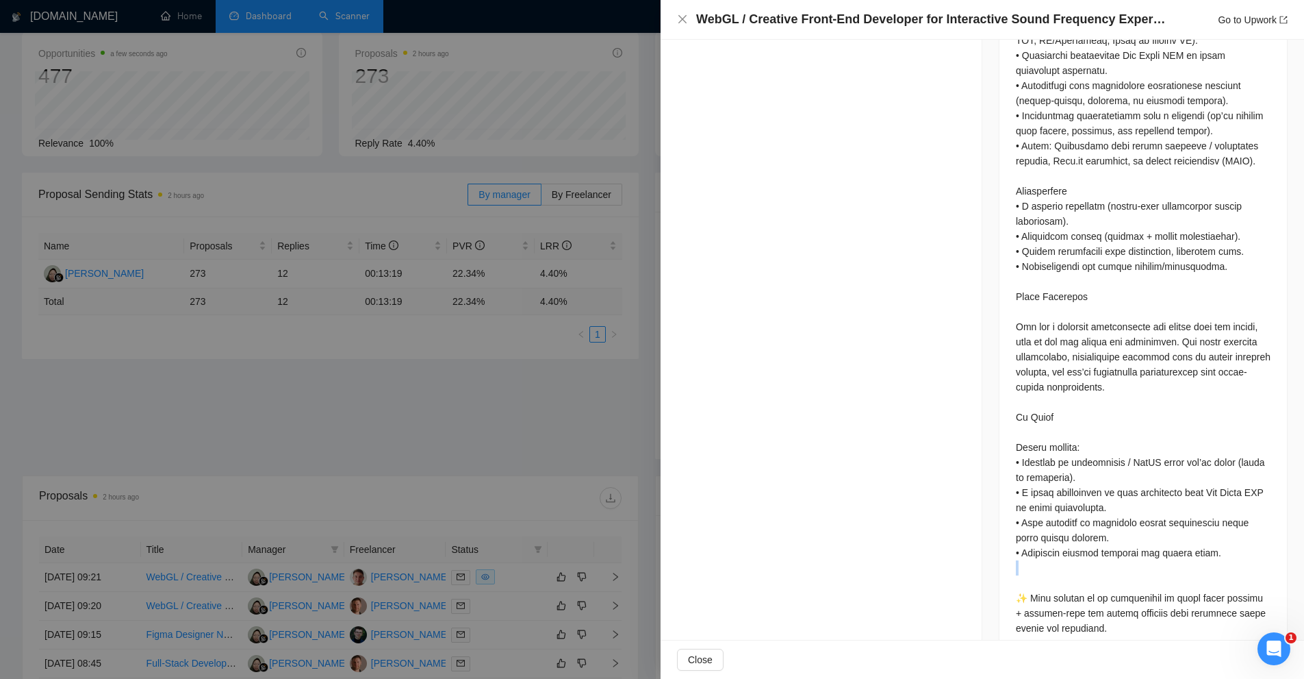
click at [1148, 528] on div at bounding box center [1143, 55] width 255 height 1160
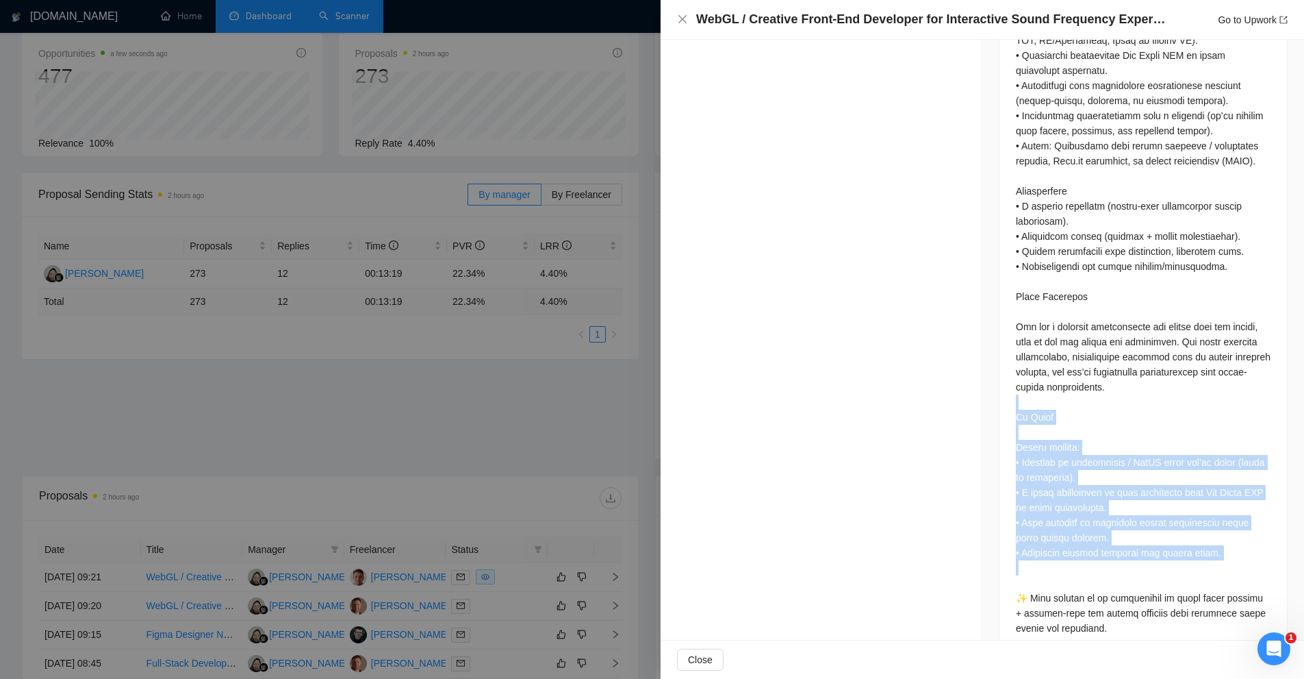
drag, startPoint x: 1148, startPoint y: 528, endPoint x: 996, endPoint y: 373, distance: 217.4
click at [1000, 373] on div at bounding box center [1144, 58] width 288 height 1198
drag, startPoint x: 998, startPoint y: 374, endPoint x: 1116, endPoint y: 489, distance: 165.1
click at [1116, 489] on div at bounding box center [1144, 58] width 288 height 1198
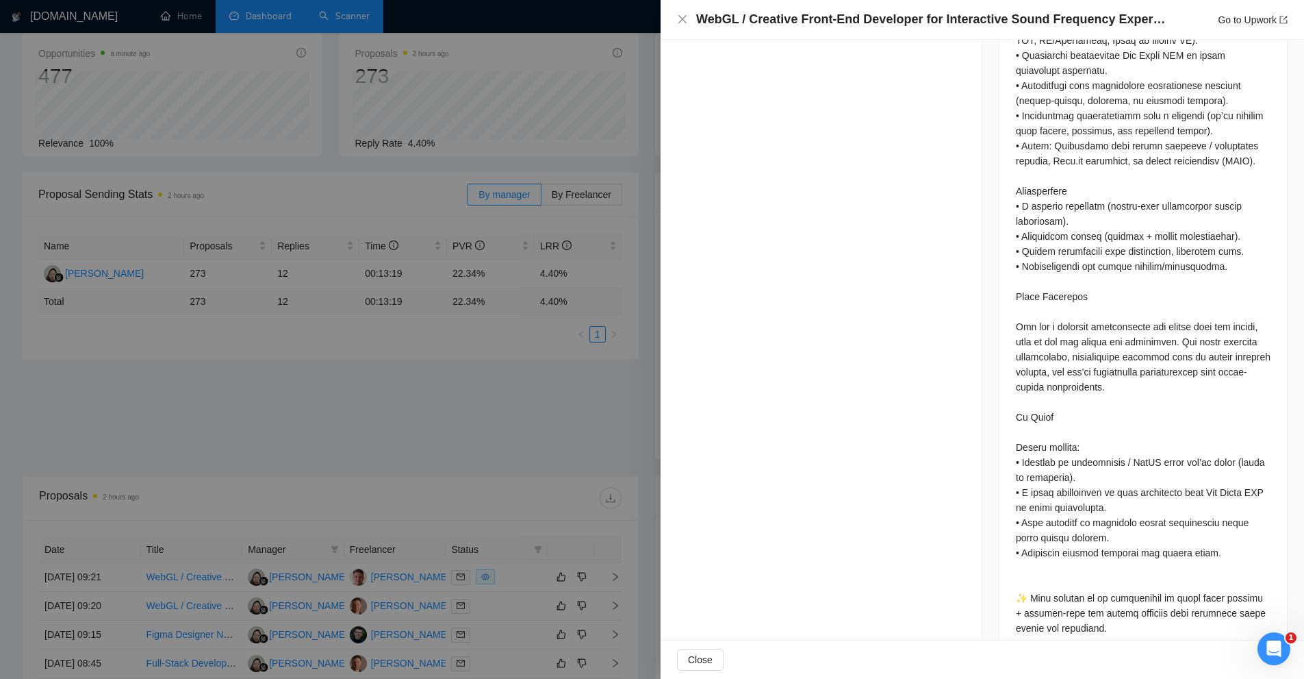
click at [448, 40] on div at bounding box center [652, 339] width 1304 height 679
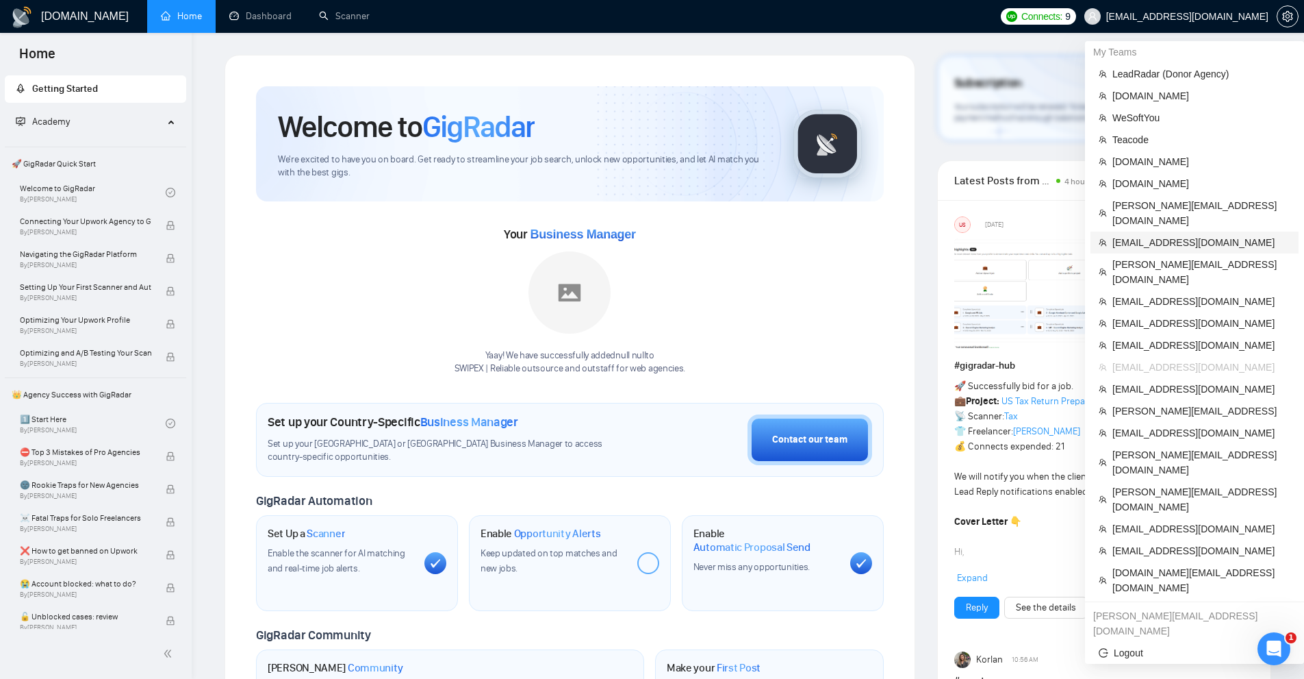
click at [1150, 235] on span "sales@next-dialog.com" at bounding box center [1202, 242] width 178 height 15
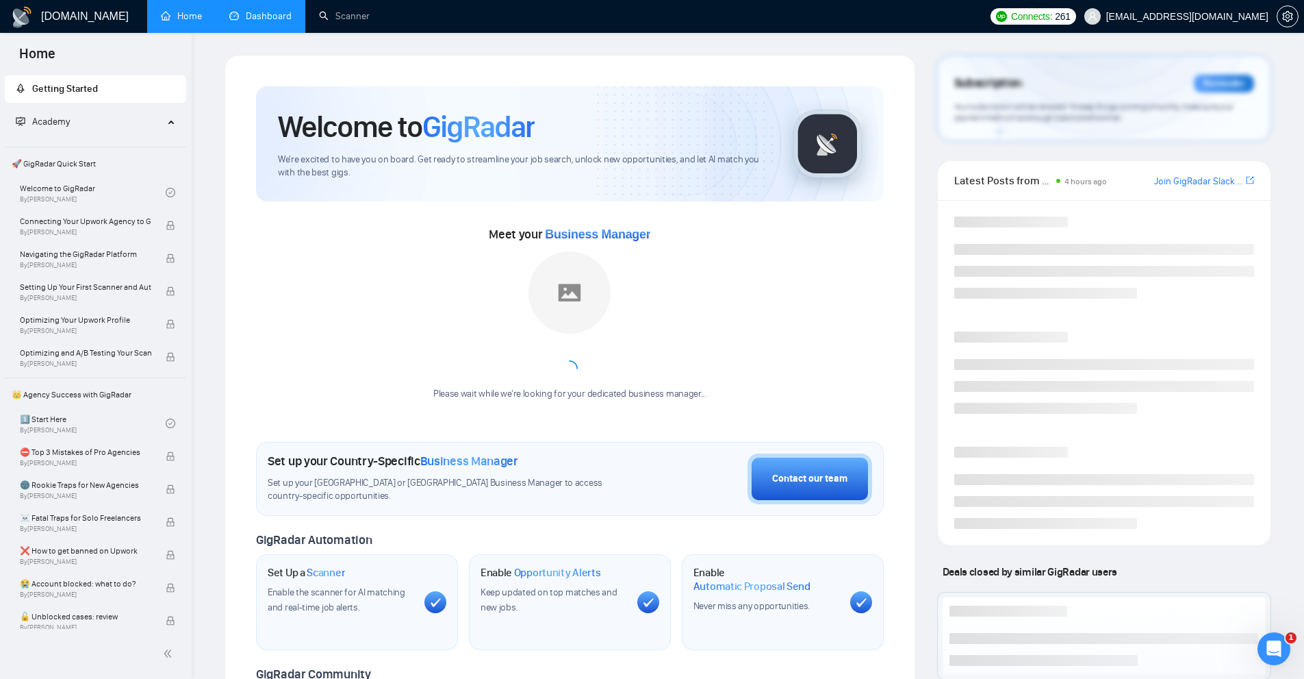
click at [261, 22] on link "Dashboard" at bounding box center [260, 16] width 62 height 12
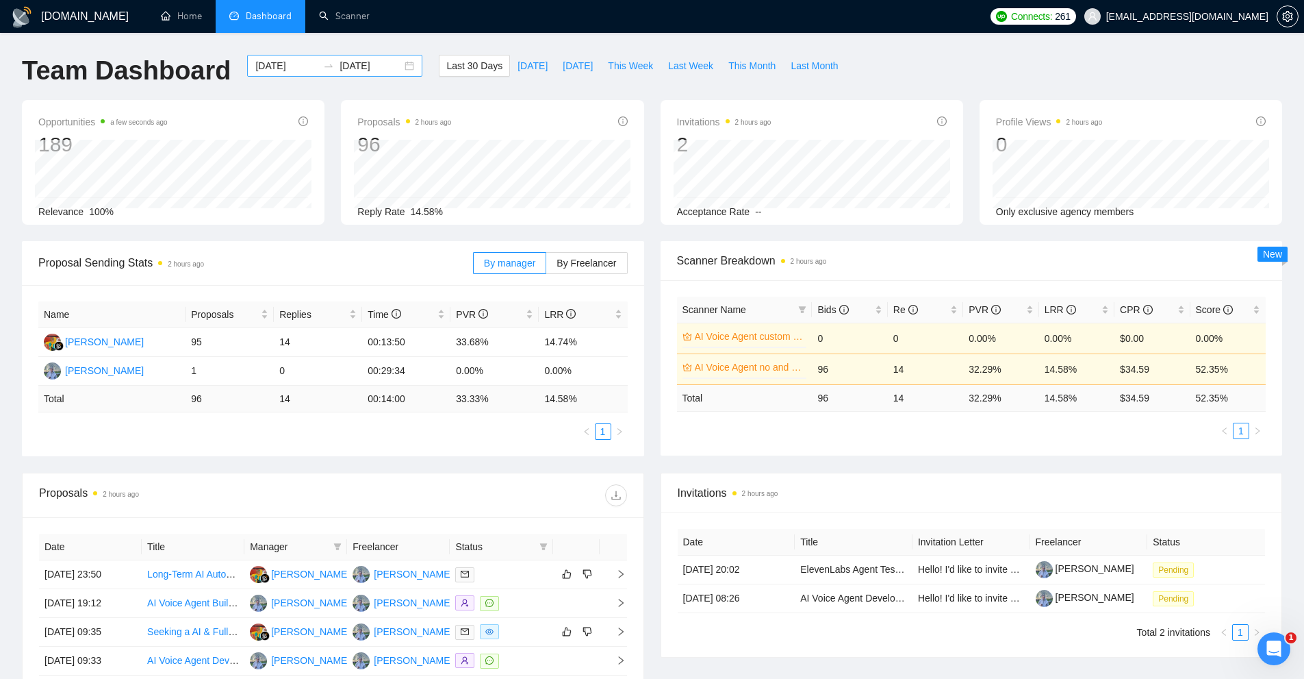
click at [281, 66] on input "[DATE]" at bounding box center [286, 65] width 62 height 15
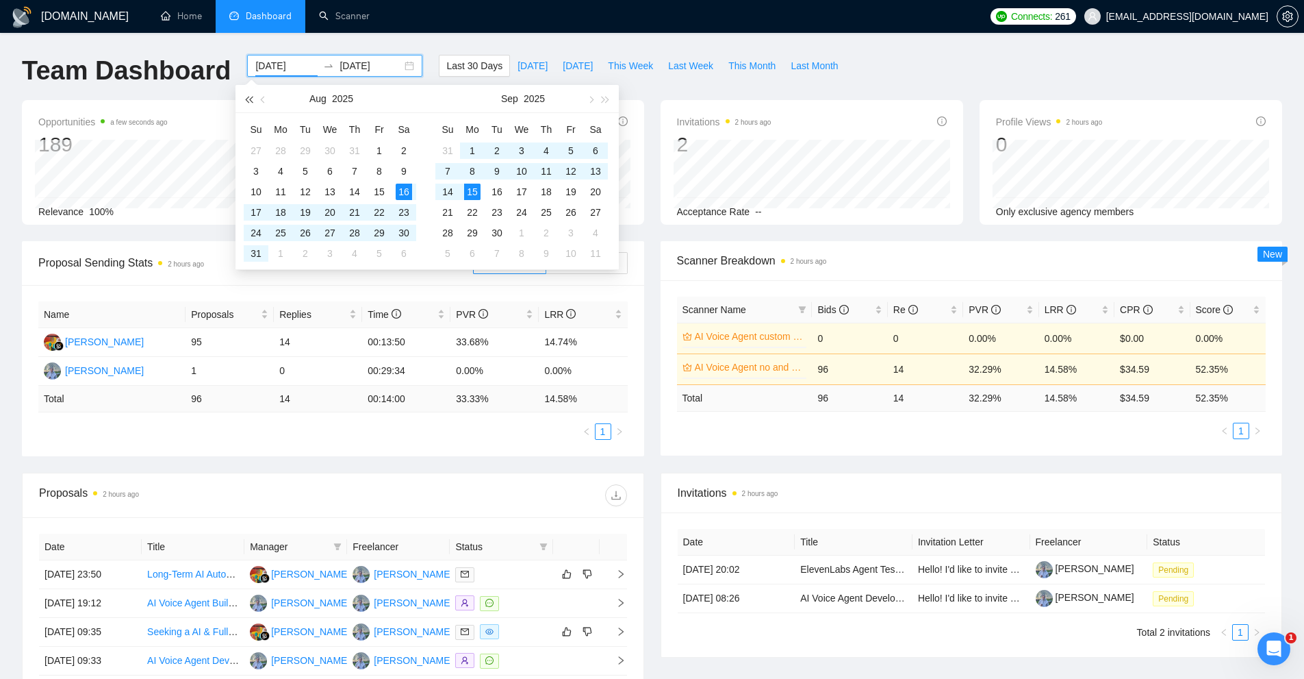
click at [249, 103] on span "button" at bounding box center [248, 99] width 7 height 7
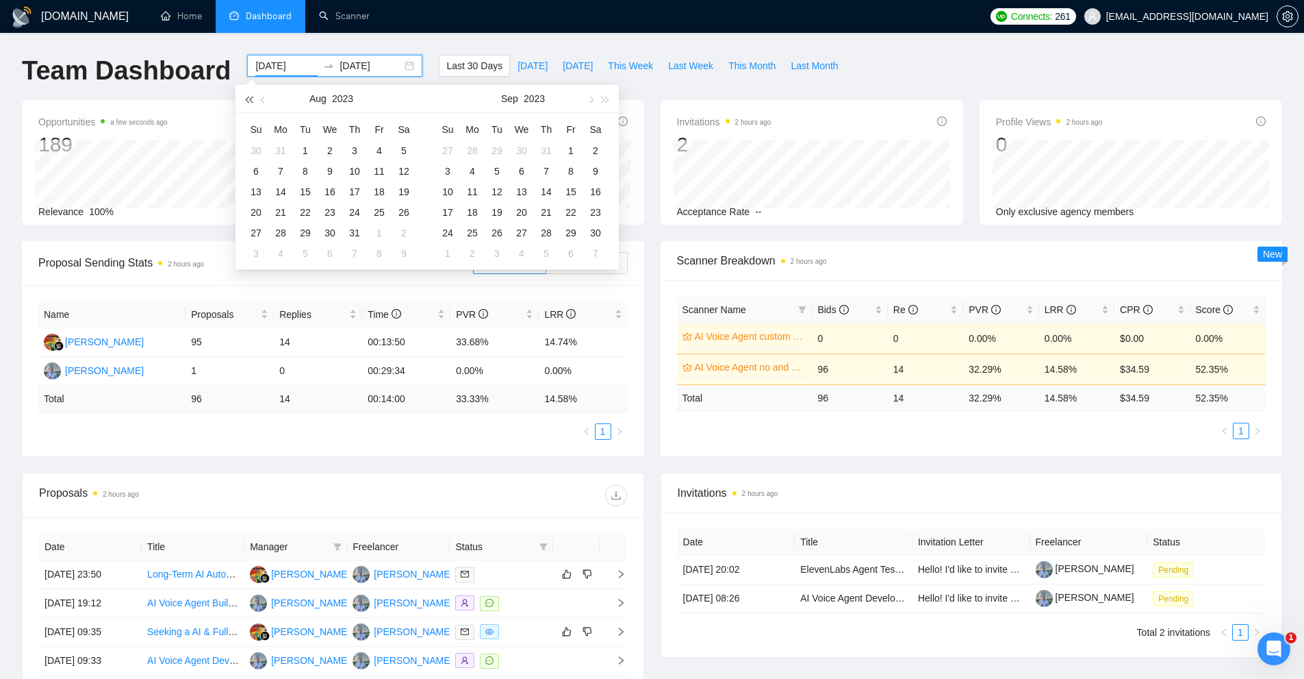
click at [249, 103] on span "button" at bounding box center [248, 99] width 7 height 7
type input "2019-08-01"
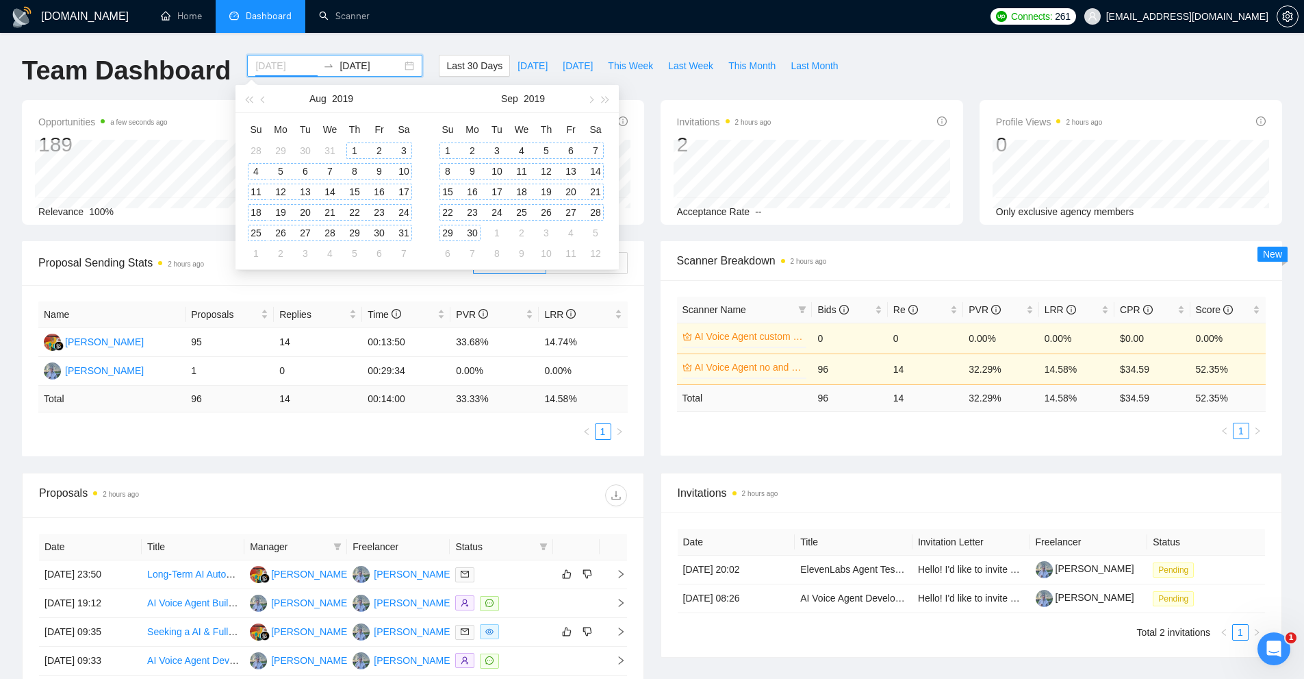
click at [355, 152] on div "1" at bounding box center [354, 150] width 16 height 16
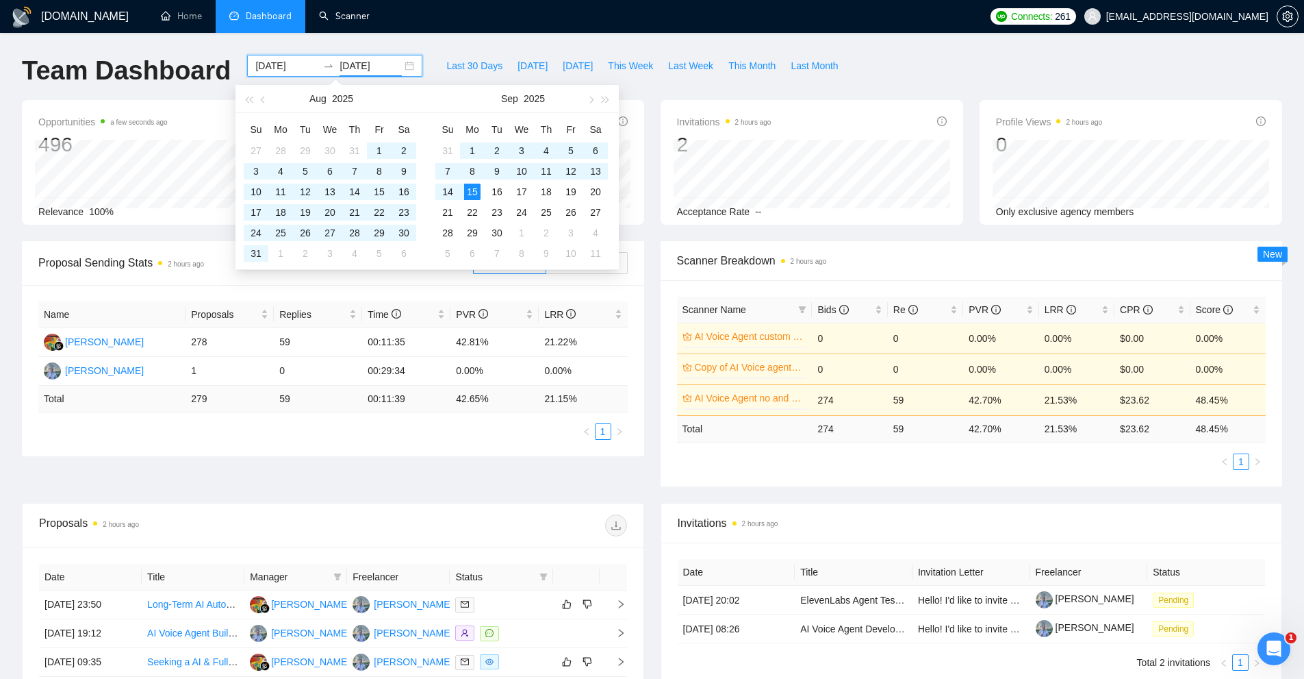
type input "[DATE]"
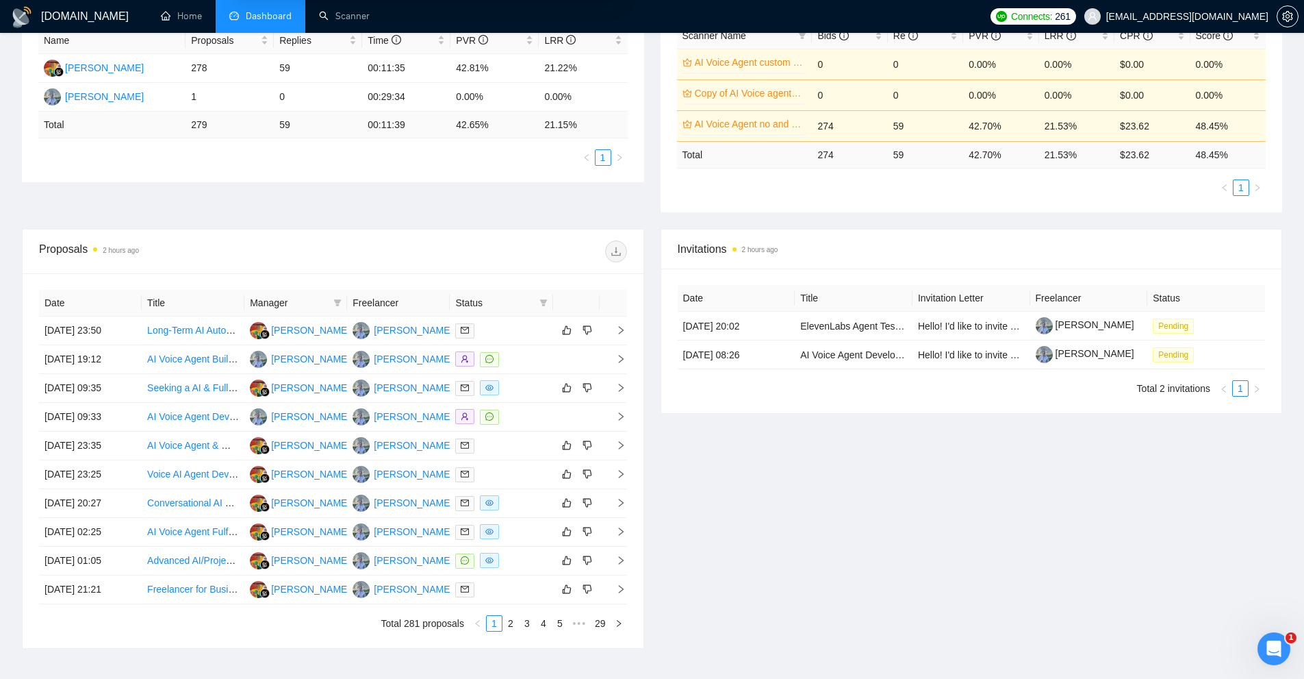
click at [786, 483] on div "Invitations 2 hours ago Date Title Invitation Letter Freelancer Status 14 Sep, …" at bounding box center [972, 439] width 639 height 420
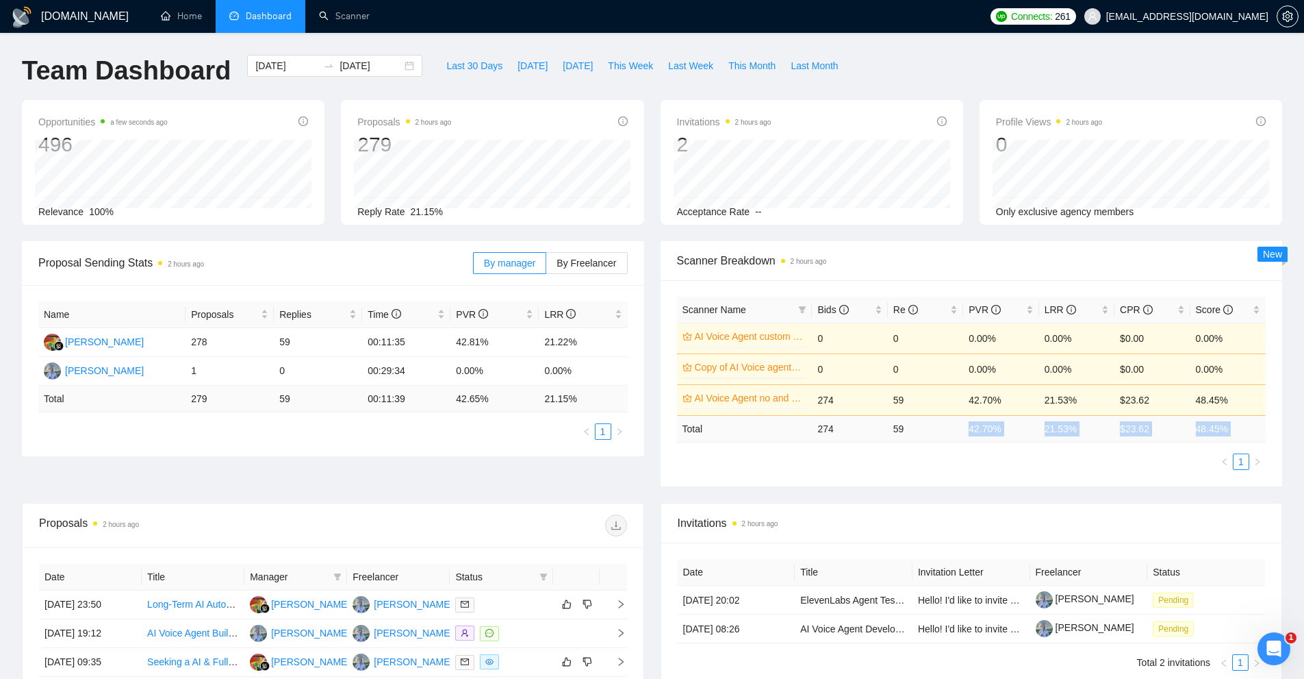
drag, startPoint x: 963, startPoint y: 427, endPoint x: 1128, endPoint y: 445, distance: 165.4
click at [1128, 445] on div "Scanner Name Bids Re PVR LRR CPR Score AI Voice Agent custom questions 0% 0 0 0…" at bounding box center [972, 383] width 590 height 173
click at [1111, 482] on div "Scanner Name Bids Re PVR LRR CPR Score AI Voice Agent custom questions 0% 0 0 0…" at bounding box center [972, 383] width 622 height 206
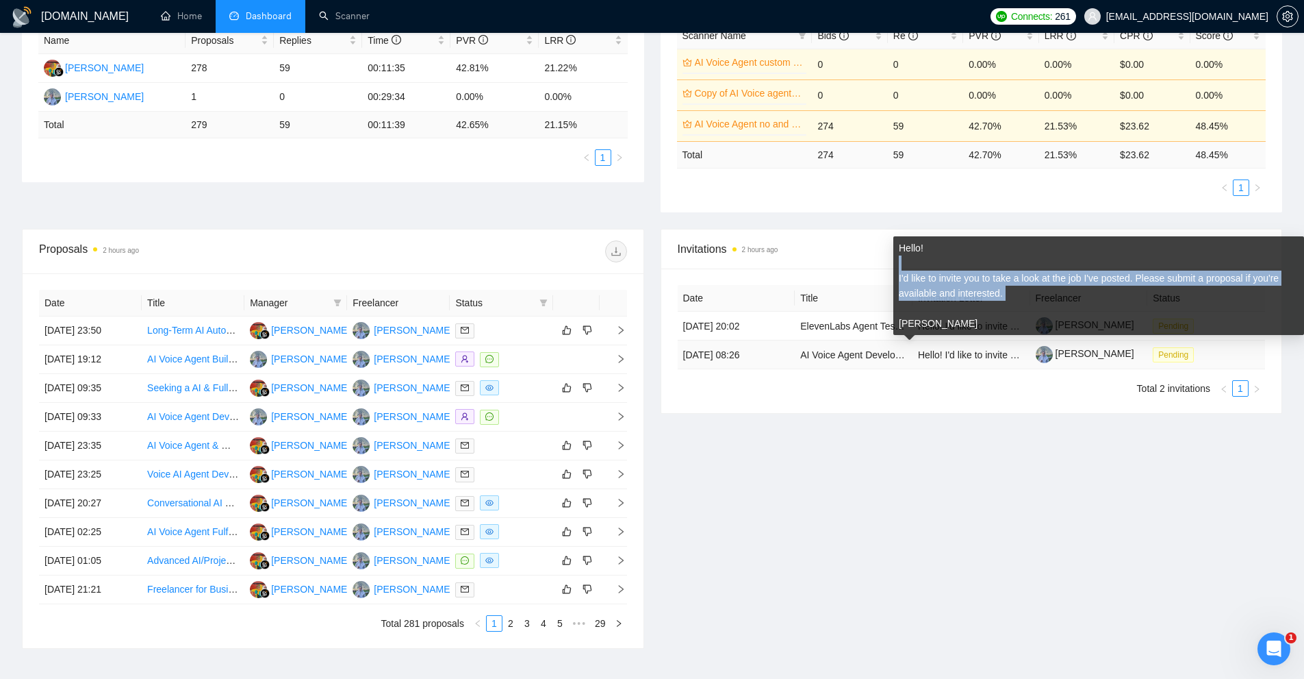
drag, startPoint x: 930, startPoint y: 286, endPoint x: 981, endPoint y: 308, distance: 55.2
click at [981, 308] on div "Hello! I'd like to invite you to take a look at the job I've posted. Please sub…" at bounding box center [1099, 285] width 400 height 90
drag, startPoint x: 942, startPoint y: 319, endPoint x: 920, endPoint y: 257, distance: 65.2
click at [920, 257] on div "Hello! I'd like to invite you to take a look at the job I've posted. Please sub…" at bounding box center [1099, 285] width 400 height 90
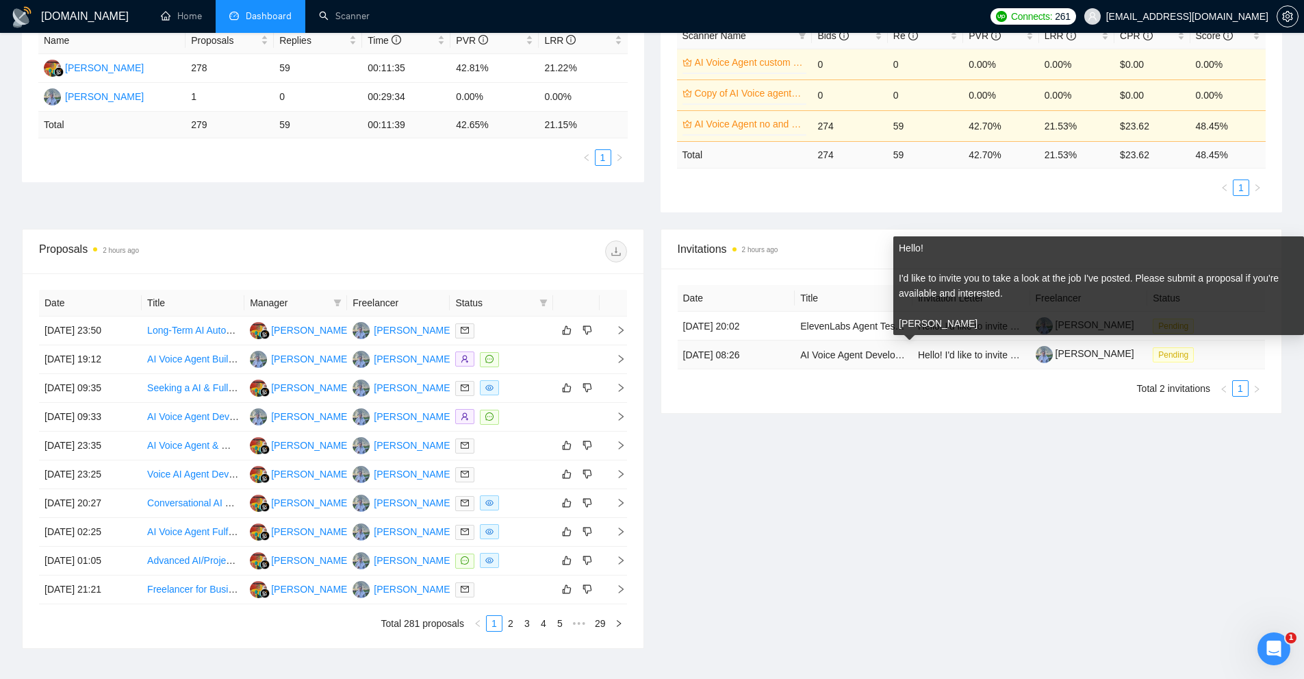
click at [839, 251] on span "Invitations 2 hours ago" at bounding box center [972, 248] width 588 height 17
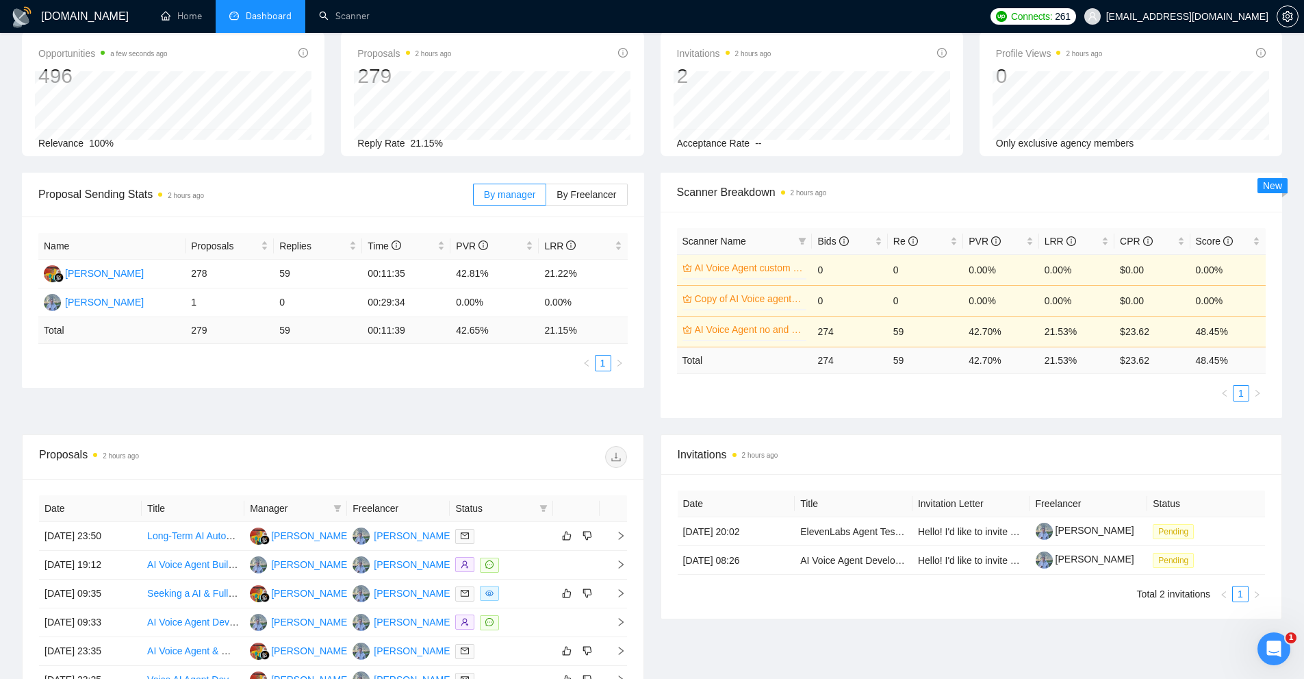
scroll to position [366, 0]
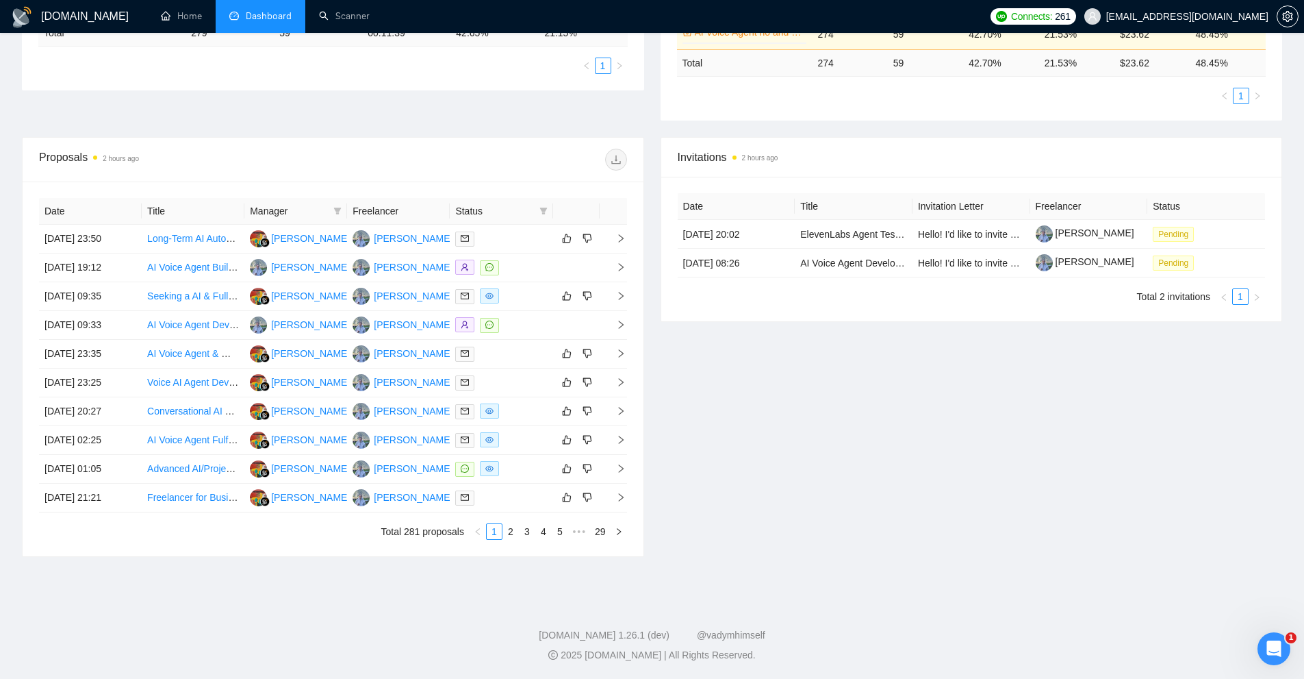
drag, startPoint x: 543, startPoint y: 211, endPoint x: 535, endPoint y: 220, distance: 11.7
click at [543, 211] on icon "filter" at bounding box center [544, 210] width 8 height 7
click at [514, 243] on span "Chat" at bounding box center [509, 236] width 66 height 15
checkbox input "true"
click at [525, 283] on button "OK" at bounding box center [532, 286] width 25 height 16
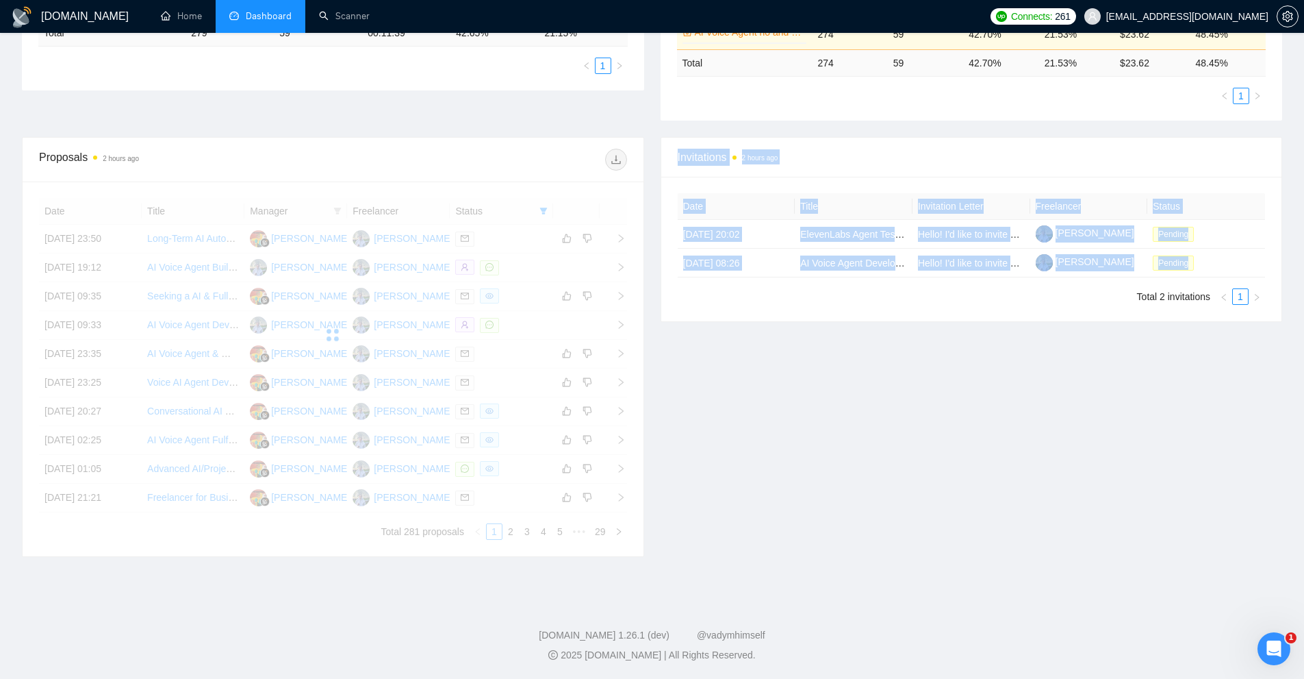
drag, startPoint x: 539, startPoint y: 289, endPoint x: 732, endPoint y: 197, distance: 213.8
click at [844, 413] on div "Proposals 2 hours ago Date Title Manager Freelancer Status 14 Sep, 2025 23:50 L…" at bounding box center [652, 355] width 1277 height 436
click at [844, 413] on div "Invitations 2 hours ago Date Title Invitation Letter Freelancer Status 14 Sep, …" at bounding box center [972, 347] width 639 height 420
click at [742, 352] on div "Invitations 2 hours ago Date Title Invitation Letter Freelancer Status 14 Sep, …" at bounding box center [972, 347] width 639 height 420
click at [737, 312] on div "Date Title Invitation Letter Freelancer Status 14 Sep, 2025 20:02 ElevenLabs Ag…" at bounding box center [971, 249] width 621 height 144
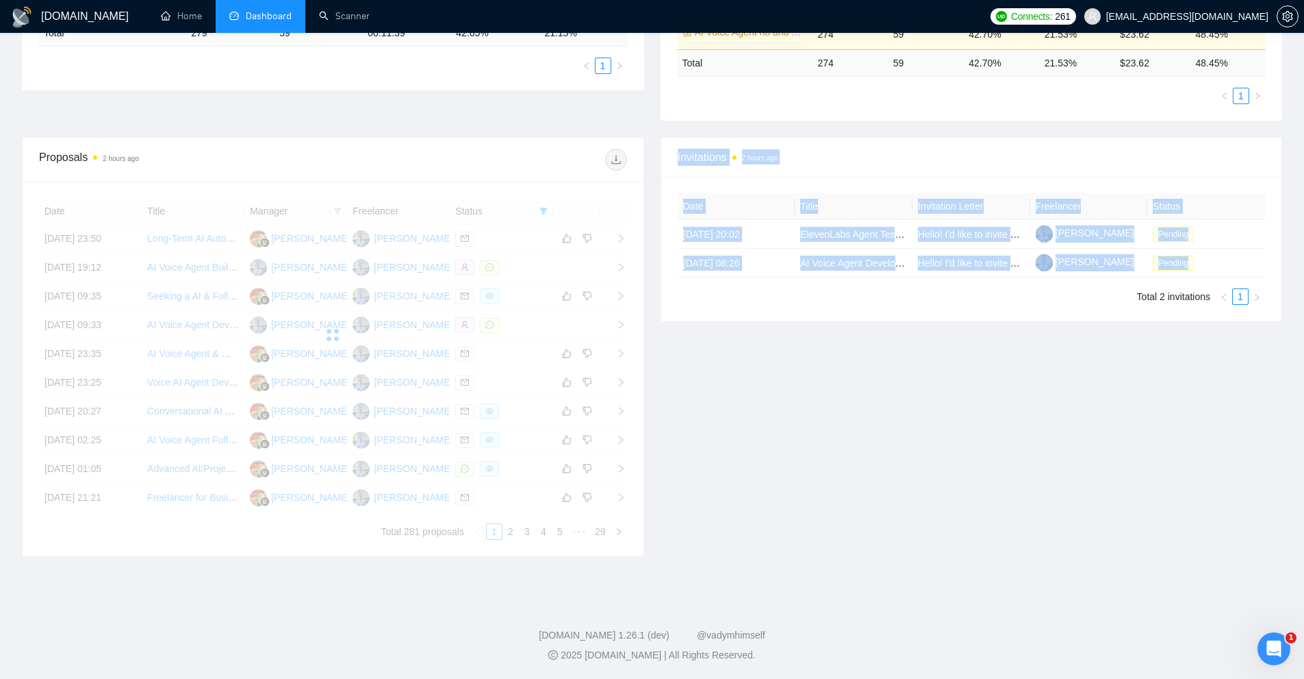
click at [734, 197] on th "Date" at bounding box center [737, 206] width 118 height 27
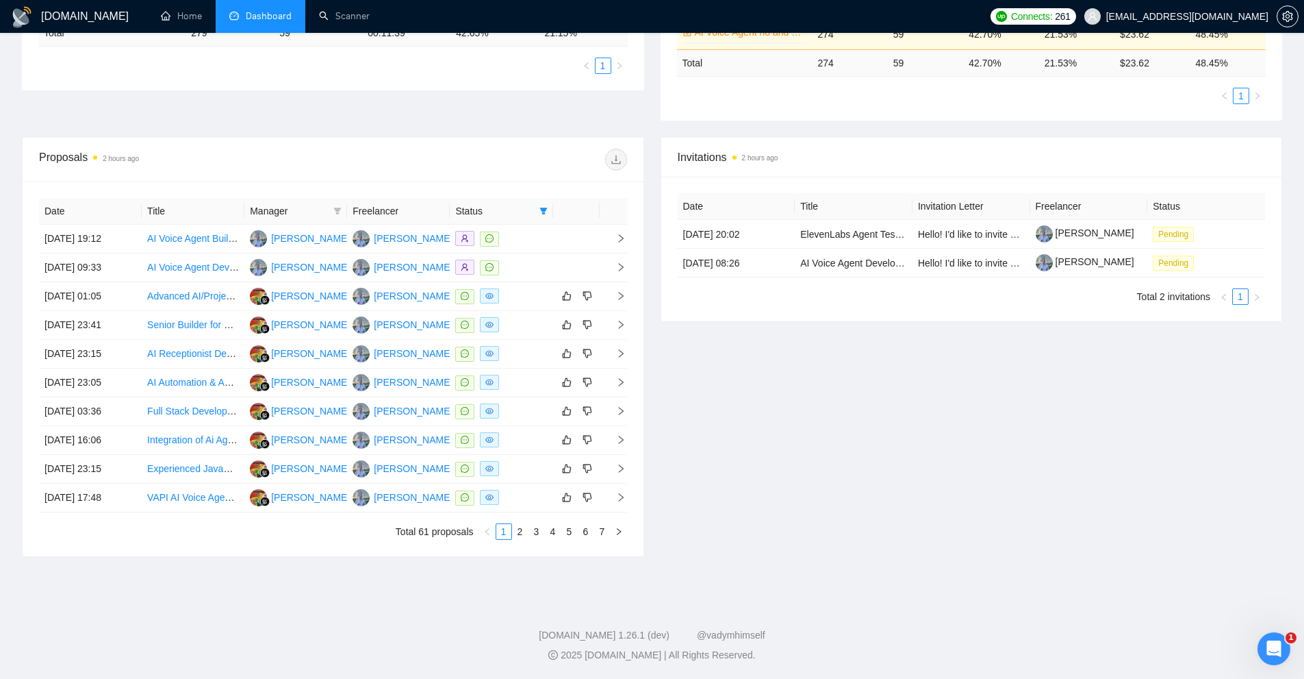
click at [700, 182] on div "Date Title Invitation Letter Freelancer Status 14 Sep, 2025 20:02 ElevenLabs Ag…" at bounding box center [971, 249] width 621 height 144
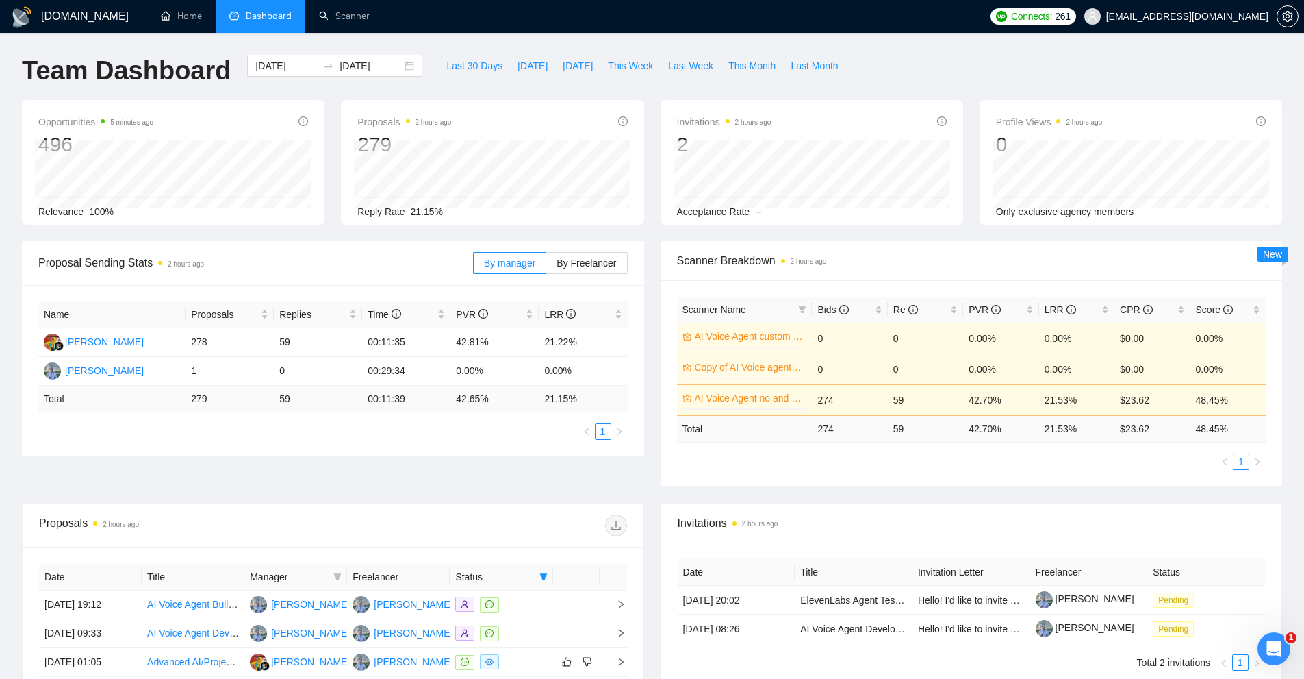
scroll to position [366, 0]
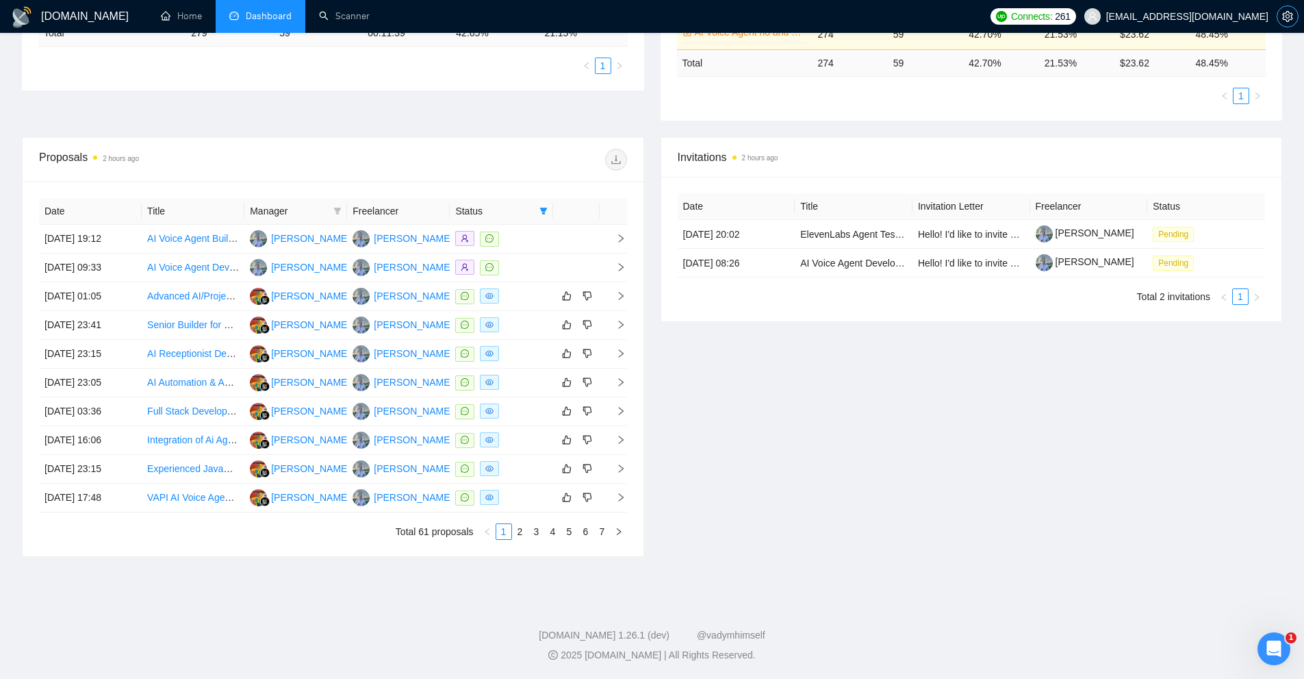
click at [1290, 18] on icon "setting" at bounding box center [1288, 16] width 11 height 11
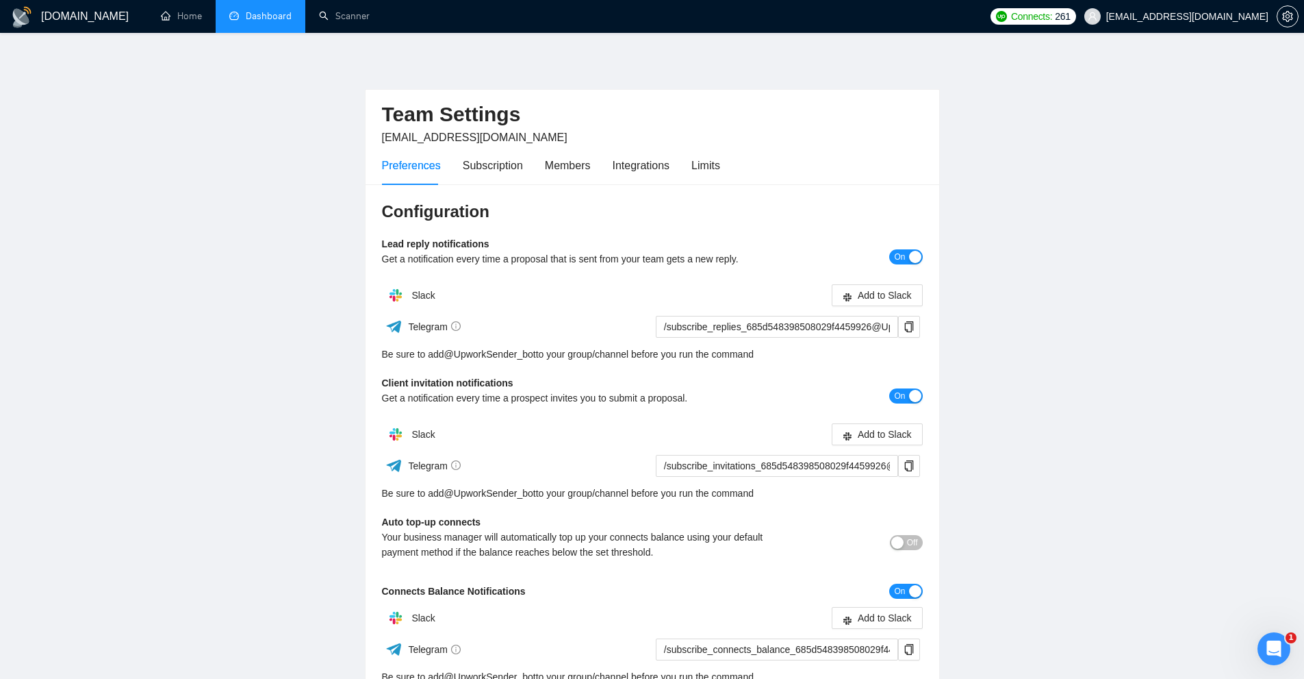
click at [244, 13] on link "Dashboard" at bounding box center [260, 16] width 62 height 12
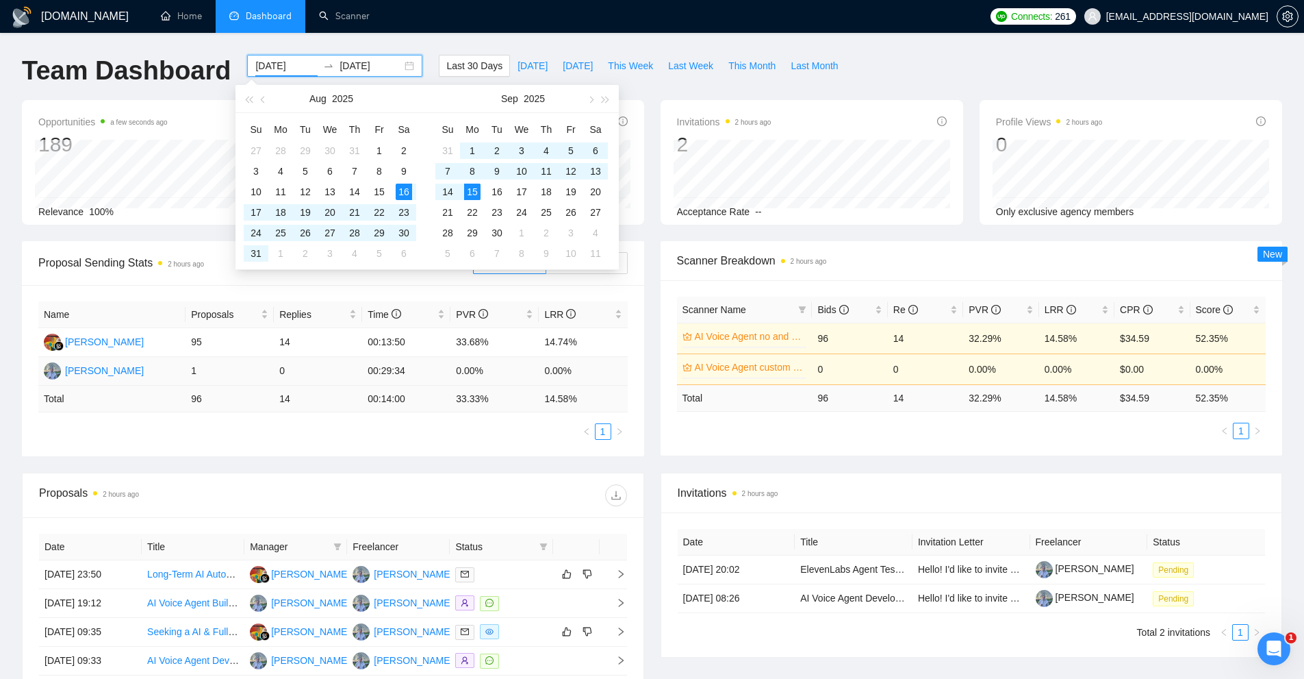
type input "2019-08-01"
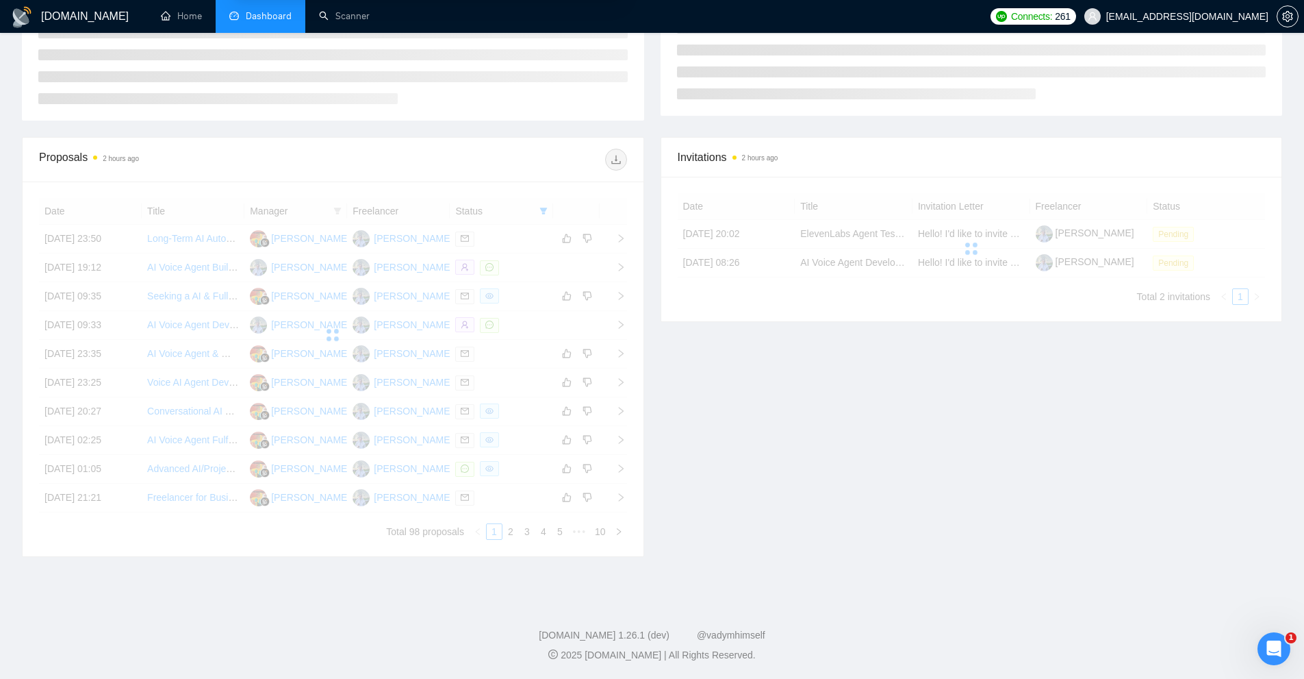
scroll to position [62, 0]
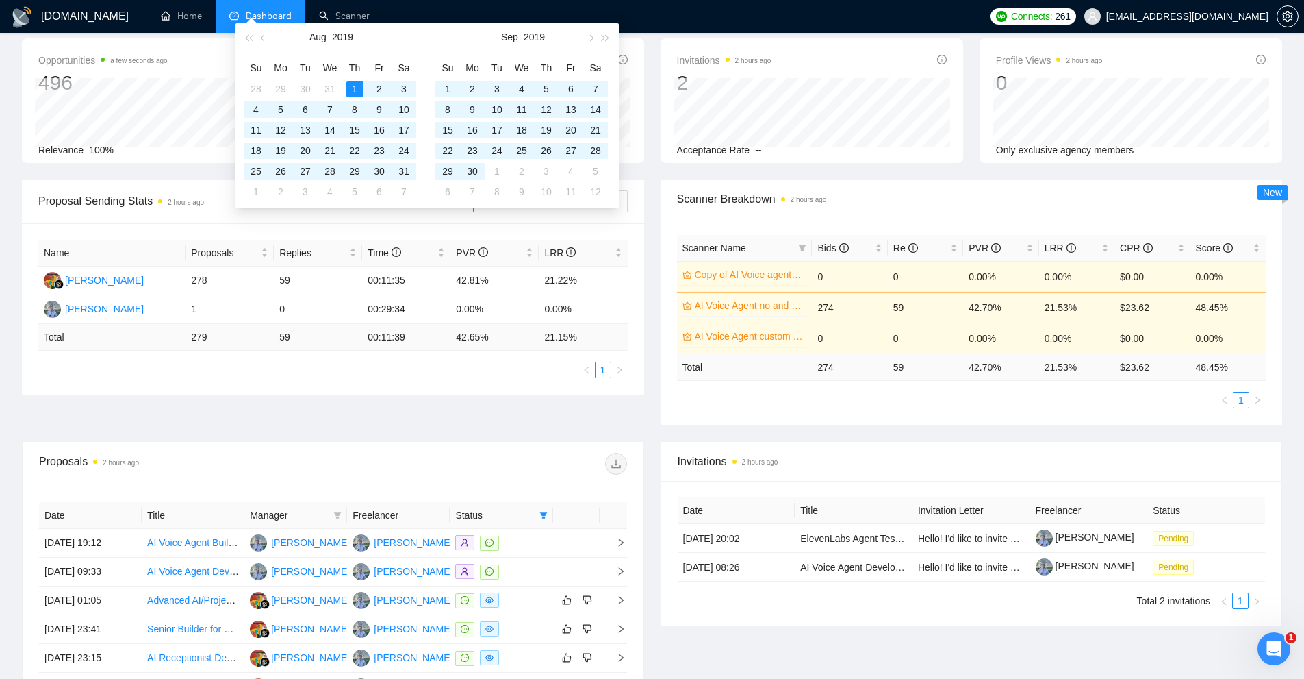
click at [922, 232] on div "Scanner Name Bids Re PVR LRR CPR Score Copy of AI Voice agents general 0% 0 0 0…" at bounding box center [972, 321] width 622 height 206
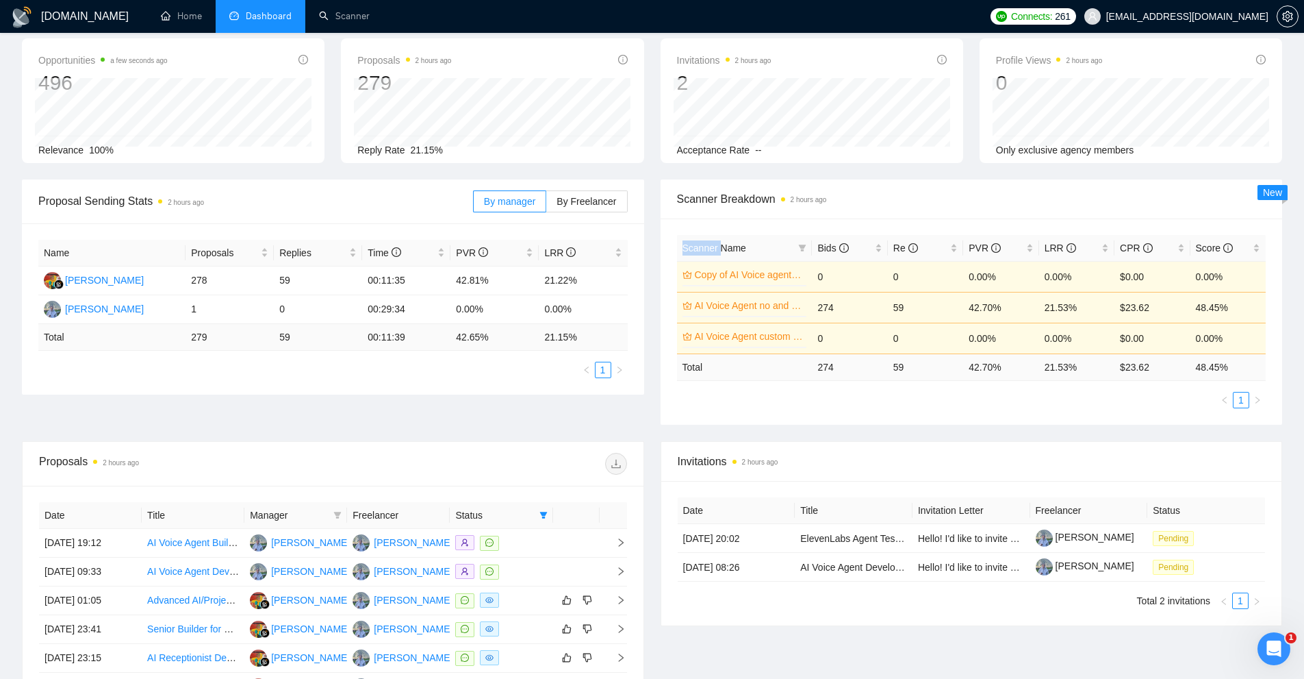
click at [922, 232] on div "Scanner Name Bids Re PVR LRR CPR Score Copy of AI Voice agents general 0% 0 0 0…" at bounding box center [972, 321] width 622 height 206
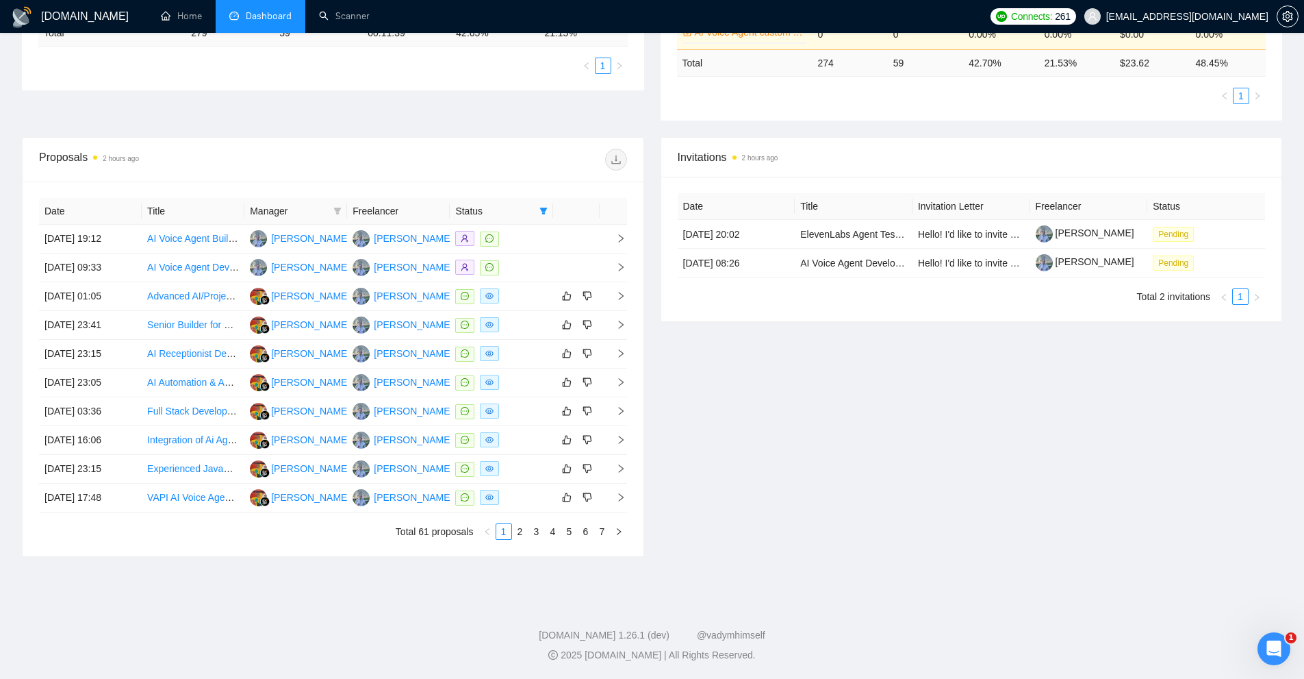
click at [762, 470] on div "Invitations 2 hours ago Date Title Invitation Letter Freelancer Status 14 Sep, …" at bounding box center [972, 347] width 639 height 420
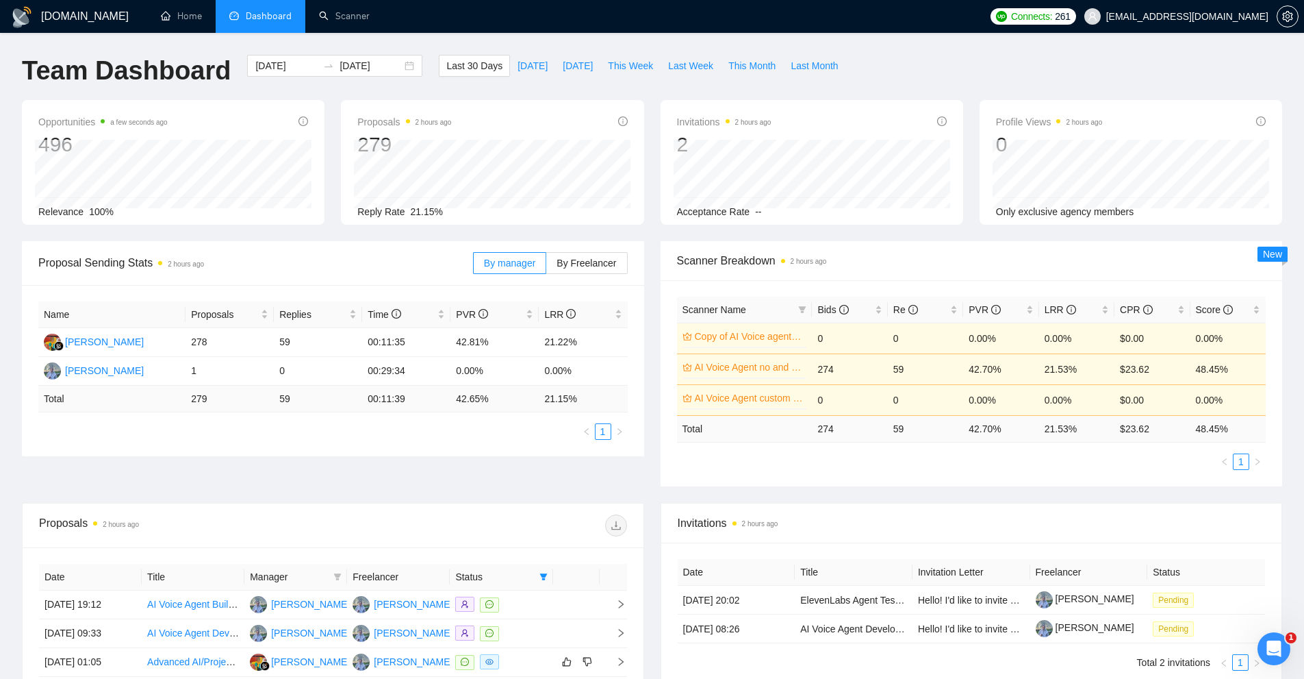
click at [1021, 254] on span "Scanner Breakdown 2 hours ago" at bounding box center [972, 260] width 590 height 17
click at [781, 261] on span at bounding box center [783, 261] width 4 height 4
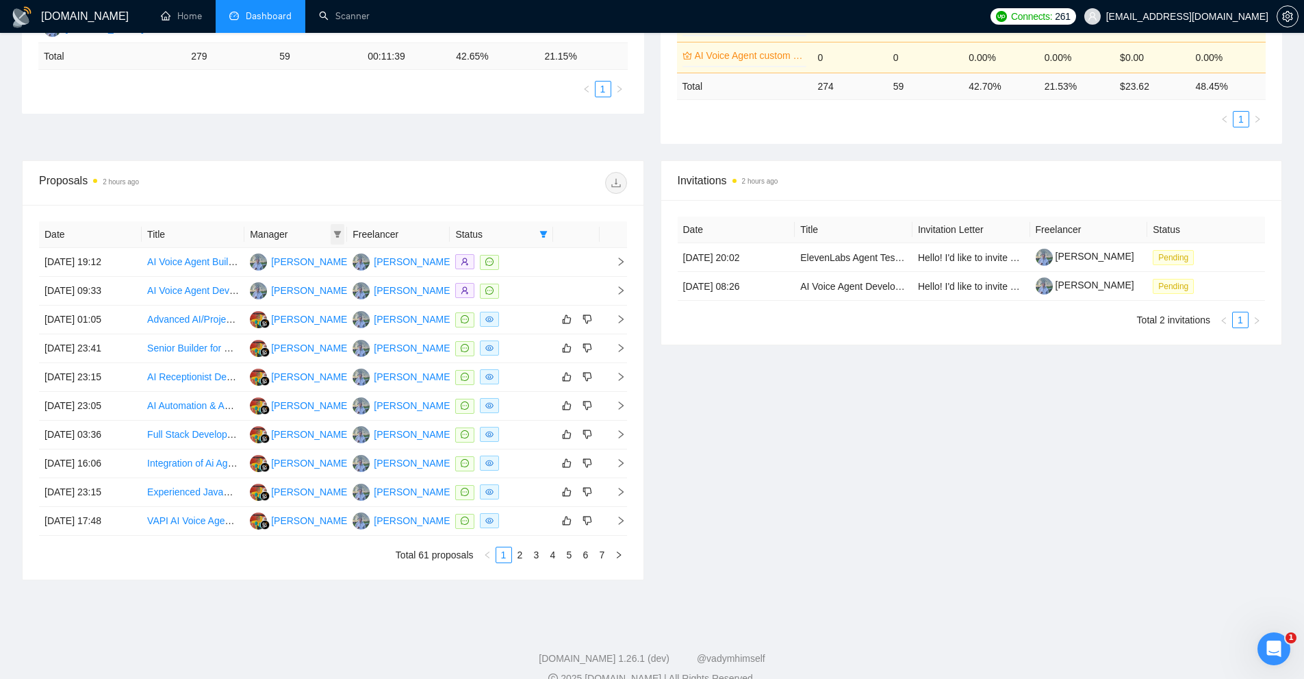
click at [340, 236] on icon "filter" at bounding box center [337, 234] width 8 height 8
click at [281, 259] on span "Ida Hamidah" at bounding box center [314, 260] width 79 height 11
checkbox input "true"
click at [337, 314] on span "OK" at bounding box center [344, 309] width 14 height 15
click at [517, 501] on td at bounding box center [501, 492] width 103 height 29
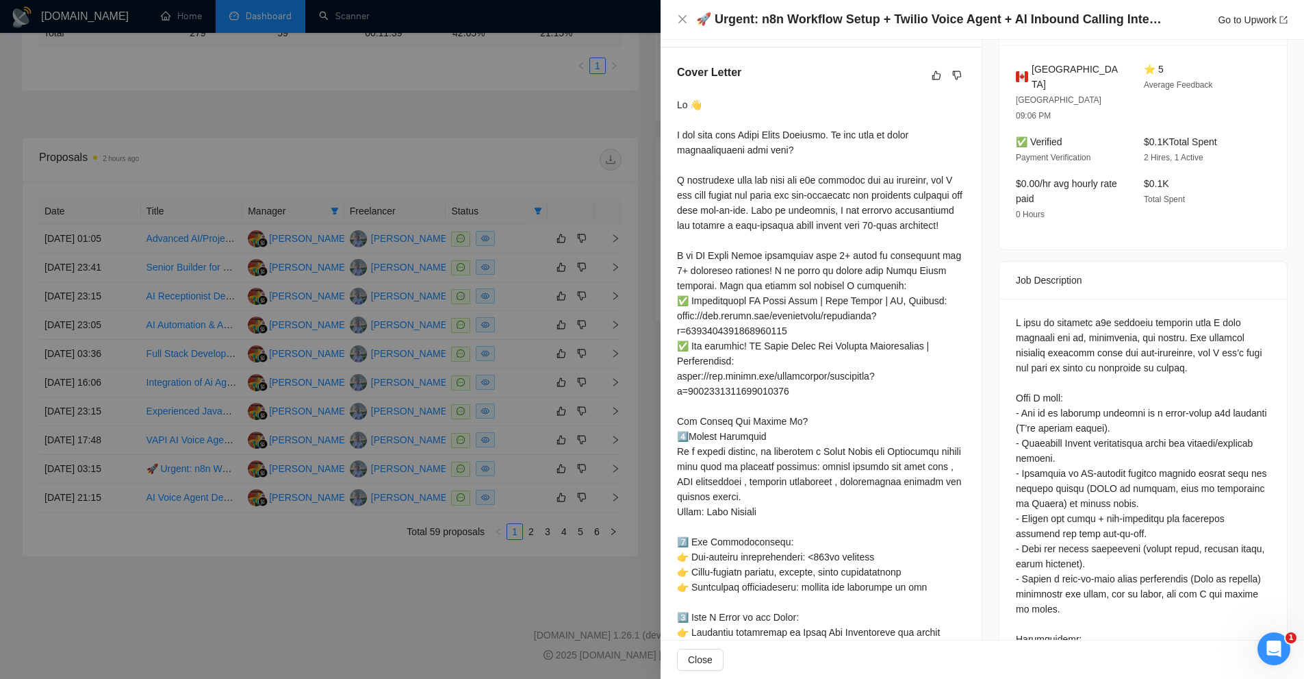
scroll to position [8, 0]
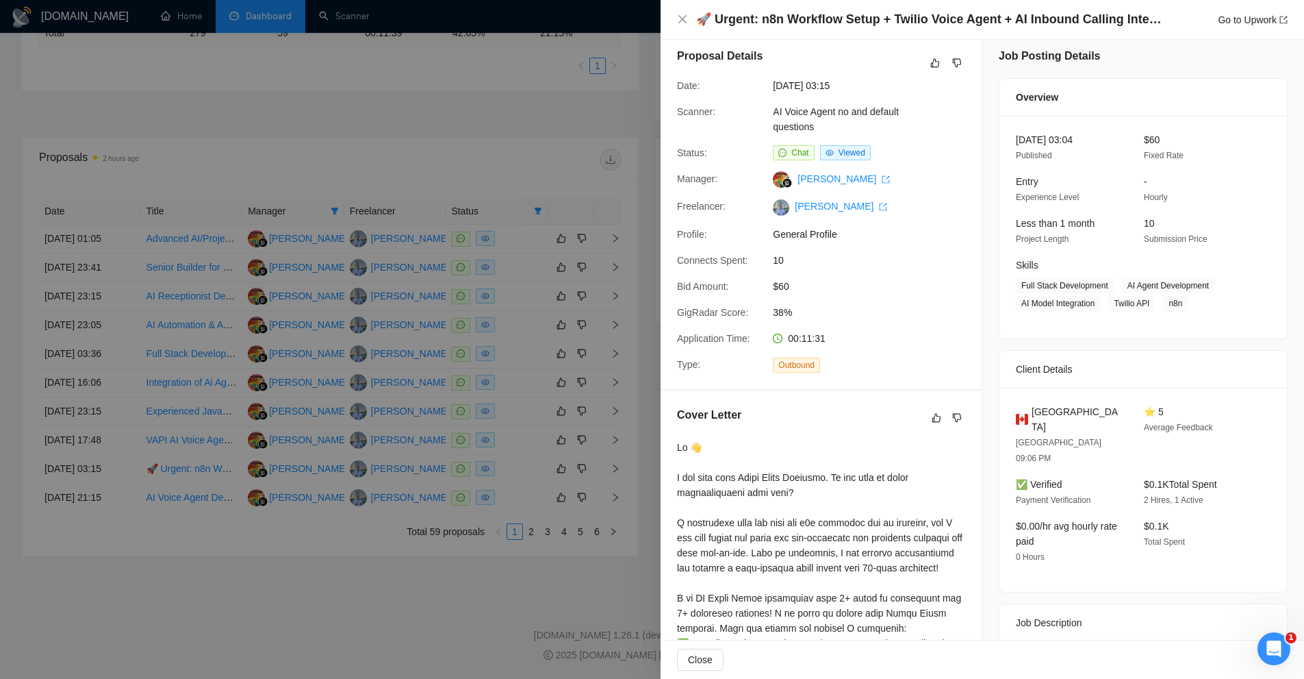
click at [502, 224] on div at bounding box center [652, 339] width 1304 height 679
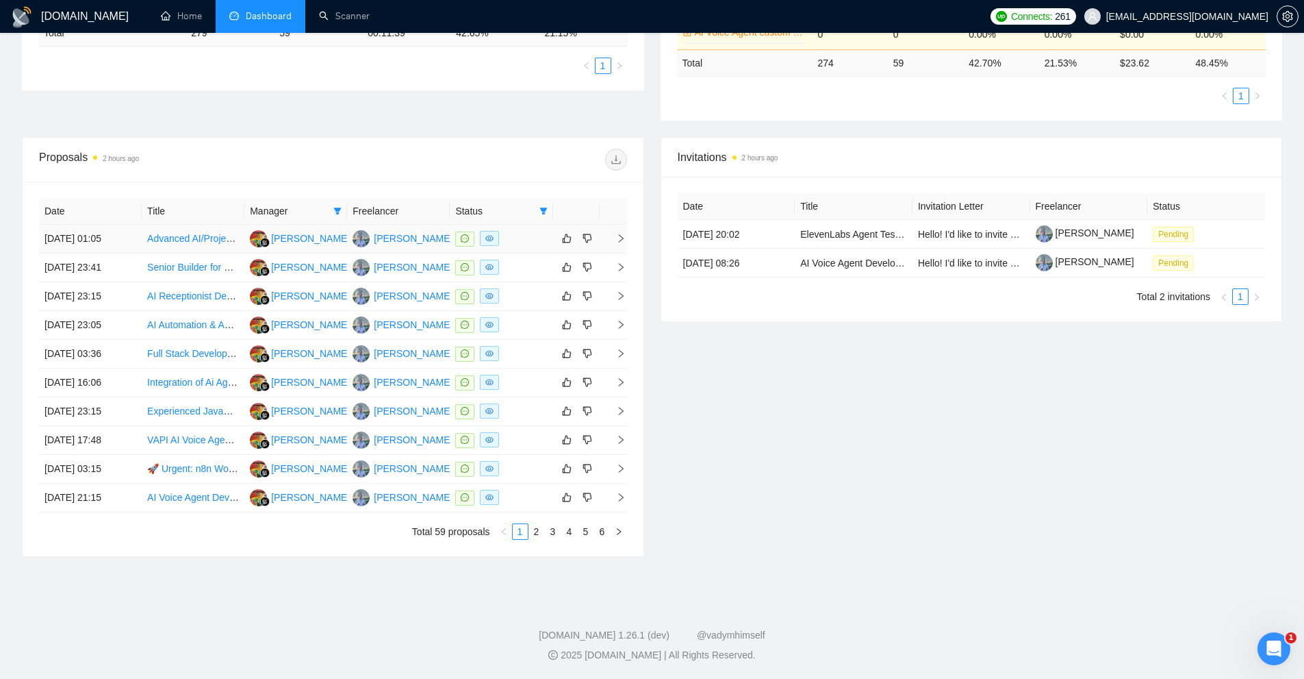
click at [525, 238] on div at bounding box center [501, 239] width 92 height 16
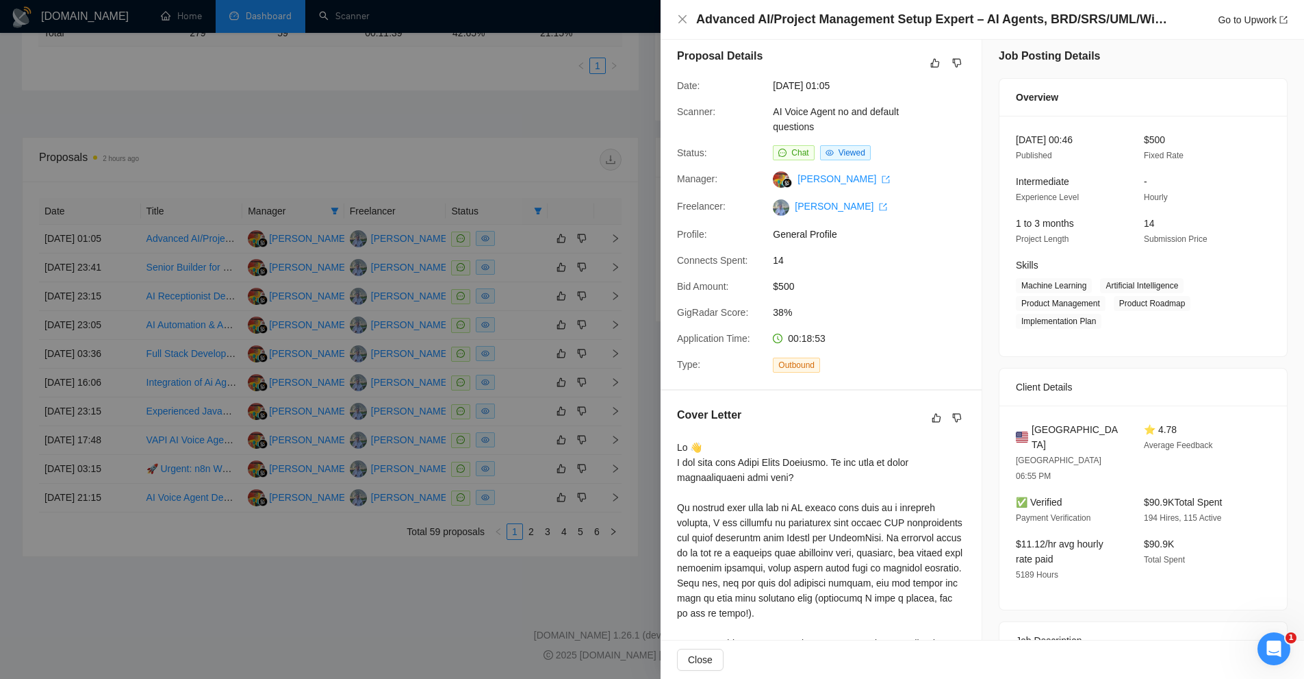
scroll to position [214, 0]
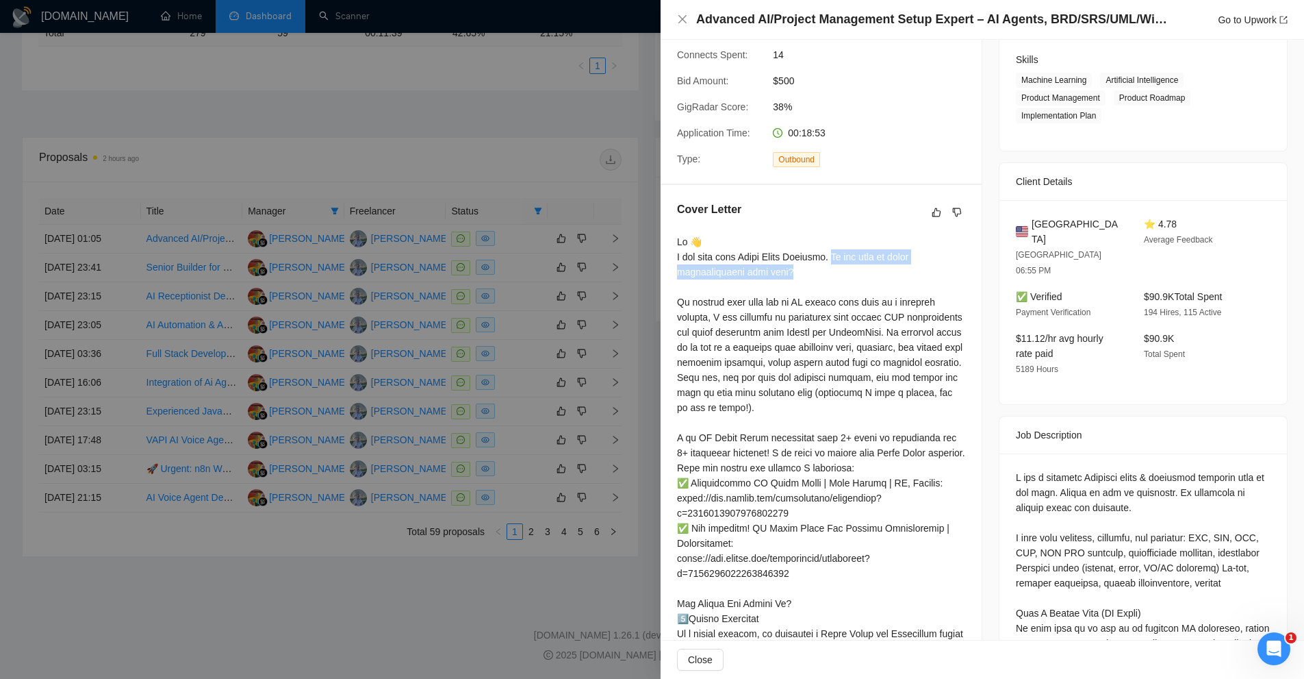
drag, startPoint x: 837, startPoint y: 257, endPoint x: 837, endPoint y: 270, distance: 13.0
click at [837, 270] on div at bounding box center [821, 610] width 288 height 753
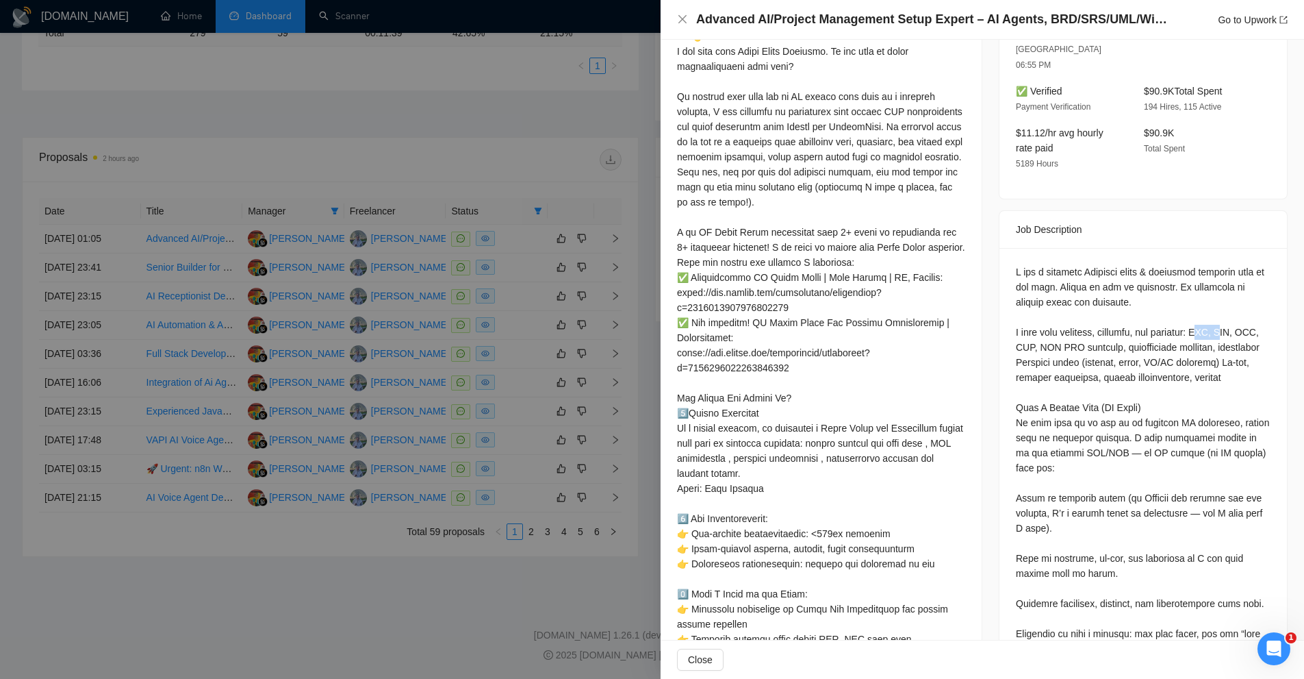
drag, startPoint x: 1211, startPoint y: 298, endPoint x: 1235, endPoint y: 295, distance: 24.8
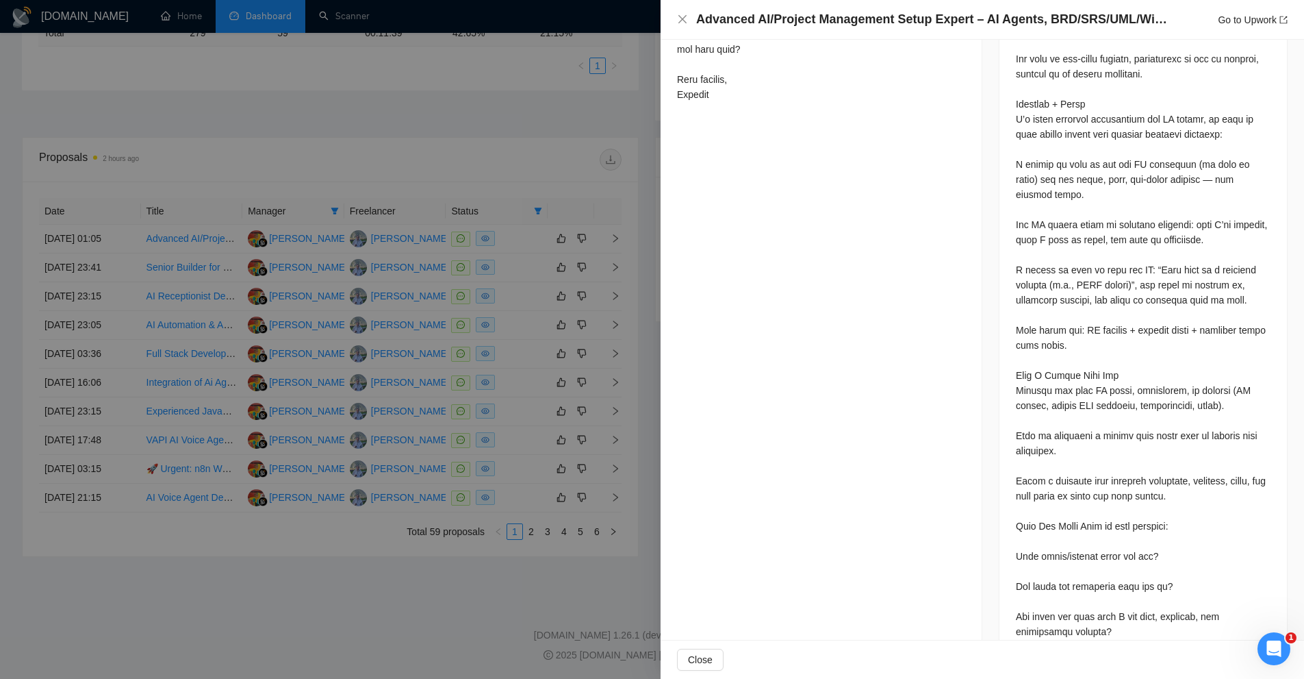
scroll to position [1118, 0]
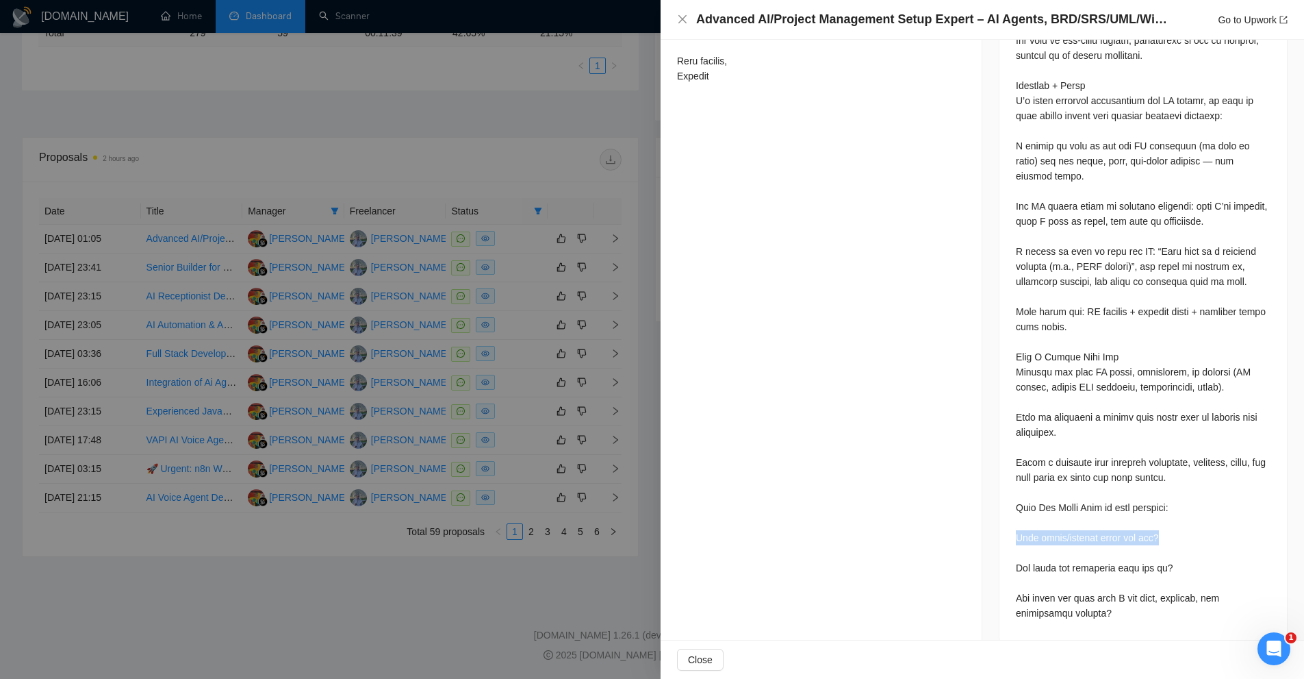
drag, startPoint x: 1165, startPoint y: 521, endPoint x: 1007, endPoint y: 524, distance: 158.9
click at [1007, 524] on div at bounding box center [1144, 95] width 288 height 1093
click at [553, 346] on div at bounding box center [652, 339] width 1304 height 679
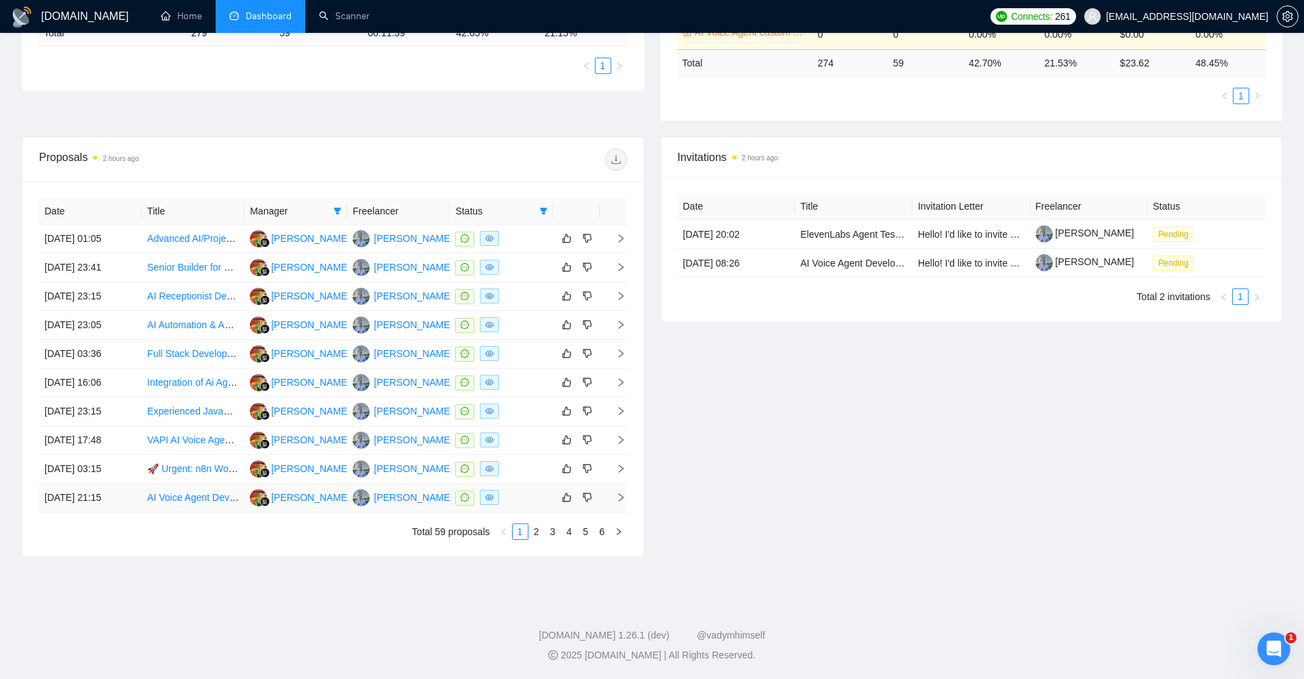
click at [516, 494] on div at bounding box center [501, 498] width 92 height 16
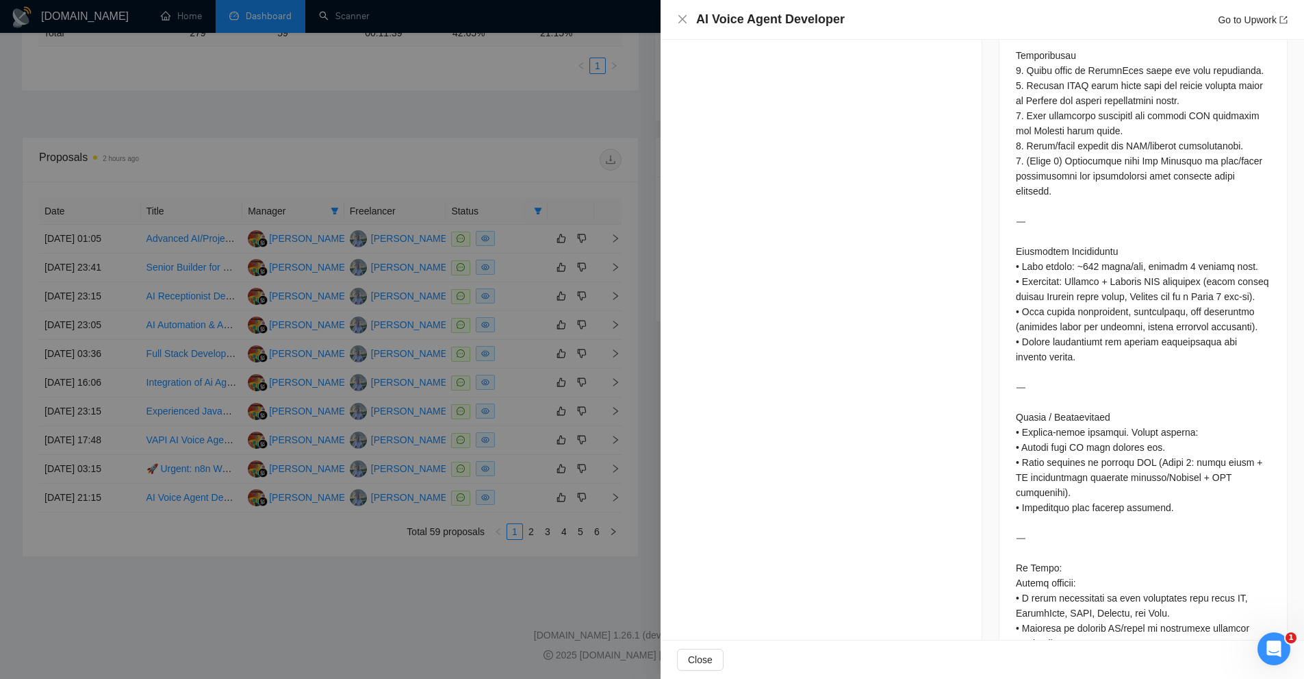
scroll to position [2290, 0]
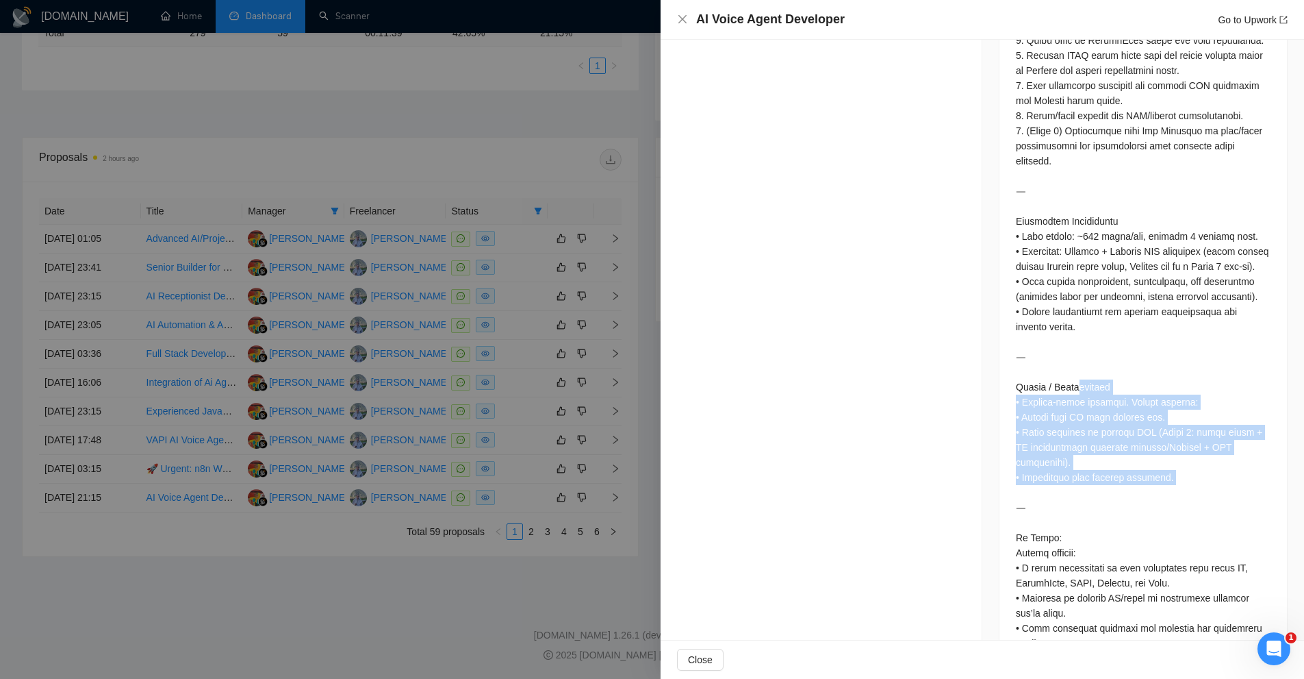
drag, startPoint x: 1087, startPoint y: 449, endPoint x: 1081, endPoint y: 337, distance: 111.8
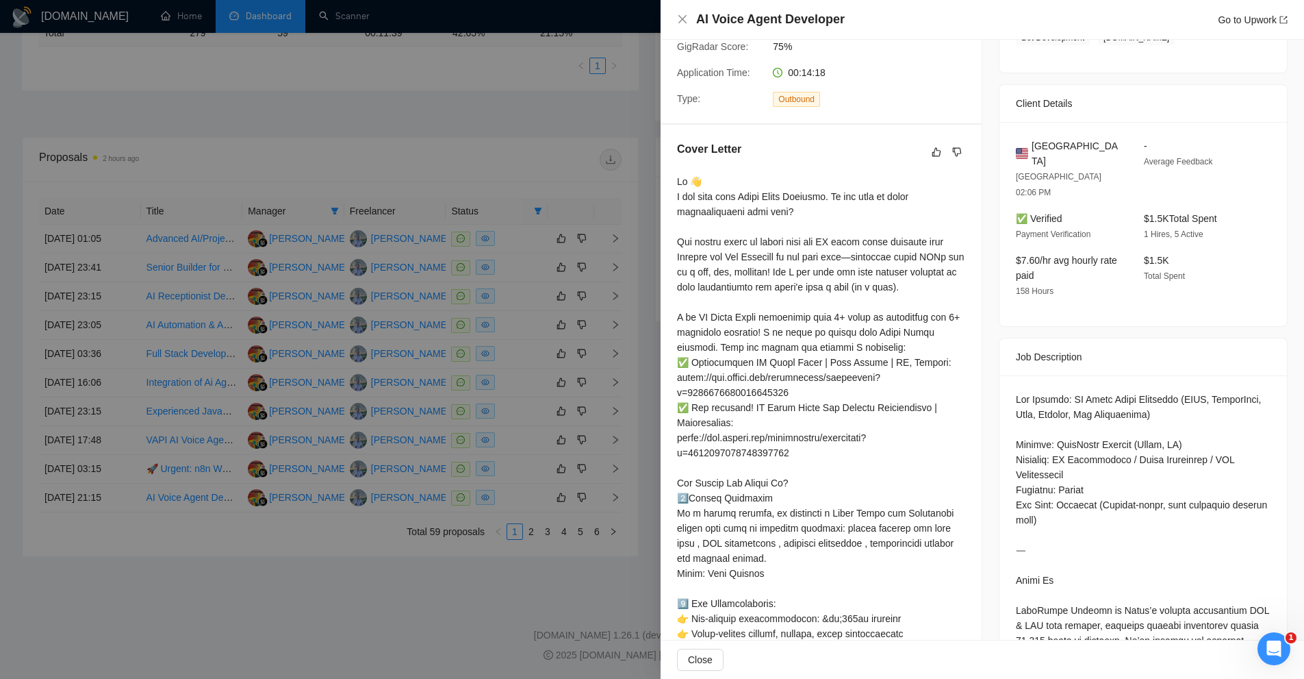
scroll to position [0, 0]
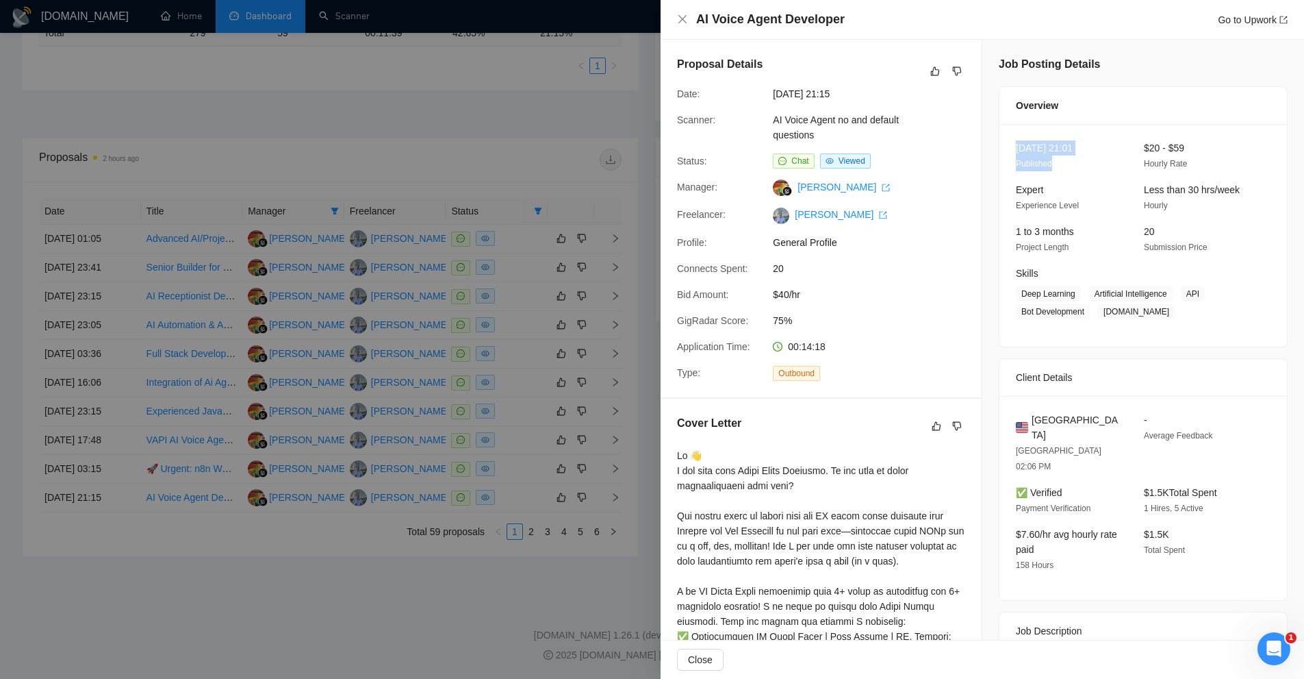
drag, startPoint x: 1010, startPoint y: 136, endPoint x: 1103, endPoint y: 158, distance: 95.8
click at [1103, 158] on div "25 Aug, 2025 21:01 Published $20 - $59 Hourly Rate Expert Experience Level Less…" at bounding box center [1144, 235] width 288 height 223
click at [1103, 158] on div "25 Aug, 2025 21:01 Published" at bounding box center [1069, 155] width 117 height 31
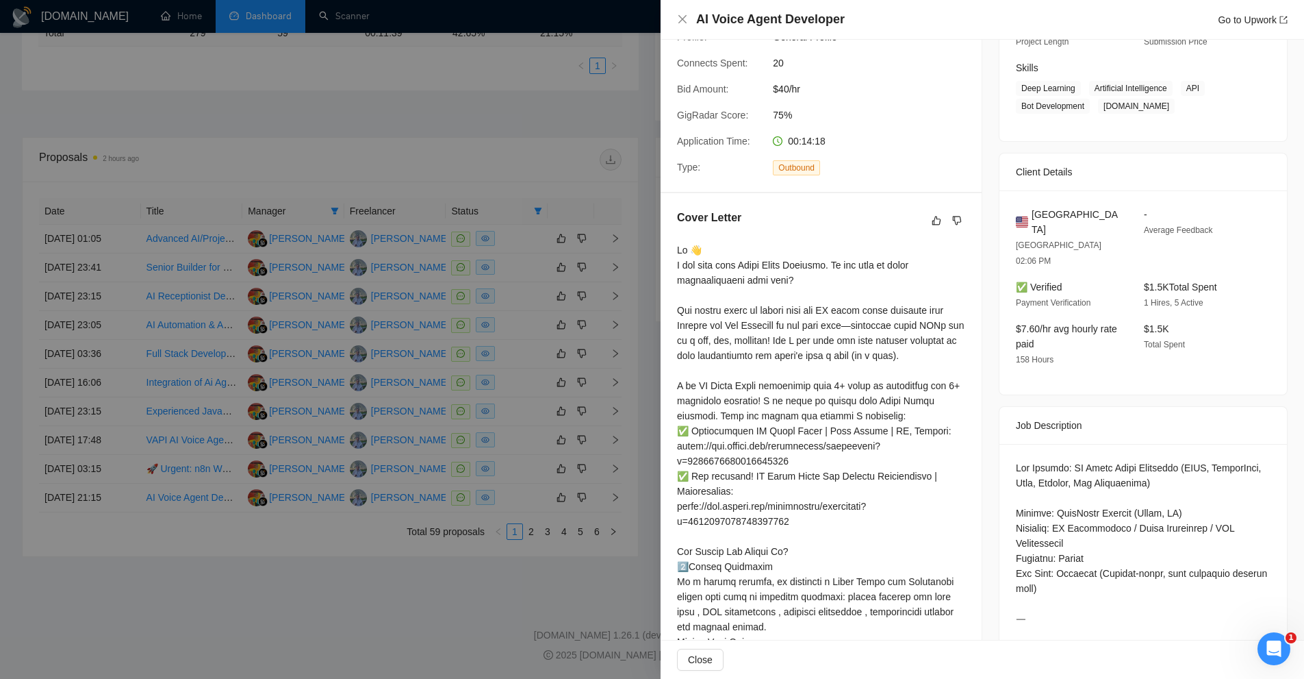
scroll to position [411, 0]
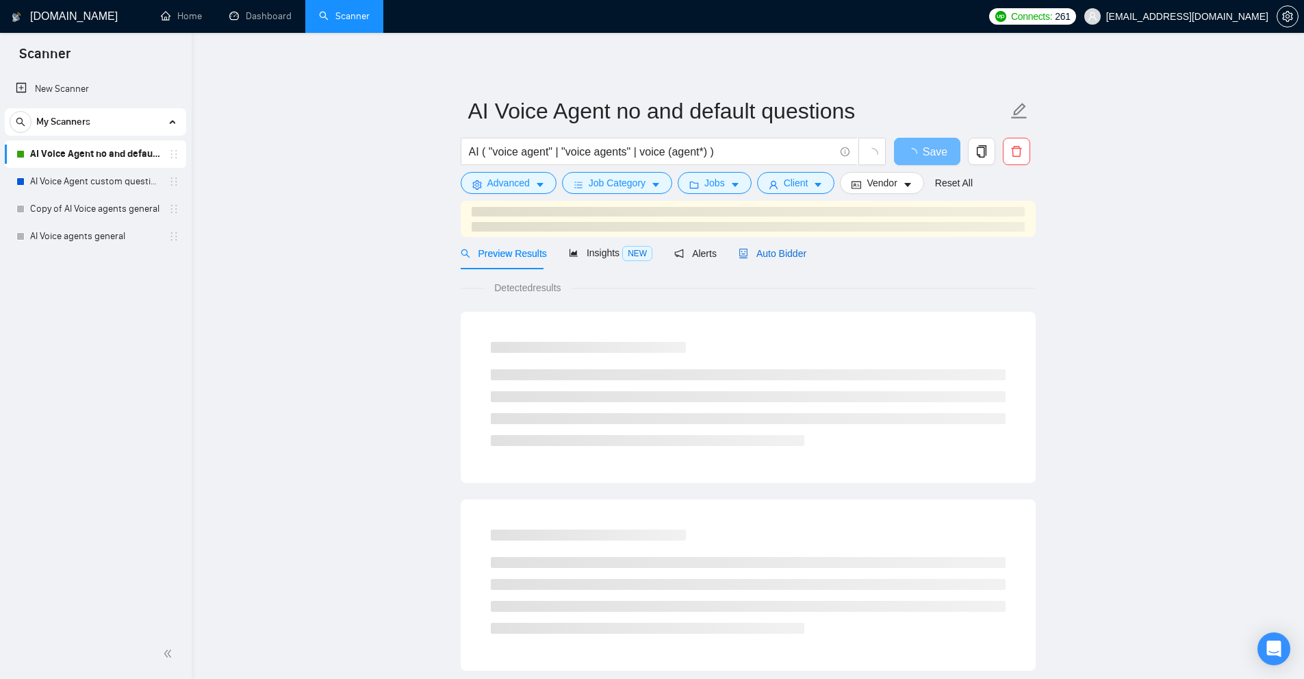
click at [759, 249] on span "Auto Bidder" at bounding box center [773, 253] width 68 height 11
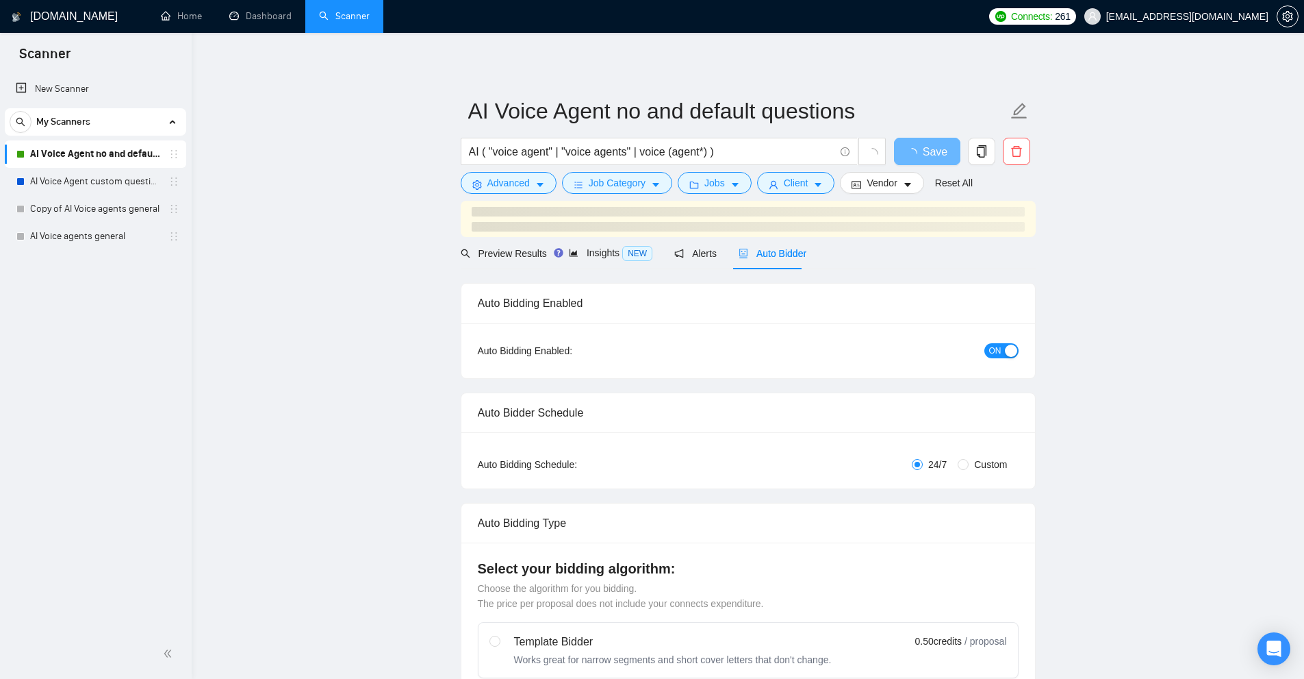
checkbox input "true"
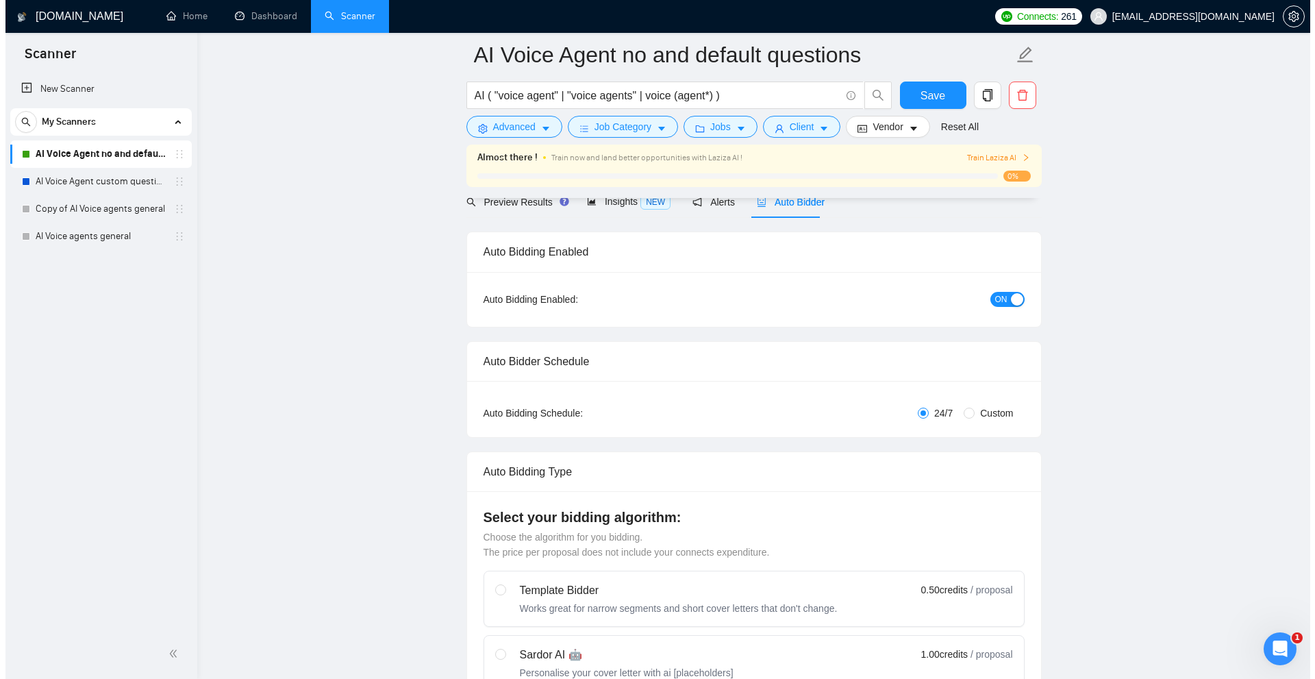
scroll to position [342, 0]
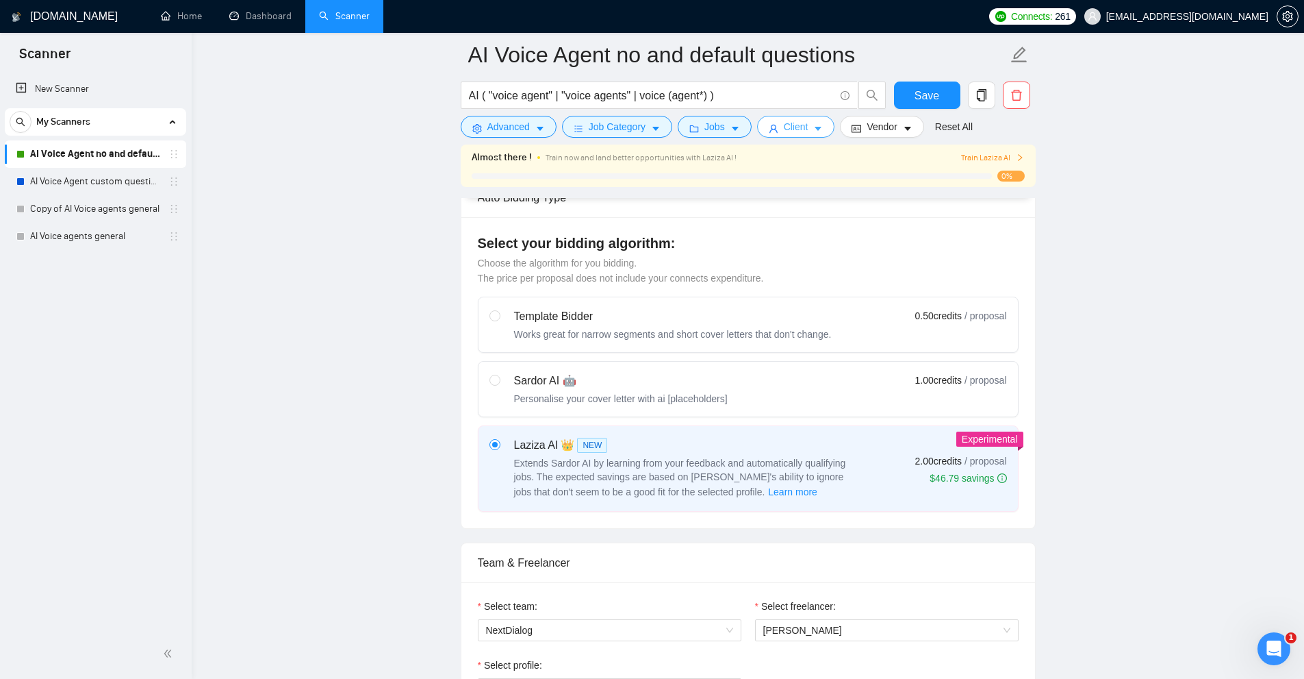
click at [793, 133] on span "Client" at bounding box center [796, 126] width 25 height 15
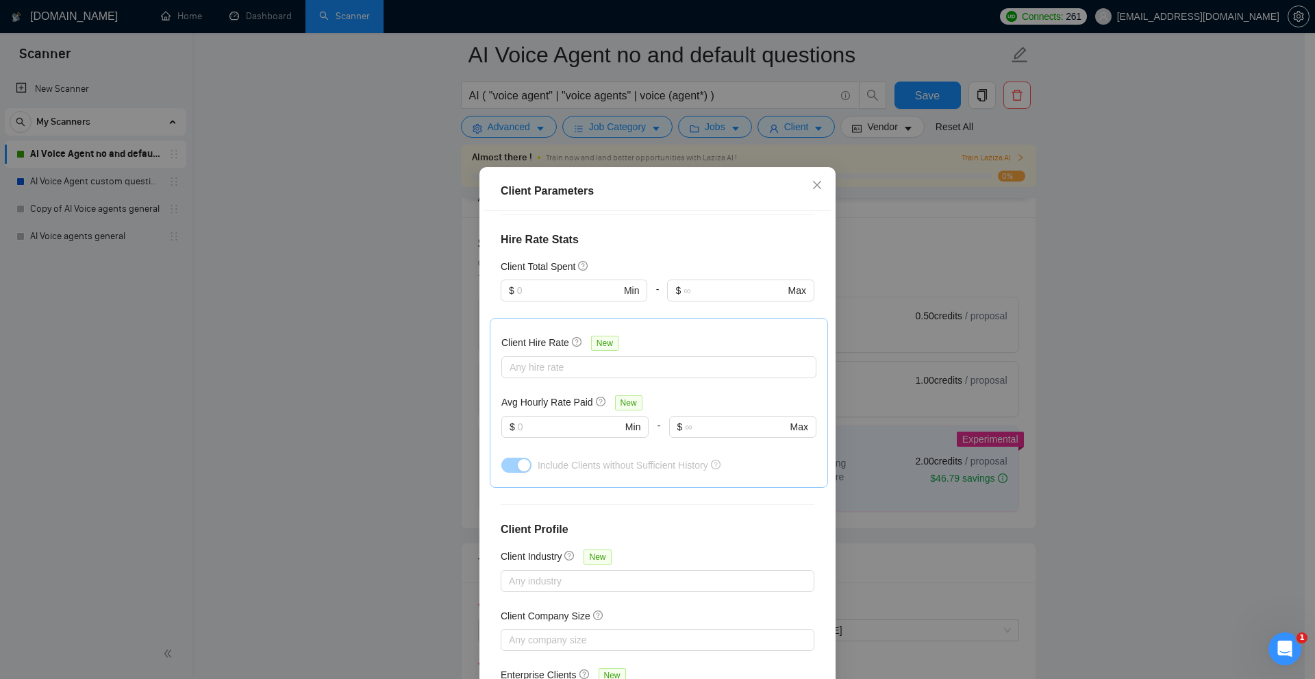
click at [889, 275] on div "Client Parameters Client Location Include Client Countries Select Exclude Clien…" at bounding box center [657, 339] width 1315 height 679
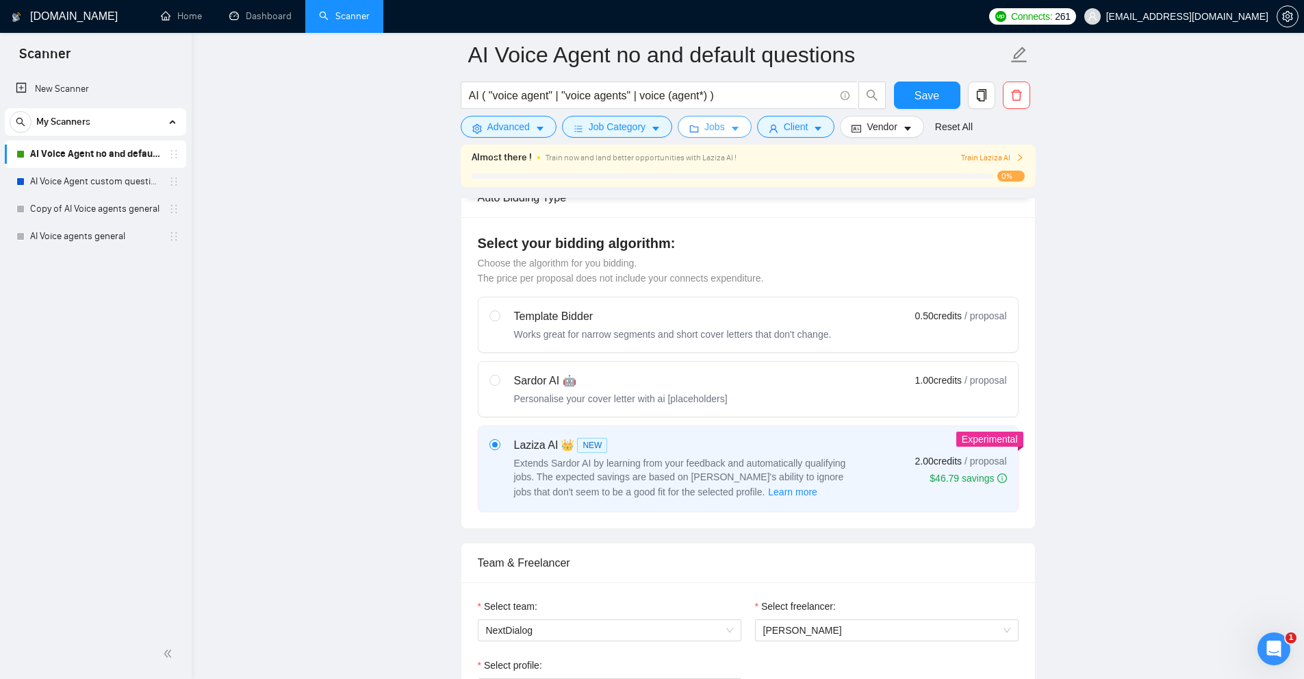
click at [738, 131] on button "Jobs" at bounding box center [715, 127] width 74 height 22
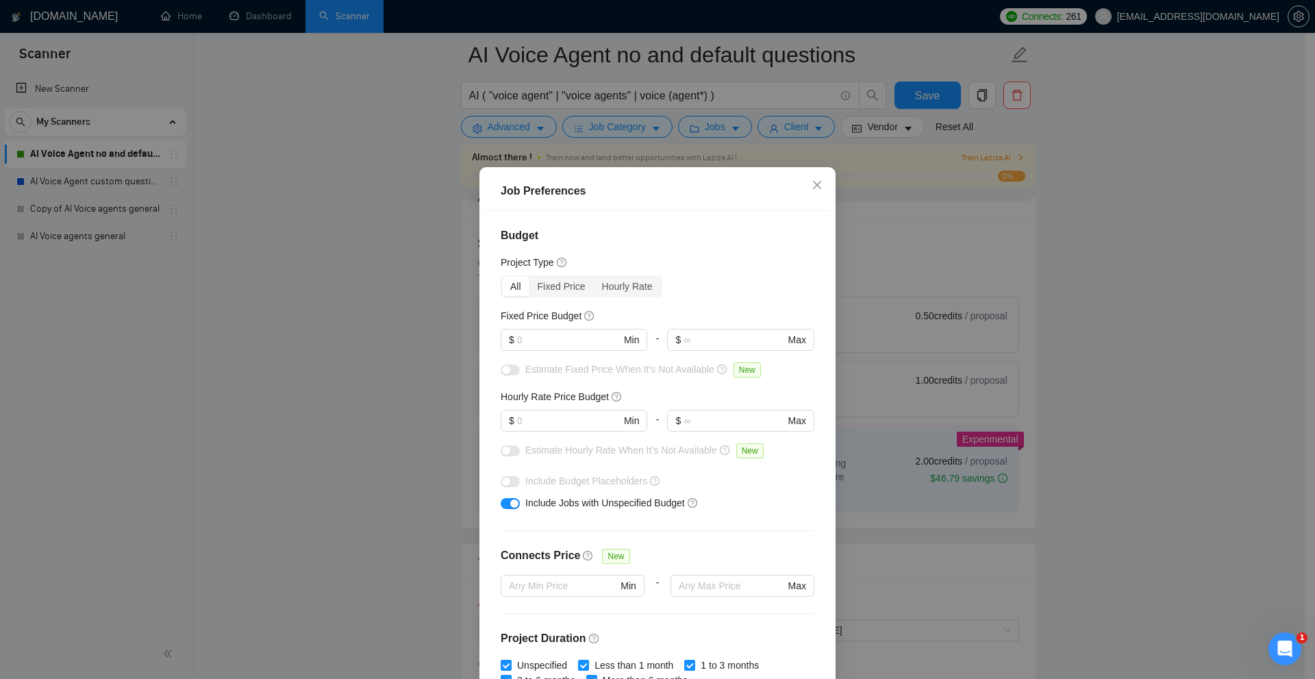
scroll to position [205, 0]
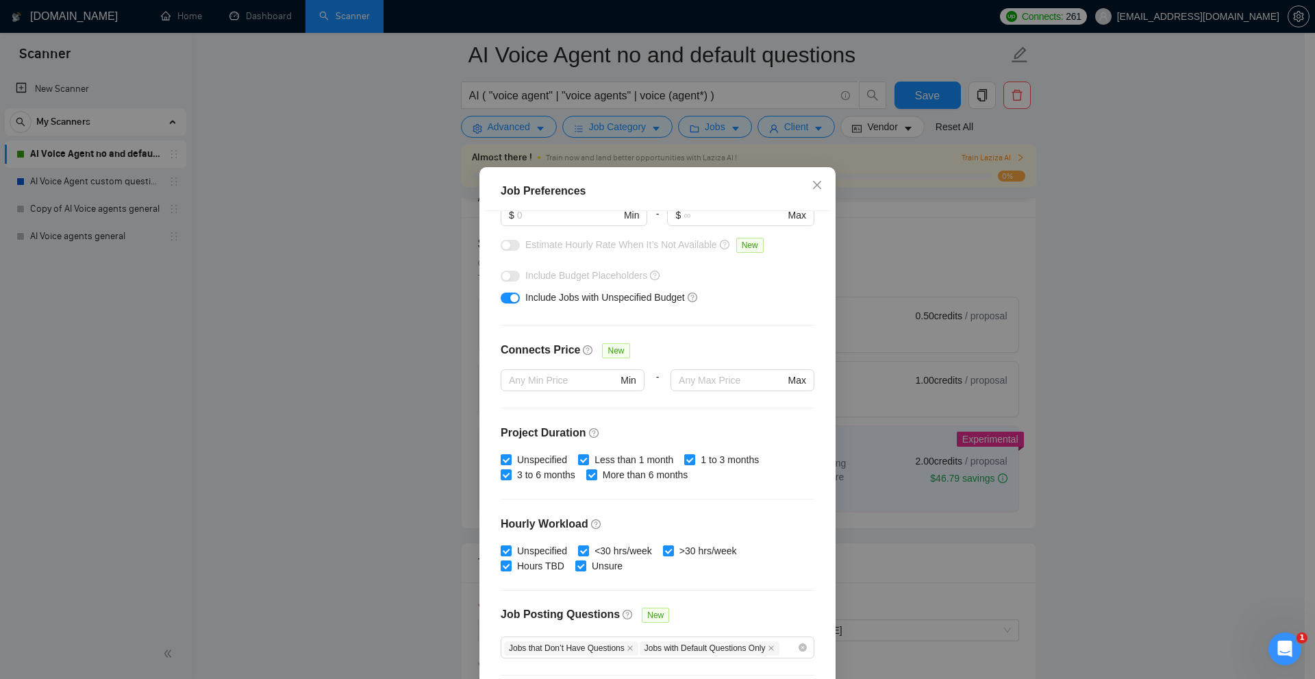
click at [876, 205] on div "Job Preferences Budget Project Type All Fixed Price Hourly Rate Fixed Price Bud…" at bounding box center [657, 339] width 1315 height 679
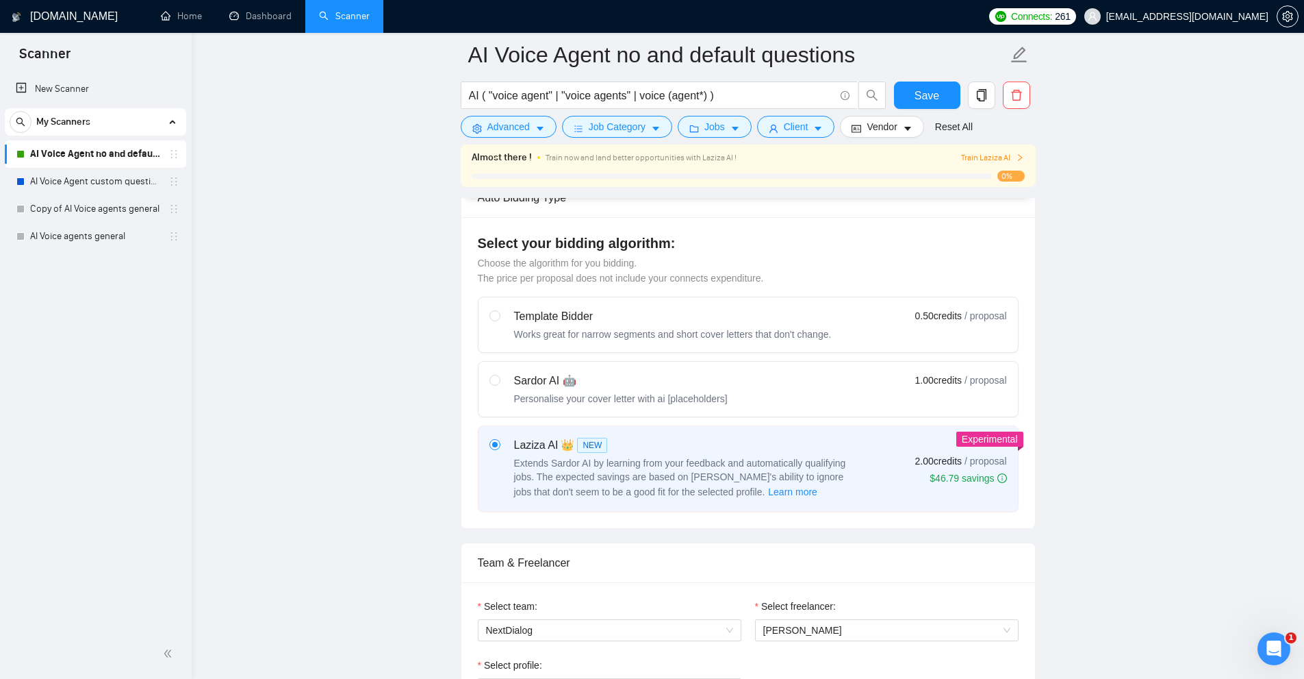
click at [792, 114] on div "AI ( "voice agent" | "voice agents" | voice (agent*) )" at bounding box center [673, 98] width 431 height 34
click at [786, 118] on button "Client" at bounding box center [796, 127] width 78 height 22
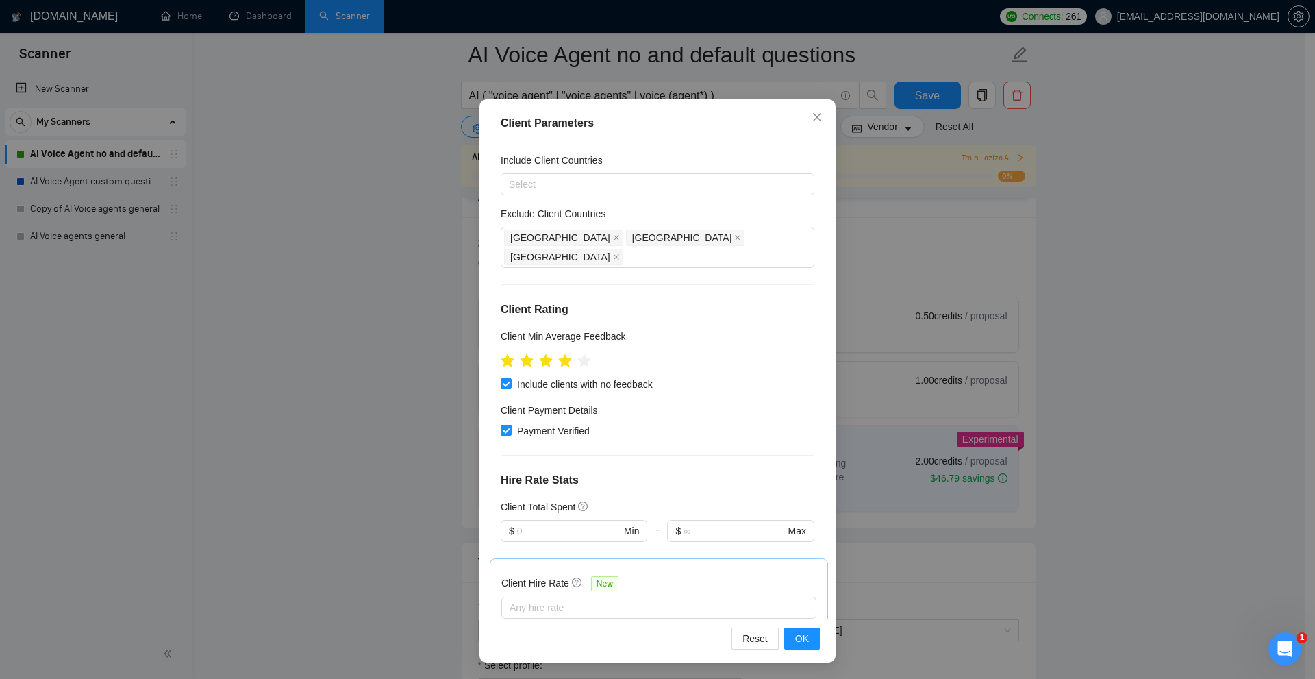
scroll to position [0, 0]
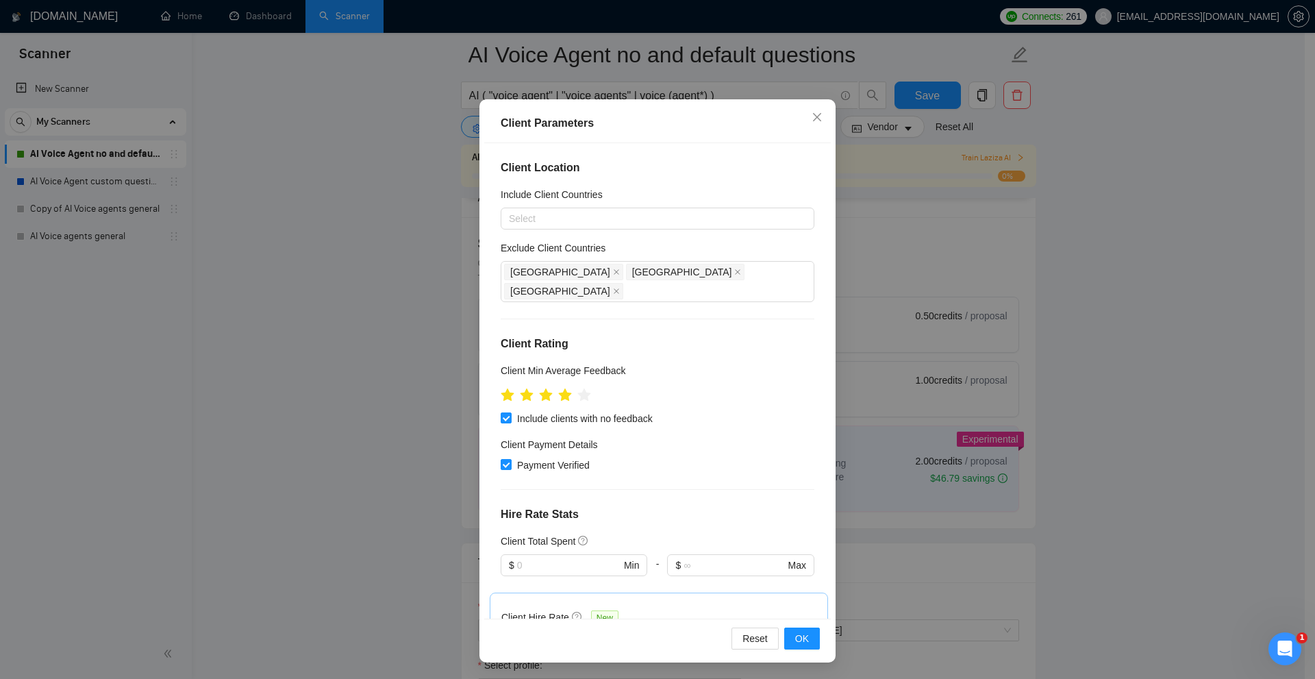
click at [909, 242] on div "Client Parameters Client Location Include Client Countries Select Exclude Clien…" at bounding box center [657, 339] width 1315 height 679
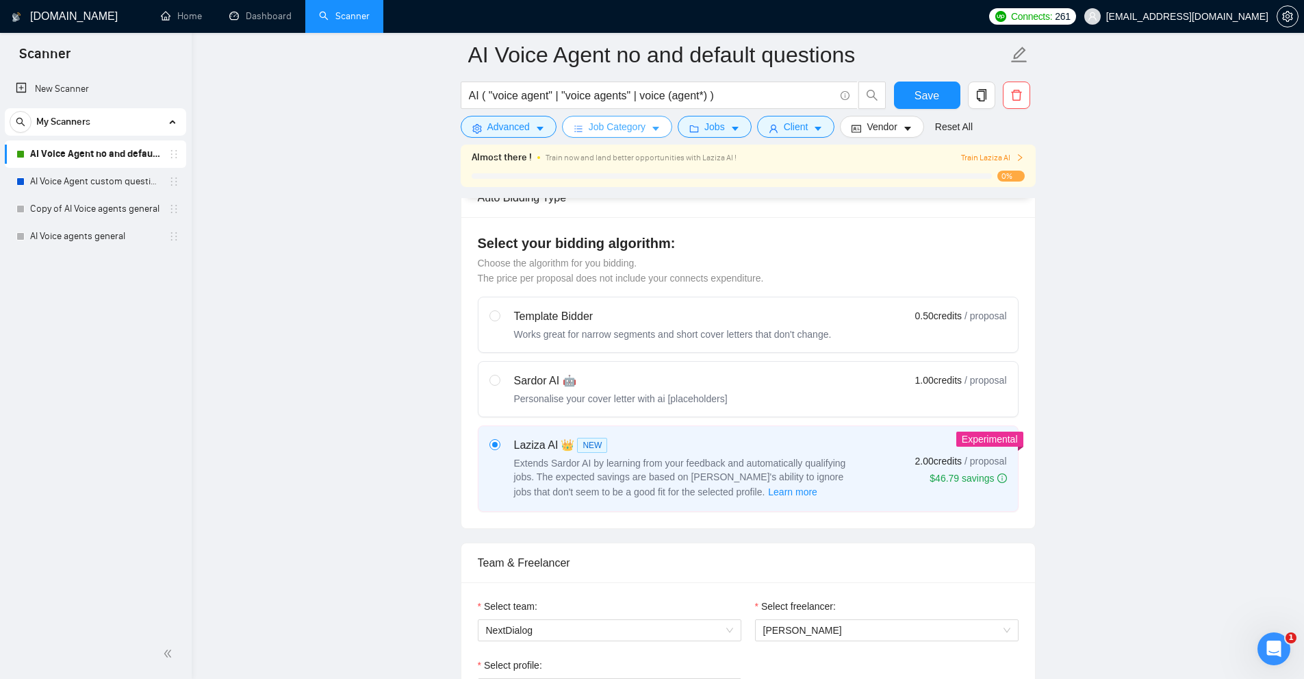
click at [644, 123] on button "Job Category" at bounding box center [617, 127] width 110 height 22
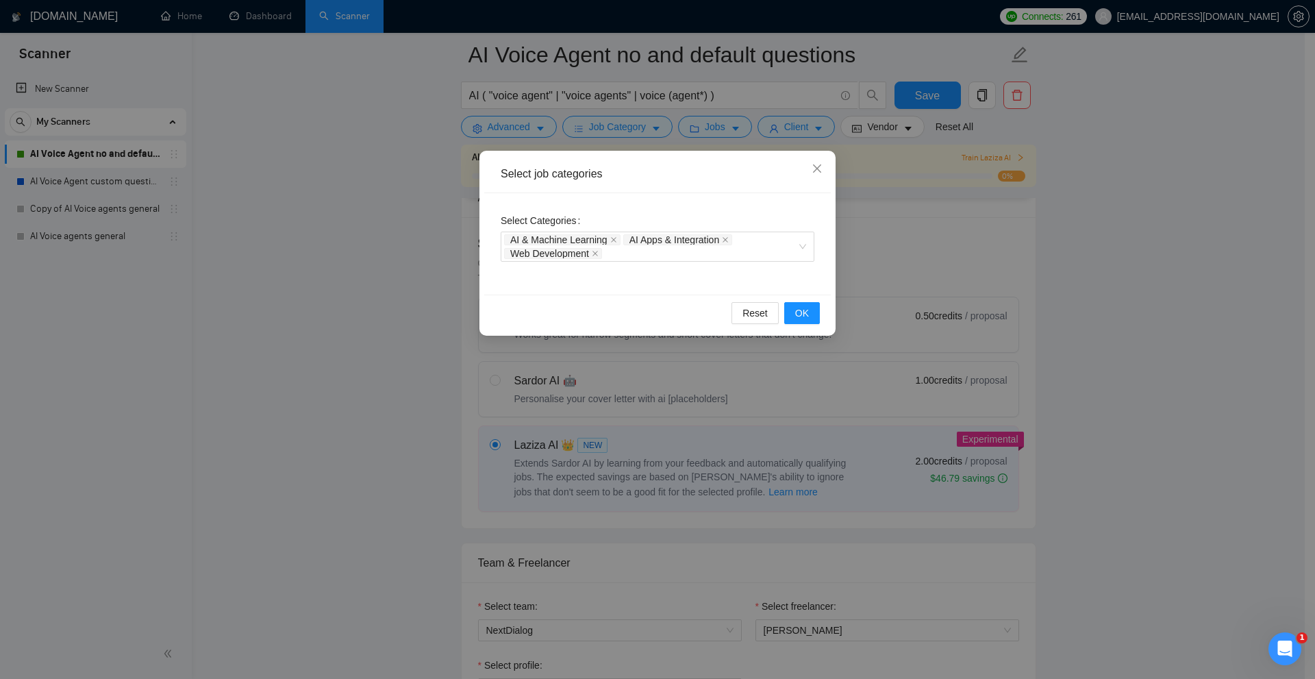
click at [942, 194] on div "Select job categories Select Categories AI & Machine Learning AI Apps & Integra…" at bounding box center [657, 339] width 1315 height 679
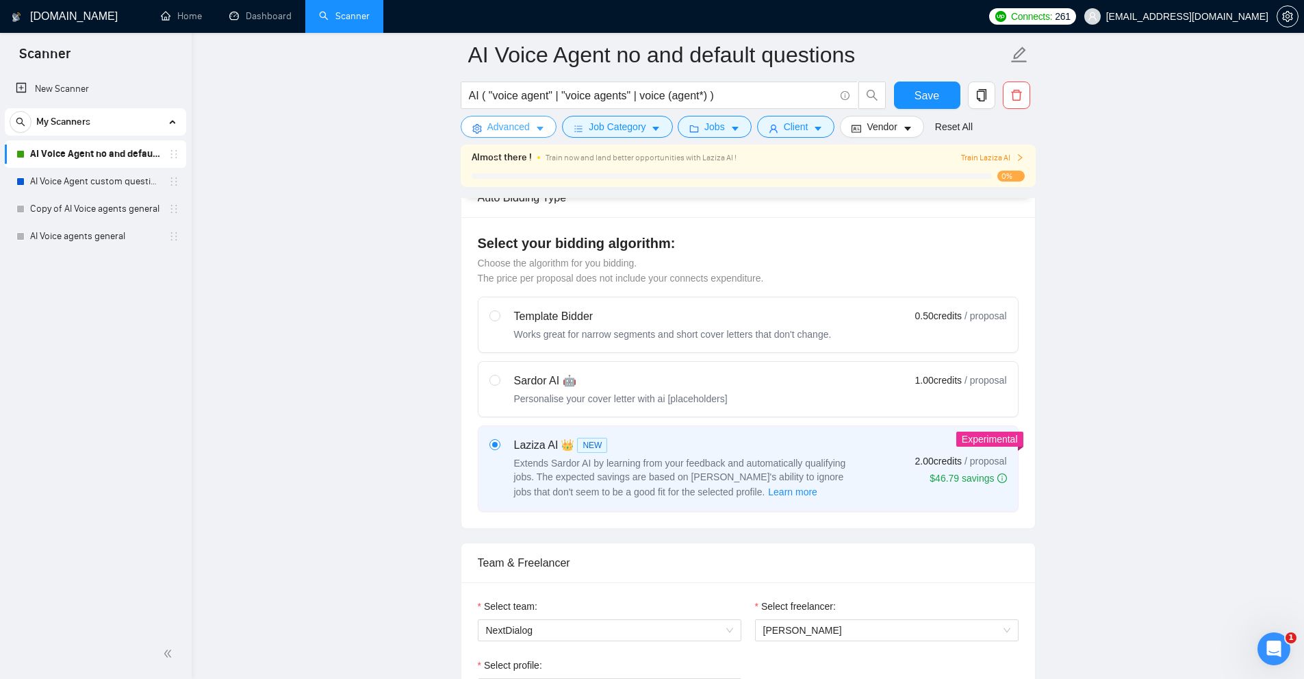
click at [526, 129] on span "Advanced" at bounding box center [509, 126] width 42 height 15
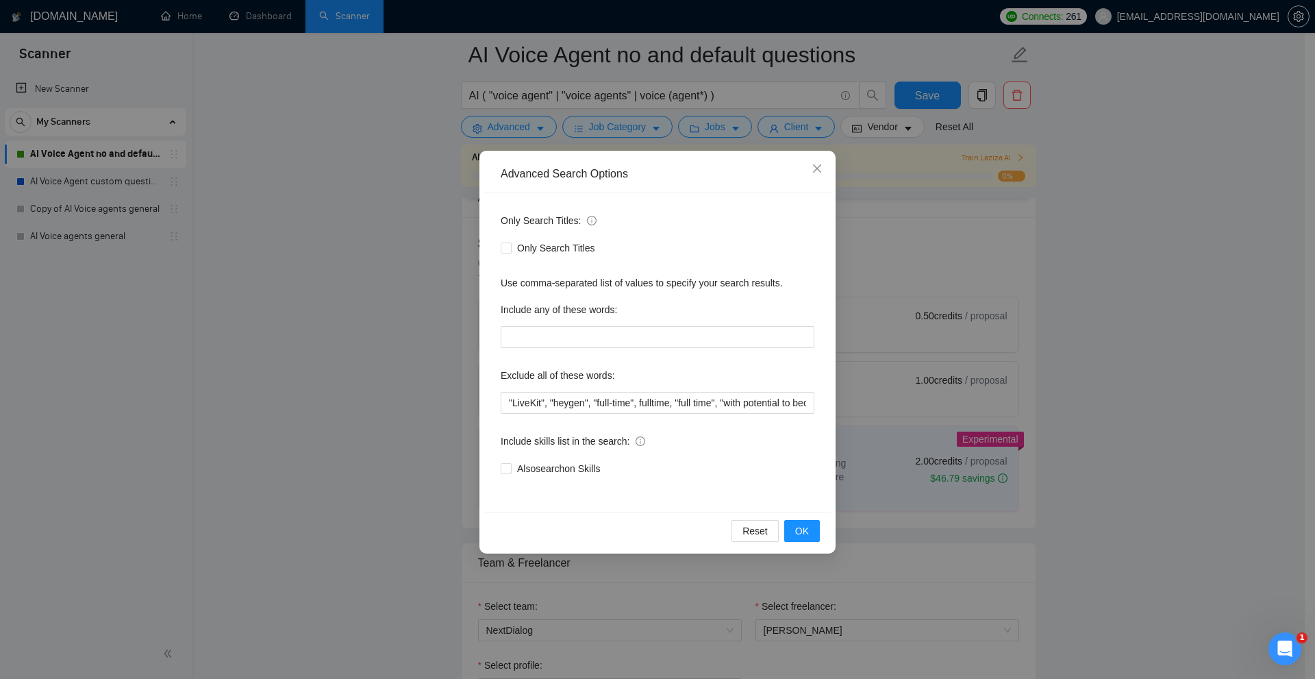
click at [918, 310] on div "Advanced Search Options Only Search Titles: Only Search Titles Use comma-separa…" at bounding box center [657, 339] width 1315 height 679
